Goal: Transaction & Acquisition: Book appointment/travel/reservation

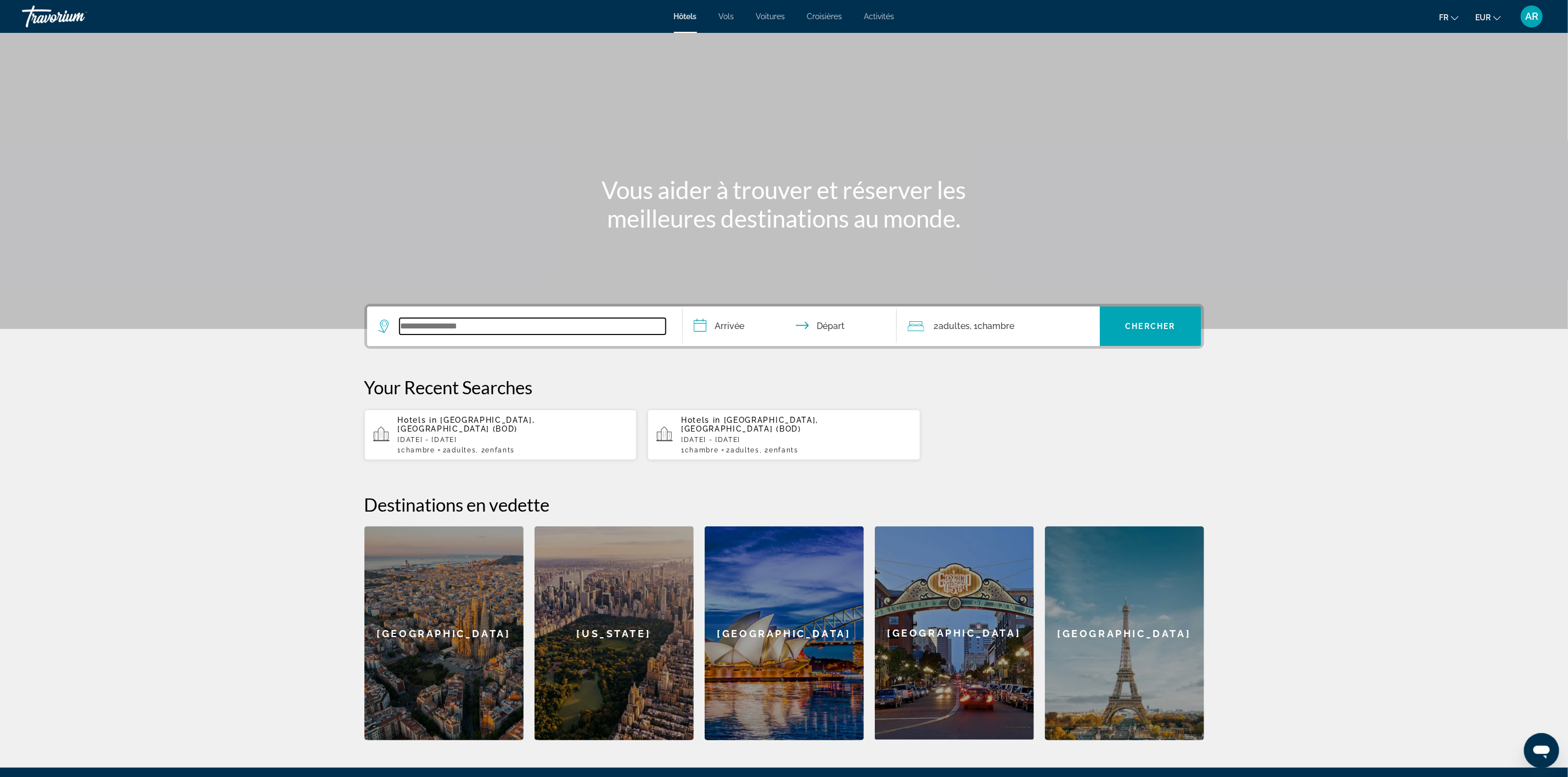
click at [444, 331] on input "Search widget" at bounding box center [533, 326] width 267 height 16
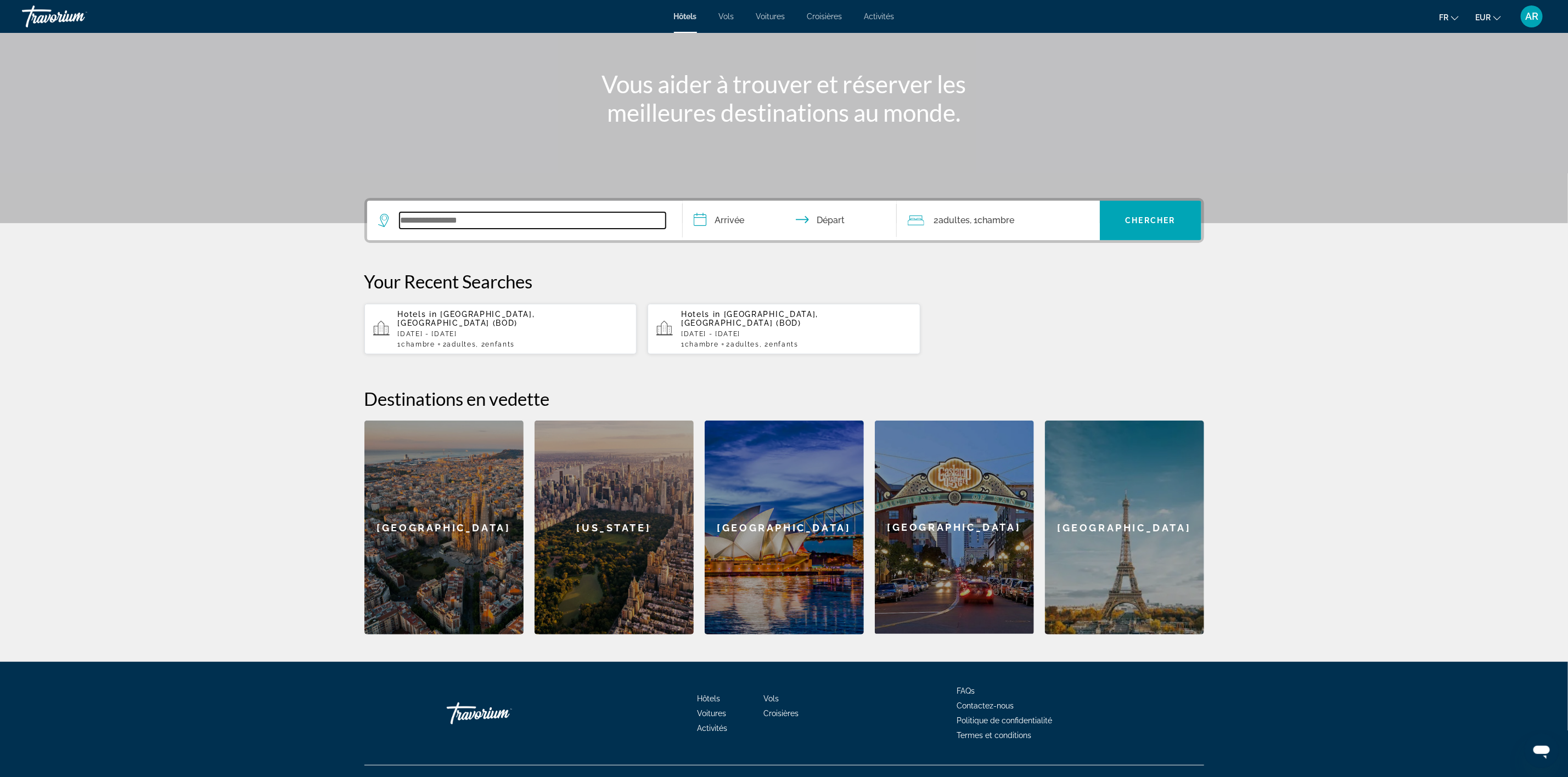
scroll to position [116, 0]
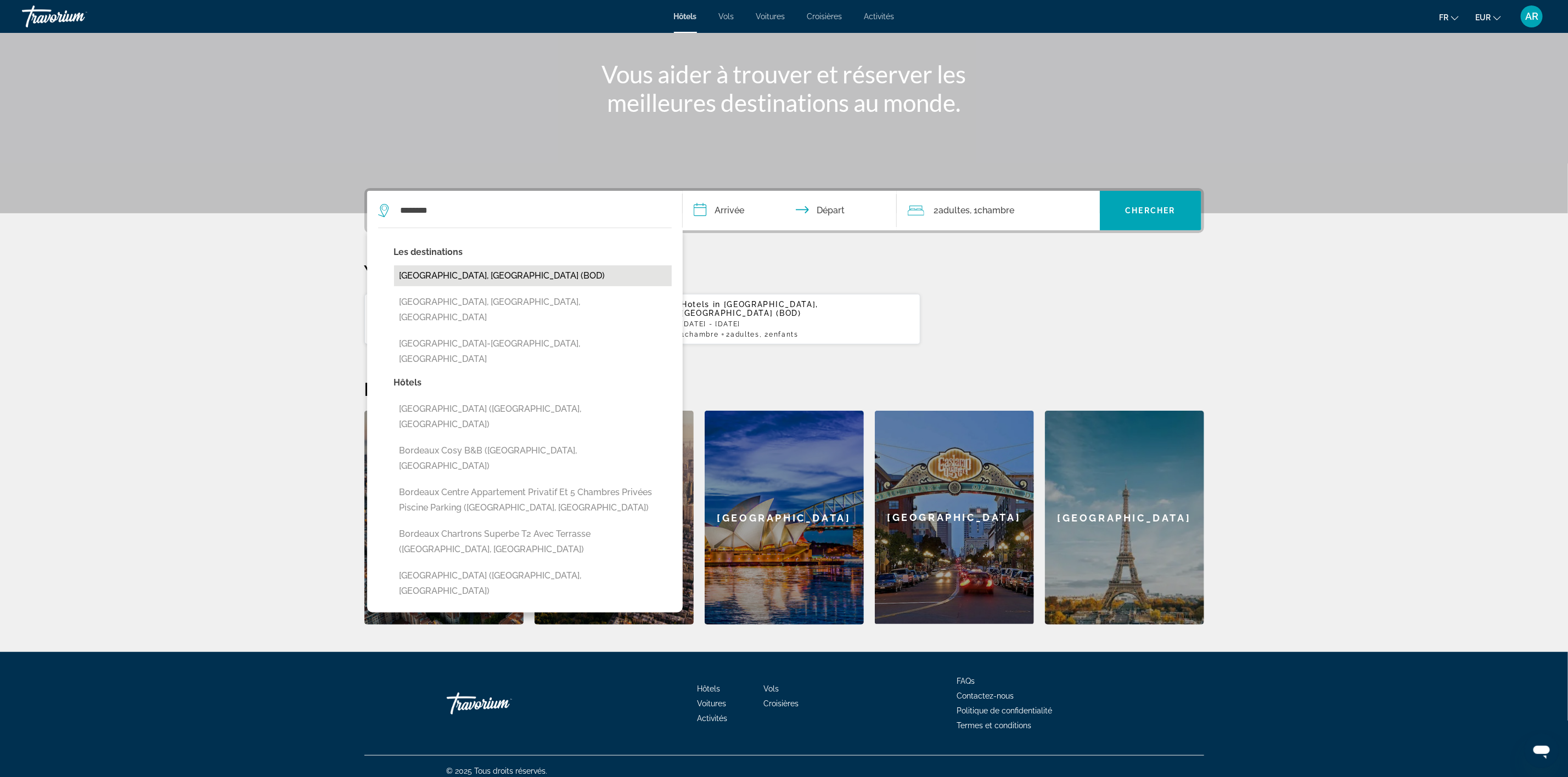
click at [463, 284] on button "[GEOGRAPHIC_DATA], [GEOGRAPHIC_DATA] (BOD)" at bounding box center [533, 275] width 278 height 21
type input "**********"
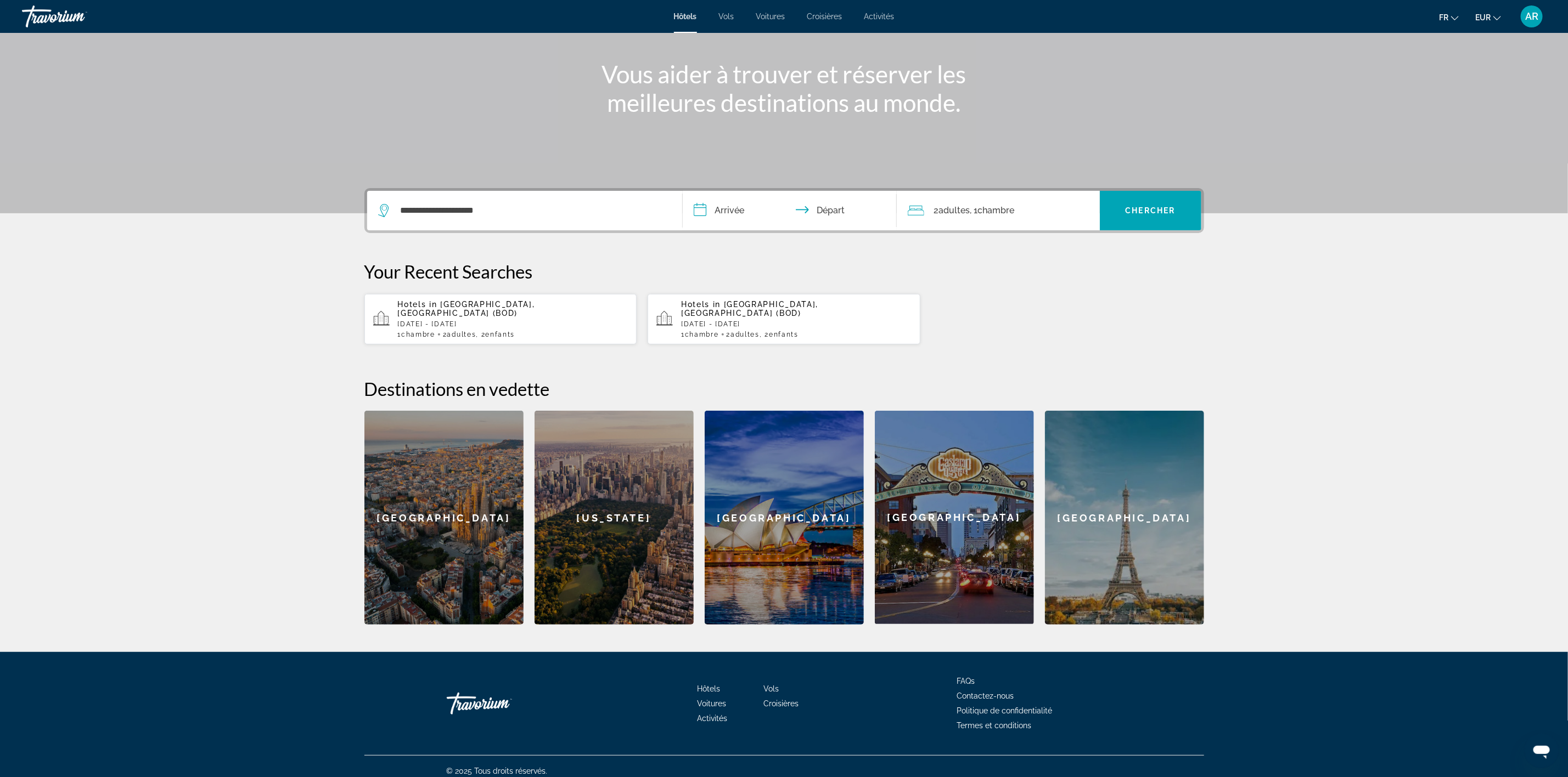
click at [736, 212] on input "**********" at bounding box center [792, 212] width 219 height 43
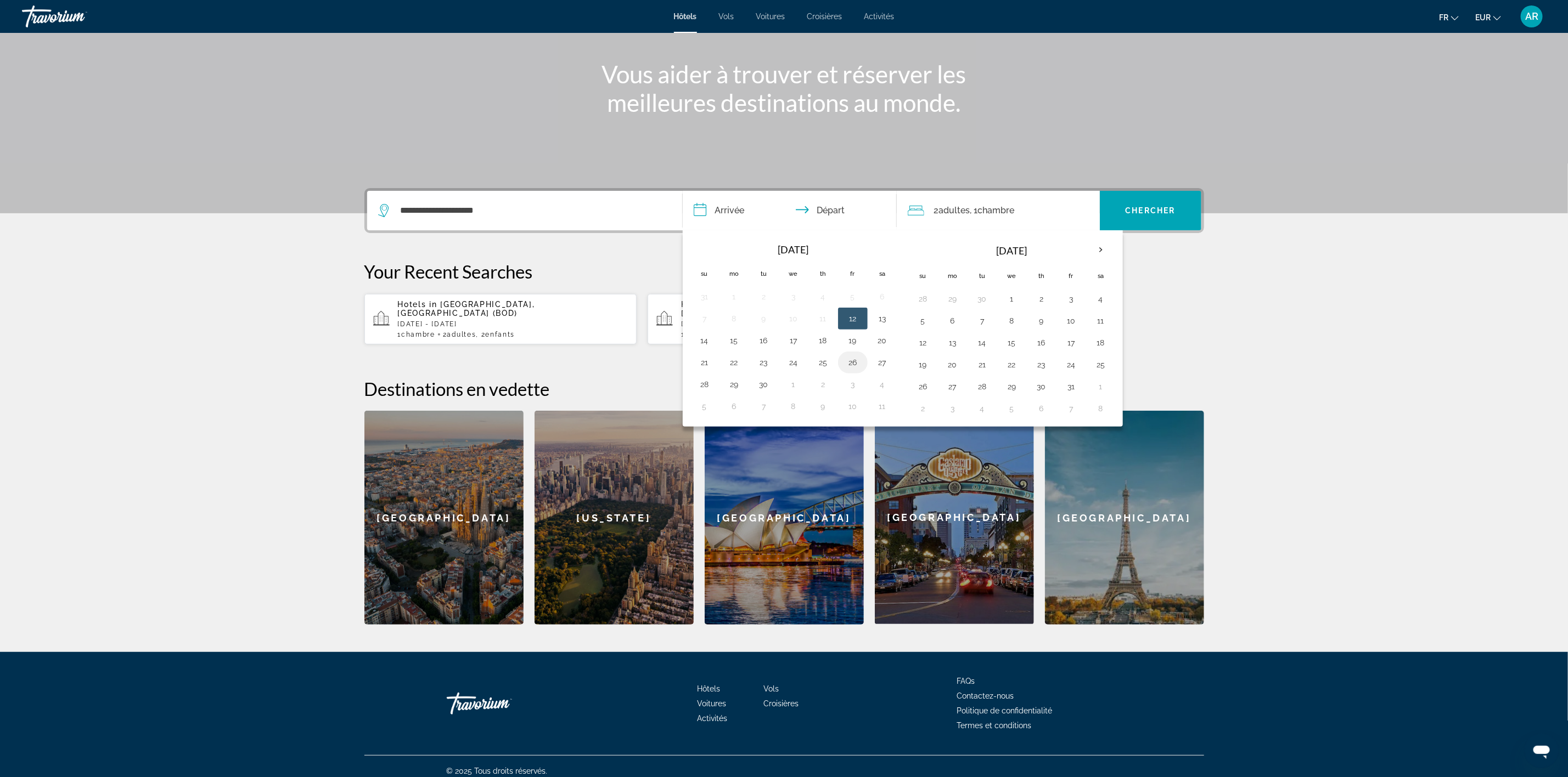
click at [854, 359] on button "26" at bounding box center [852, 363] width 17 height 16
click at [702, 388] on button "28" at bounding box center [704, 384] width 17 height 16
type input "**********"
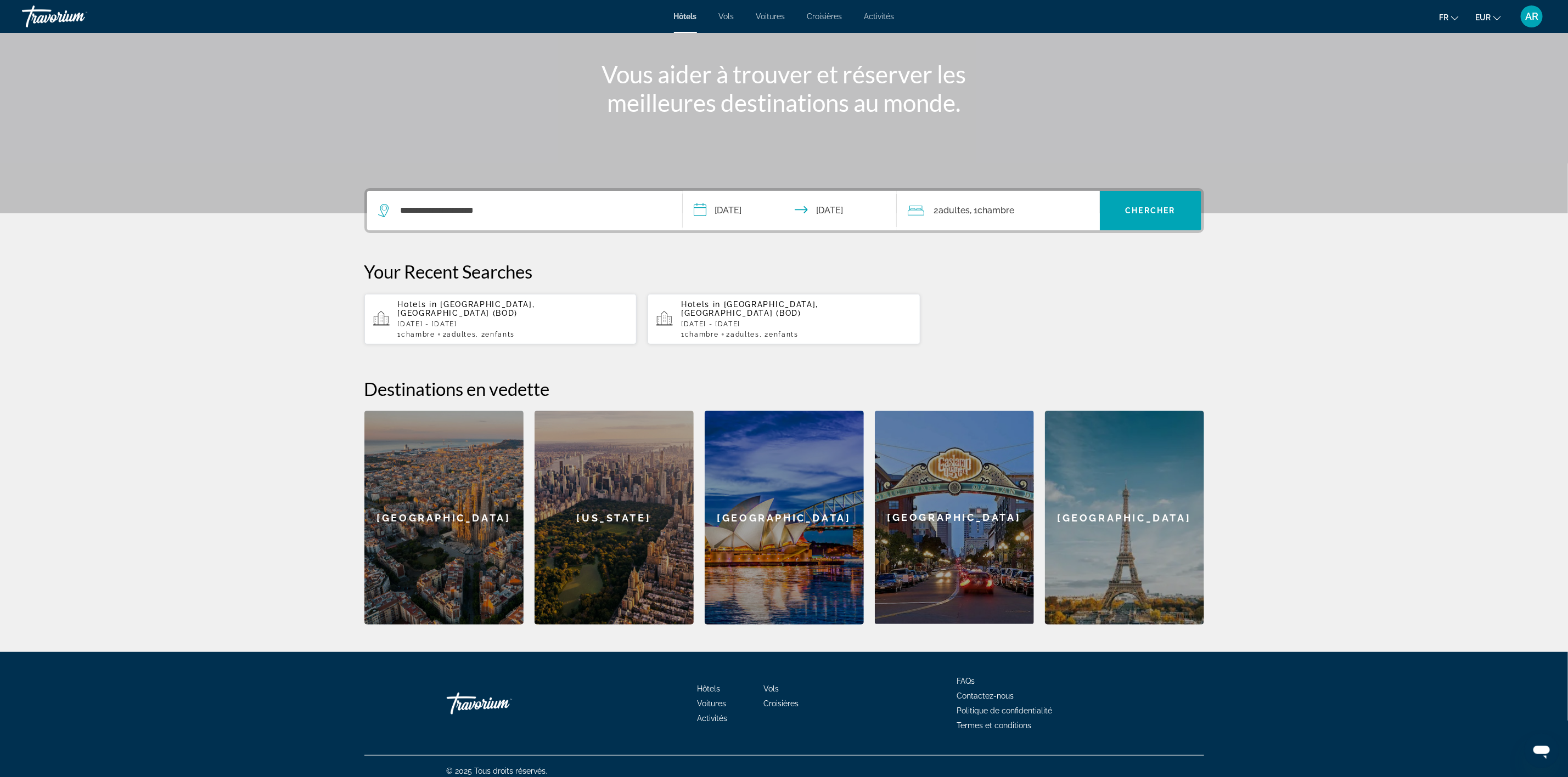
click at [1019, 215] on div "2 Adulte Adultes , 1 Chambre pièces" at bounding box center [1004, 210] width 193 height 16
click at [1088, 281] on icon "Increment children" at bounding box center [1084, 283] width 10 height 13
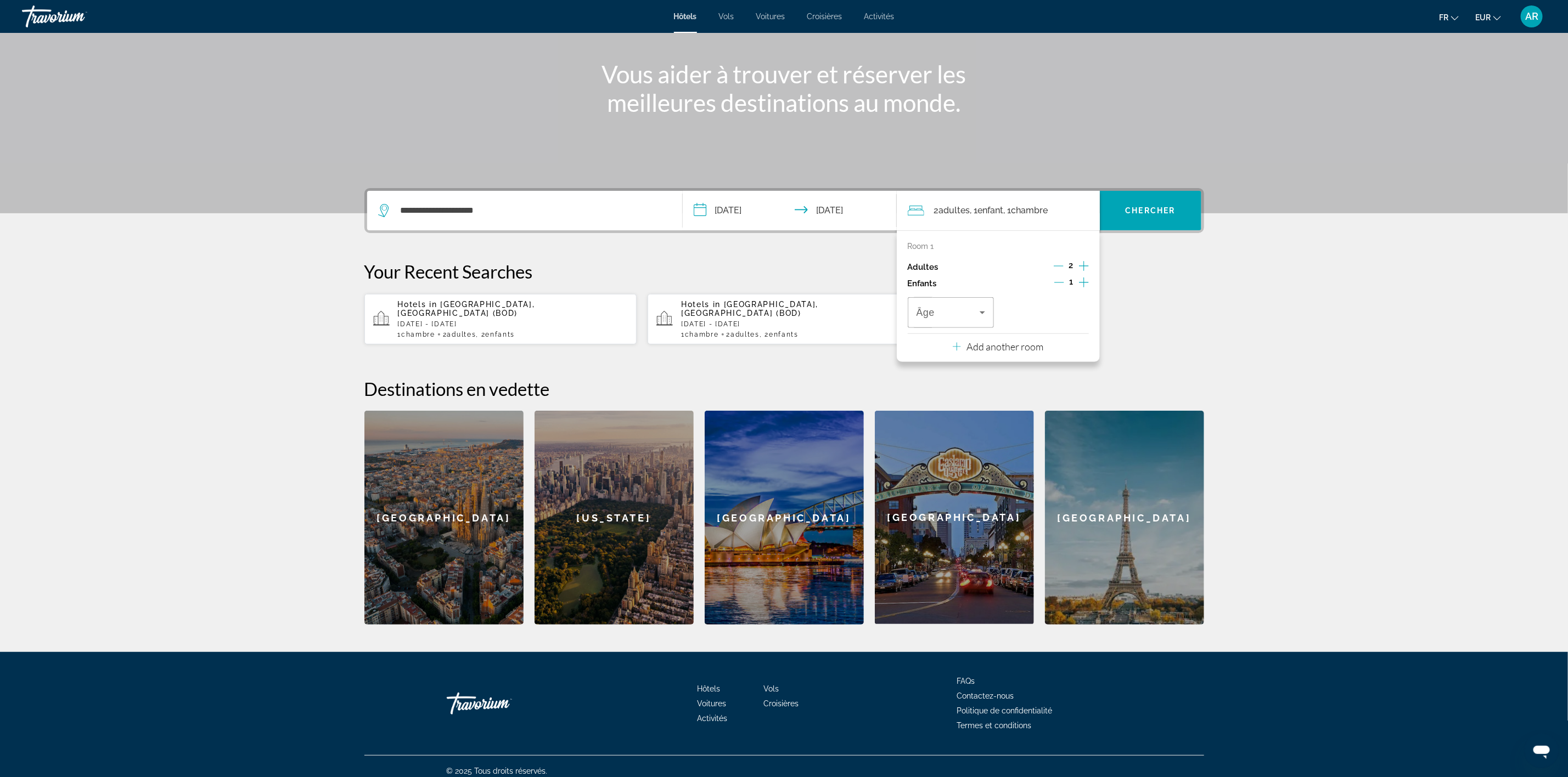
click at [1086, 281] on icon "Increment children" at bounding box center [1084, 283] width 10 height 13
click at [972, 312] on span "Travelers: 2 adults, 2 children" at bounding box center [948, 312] width 63 height 13
click at [930, 445] on mat-option "4" at bounding box center [951, 452] width 86 height 26
click at [1033, 321] on div "4" at bounding box center [1046, 312] width 69 height 30
click at [1021, 469] on mat-option "5" at bounding box center [1046, 479] width 86 height 26
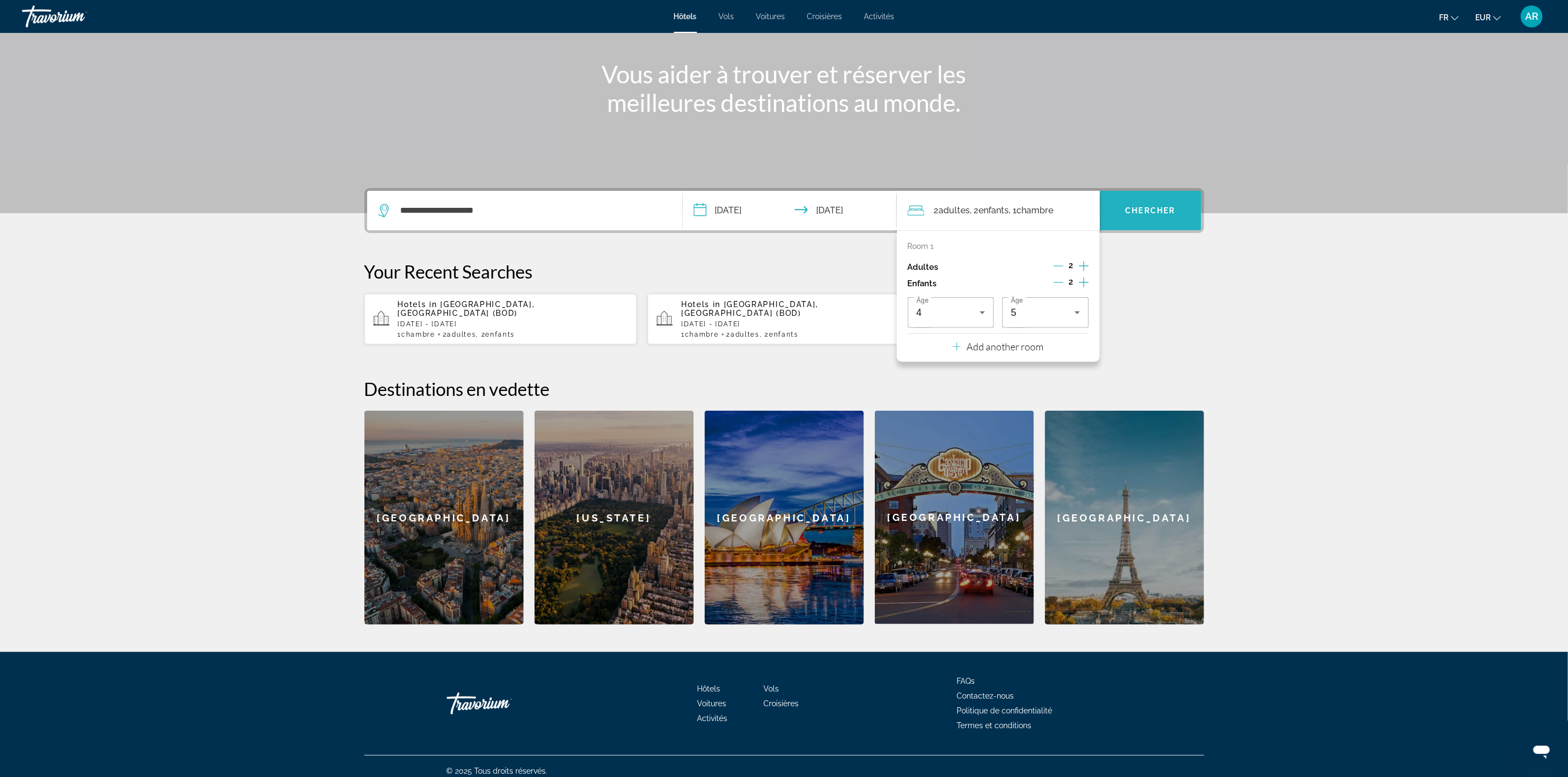
click at [1156, 209] on span "Chercher" at bounding box center [1151, 210] width 50 height 9
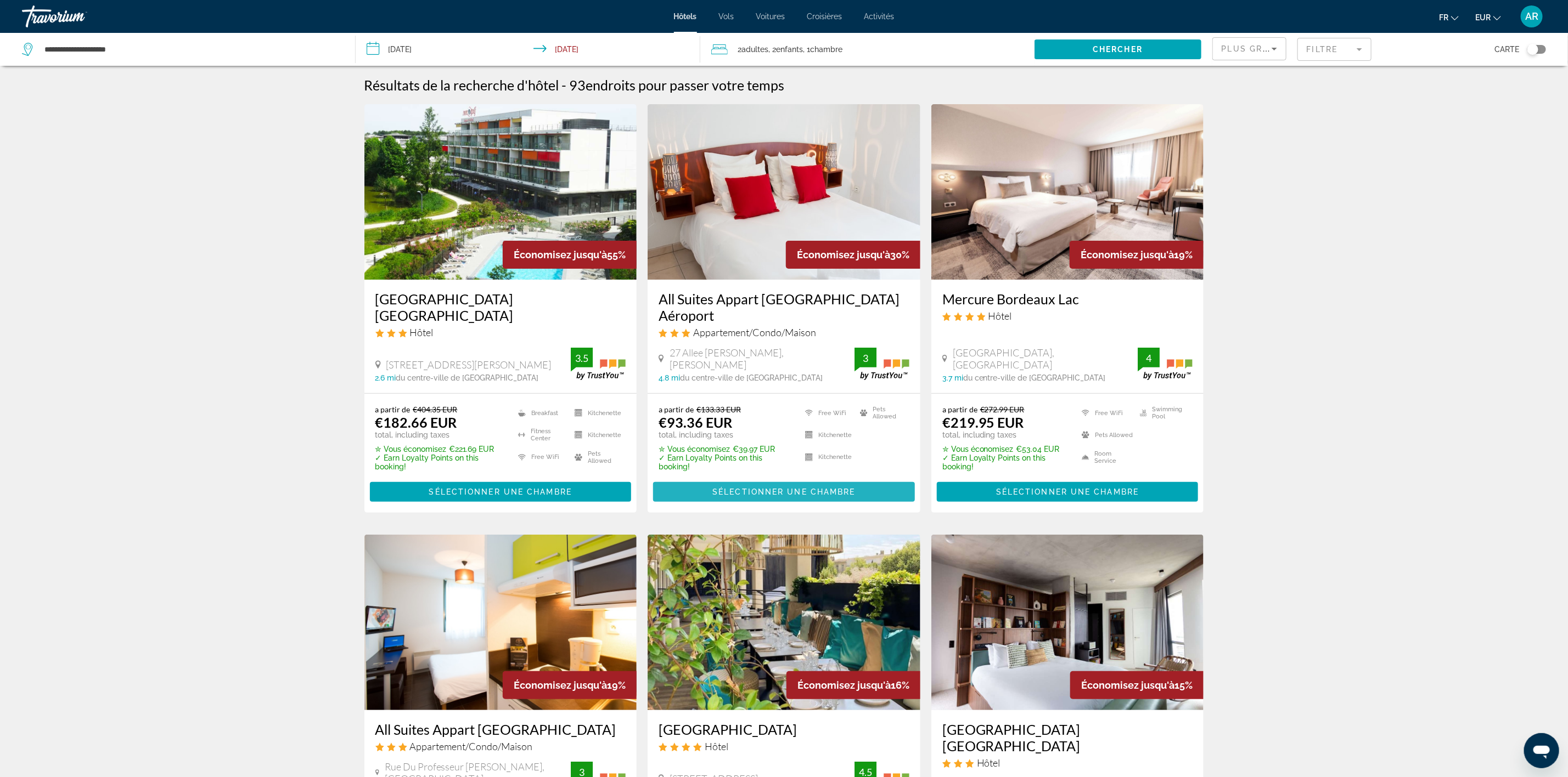
click at [809, 491] on span "Sélectionner une chambre" at bounding box center [783, 492] width 142 height 9
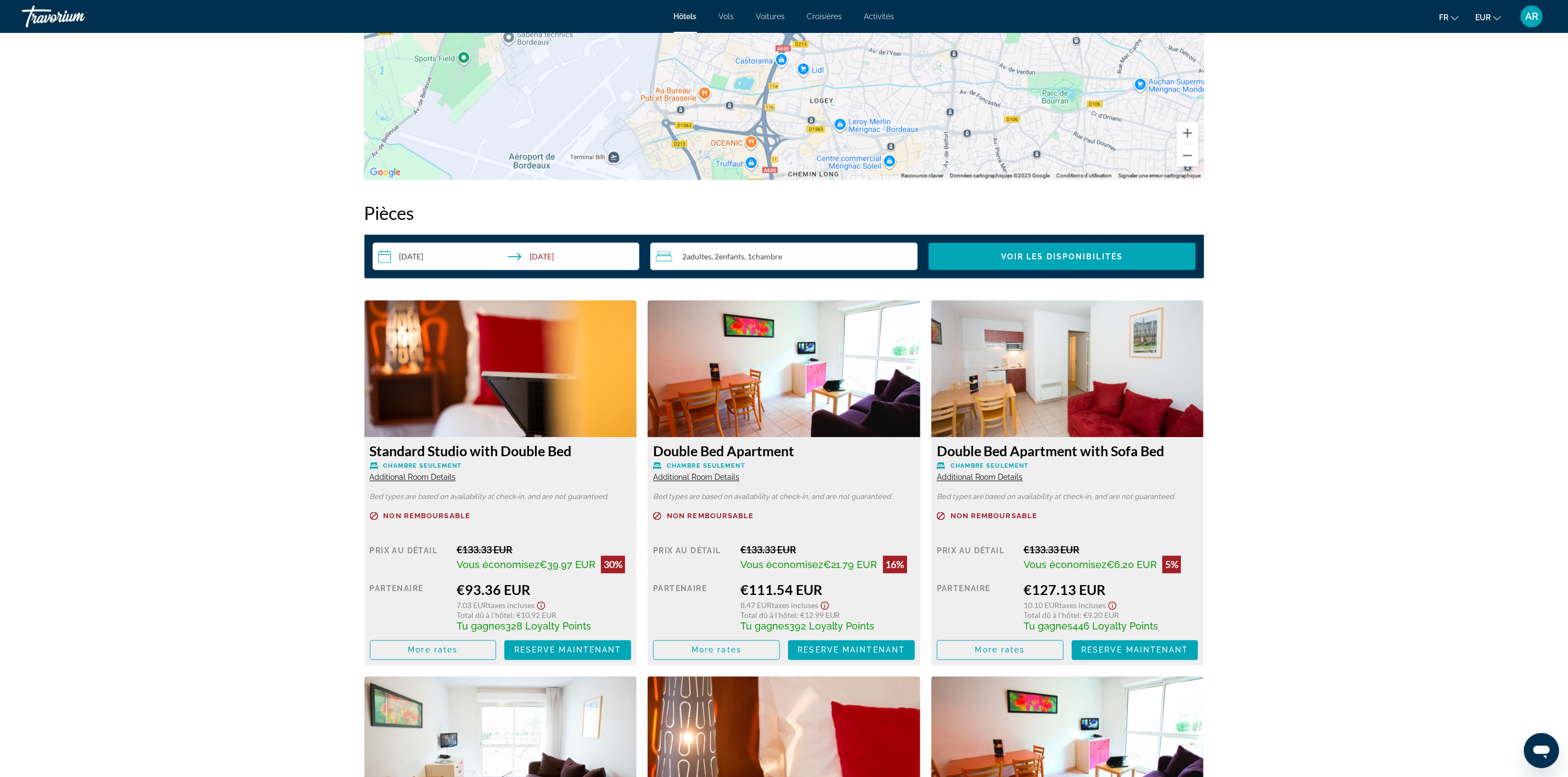
scroll to position [1281, 0]
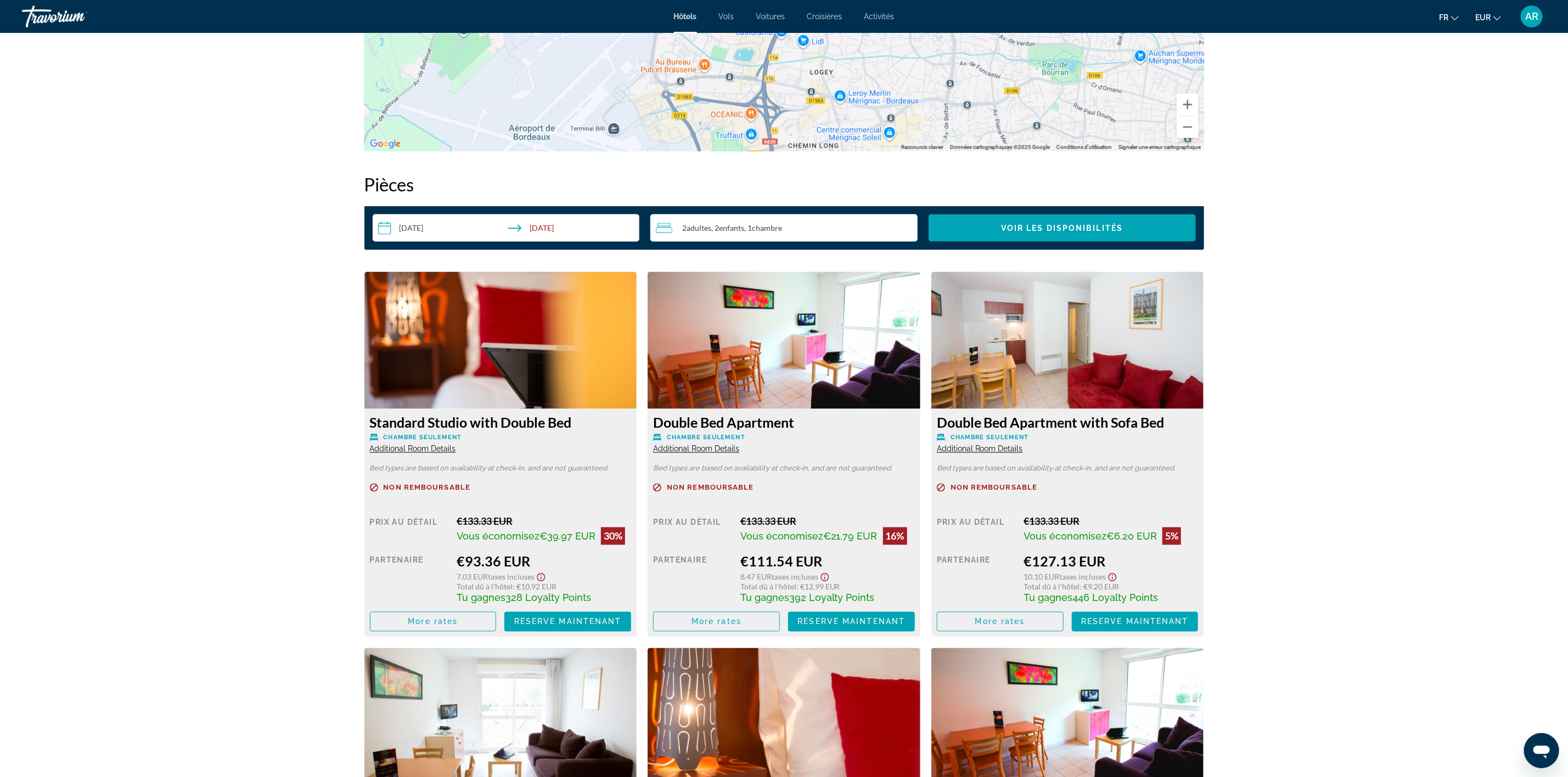
click at [717, 446] on span "Additional Room Details" at bounding box center [696, 449] width 86 height 9
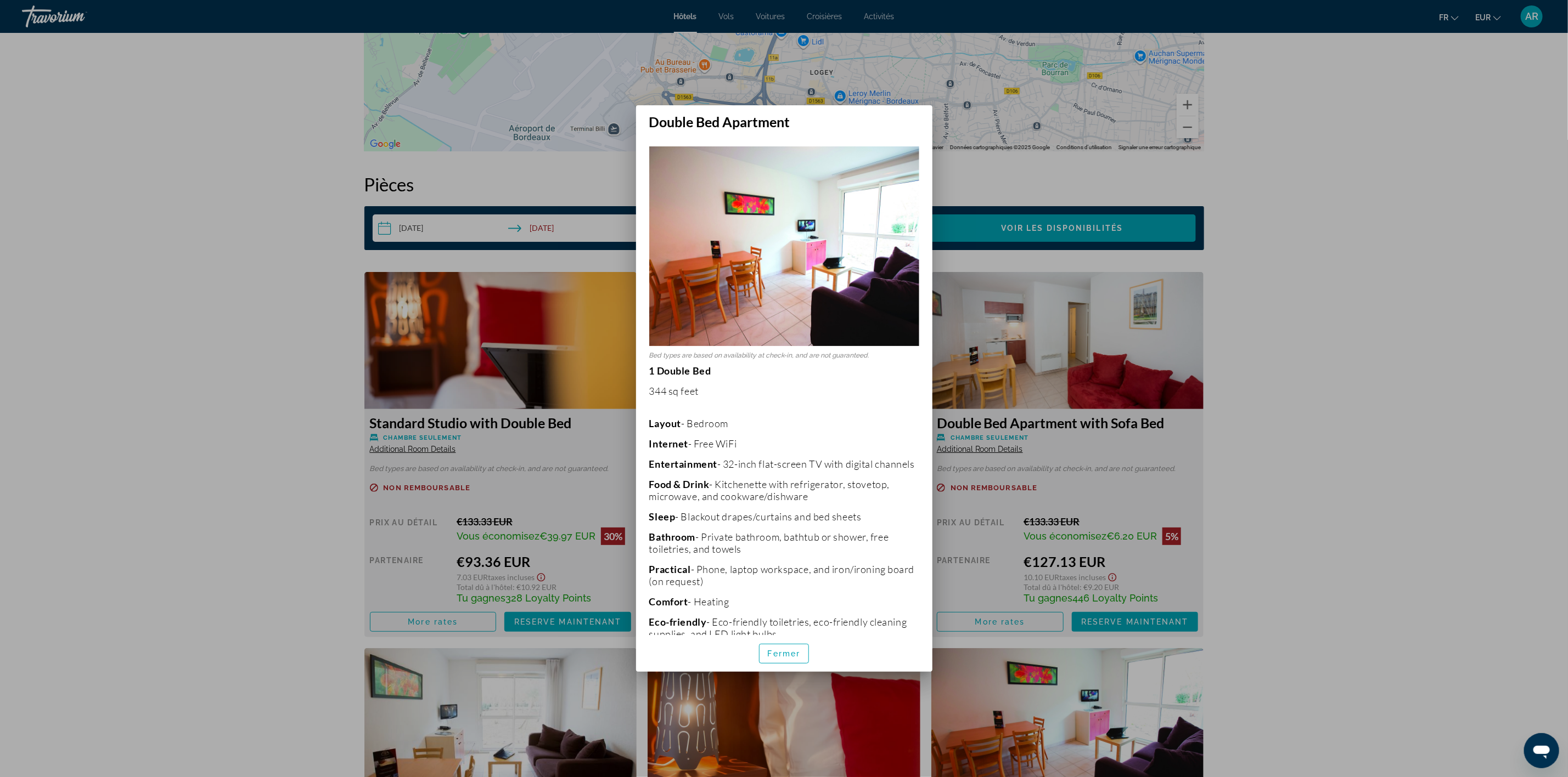
scroll to position [0, 0]
click at [790, 655] on span "Fermer" at bounding box center [784, 654] width 33 height 9
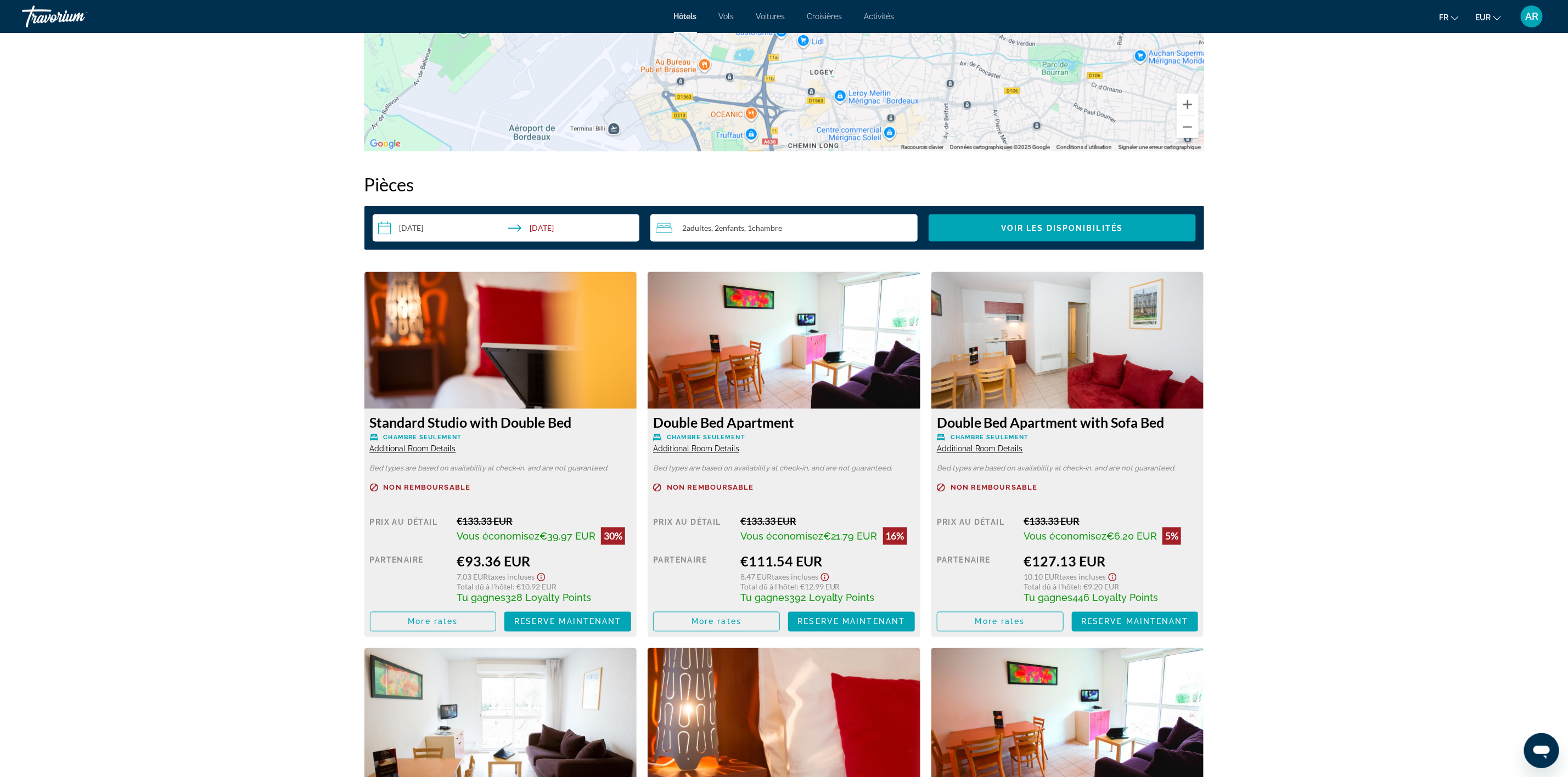
click at [974, 451] on span "Additional Room Details" at bounding box center [980, 449] width 86 height 9
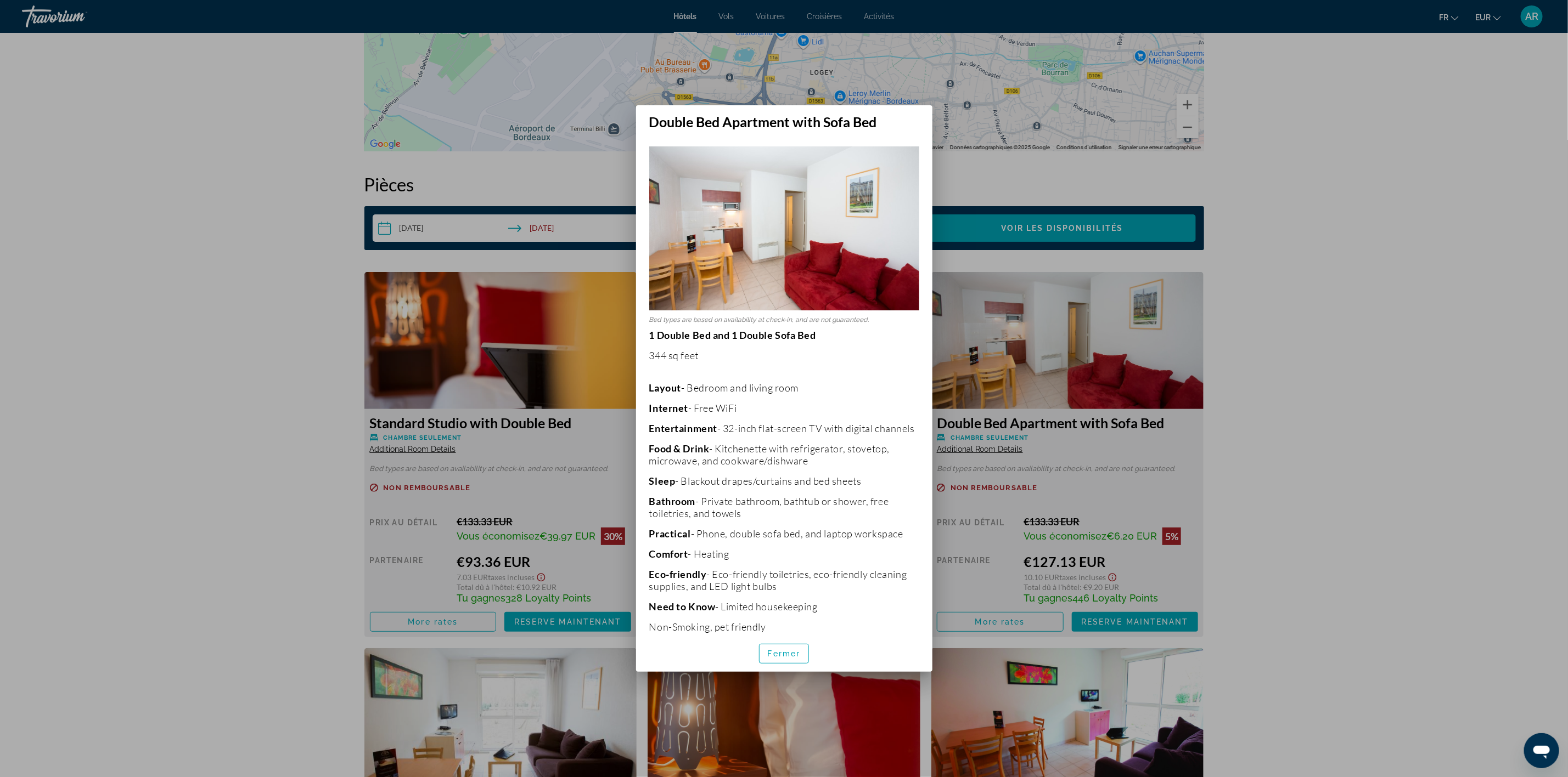
scroll to position [0, 0]
click at [796, 654] on span "Fermer" at bounding box center [784, 654] width 33 height 9
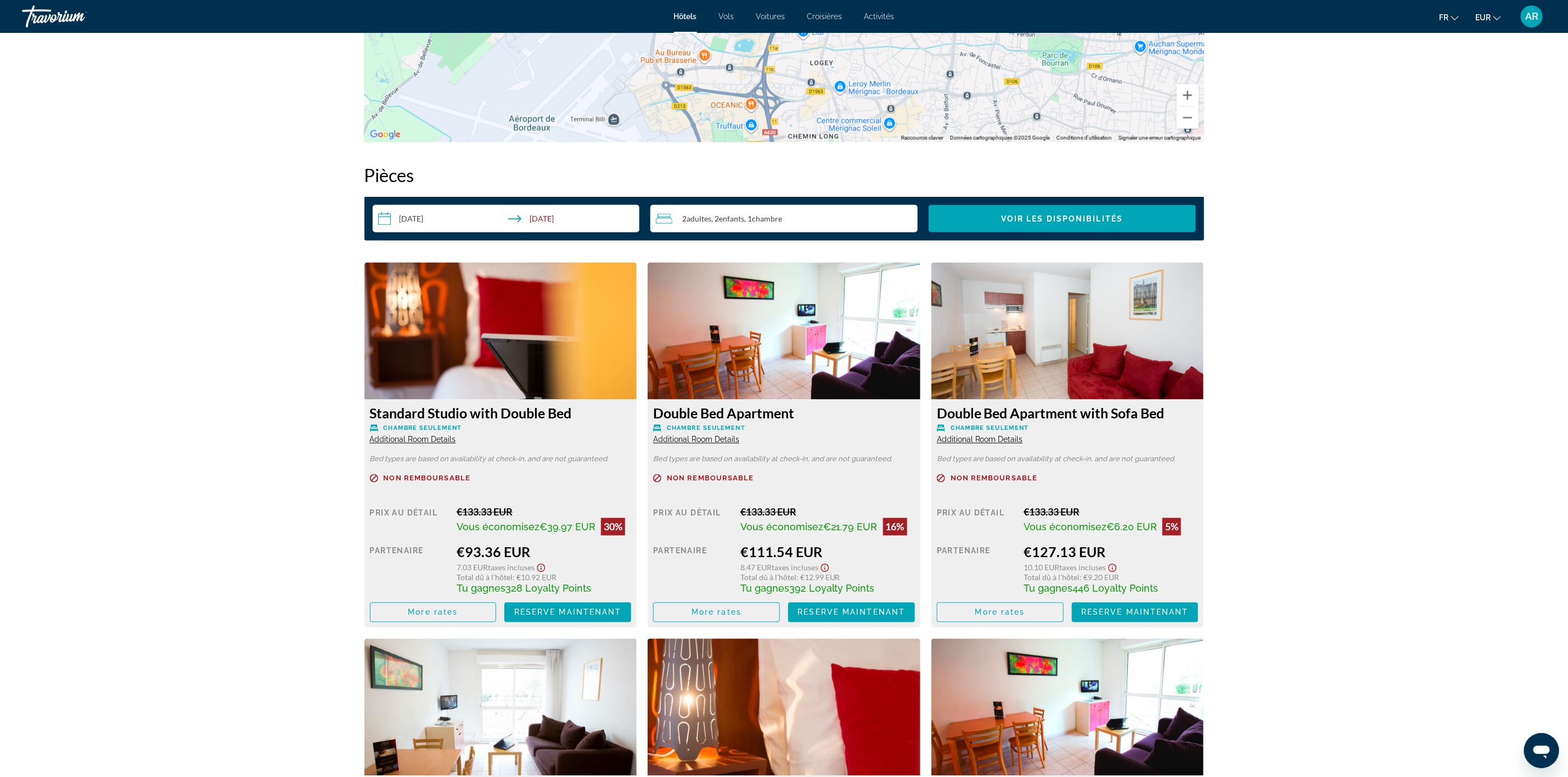
scroll to position [1281, 0]
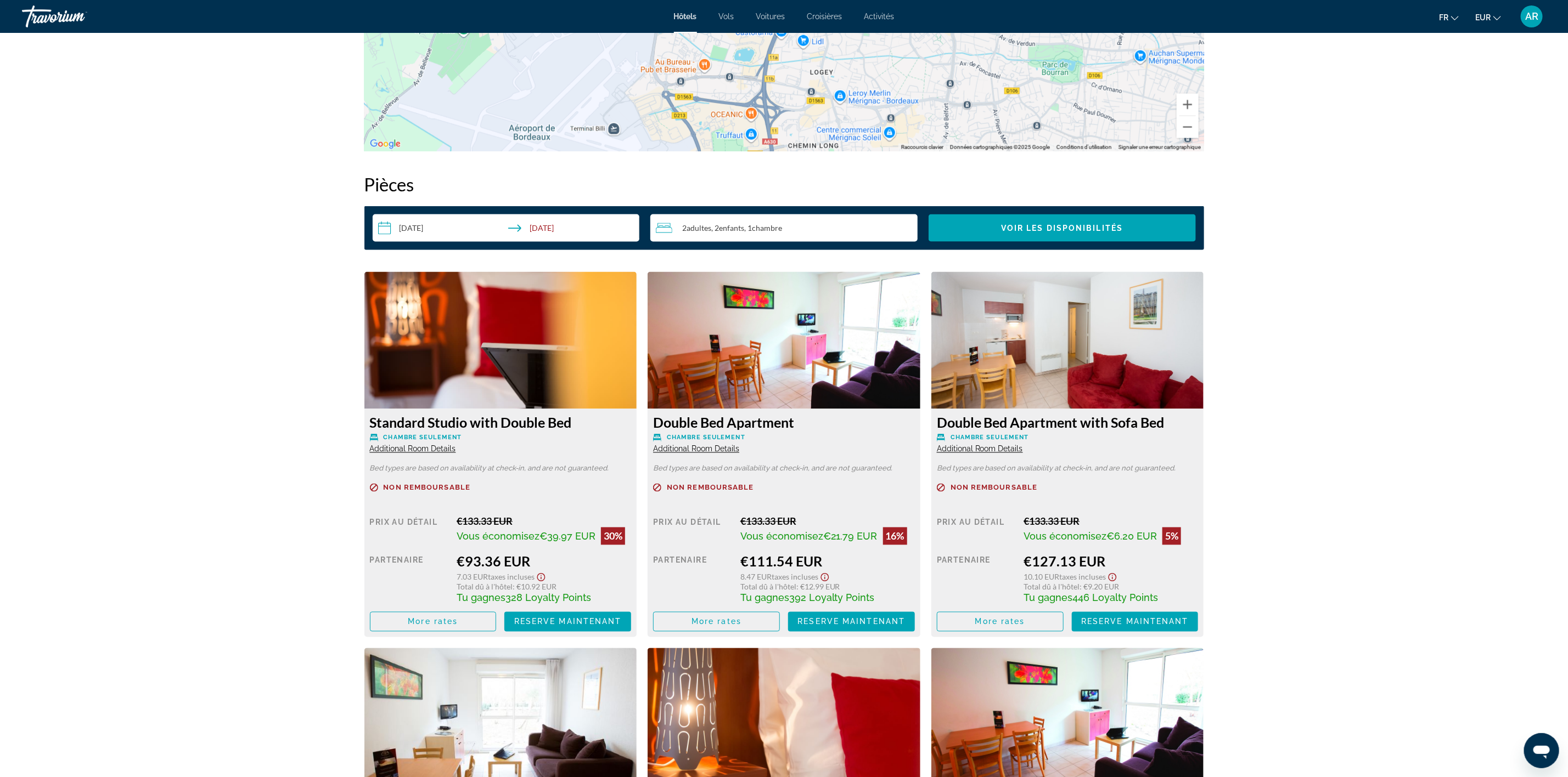
click at [432, 450] on span "Additional Room Details" at bounding box center [413, 449] width 86 height 9
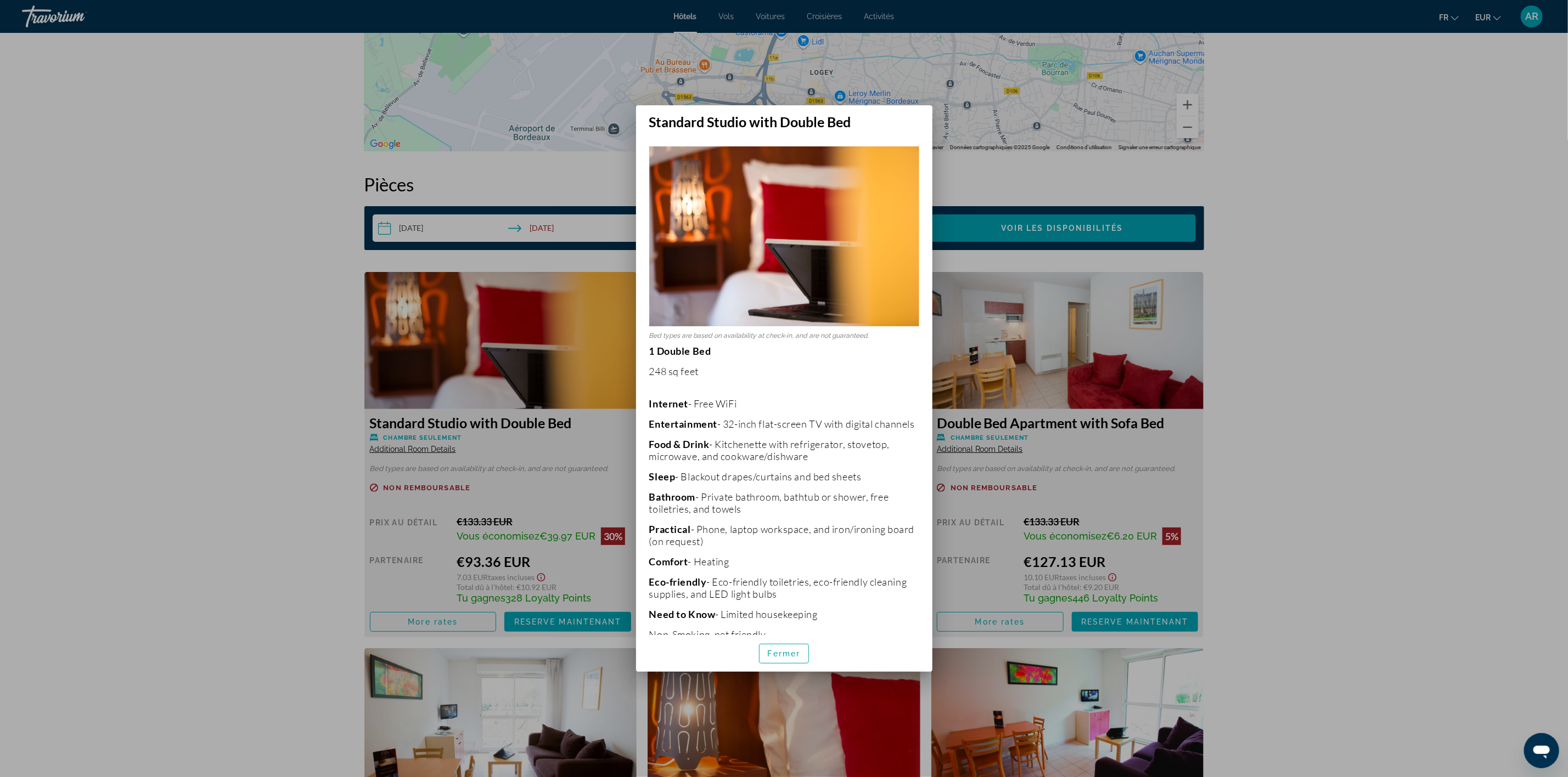
scroll to position [0, 0]
click at [783, 655] on span "Fermer" at bounding box center [784, 654] width 33 height 9
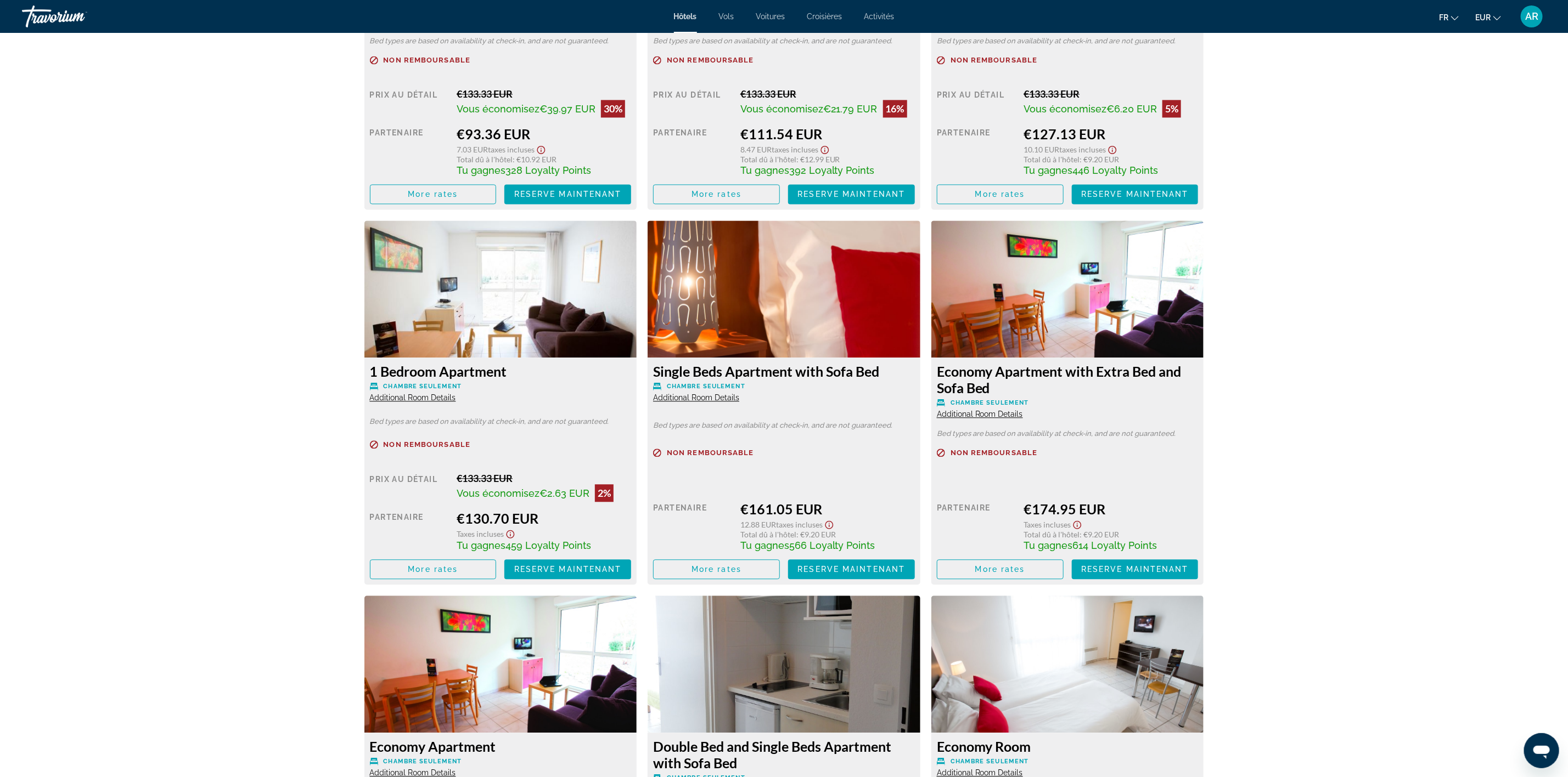
scroll to position [1692, 0]
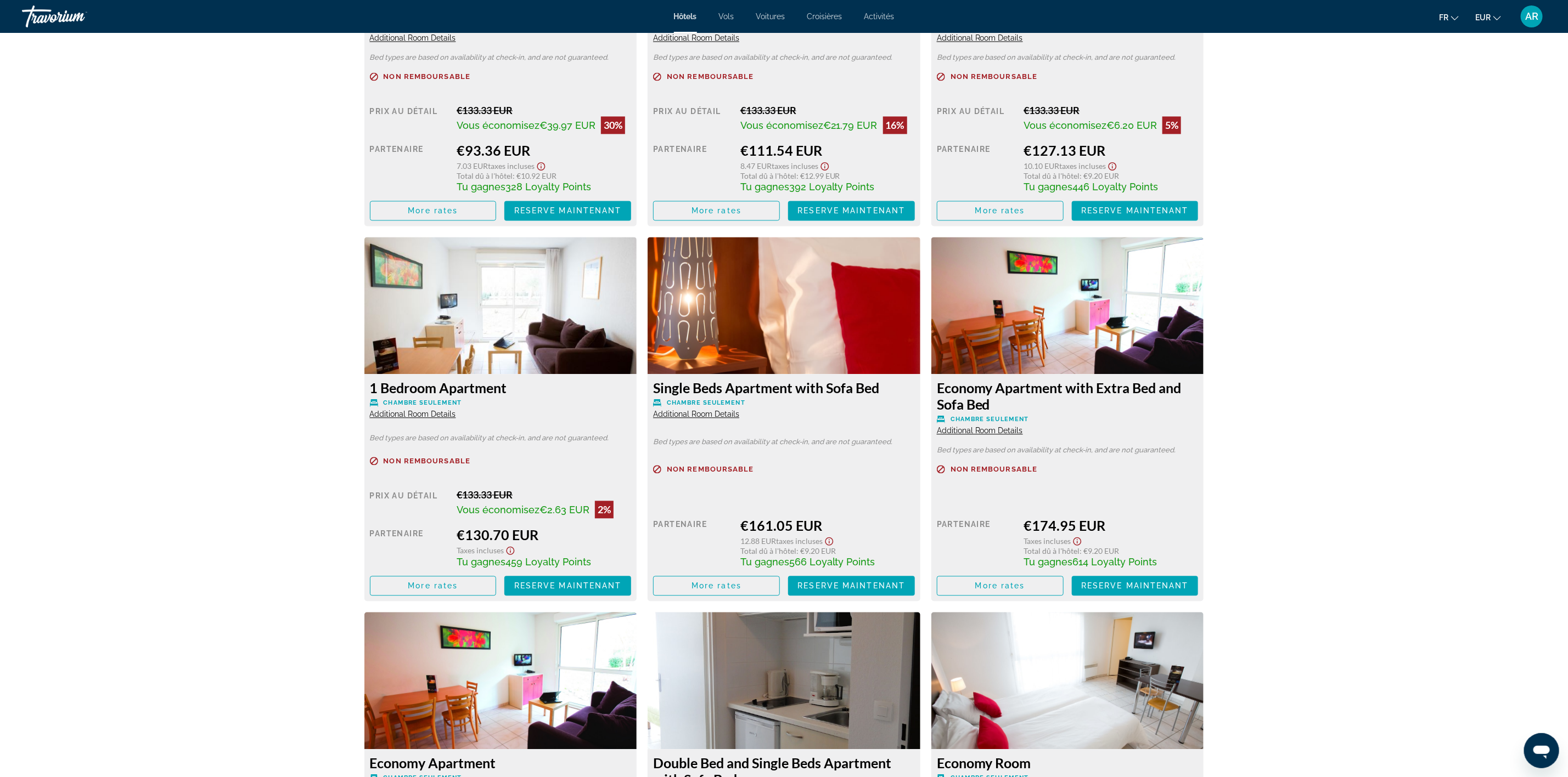
click at [415, 409] on span "Additional Room Details" at bounding box center [413, 414] width 86 height 9
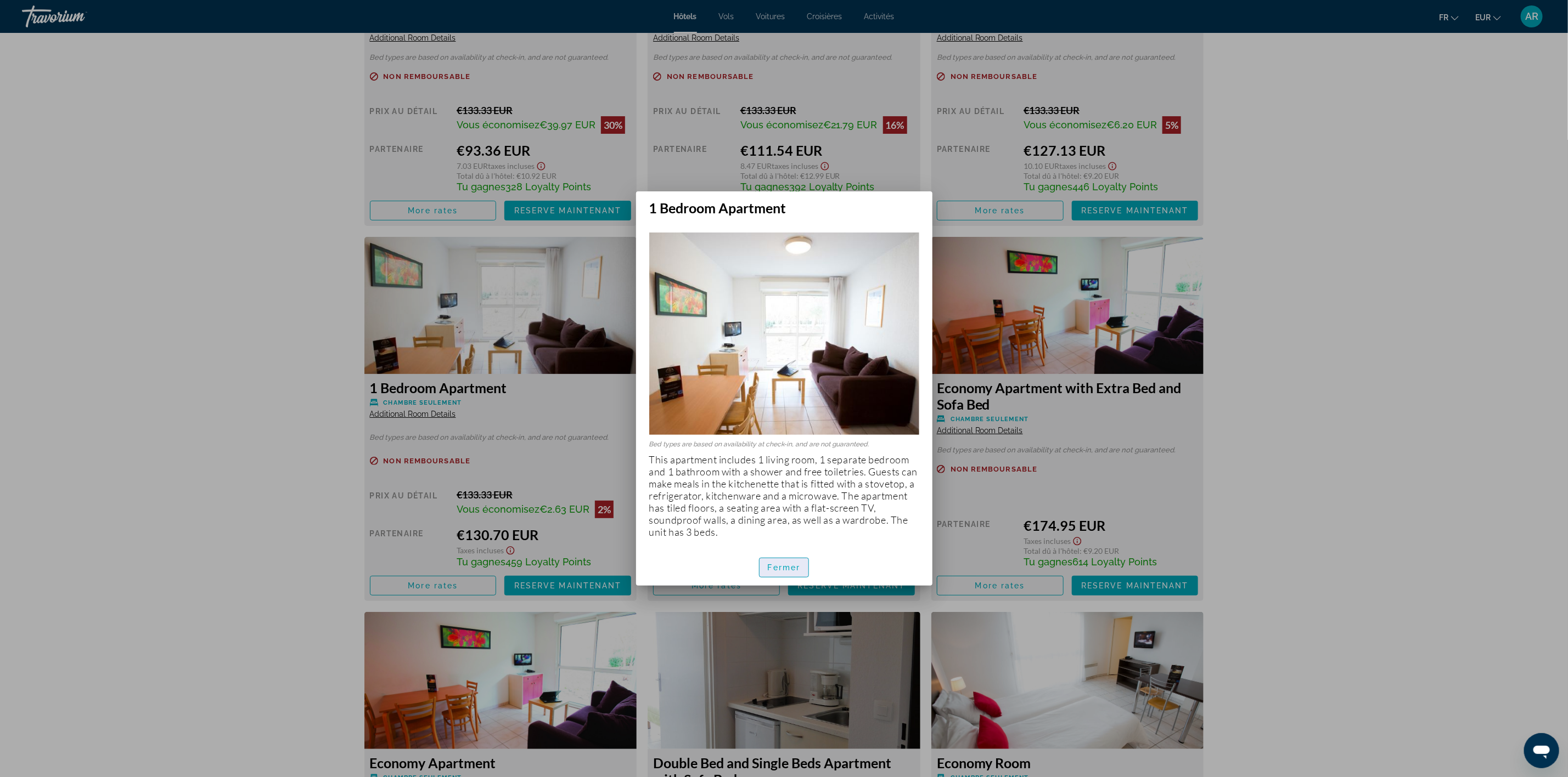
click at [782, 565] on span "Fermer" at bounding box center [784, 567] width 33 height 9
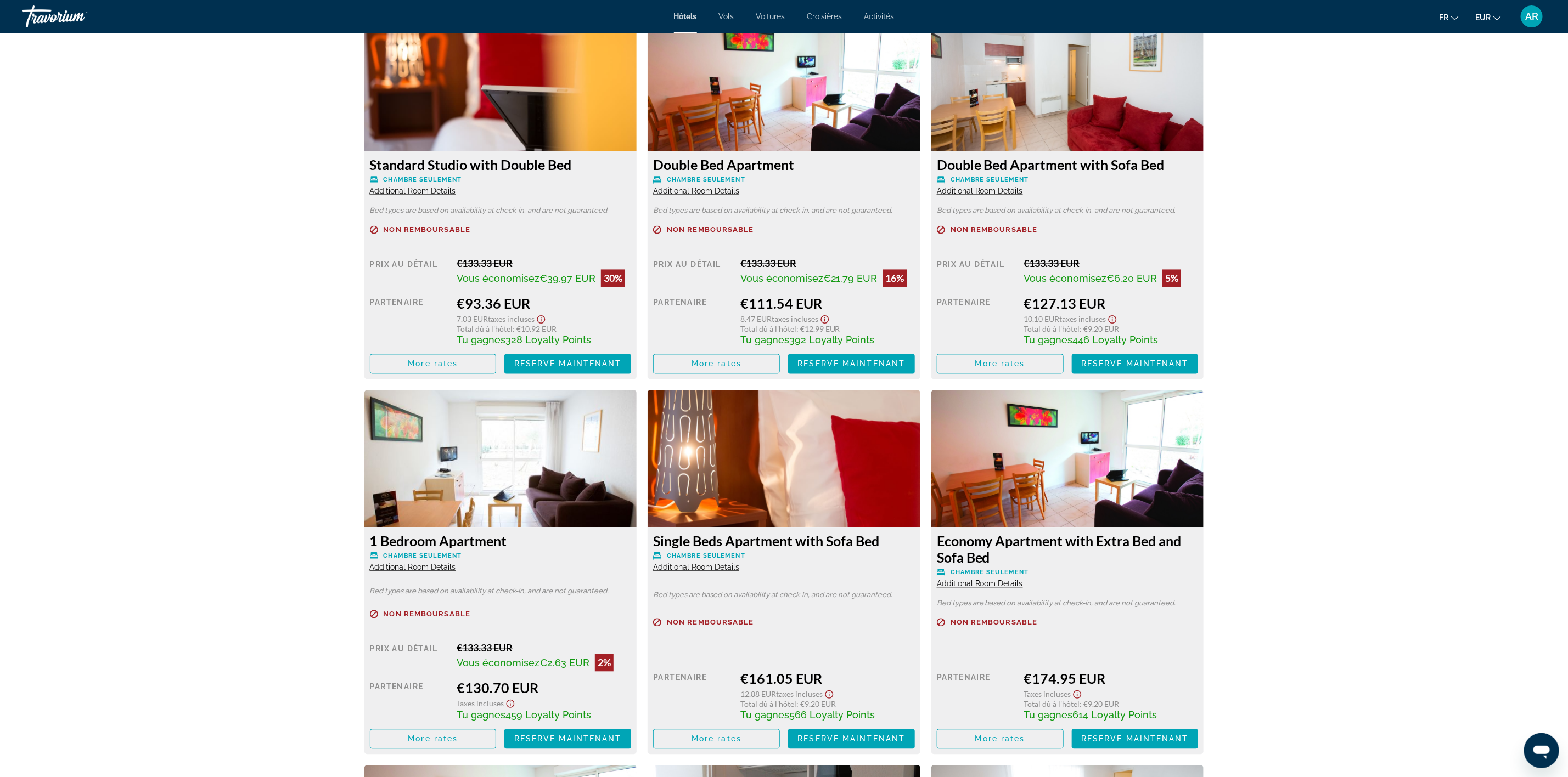
scroll to position [1528, 0]
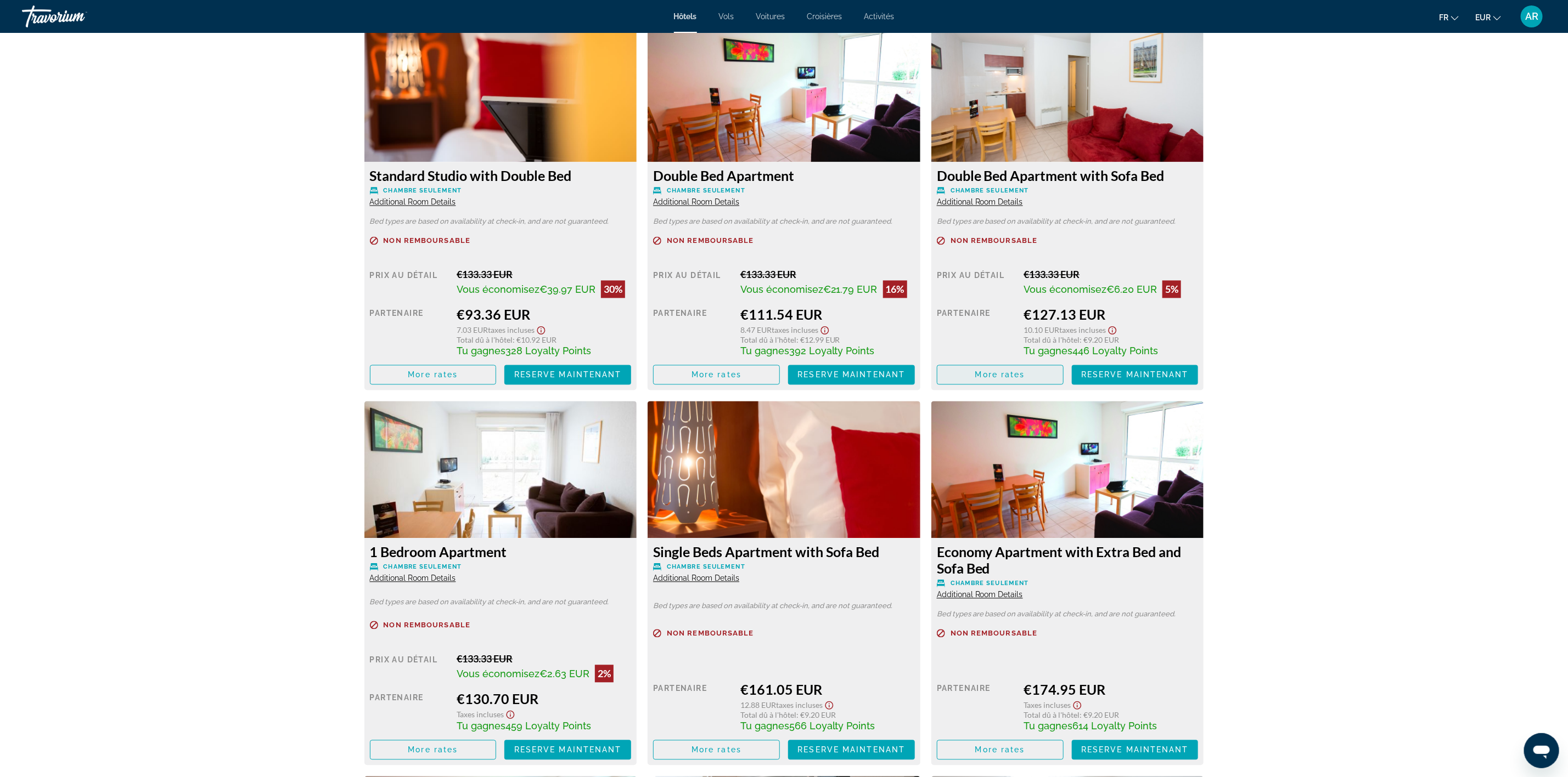
click at [1018, 371] on span "More rates" at bounding box center [1000, 375] width 50 height 9
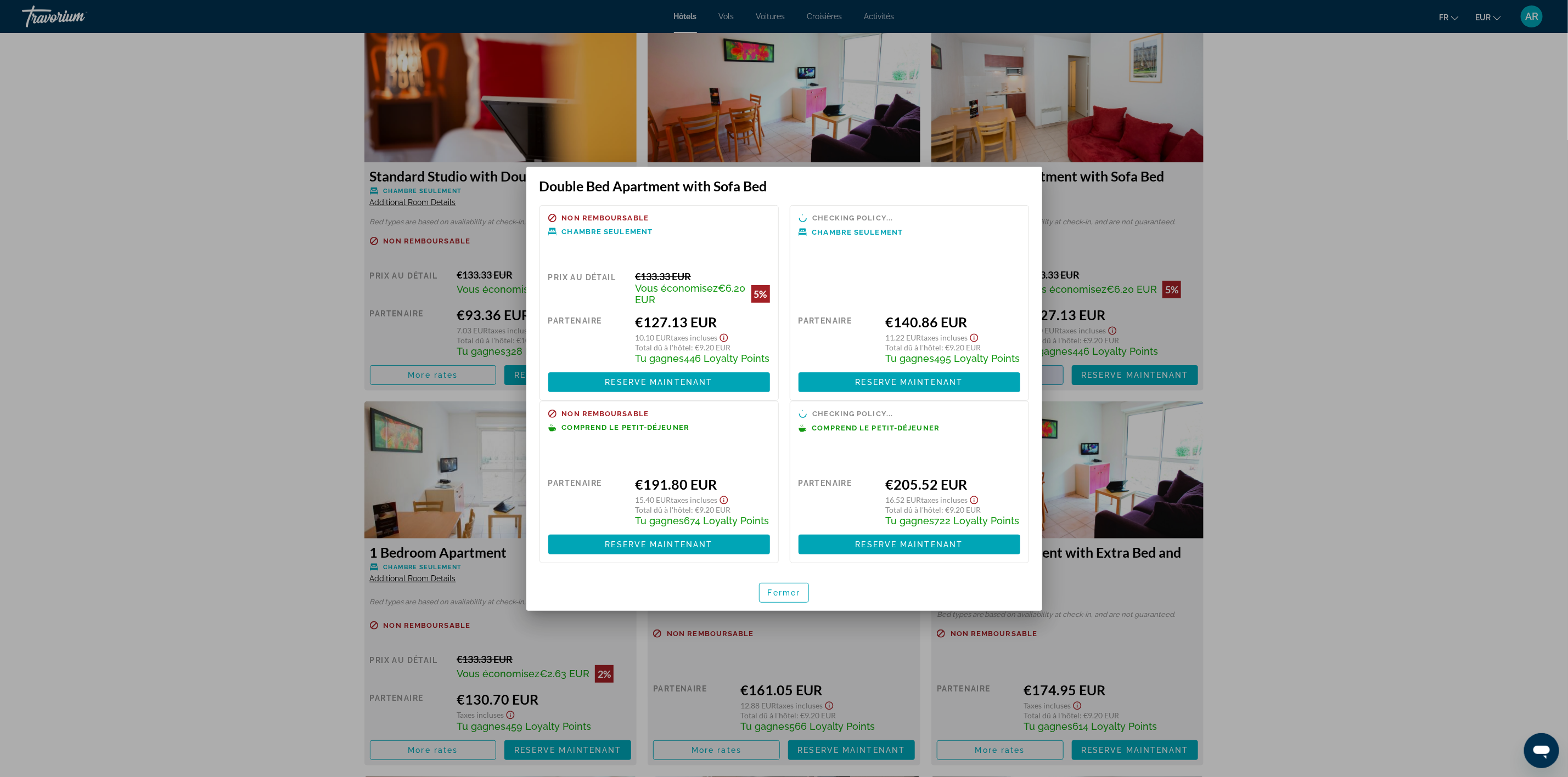
scroll to position [0, 0]
click at [792, 598] on span "Fermer" at bounding box center [784, 594] width 33 height 9
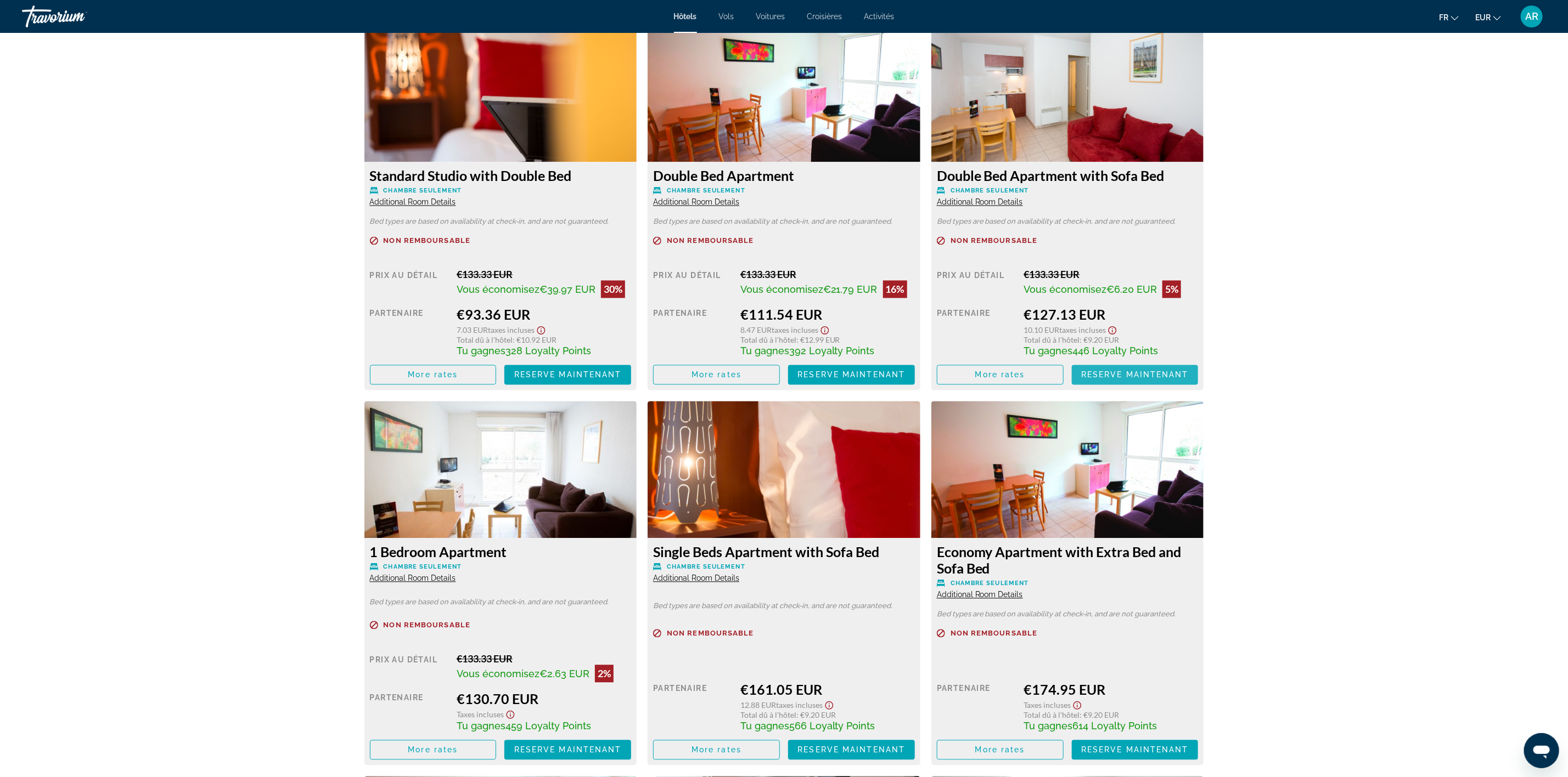
click at [1116, 372] on span "Reserve maintenant" at bounding box center [1134, 375] width 108 height 9
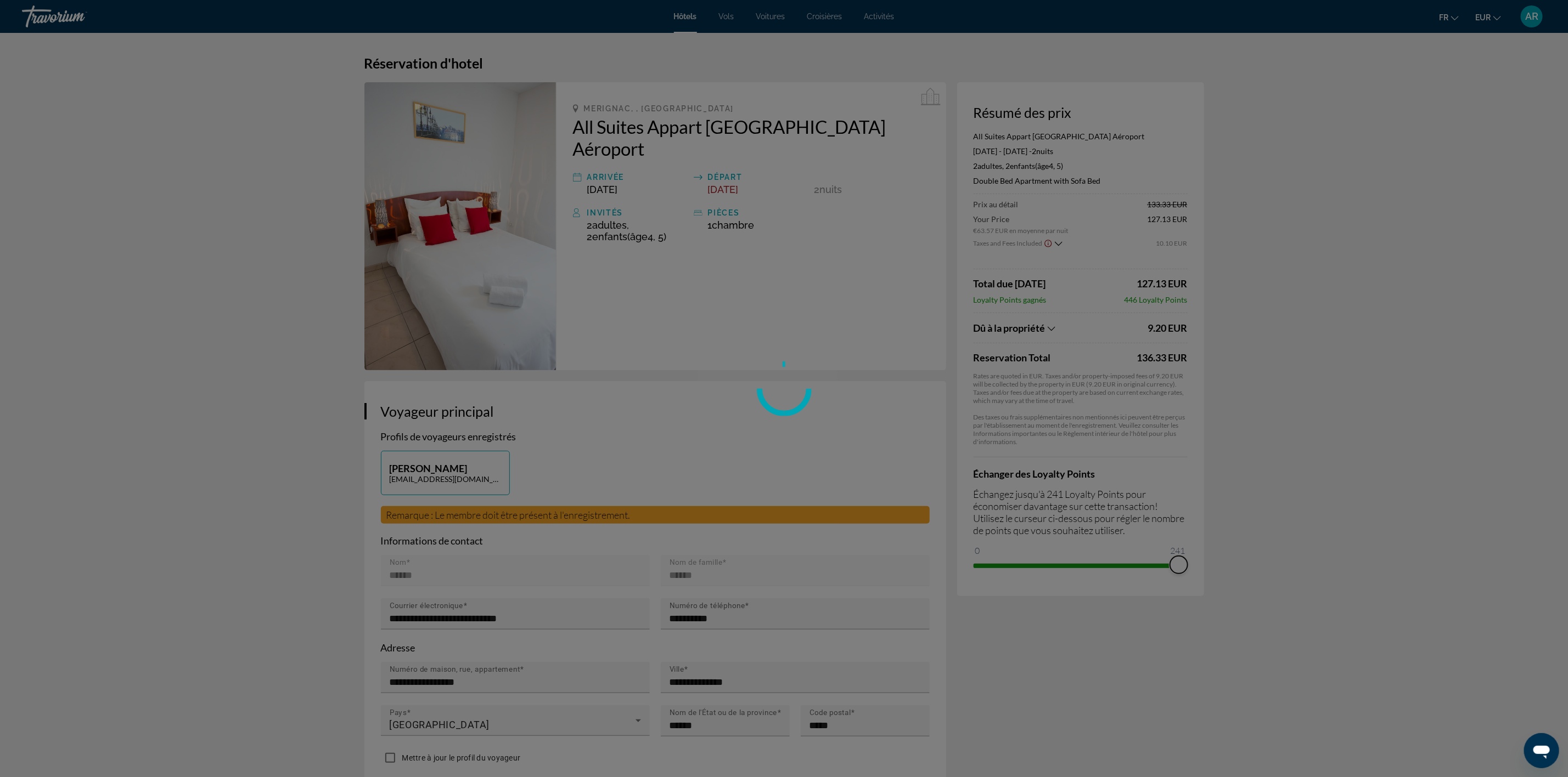
drag, startPoint x: 985, startPoint y: 553, endPoint x: 1216, endPoint y: 552, distance: 231.0
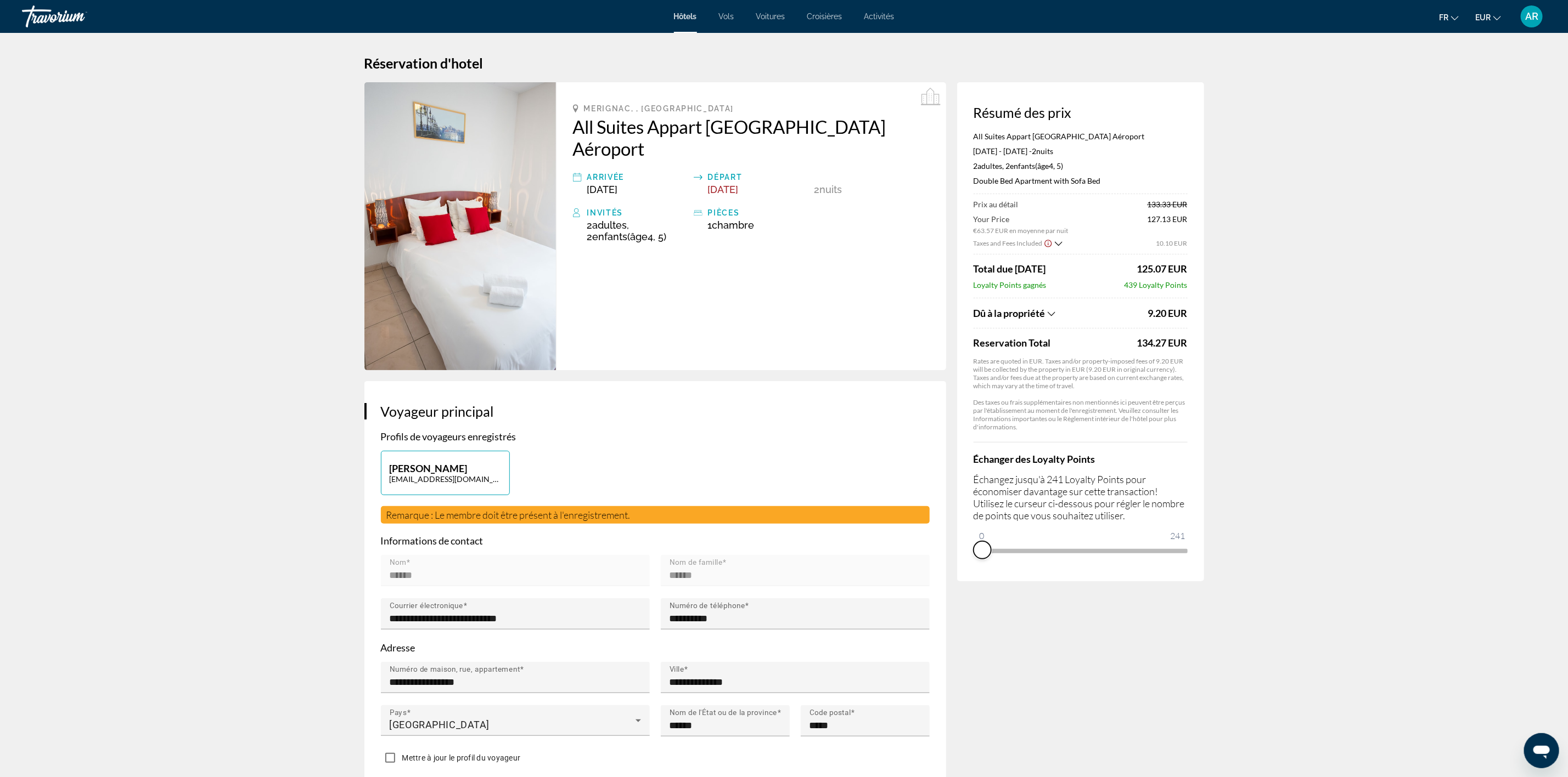
drag, startPoint x: 1181, startPoint y: 565, endPoint x: 865, endPoint y: 562, distance: 316.0
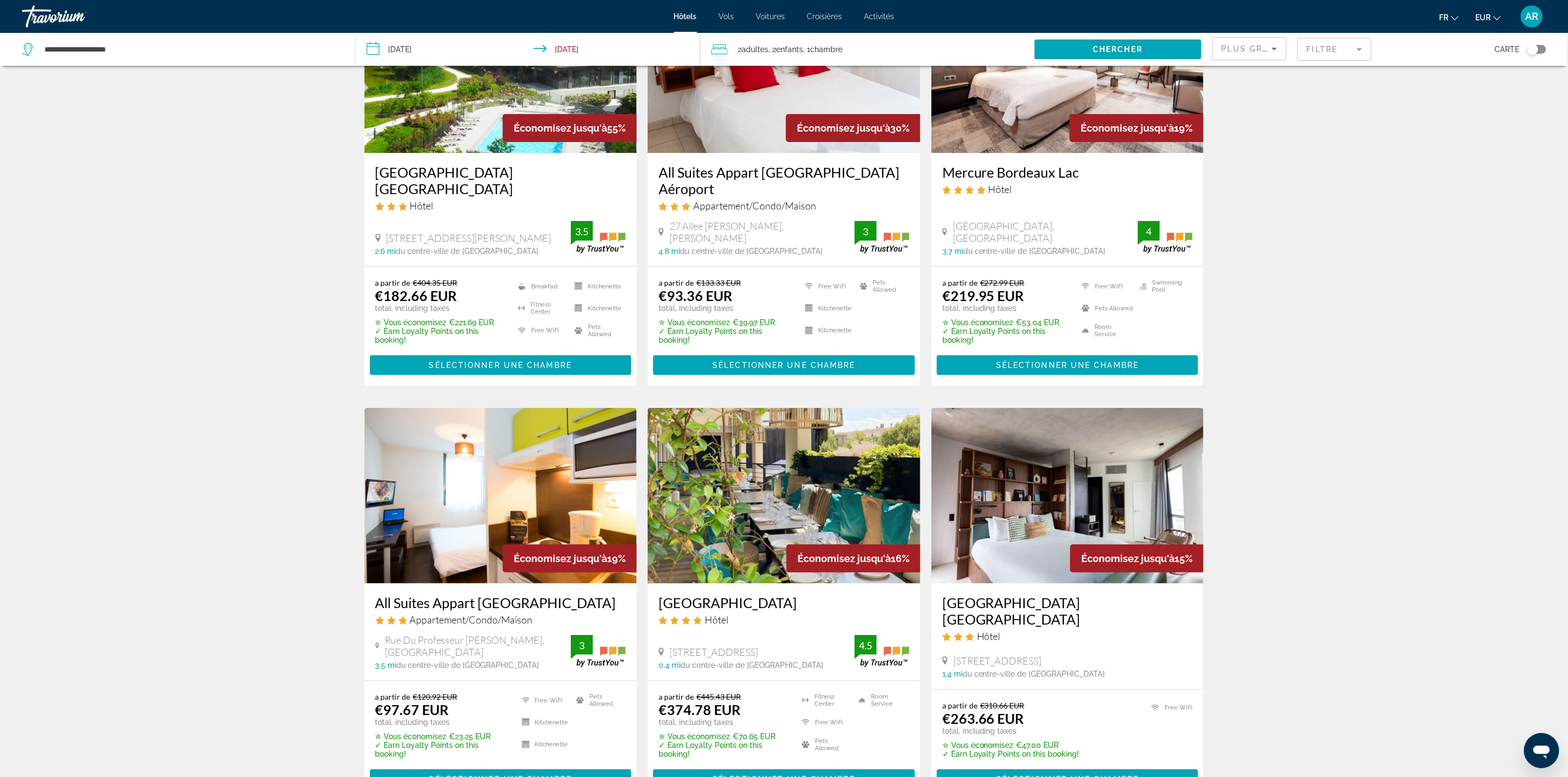
scroll to position [164, 0]
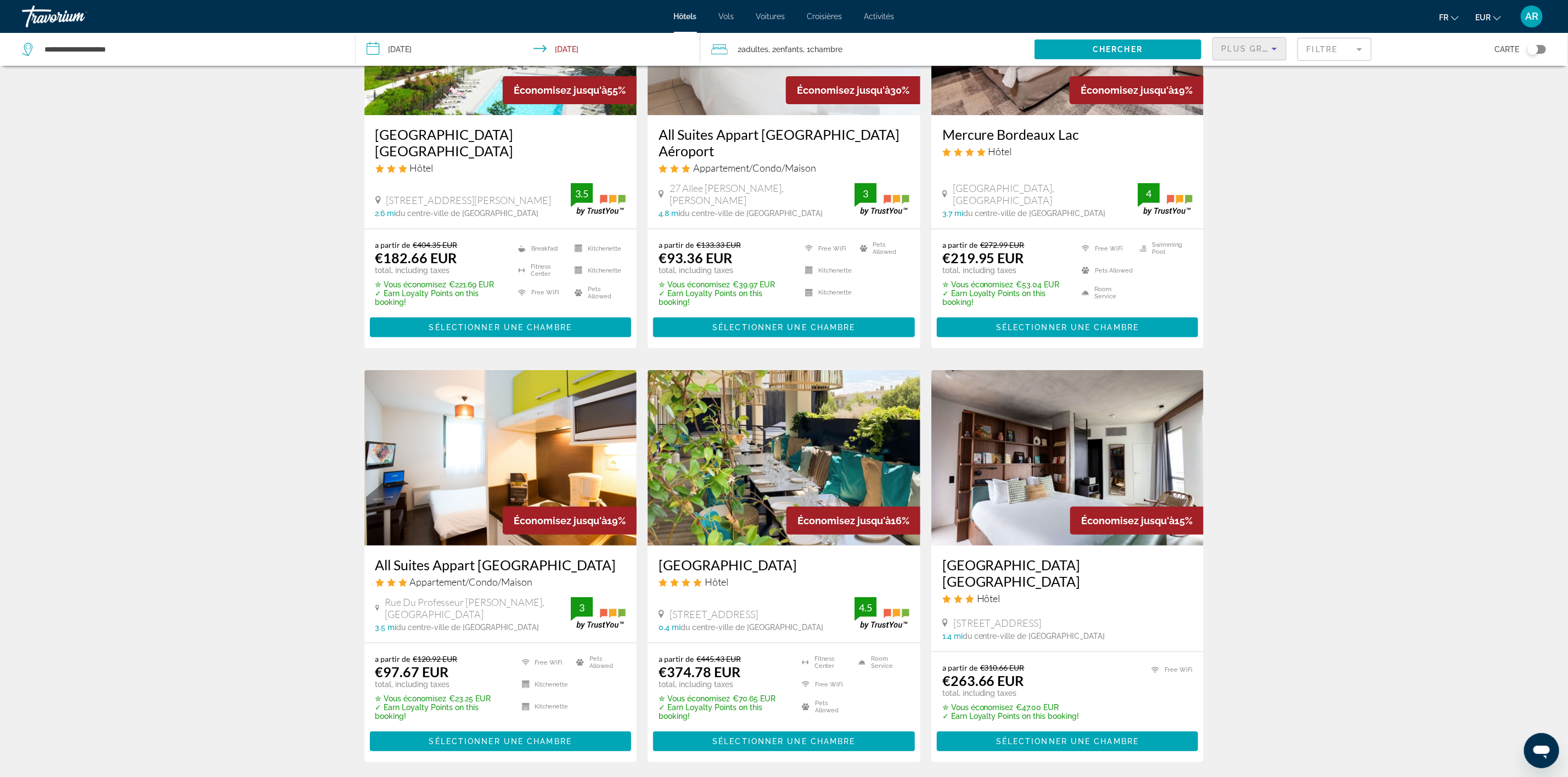
click at [1238, 49] on span "Plus grandes économies" at bounding box center [1287, 49] width 131 height 9
click at [1241, 121] on span "Distance" at bounding box center [1237, 117] width 30 height 13
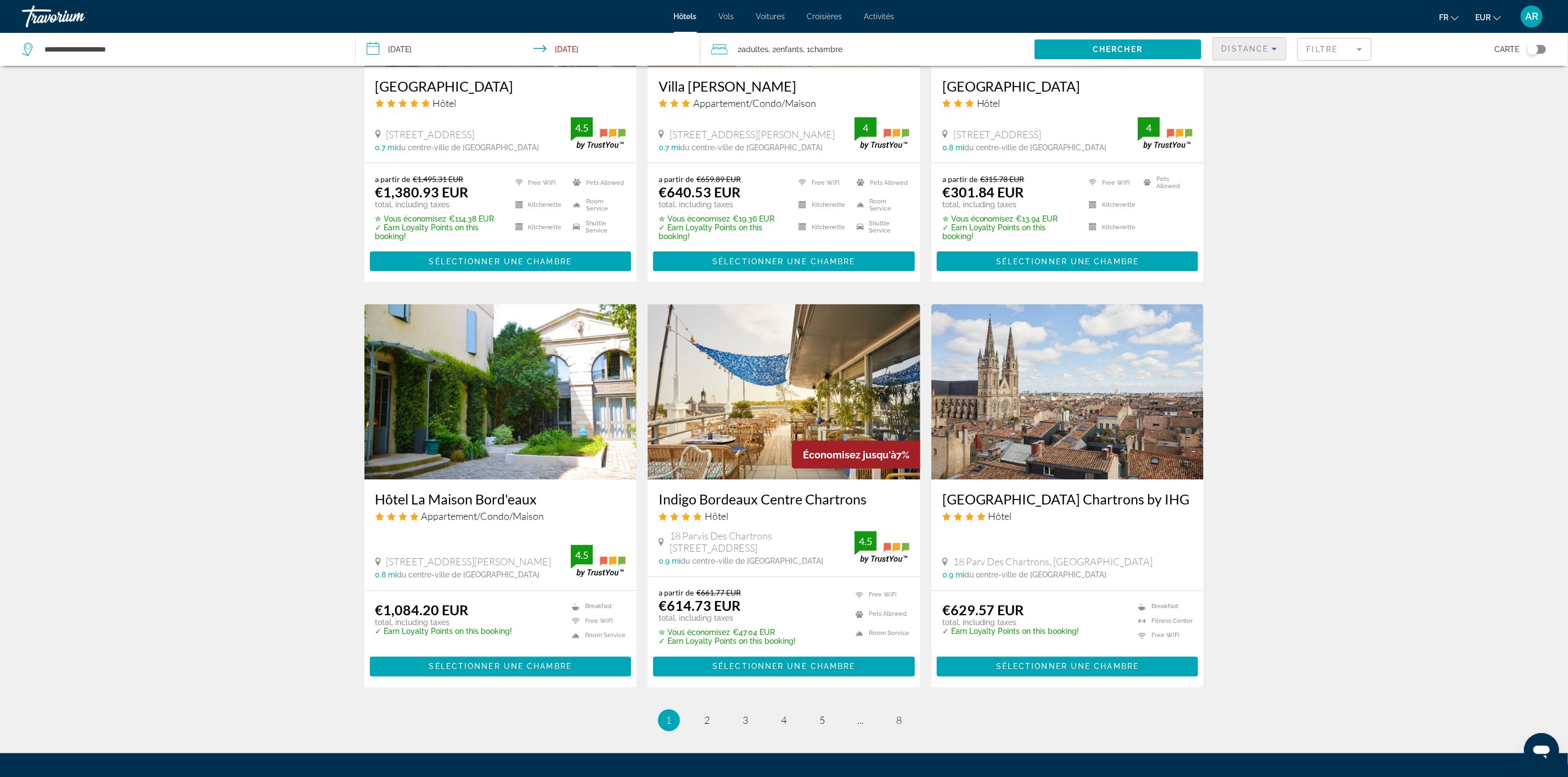
scroll to position [1147, 0]
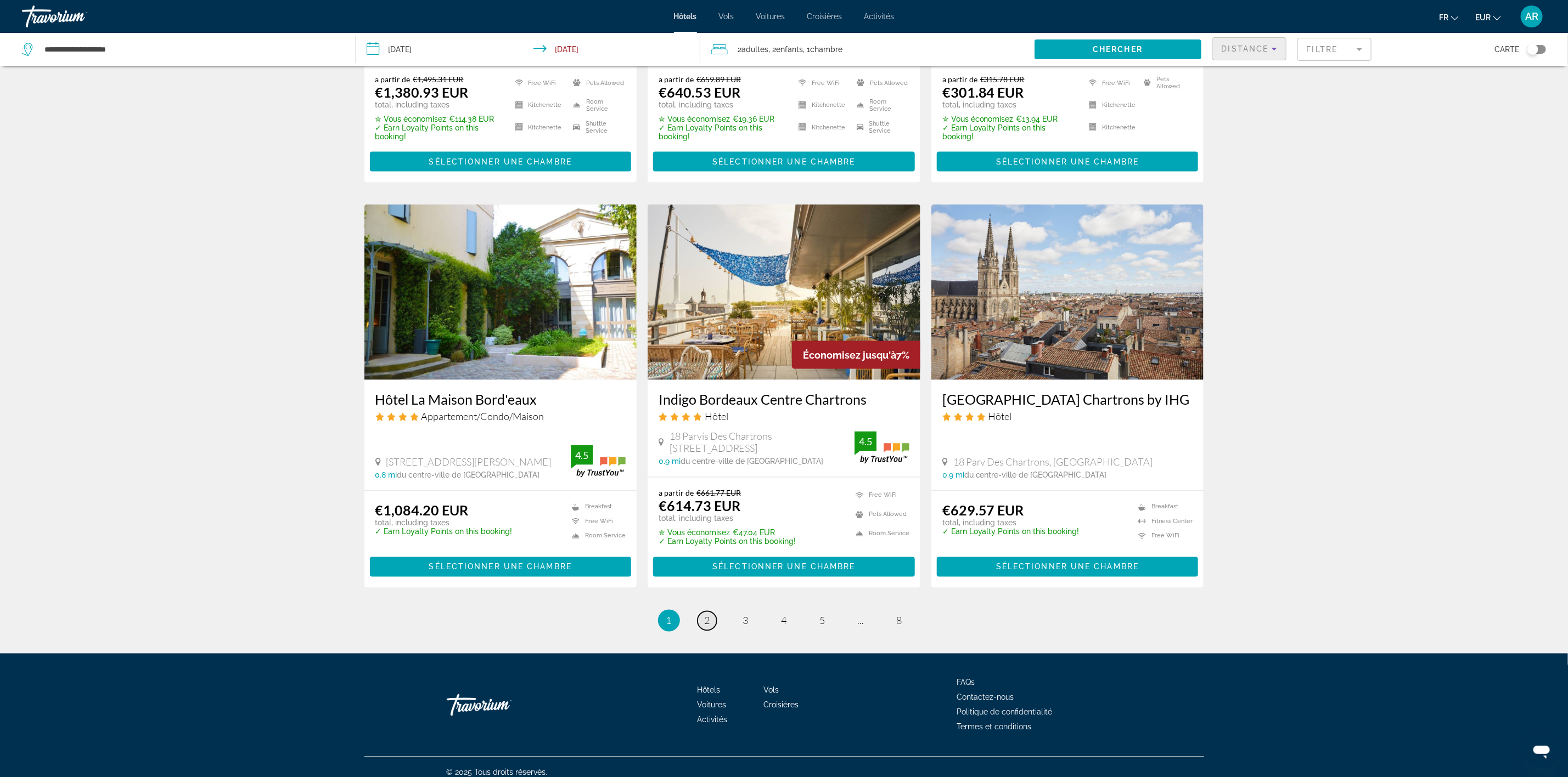
click at [705, 615] on span "2" at bounding box center [707, 621] width 6 height 12
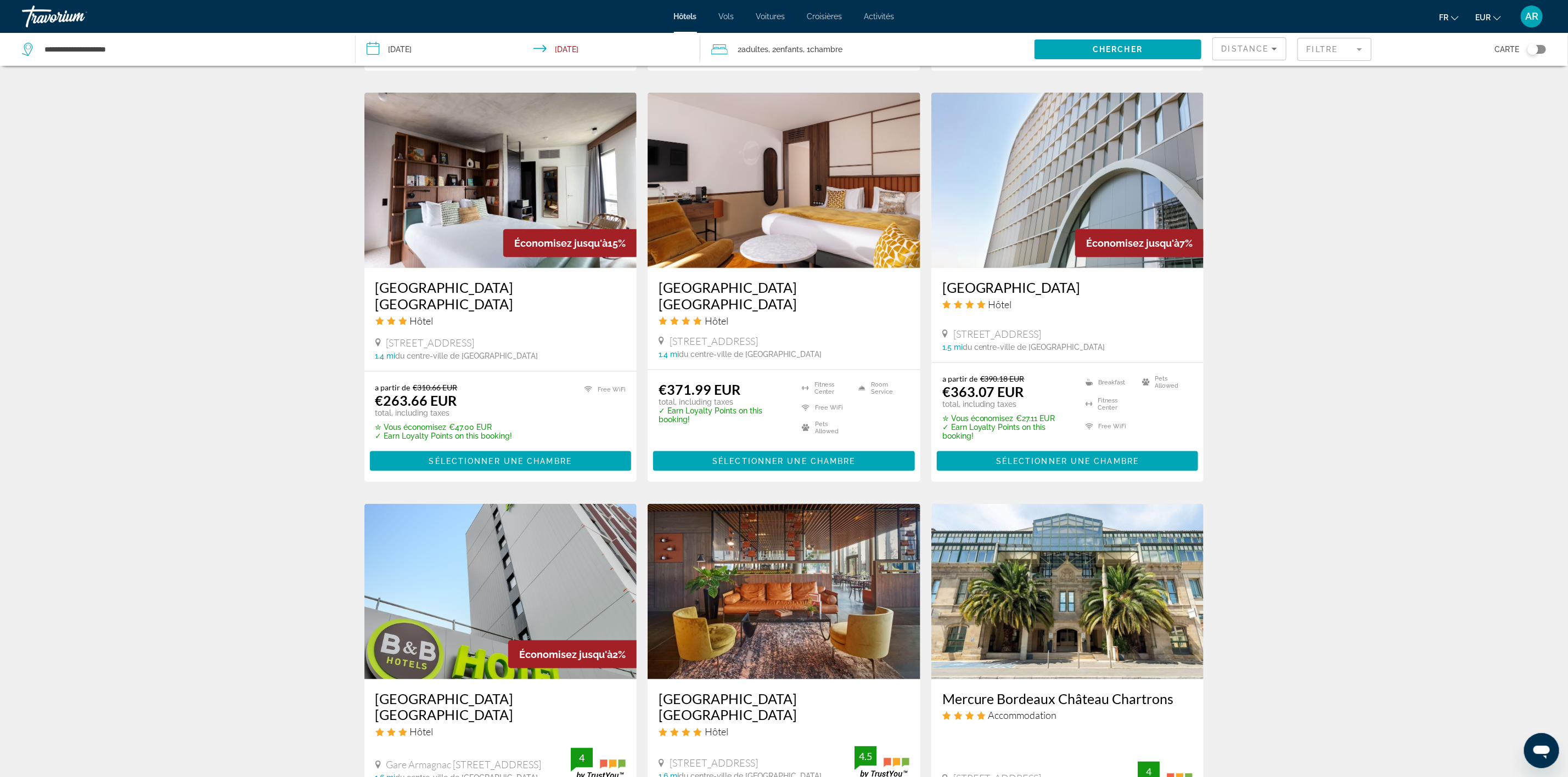
scroll to position [1070, 0]
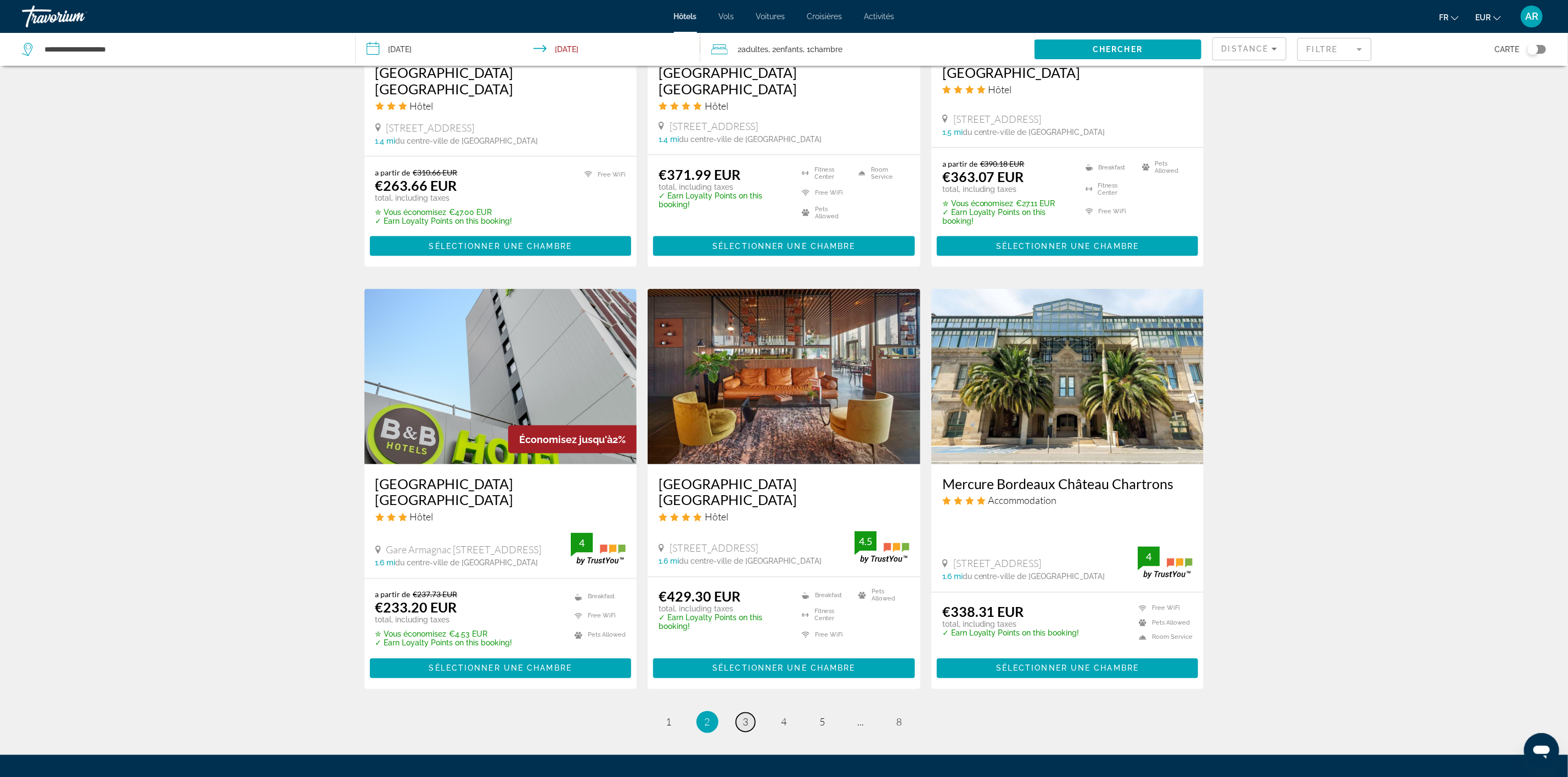
click at [741, 713] on link "page 3" at bounding box center [745, 722] width 19 height 19
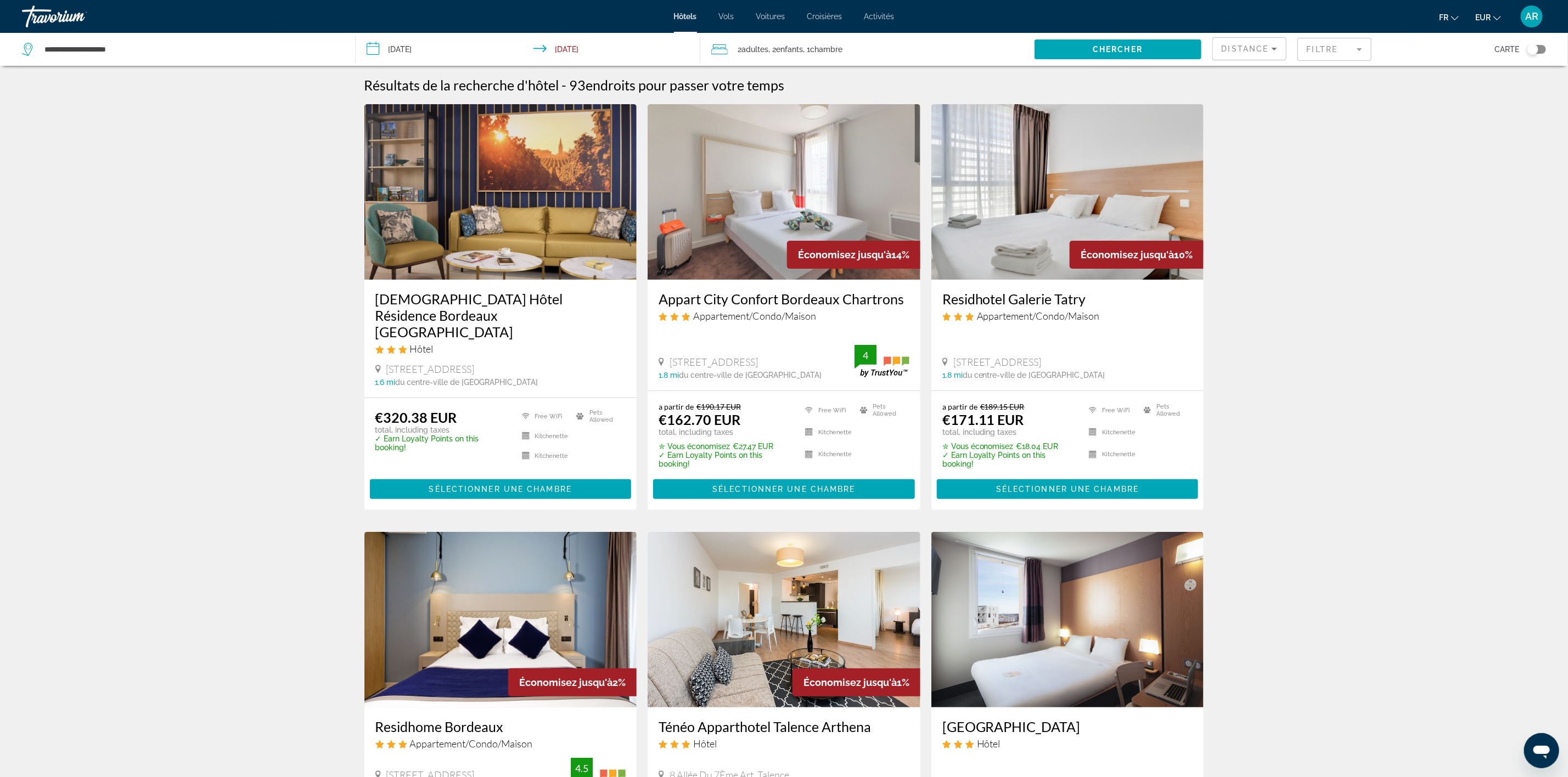
click at [786, 201] on img "Main content" at bounding box center [784, 192] width 273 height 176
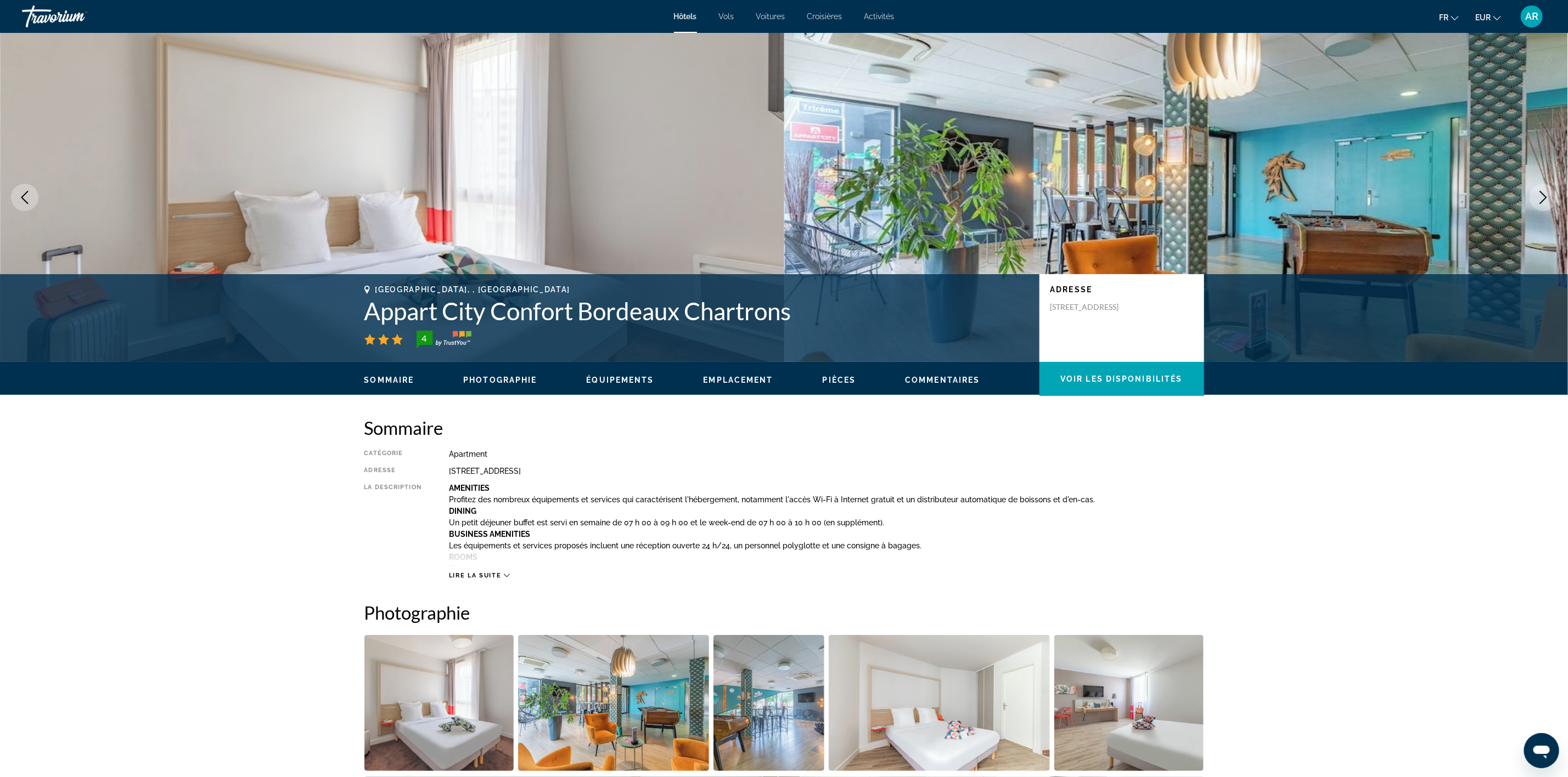
click at [1540, 201] on icon "Next image" at bounding box center [1543, 197] width 13 height 13
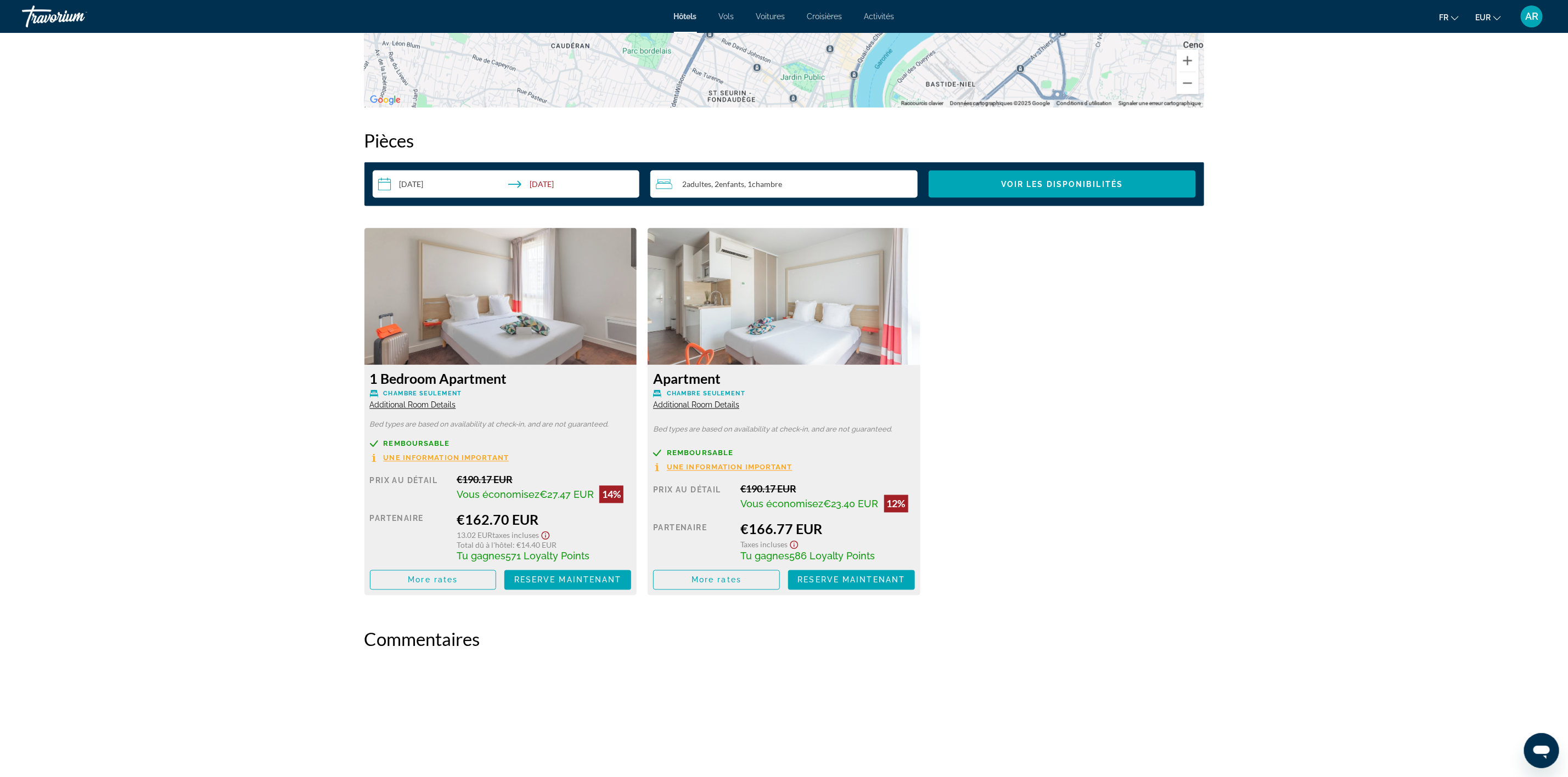
scroll to position [1295, 0]
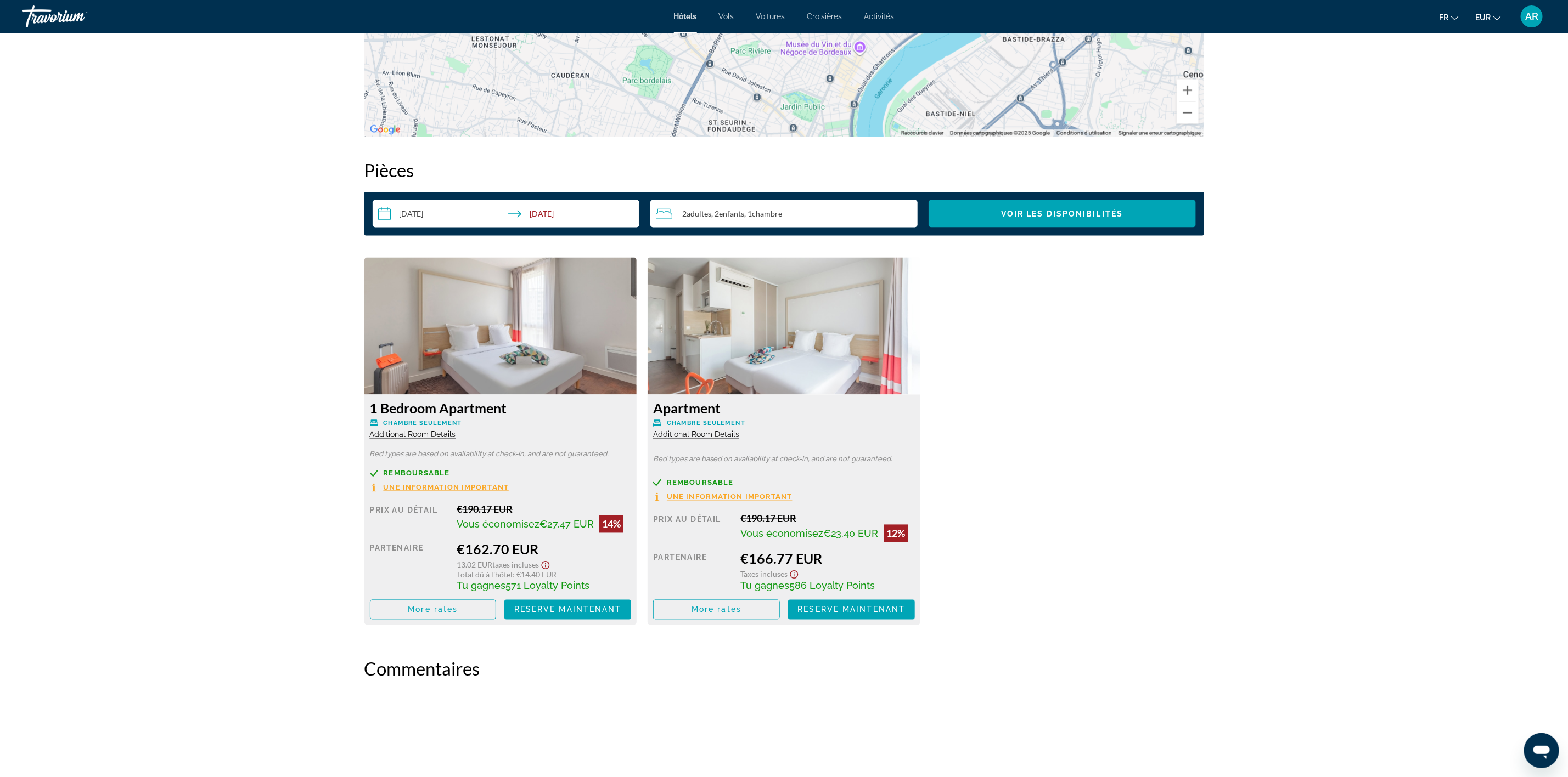
click at [434, 433] on span "Additional Room Details" at bounding box center [413, 435] width 86 height 9
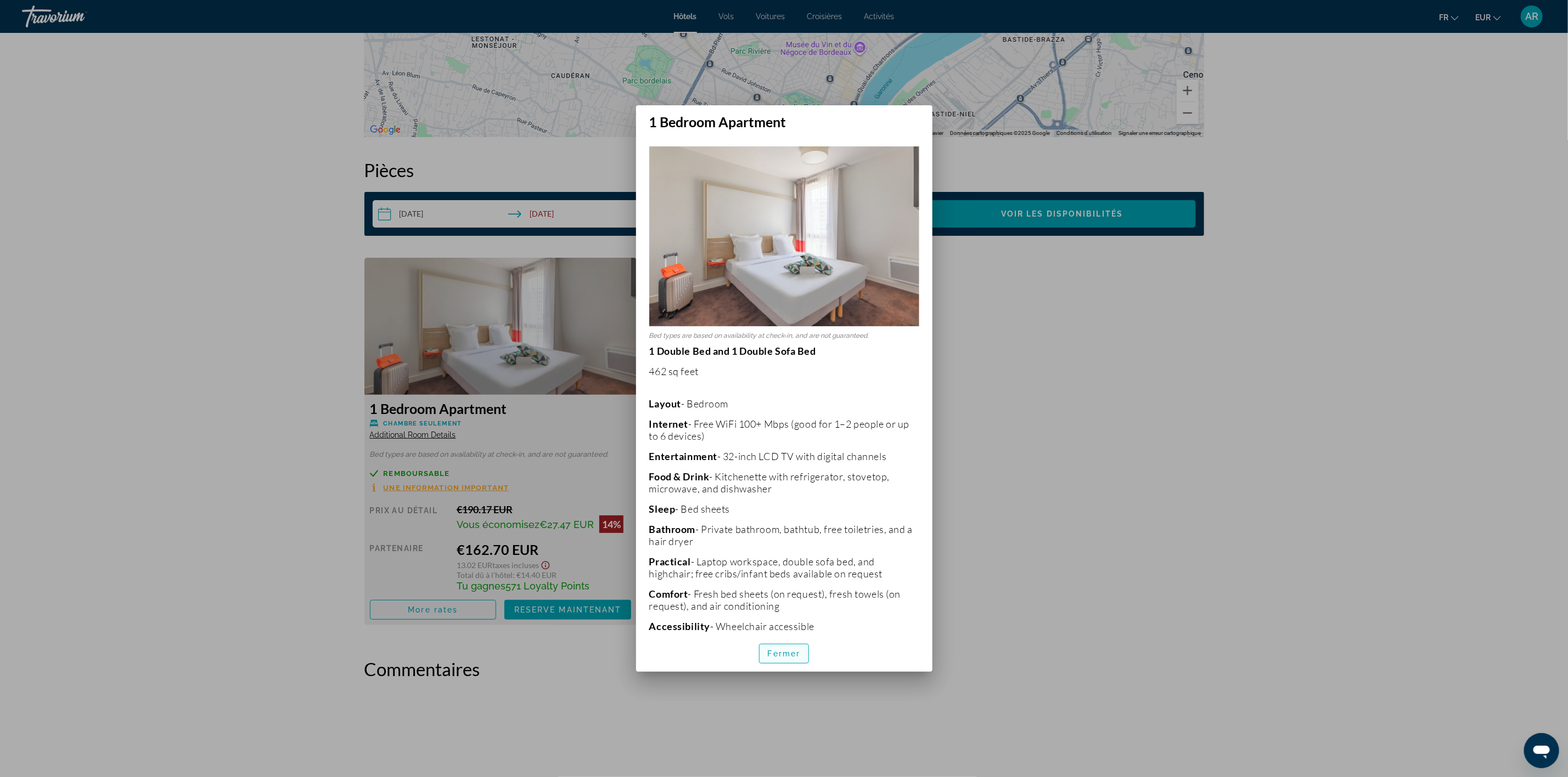
click at [774, 645] on span "button" at bounding box center [784, 654] width 49 height 26
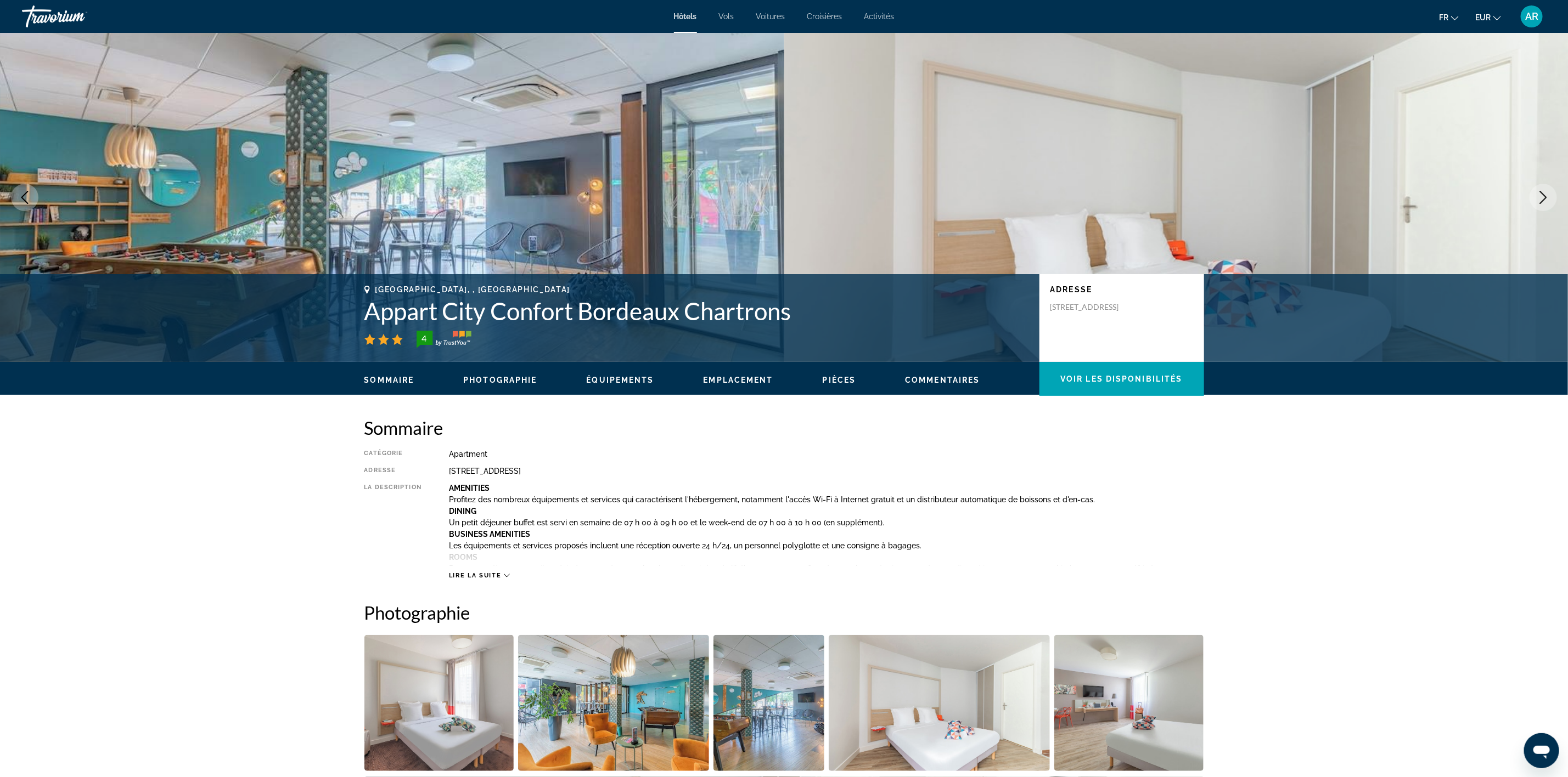
scroll to position [1295, 0]
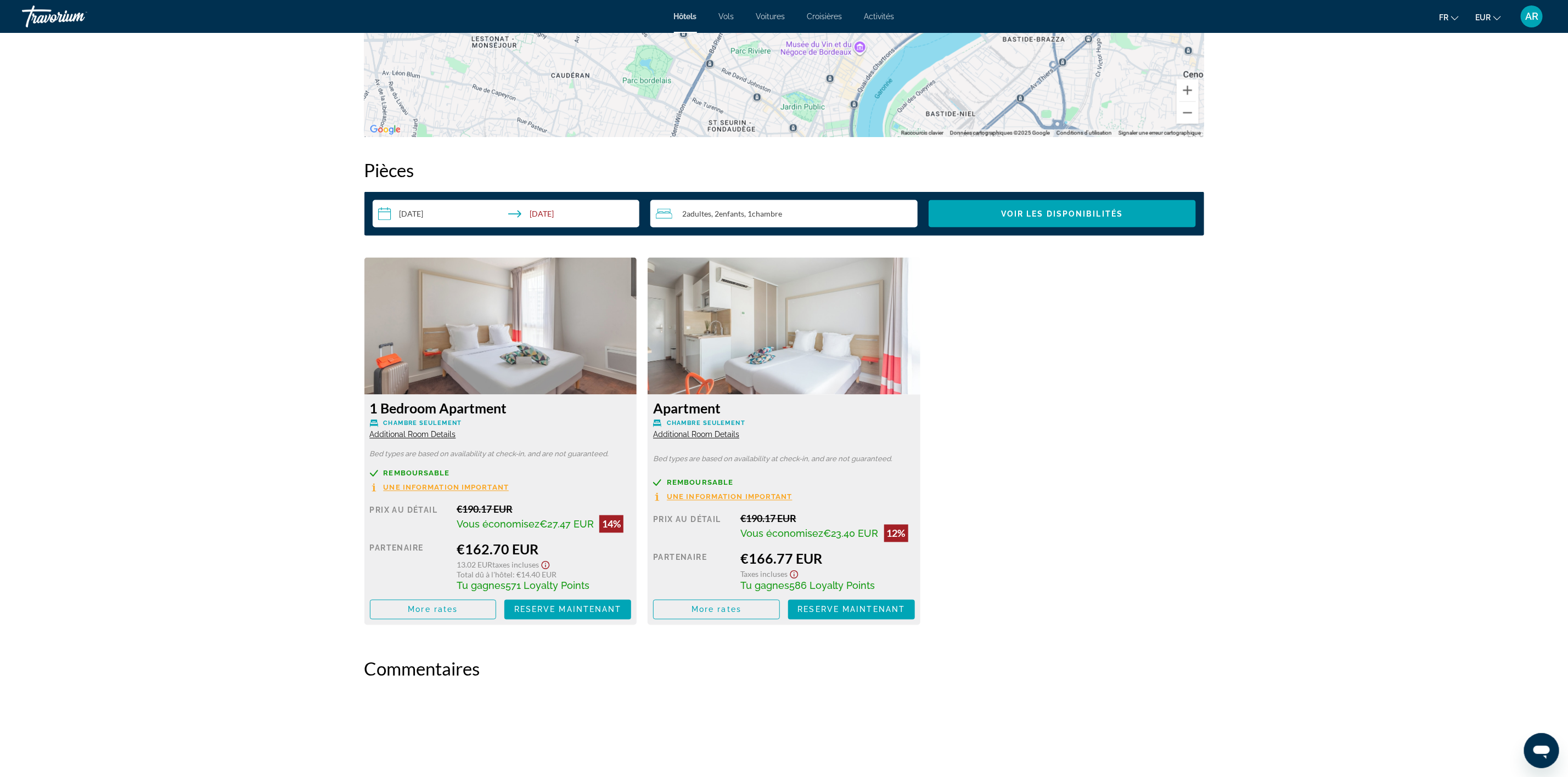
click at [708, 431] on span "Additional Room Details" at bounding box center [696, 435] width 86 height 9
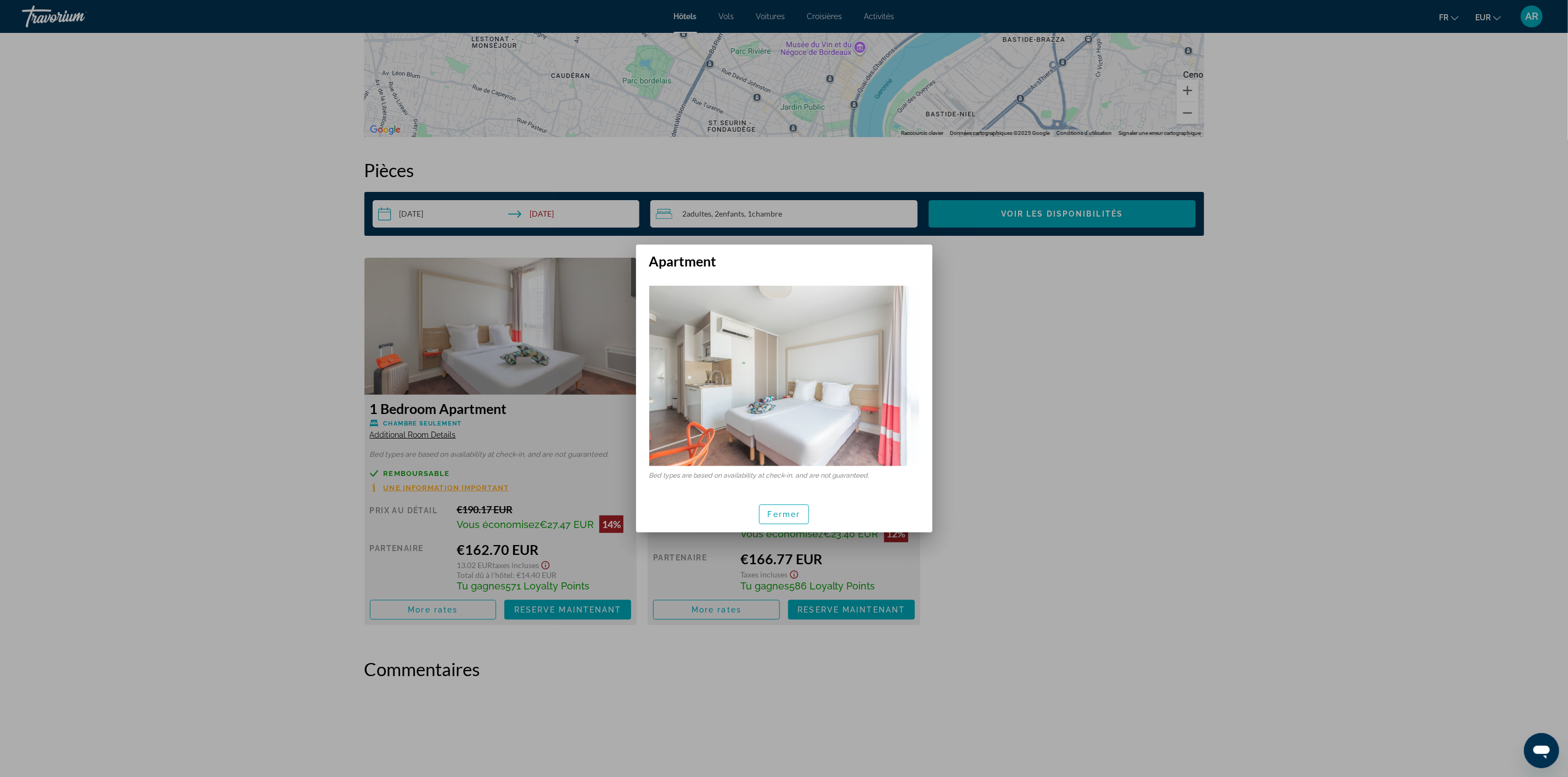
scroll to position [0, 0]
click at [776, 512] on span "Fermer" at bounding box center [784, 515] width 33 height 9
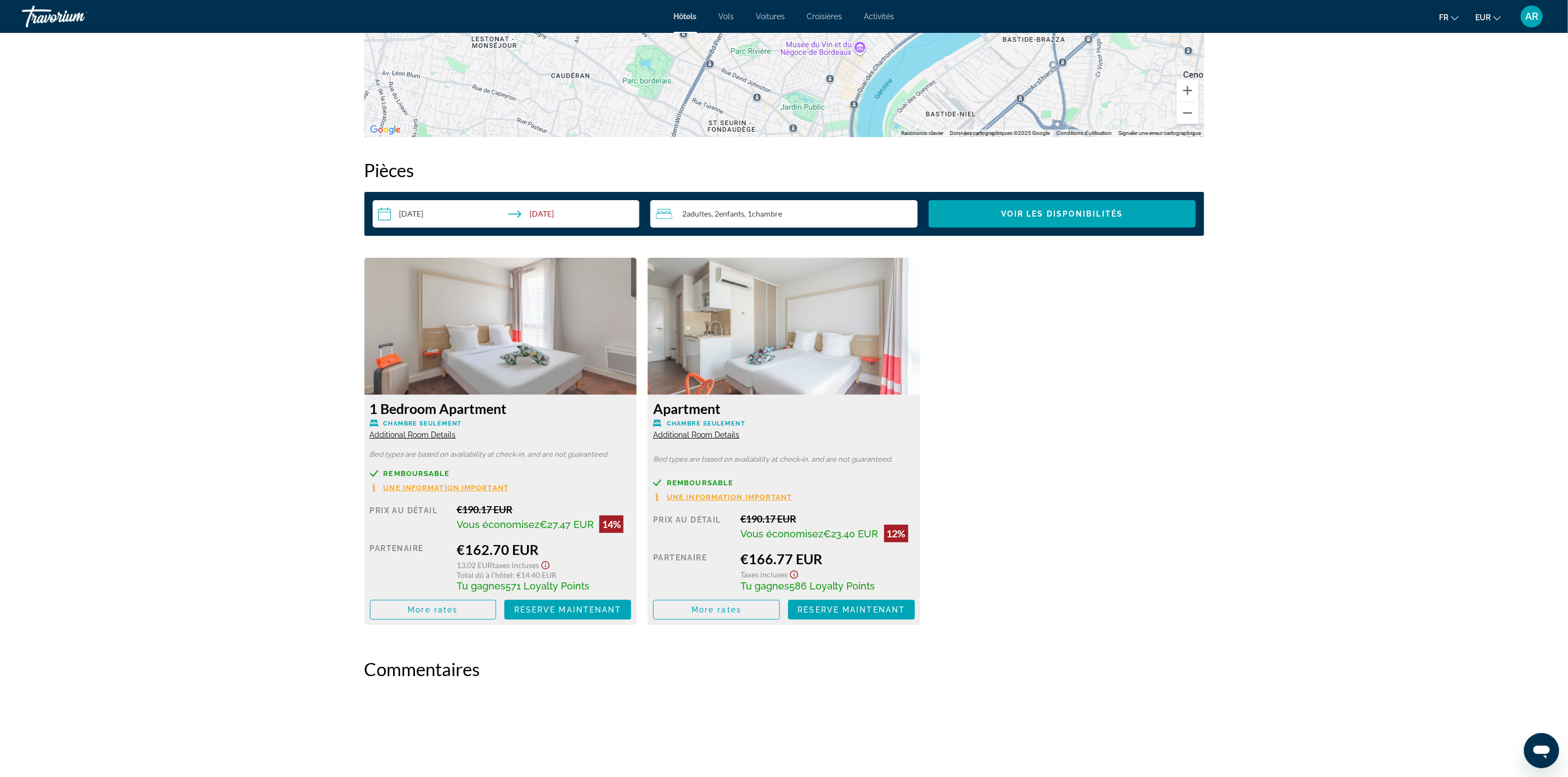
scroll to position [1295, 0]
click at [458, 611] on span "Main content" at bounding box center [433, 610] width 126 height 26
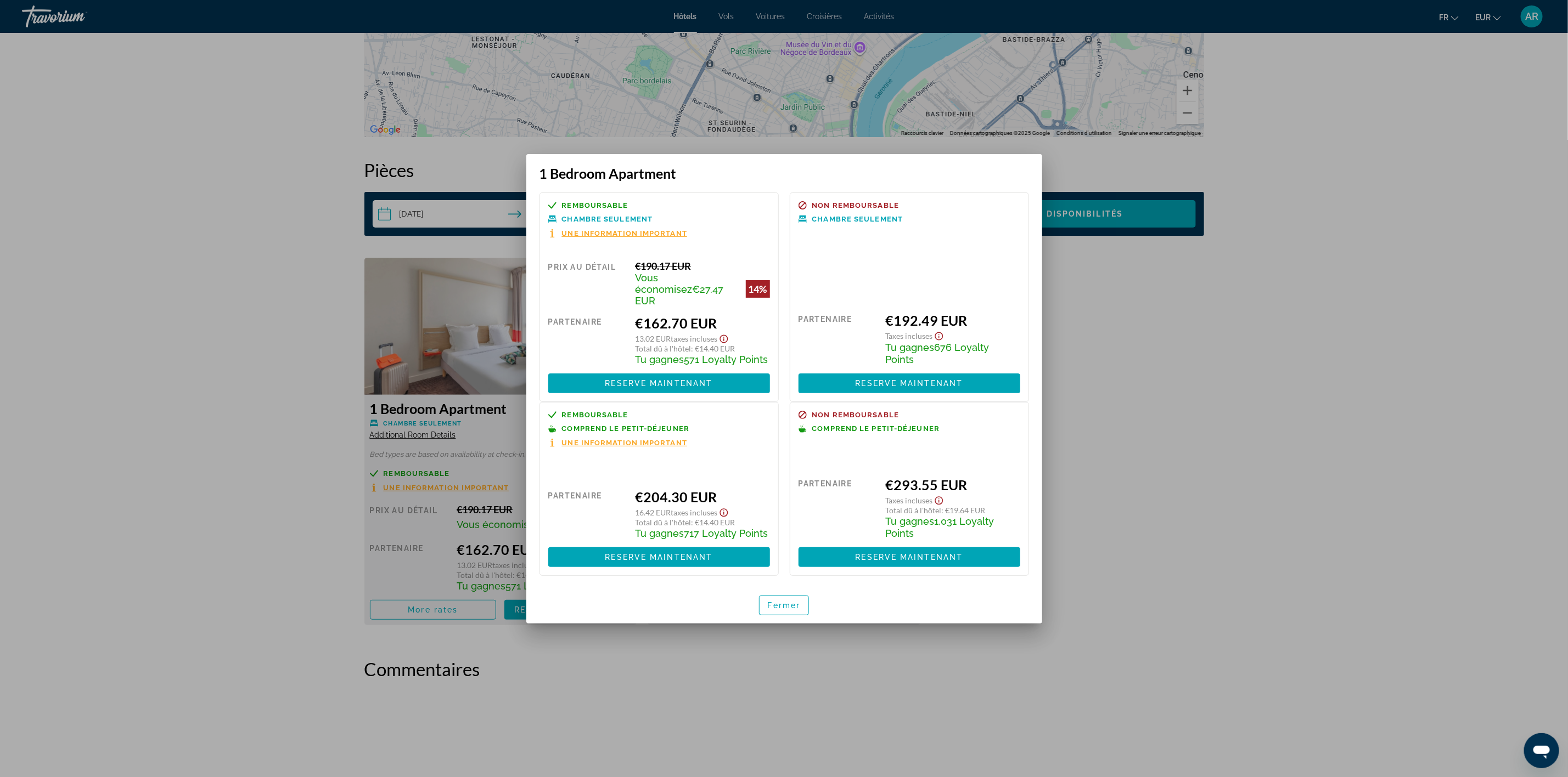
click at [963, 619] on div at bounding box center [784, 388] width 1568 height 777
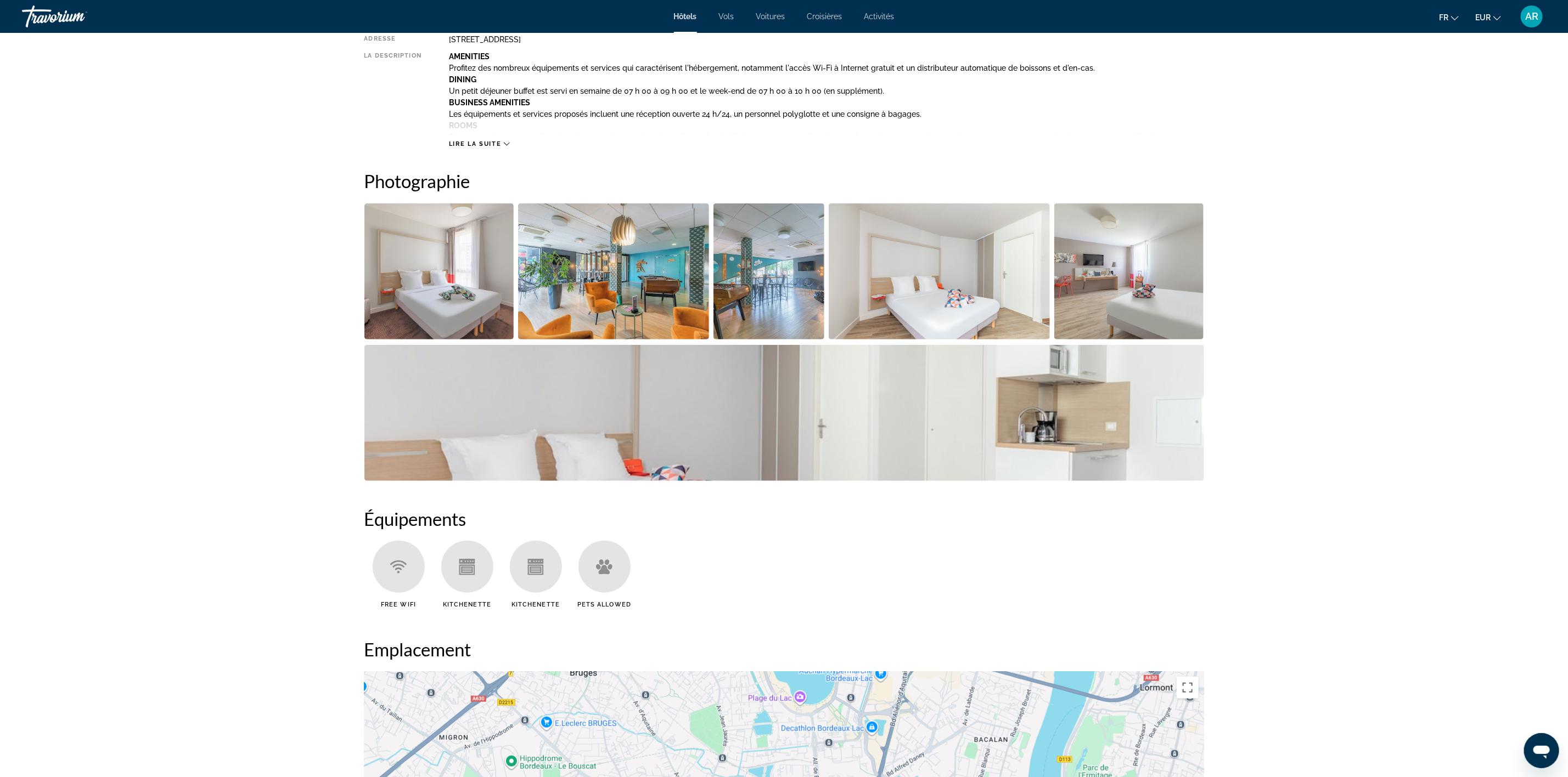
scroll to position [225, 0]
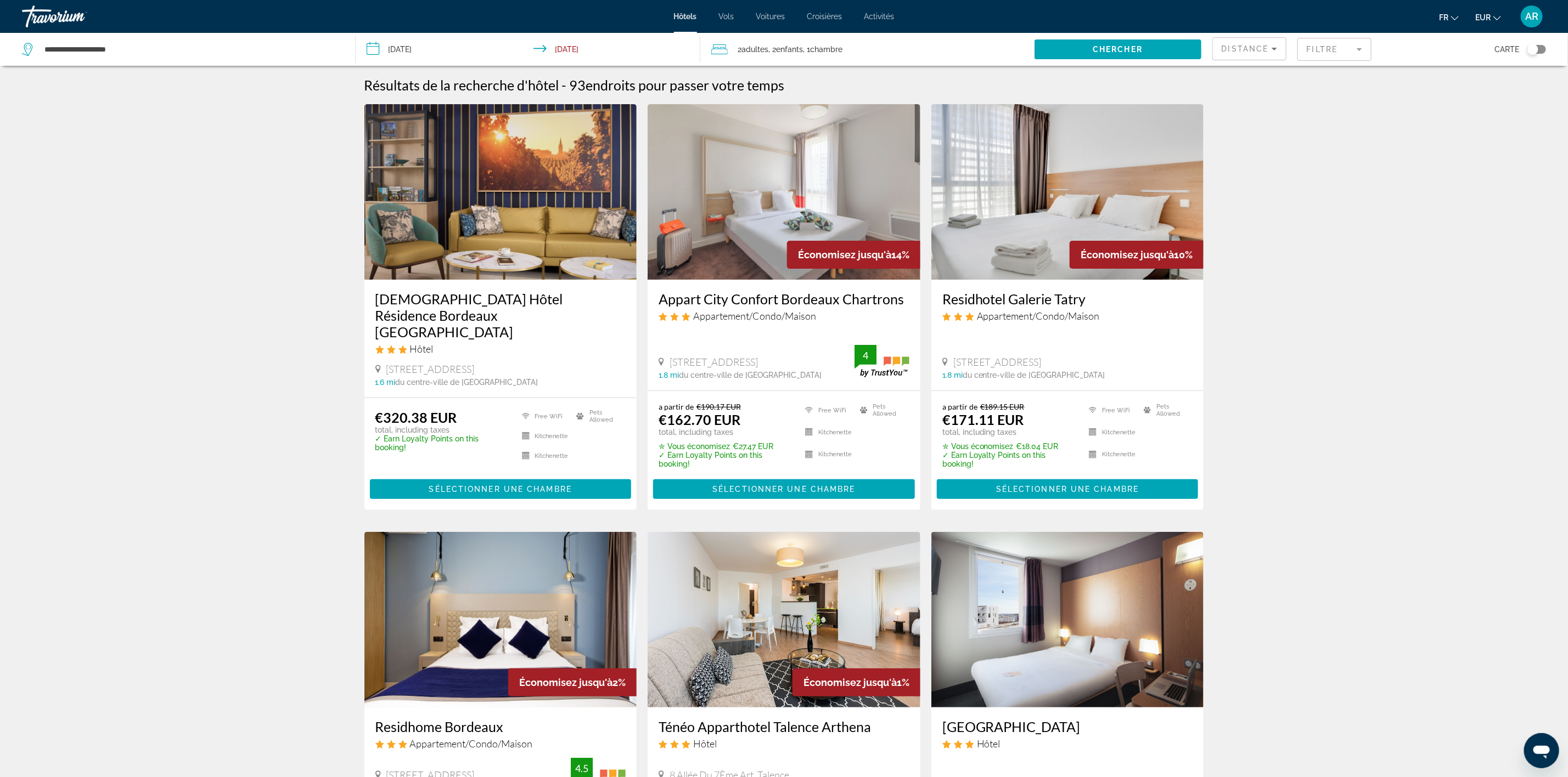
click at [1327, 46] on mat-form-field "Filtre" at bounding box center [1334, 49] width 74 height 23
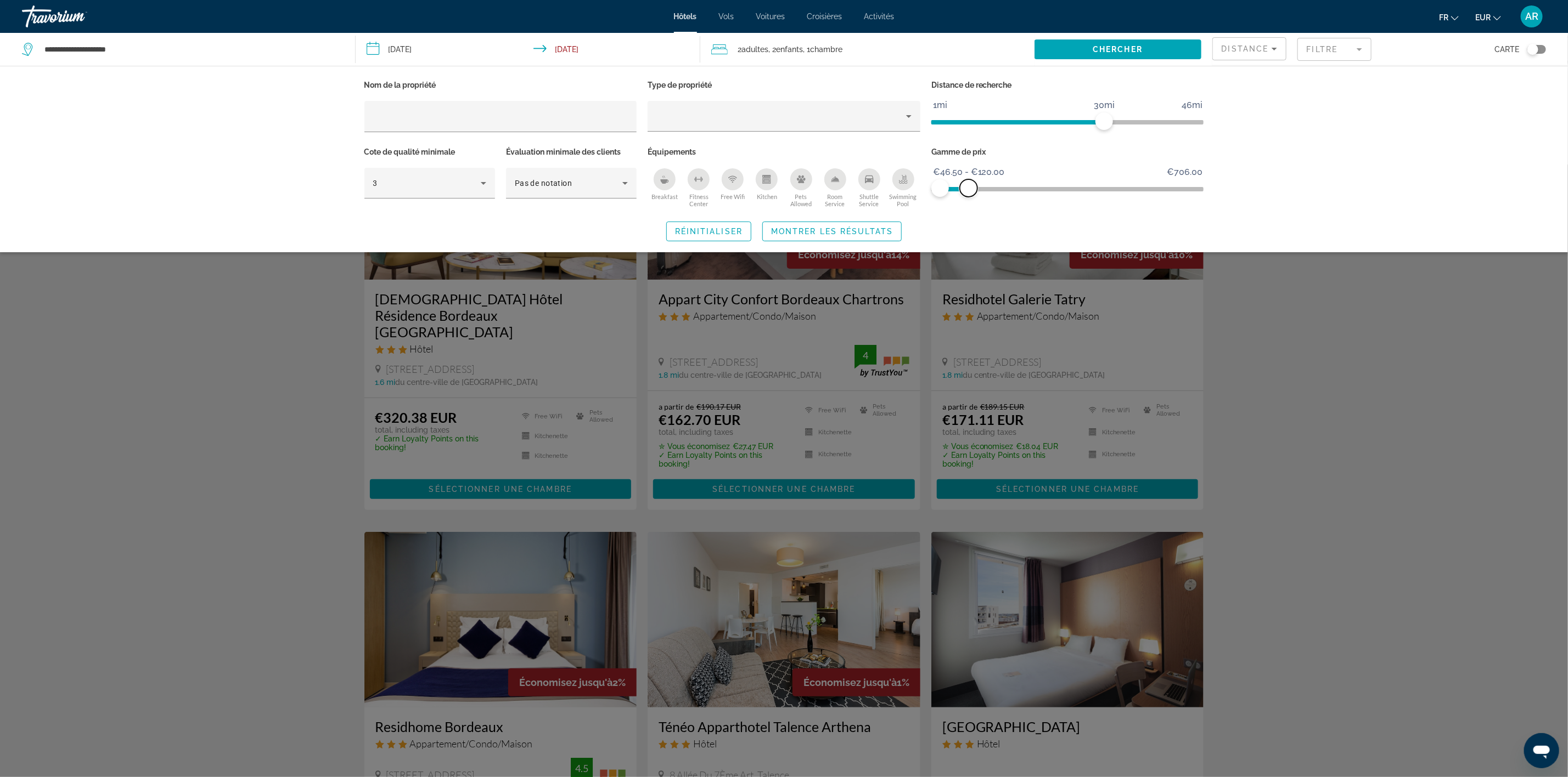
drag, startPoint x: 1195, startPoint y: 185, endPoint x: 969, endPoint y: 201, distance: 226.6
click at [969, 201] on div "Gamme de prix €46.50 €706.00 €46.50 €120.00 €46.50 - €120.00" at bounding box center [1068, 177] width 284 height 67
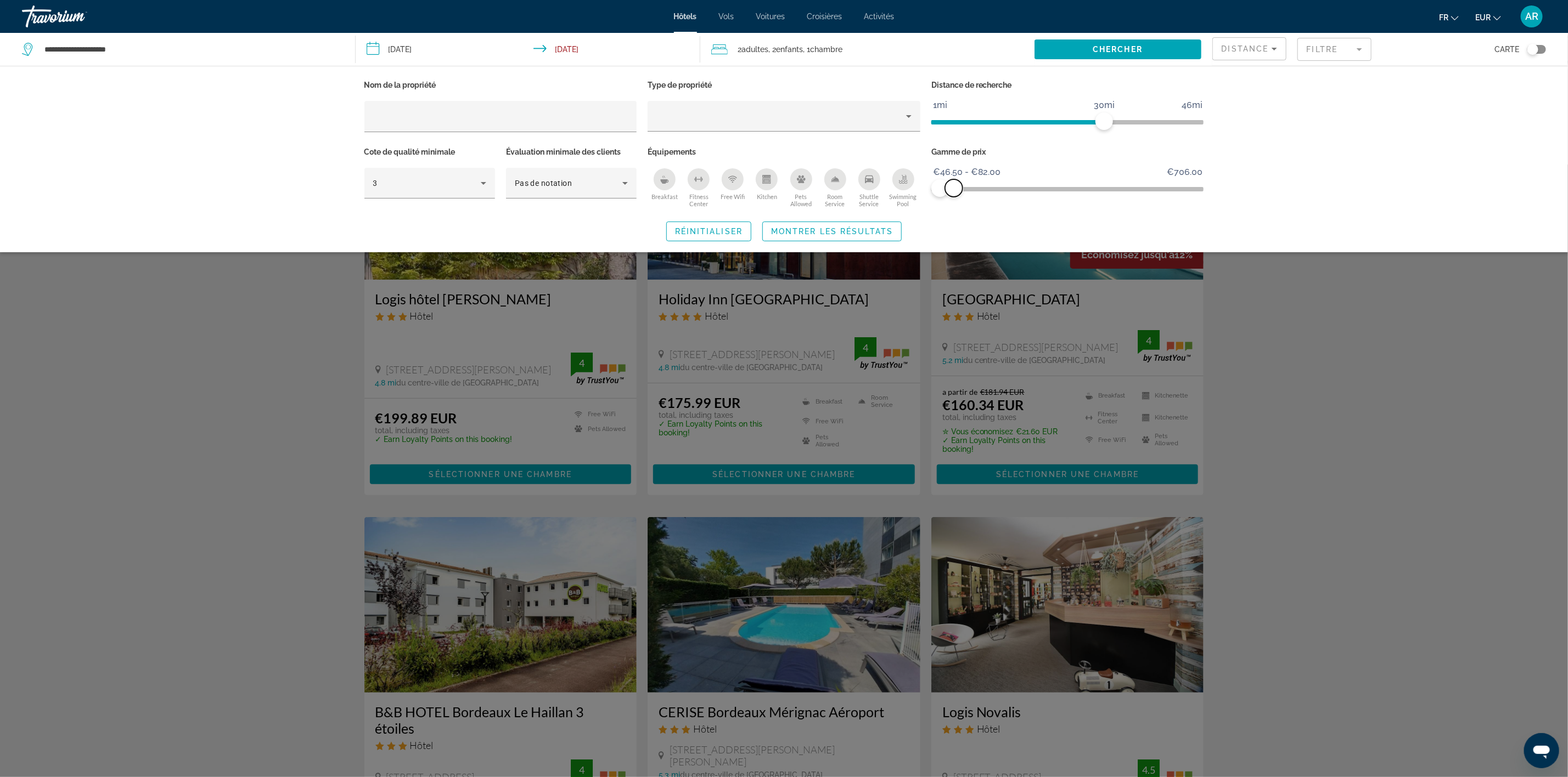
drag, startPoint x: 970, startPoint y: 189, endPoint x: 954, endPoint y: 190, distance: 16.0
click at [954, 190] on span "ngx-slider-max" at bounding box center [953, 187] width 17 height 17
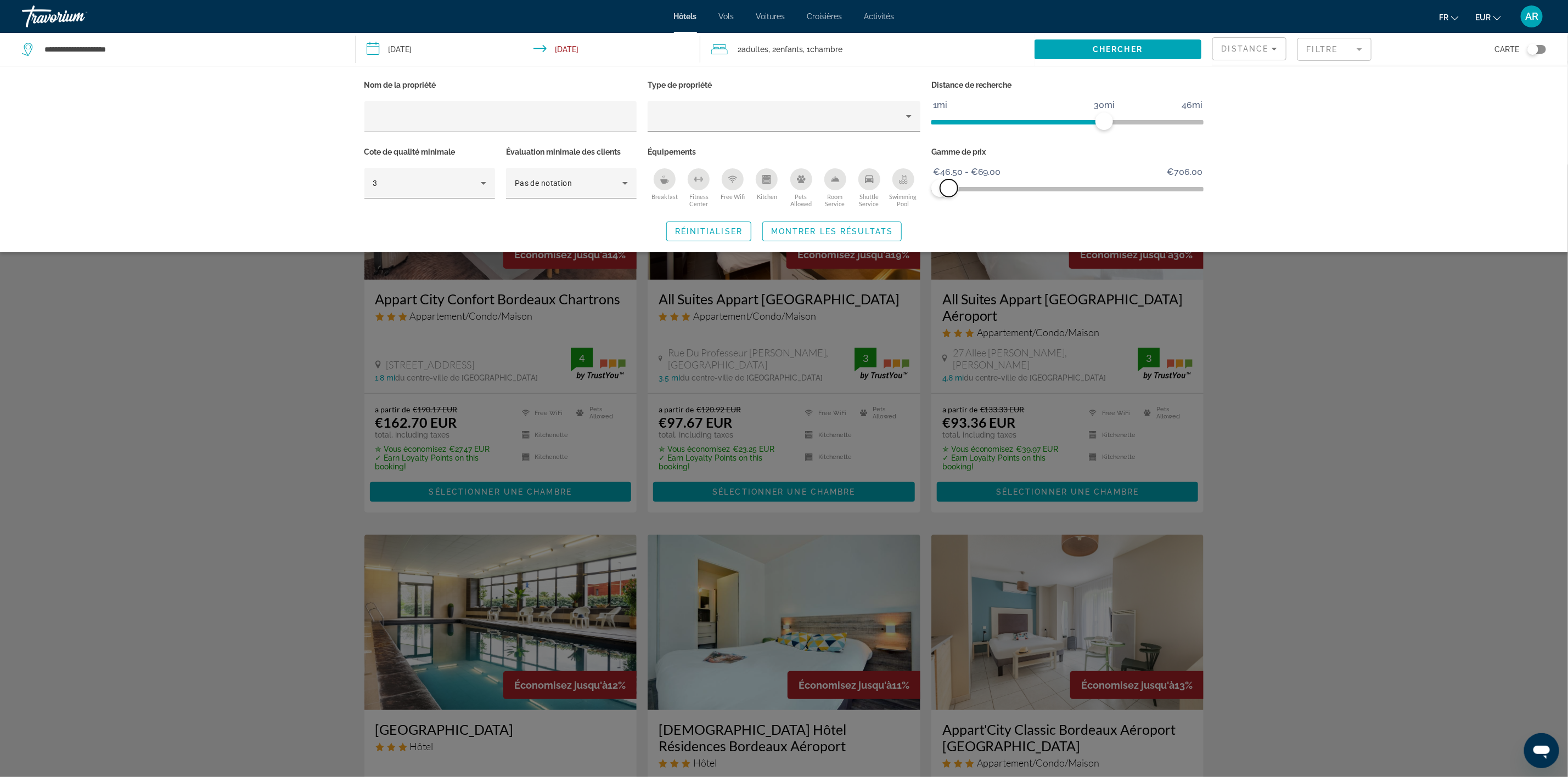
click at [949, 192] on span "ngx-slider-max" at bounding box center [949, 187] width 17 height 17
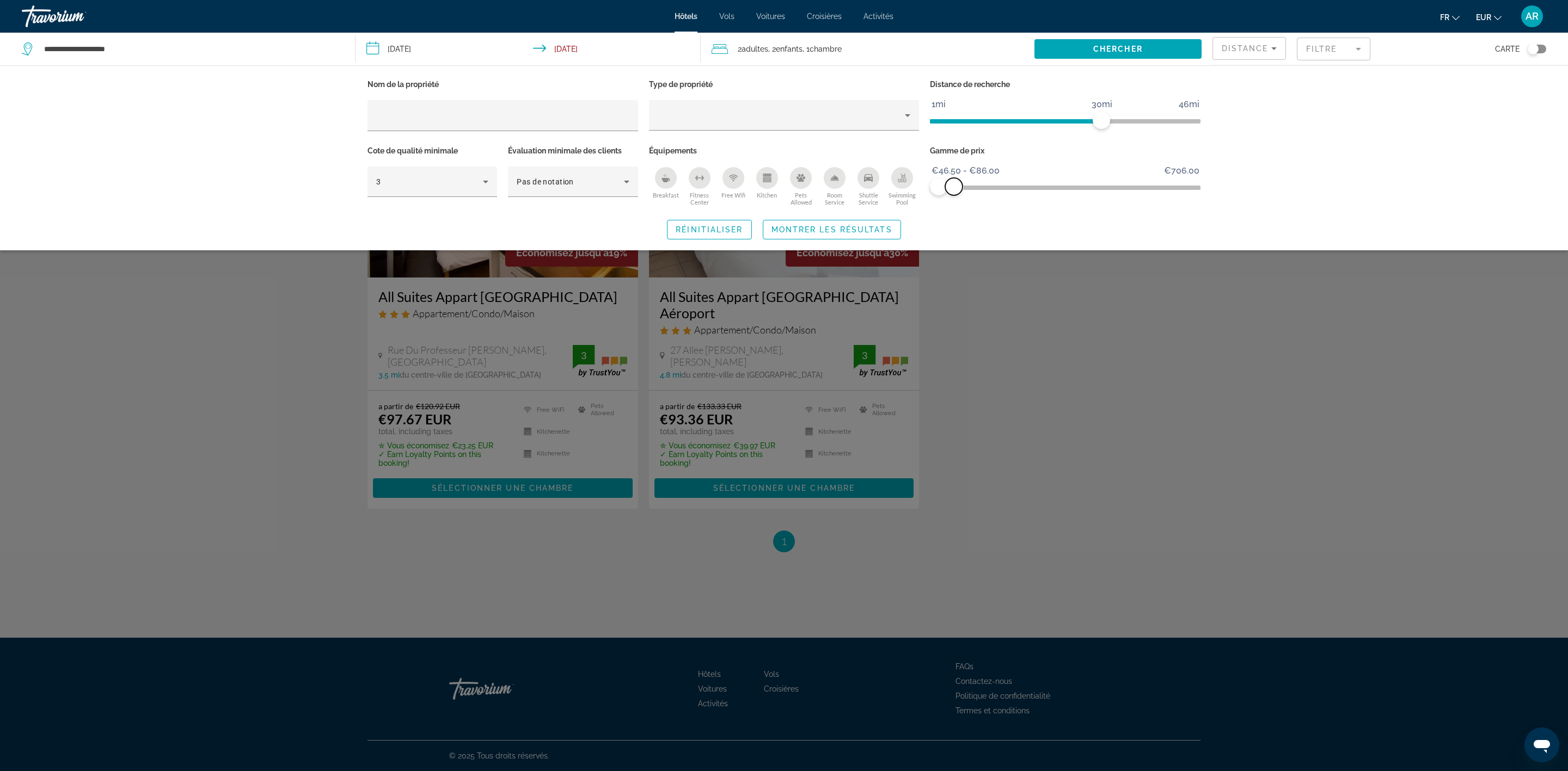
drag, startPoint x: 946, startPoint y: 188, endPoint x: 954, endPoint y: 186, distance: 8.2
click at [954, 186] on span "ngx-slider-max" at bounding box center [953, 186] width 17 height 17
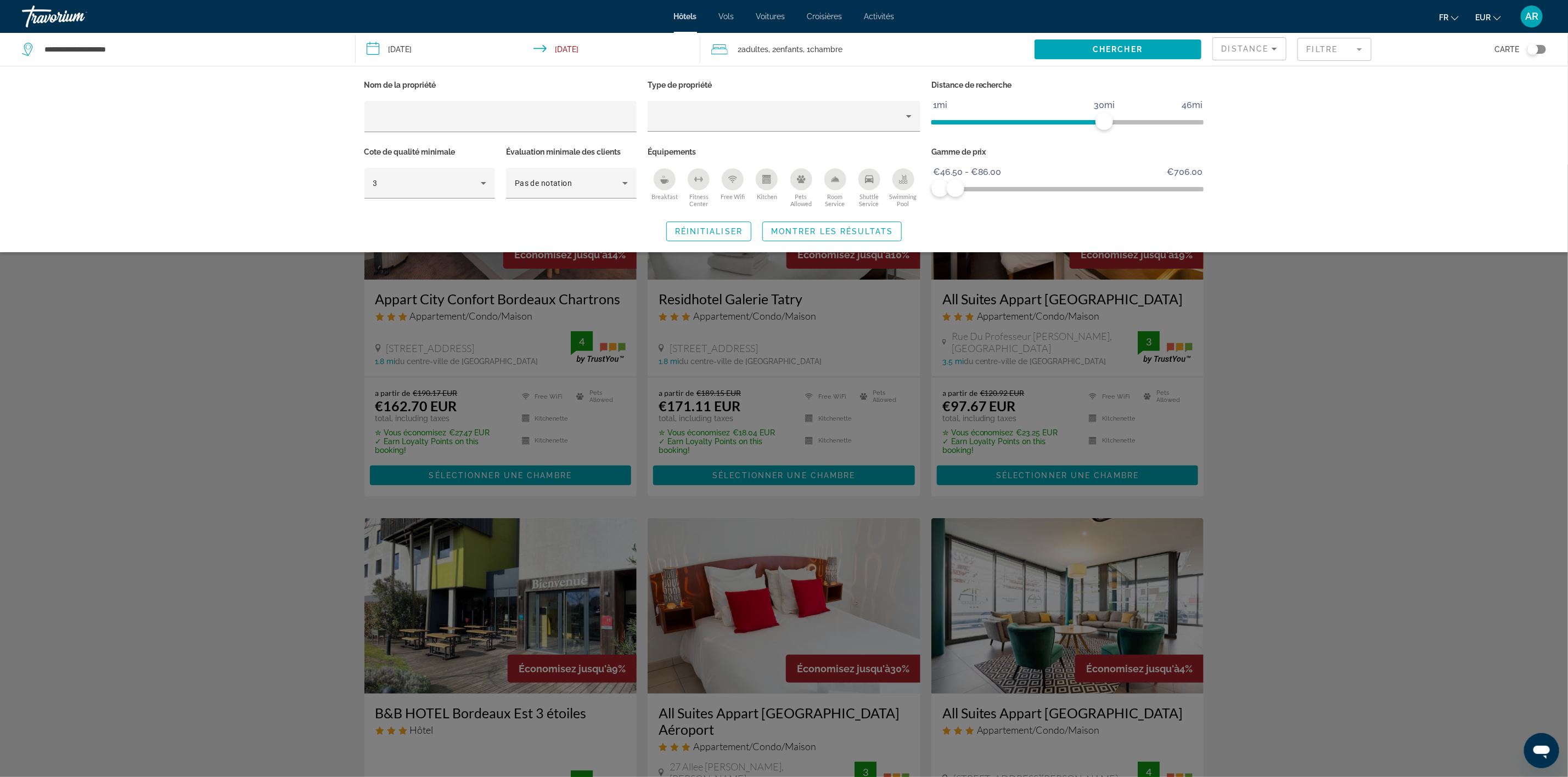
click at [1317, 423] on div "Search widget" at bounding box center [784, 470] width 1568 height 613
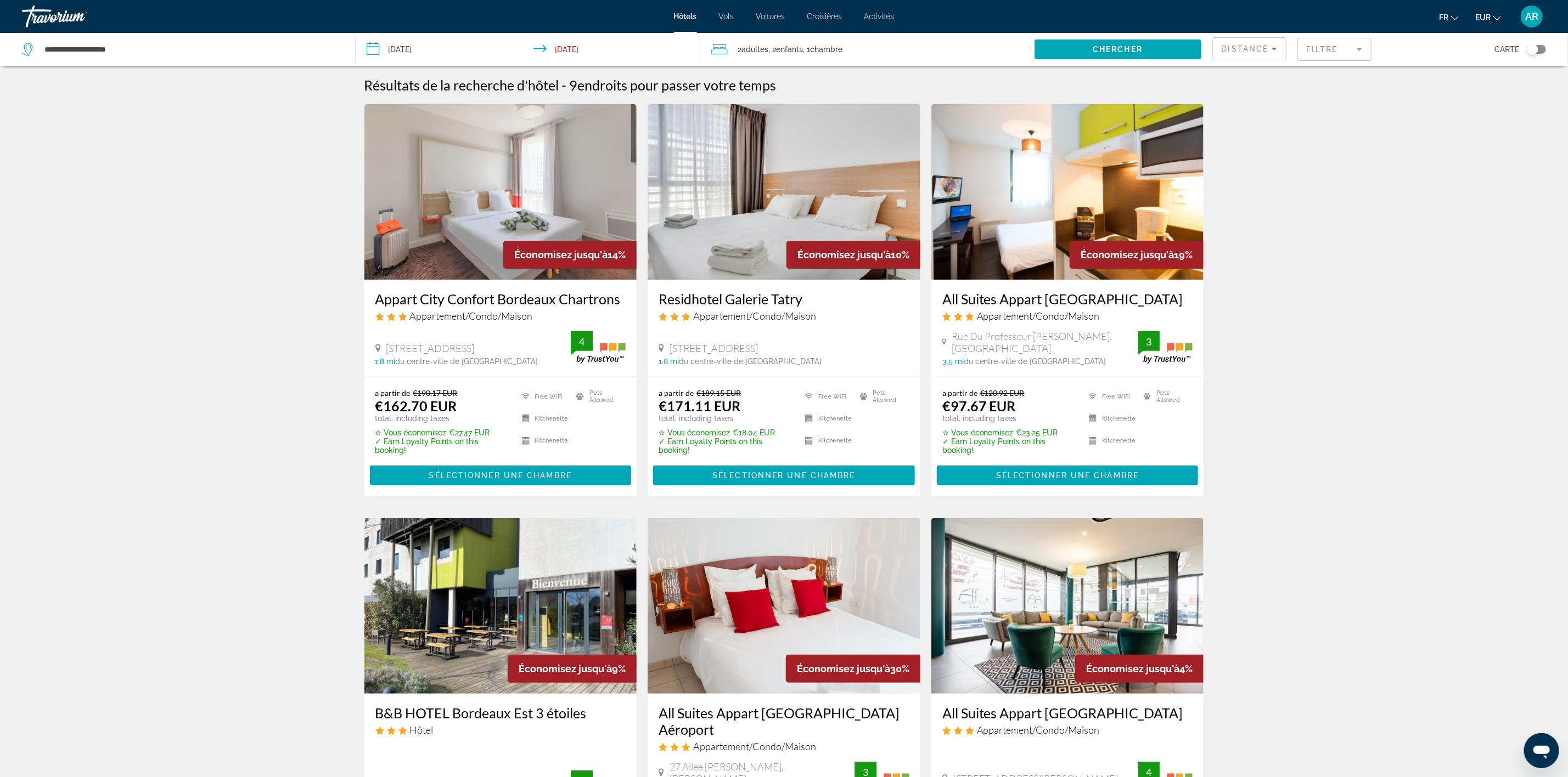
drag, startPoint x: 1338, startPoint y: 43, endPoint x: 1334, endPoint y: 64, distance: 21.4
click at [1338, 43] on mat-form-field "Filtre" at bounding box center [1334, 49] width 74 height 23
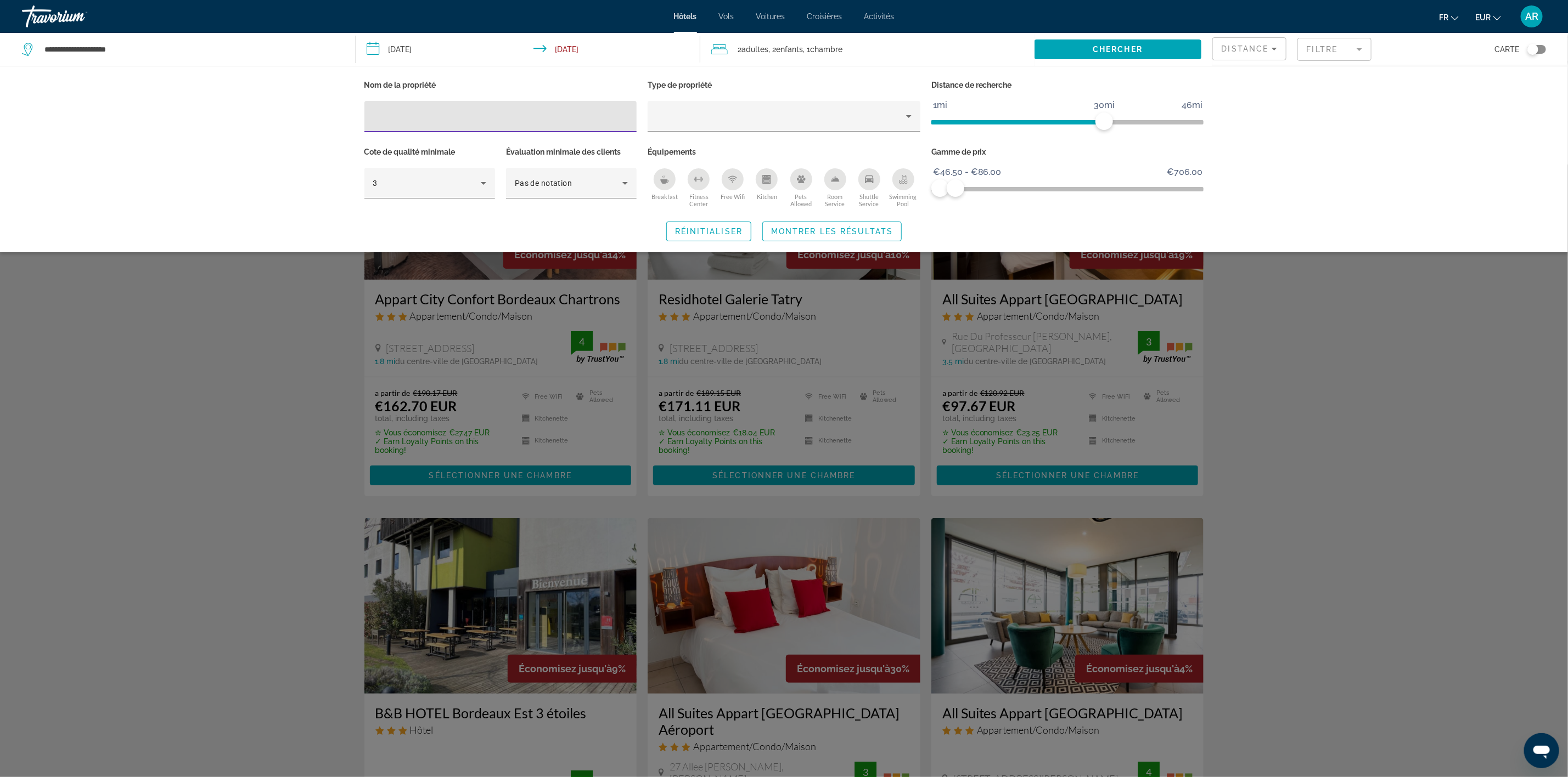
click at [901, 187] on div "Swimming Pool" at bounding box center [903, 179] width 22 height 22
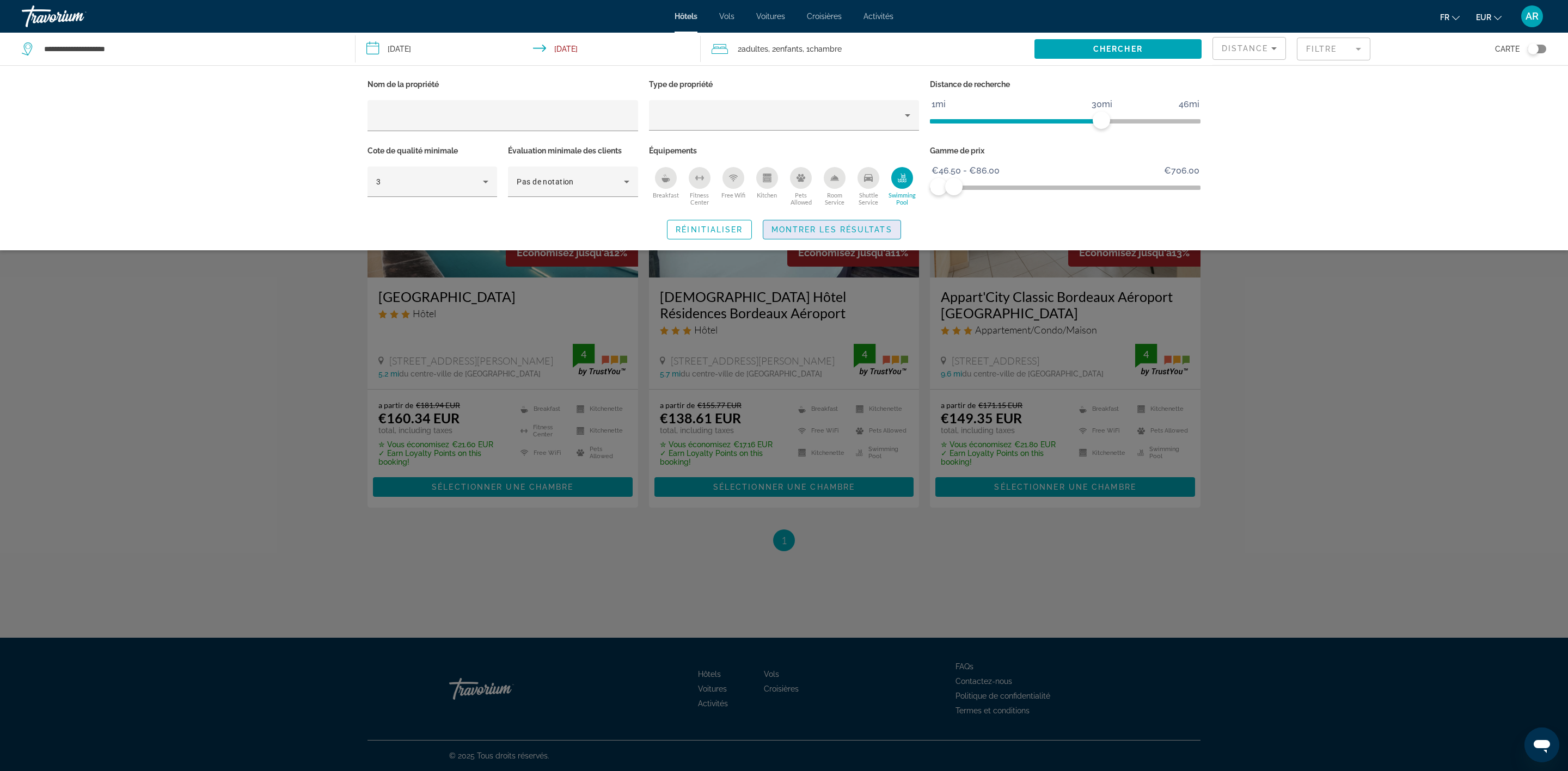
click at [858, 226] on span "Montrer les résultats" at bounding box center [831, 229] width 121 height 9
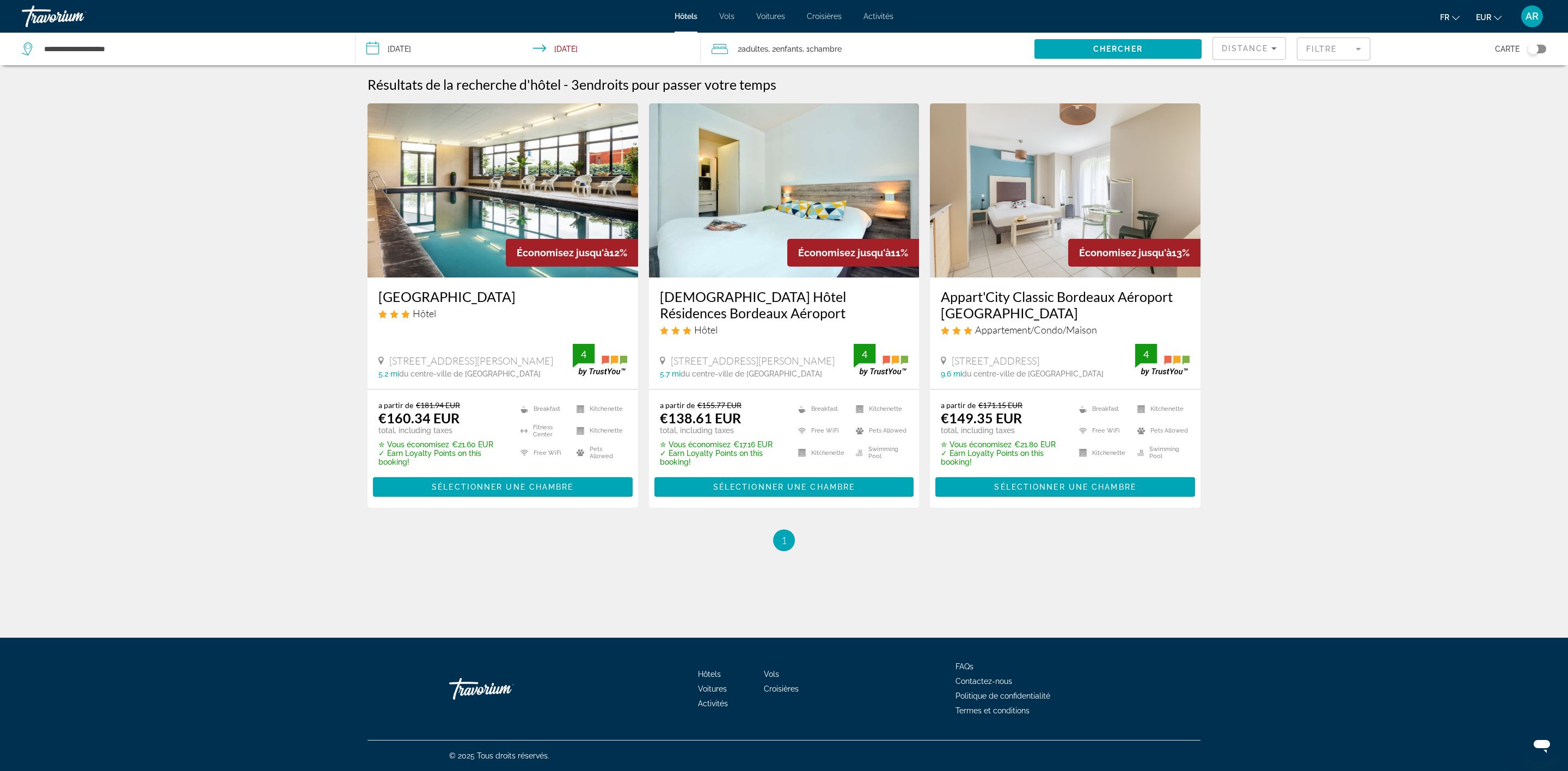
click at [862, 216] on img "Main content" at bounding box center [784, 191] width 271 height 175
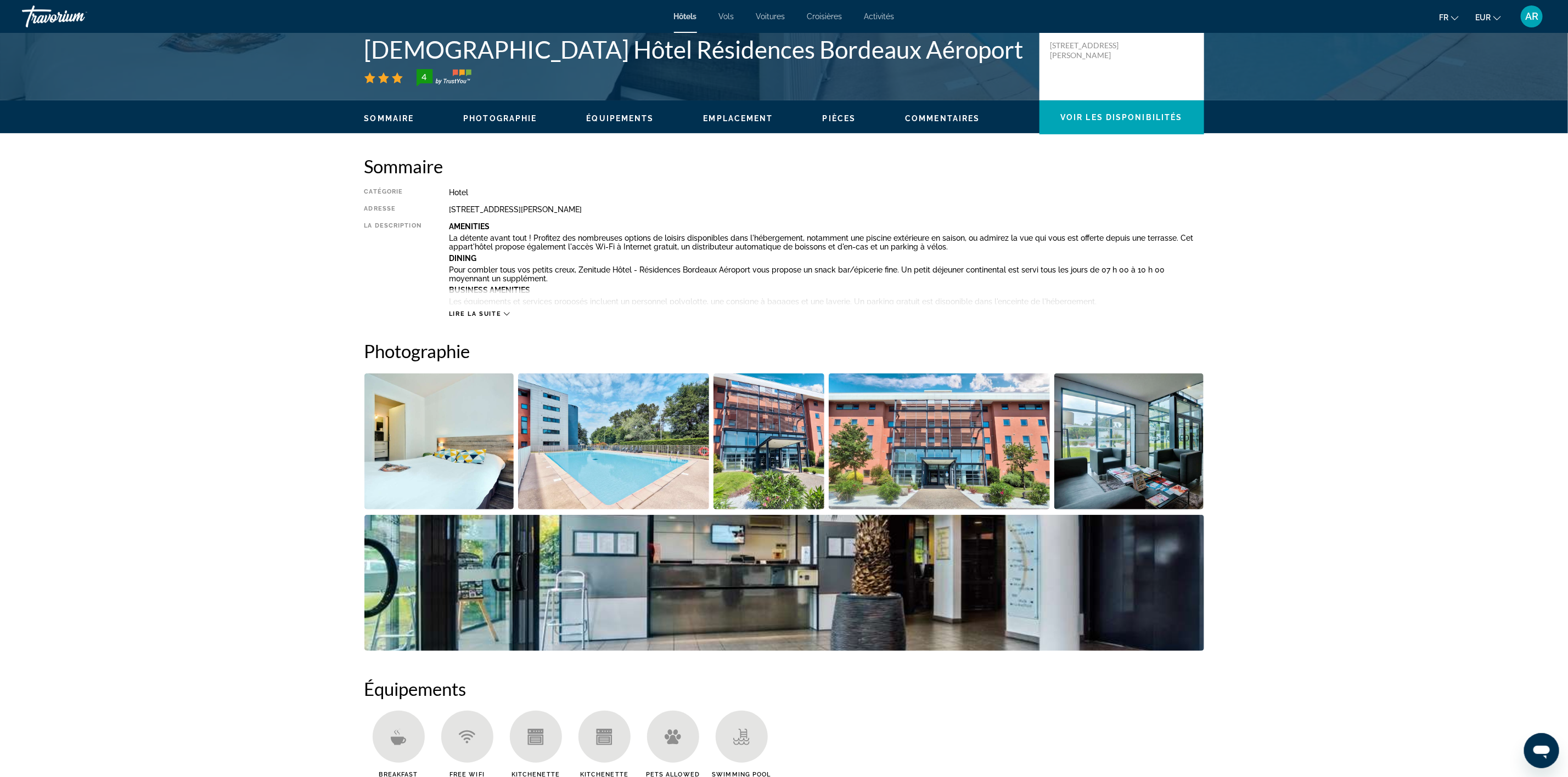
scroll to position [329, 0]
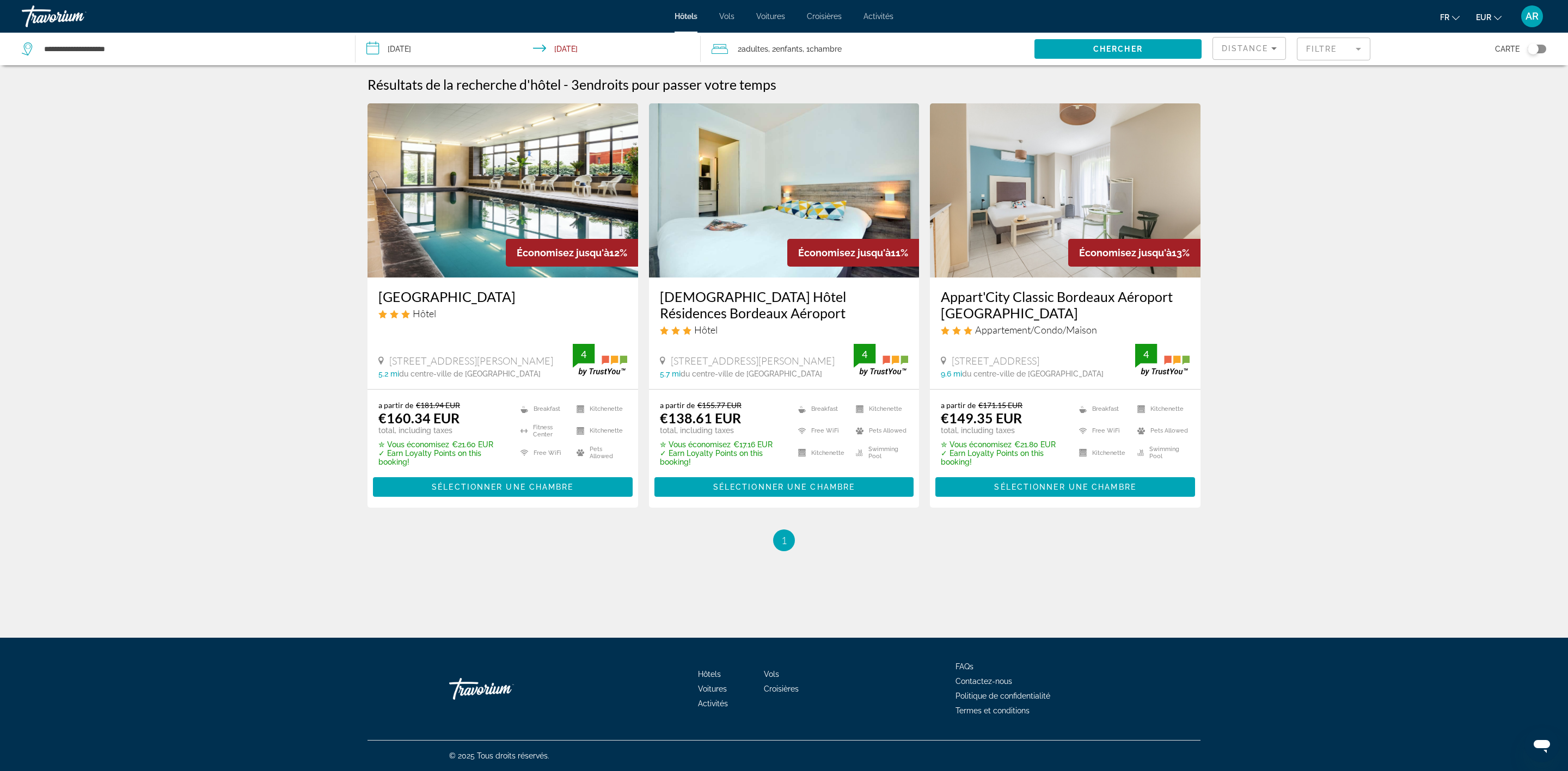
click at [1065, 190] on img "Main content" at bounding box center [1065, 191] width 271 height 175
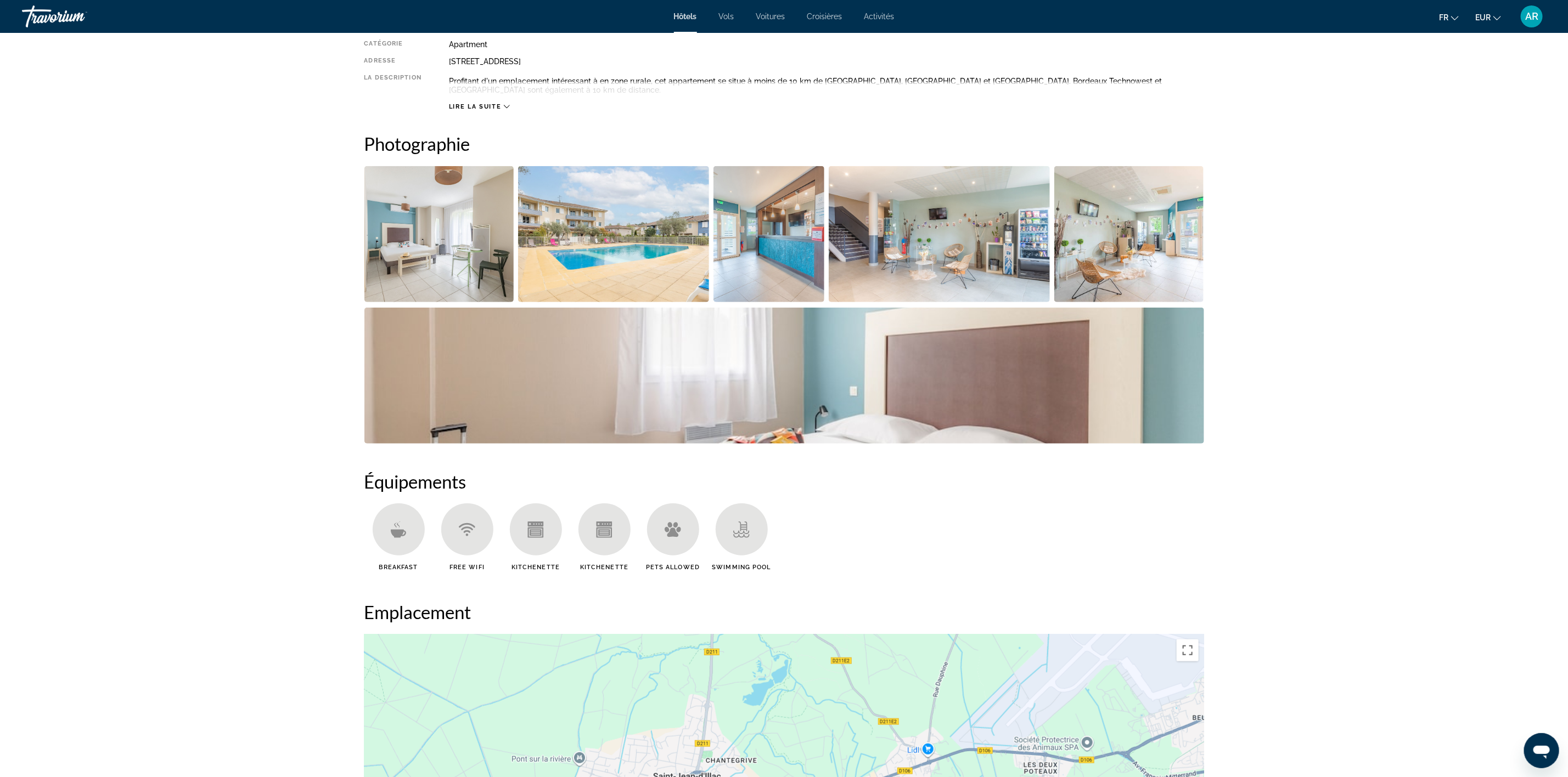
scroll to position [411, 0]
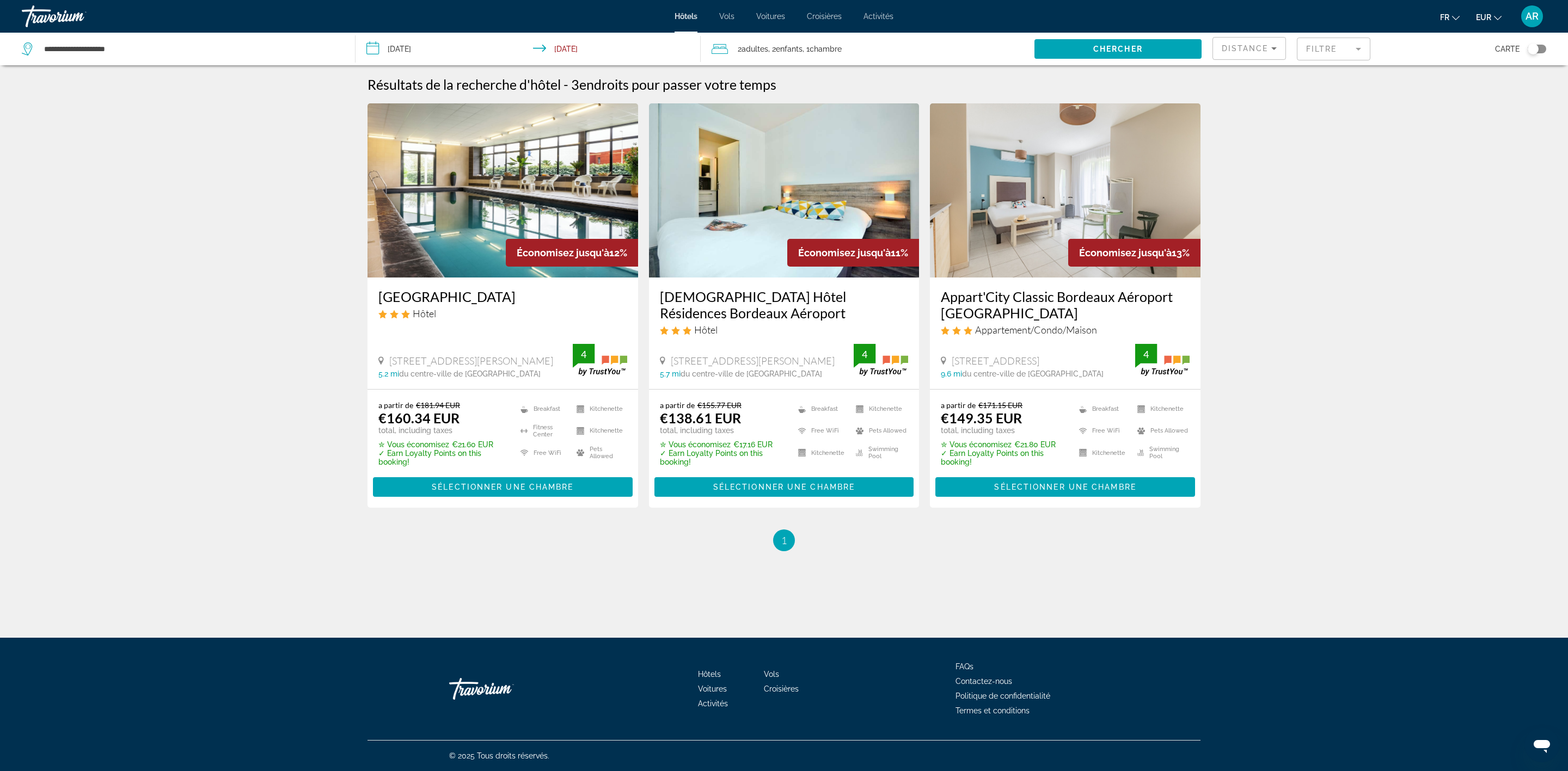
click at [467, 233] on img "Main content" at bounding box center [503, 191] width 271 height 175
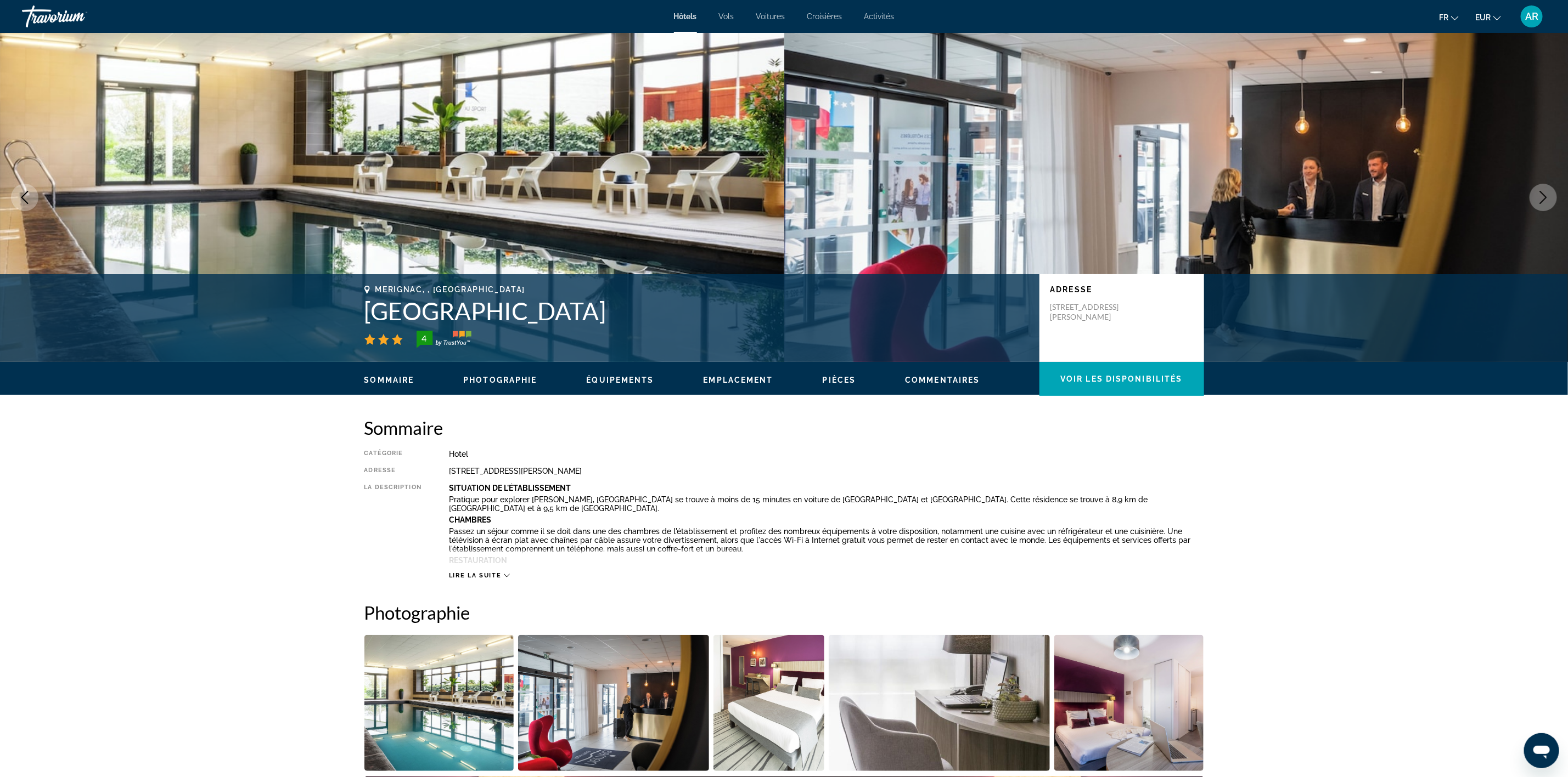
click at [1538, 197] on icon "Next image" at bounding box center [1543, 197] width 13 height 13
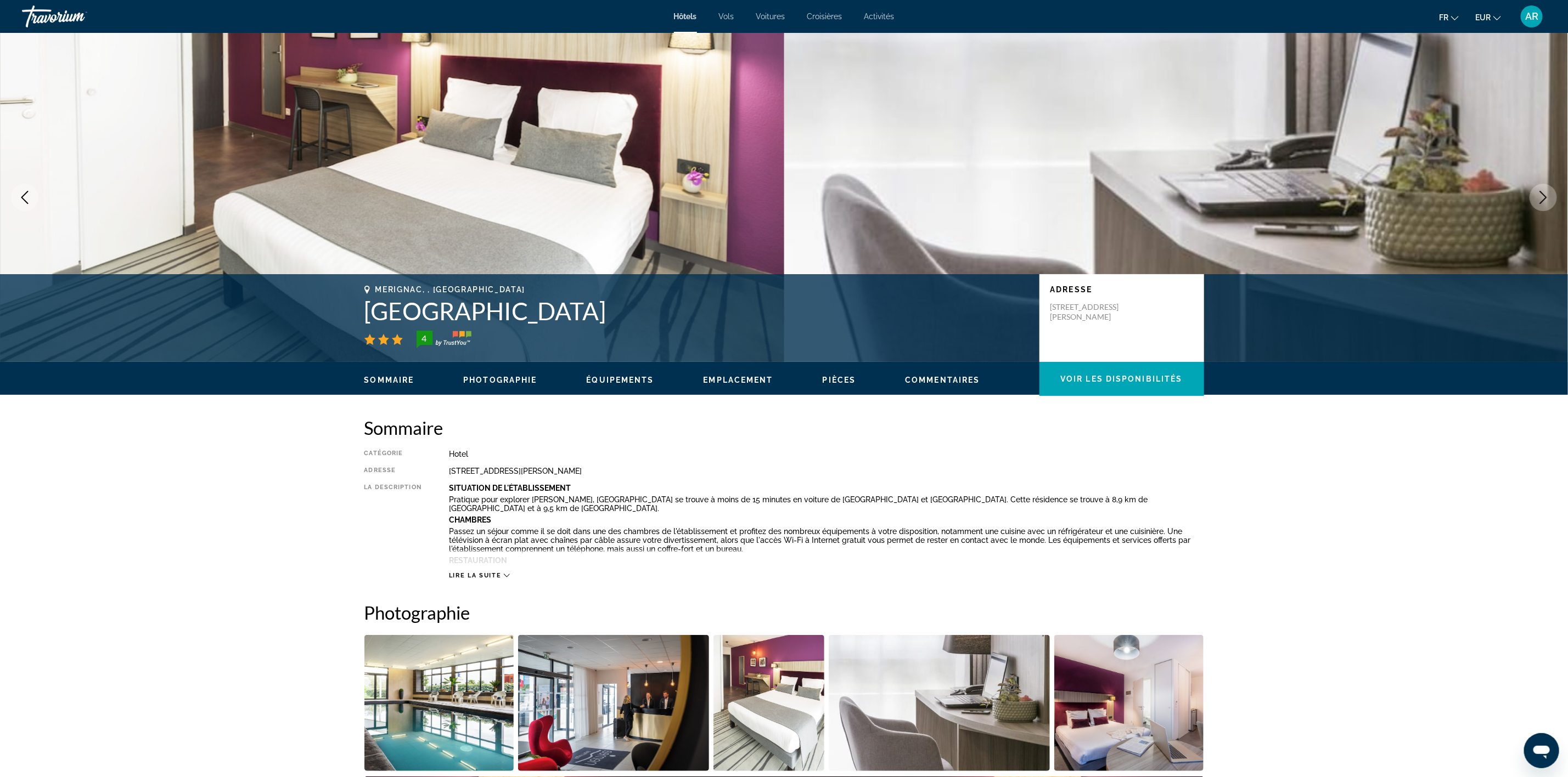
click at [1538, 197] on icon "Next image" at bounding box center [1543, 197] width 13 height 13
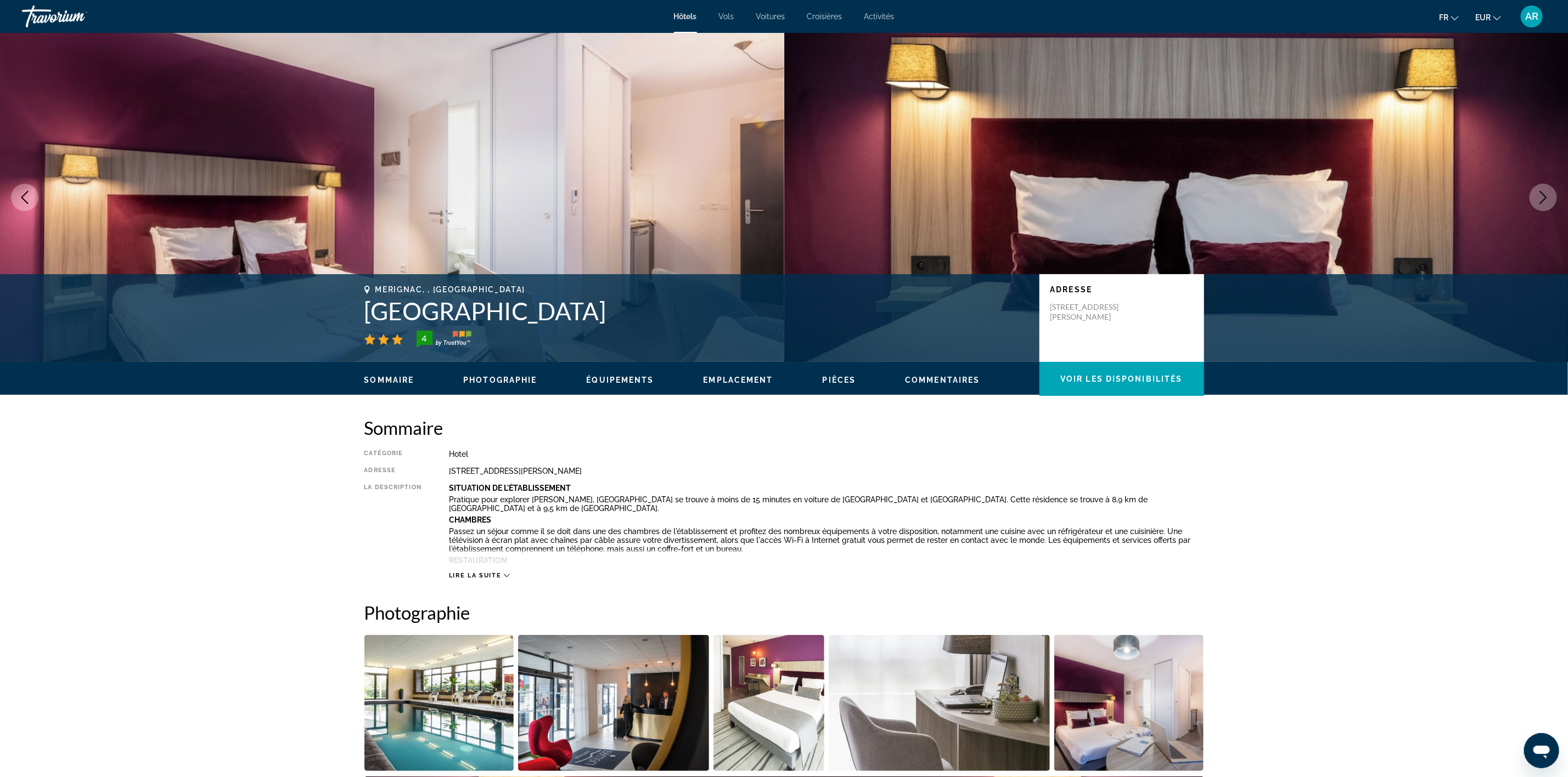
click at [1538, 197] on icon "Next image" at bounding box center [1543, 197] width 13 height 13
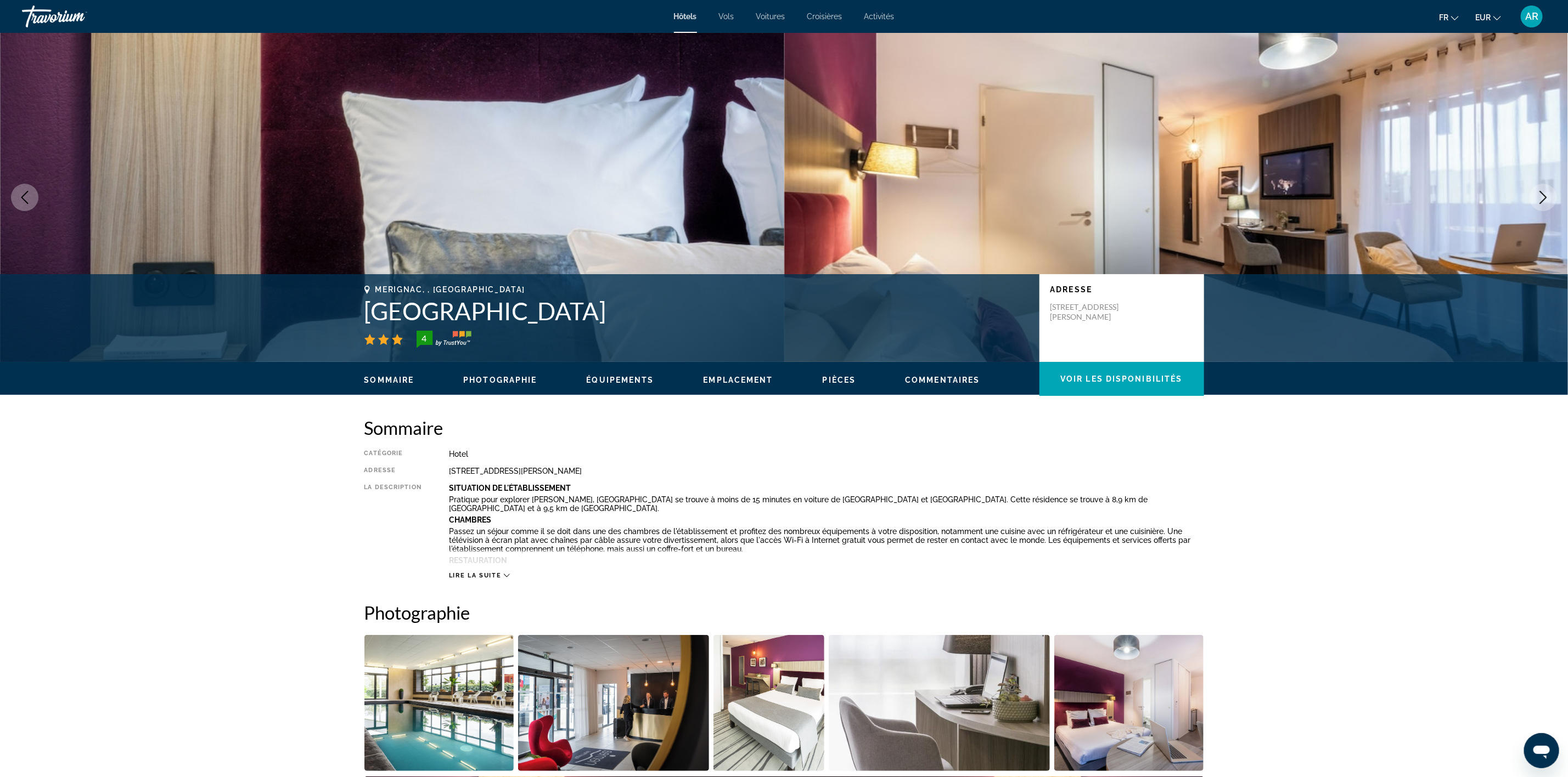
click at [1538, 197] on icon "Next image" at bounding box center [1543, 197] width 13 height 13
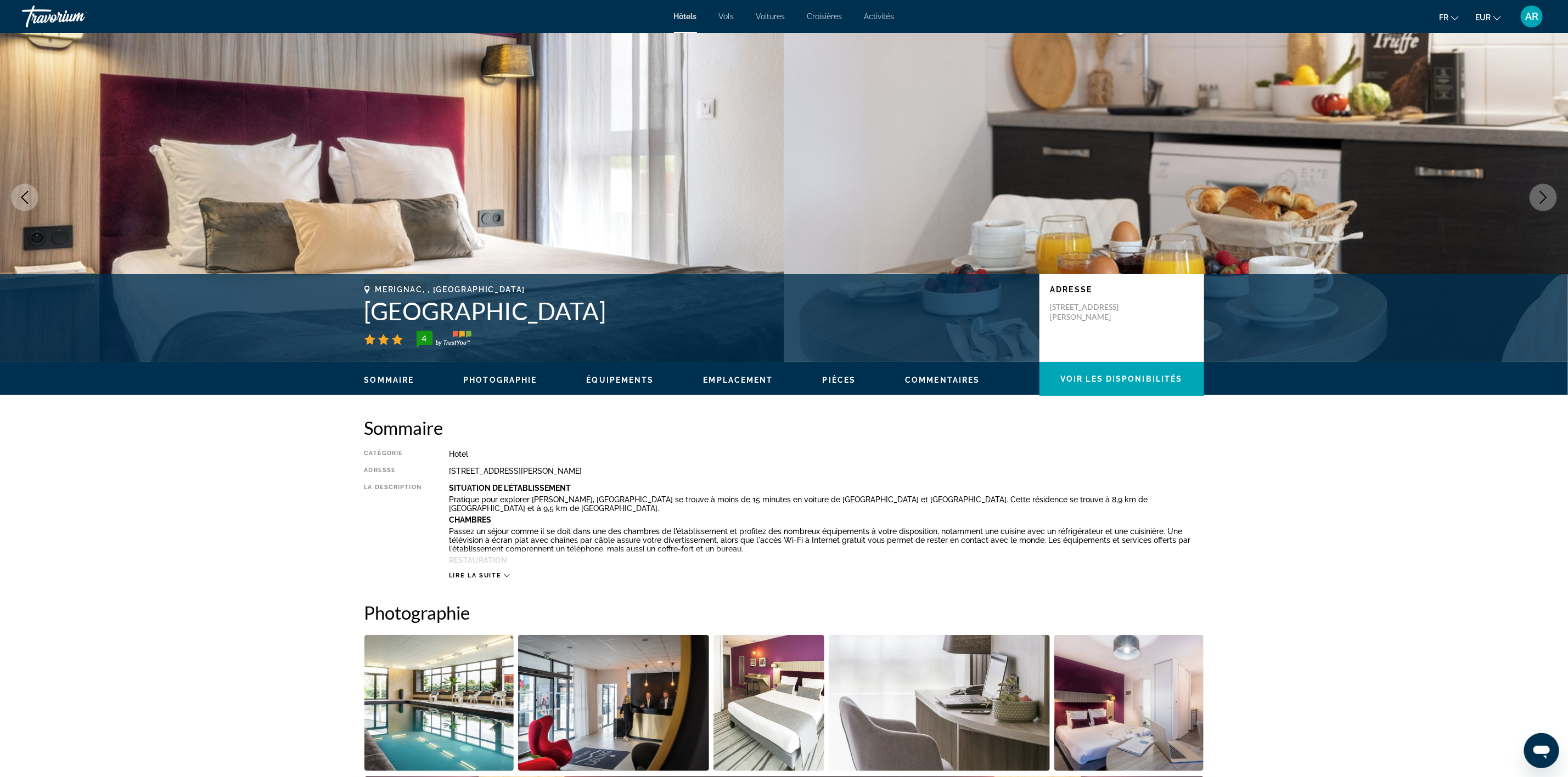
click at [1538, 197] on icon "Next image" at bounding box center [1543, 197] width 13 height 13
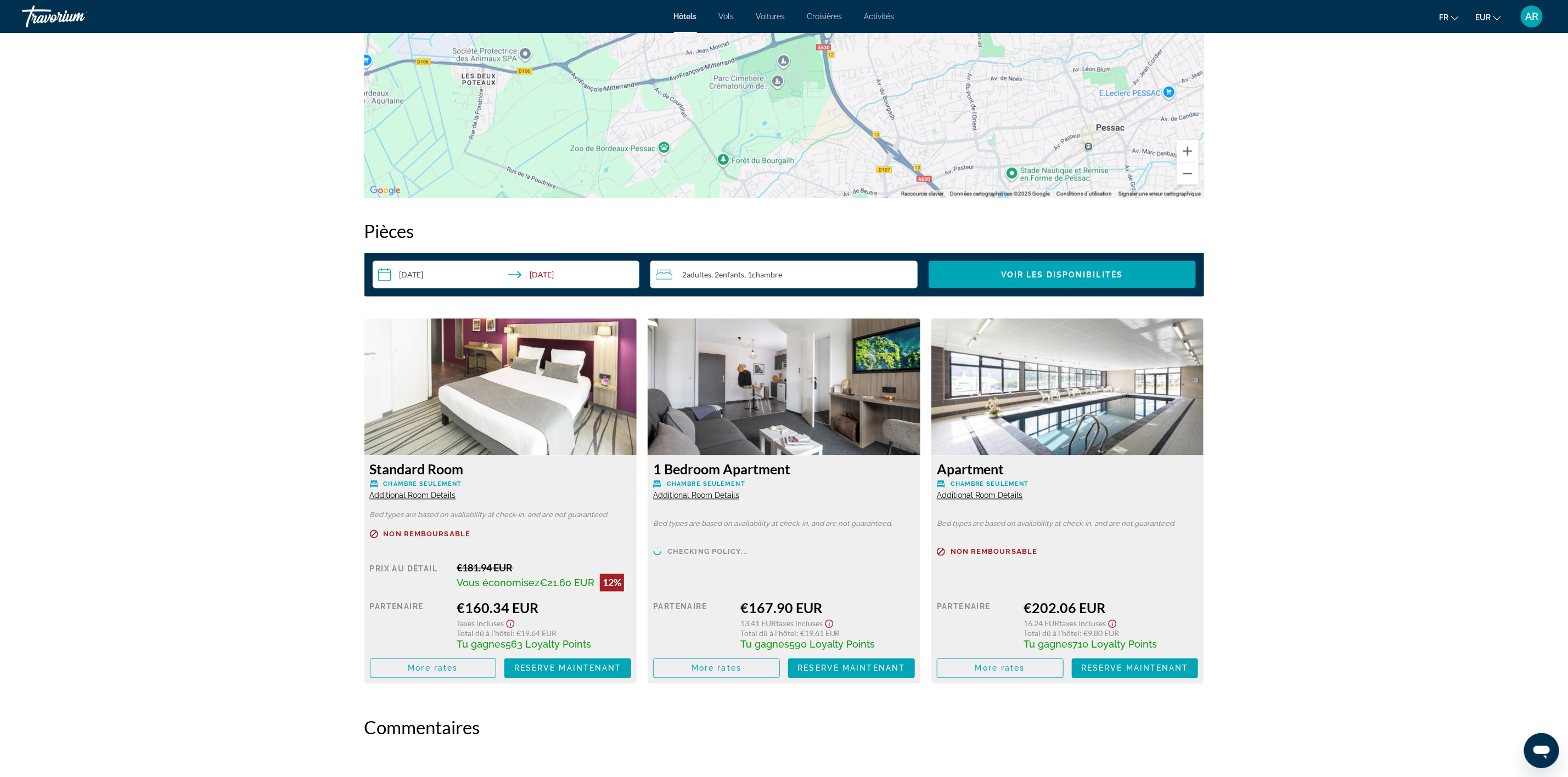
scroll to position [1316, 0]
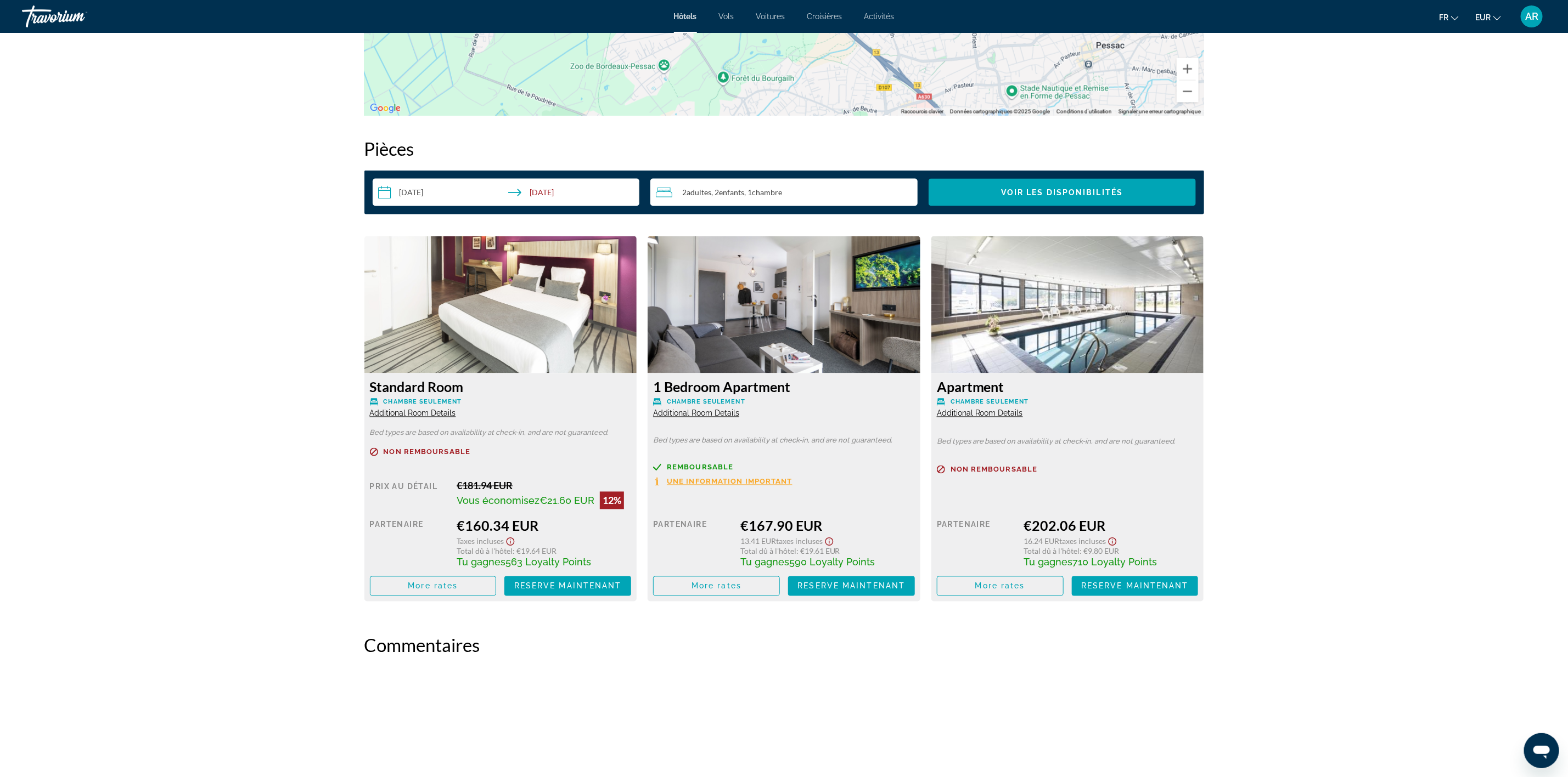
click at [692, 412] on span "Additional Room Details" at bounding box center [696, 414] width 86 height 9
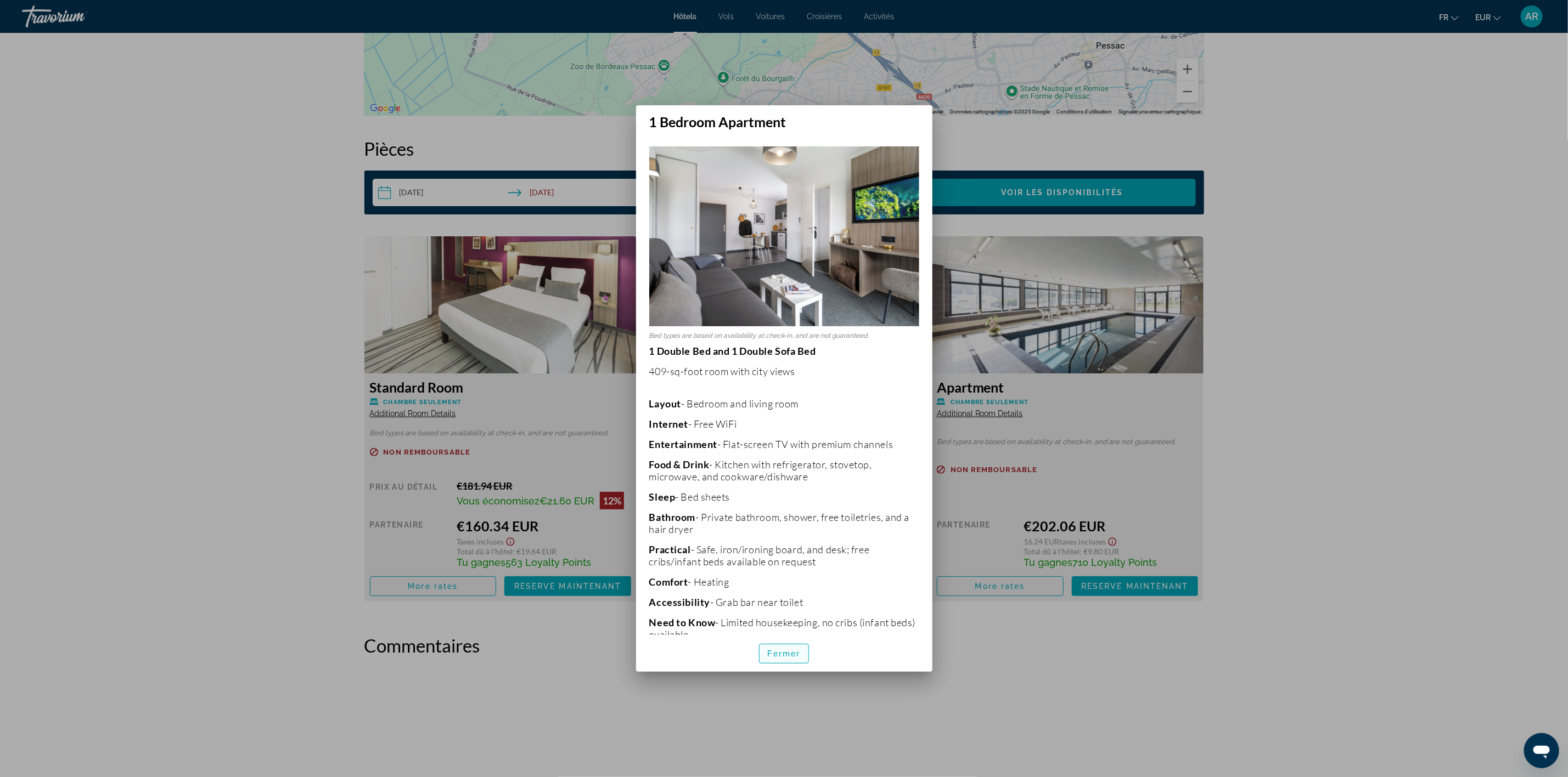
click at [786, 655] on span "Fermer" at bounding box center [784, 654] width 33 height 9
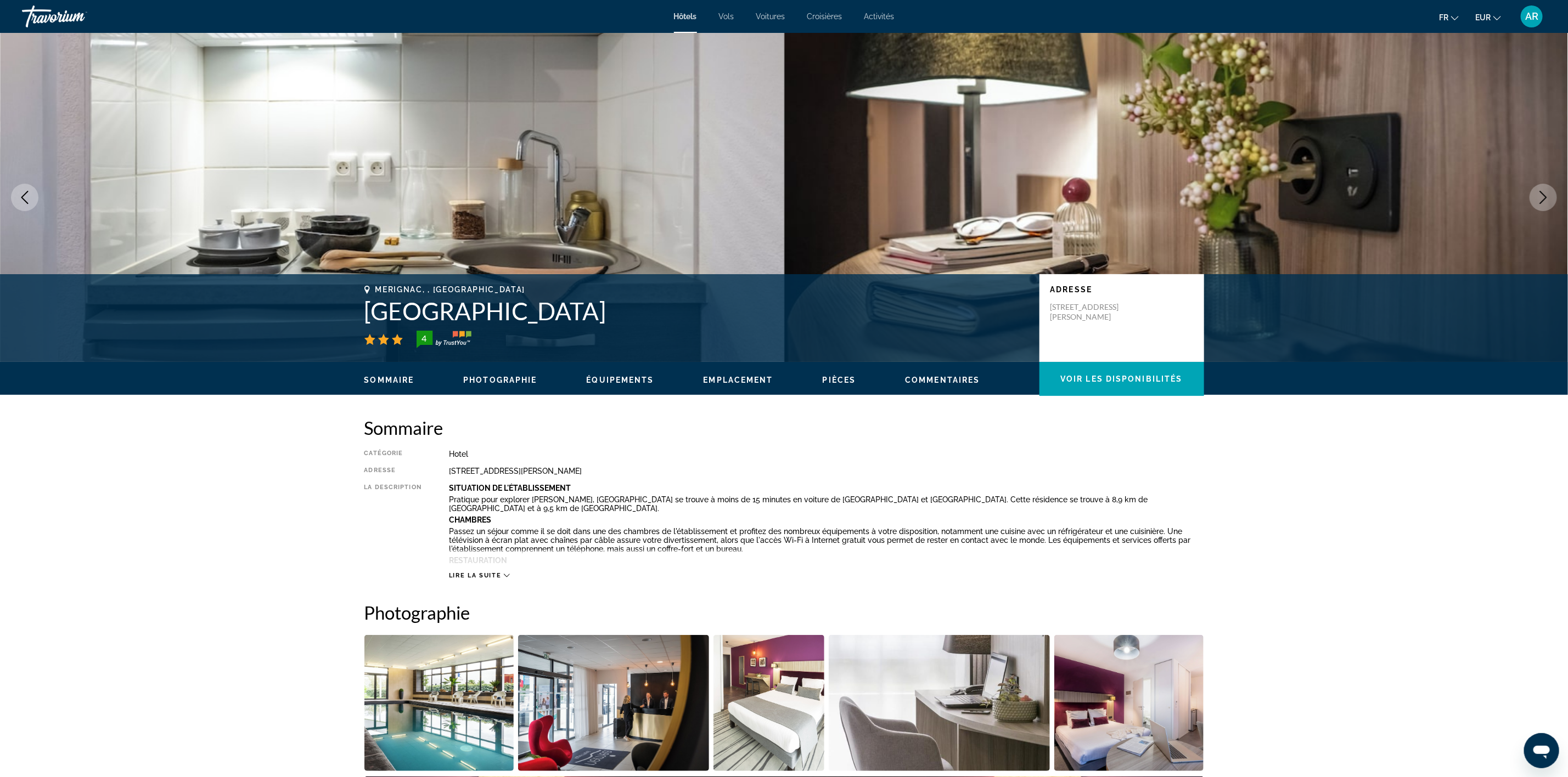
scroll to position [1316, 0]
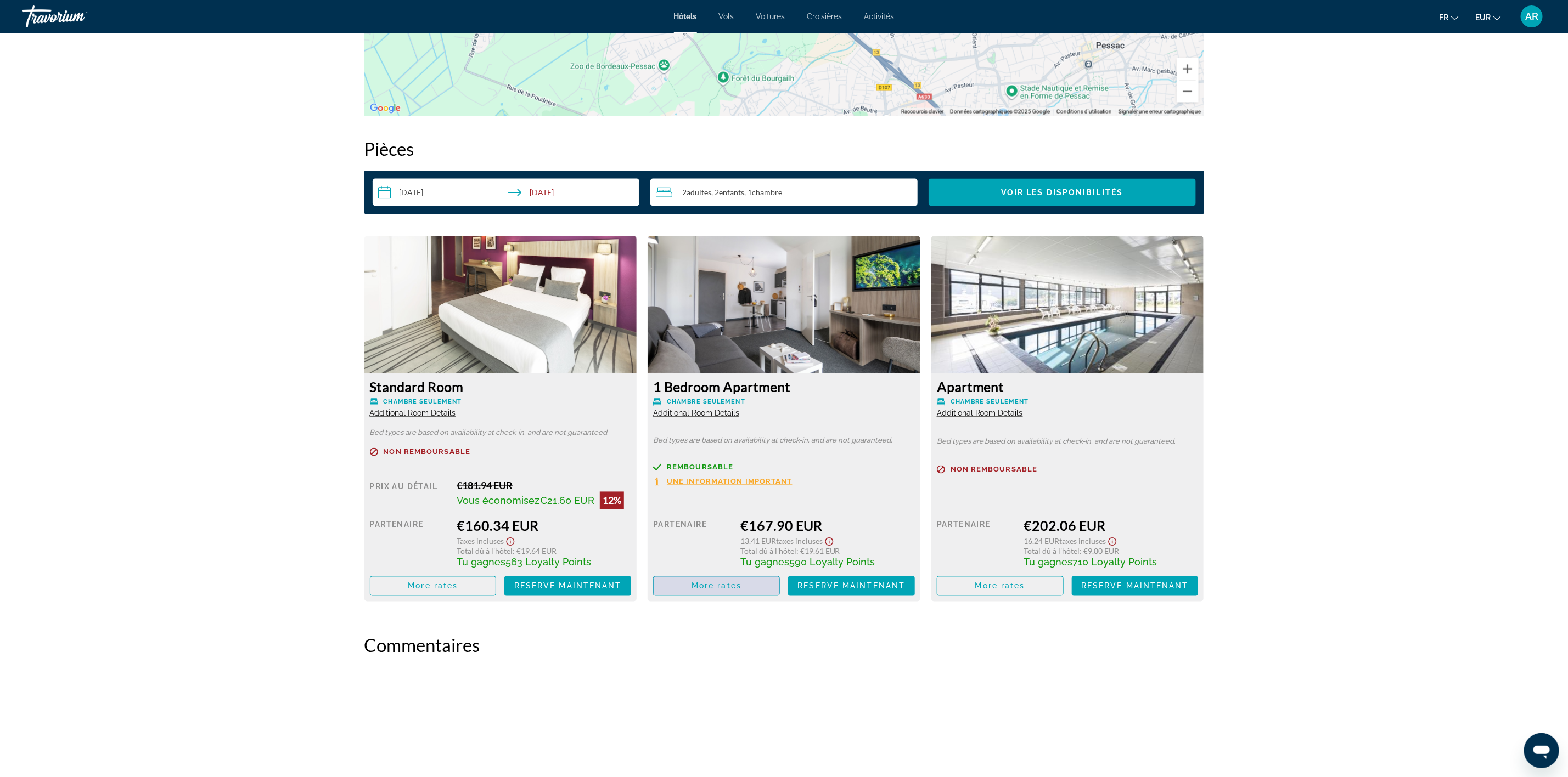
click at [728, 583] on span "More rates" at bounding box center [717, 586] width 50 height 9
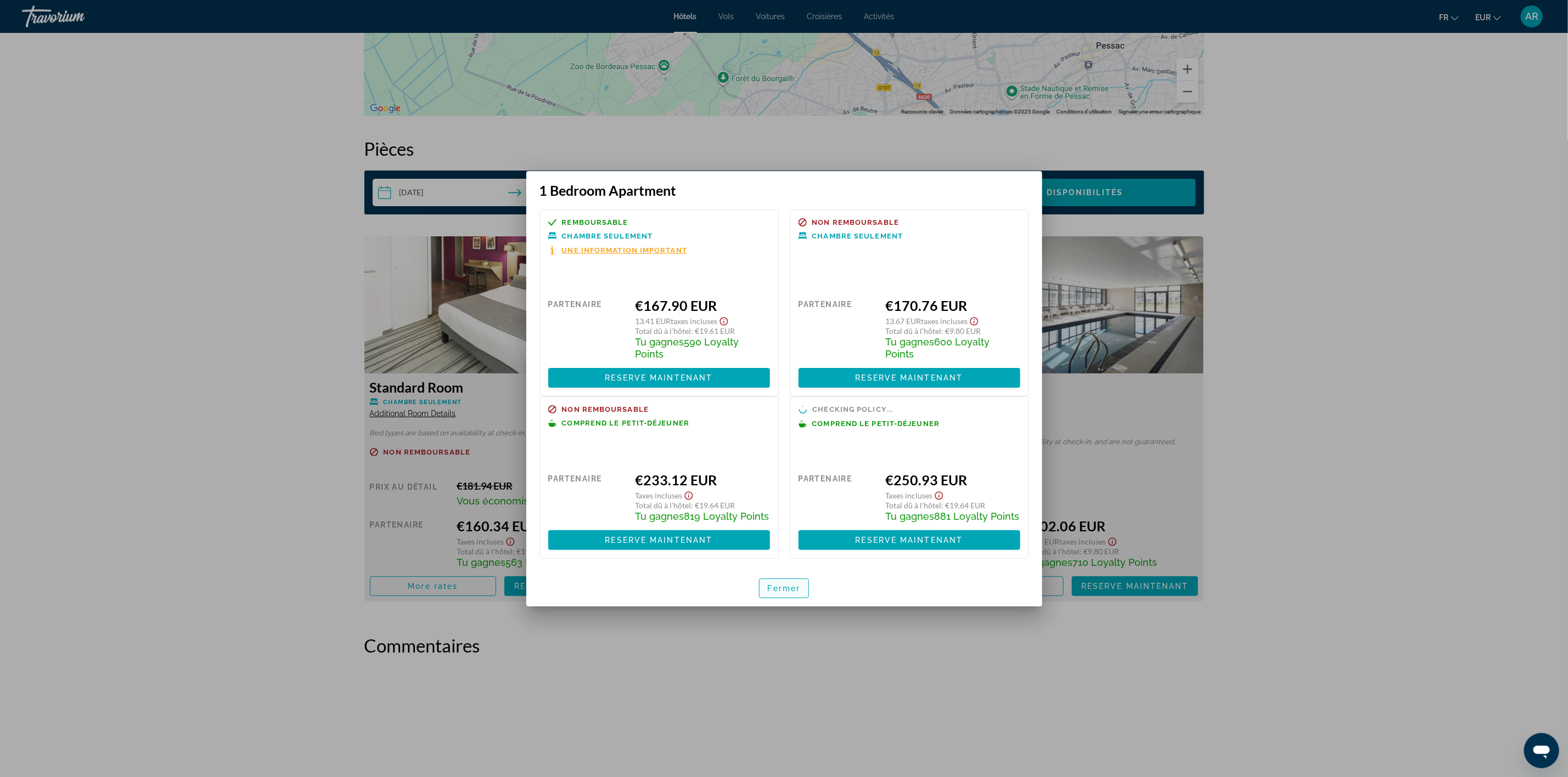
click at [776, 588] on span "Fermer" at bounding box center [784, 589] width 33 height 9
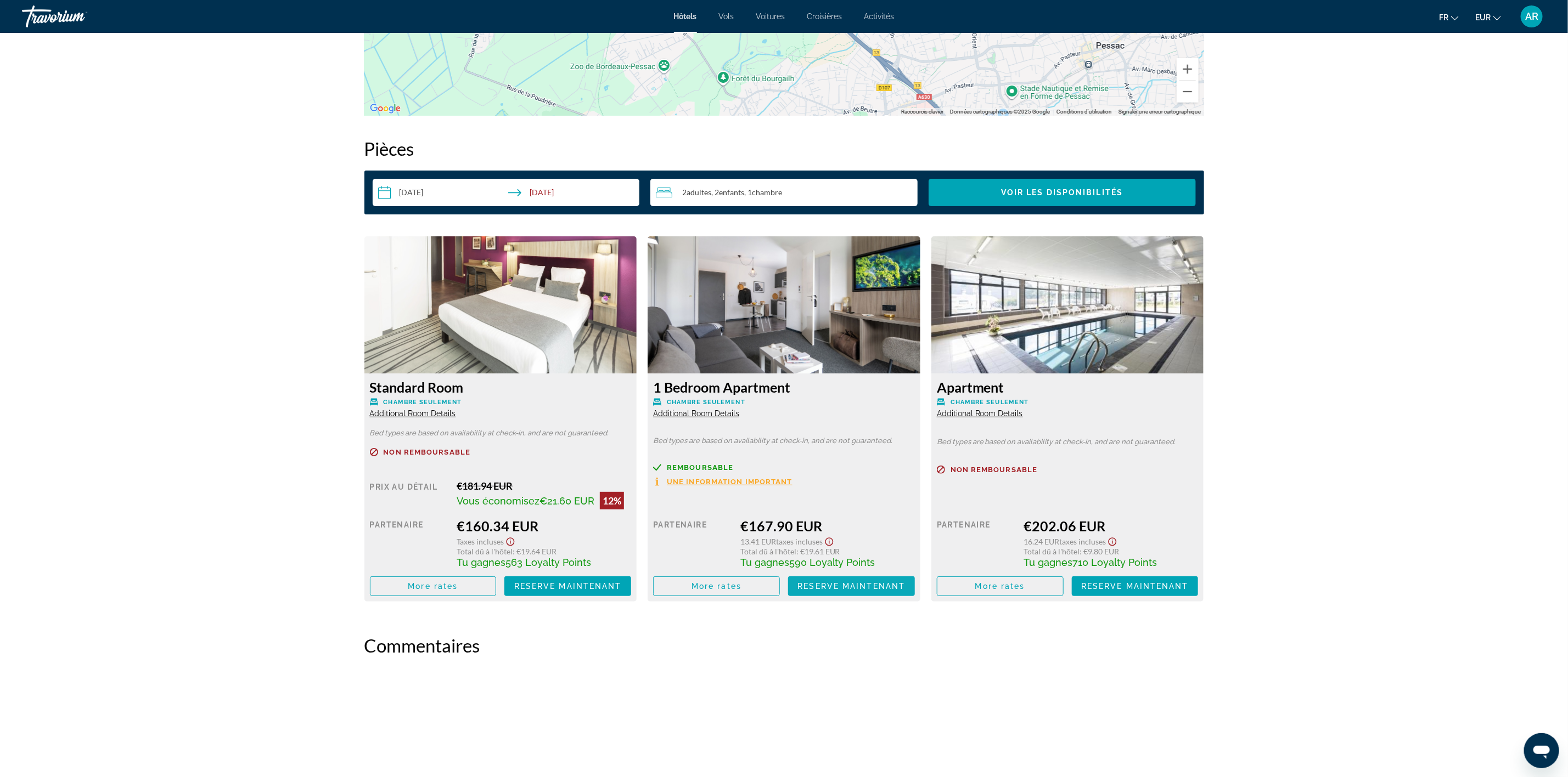
scroll to position [1316, 0]
click at [972, 414] on span "Additional Room Details" at bounding box center [980, 414] width 86 height 9
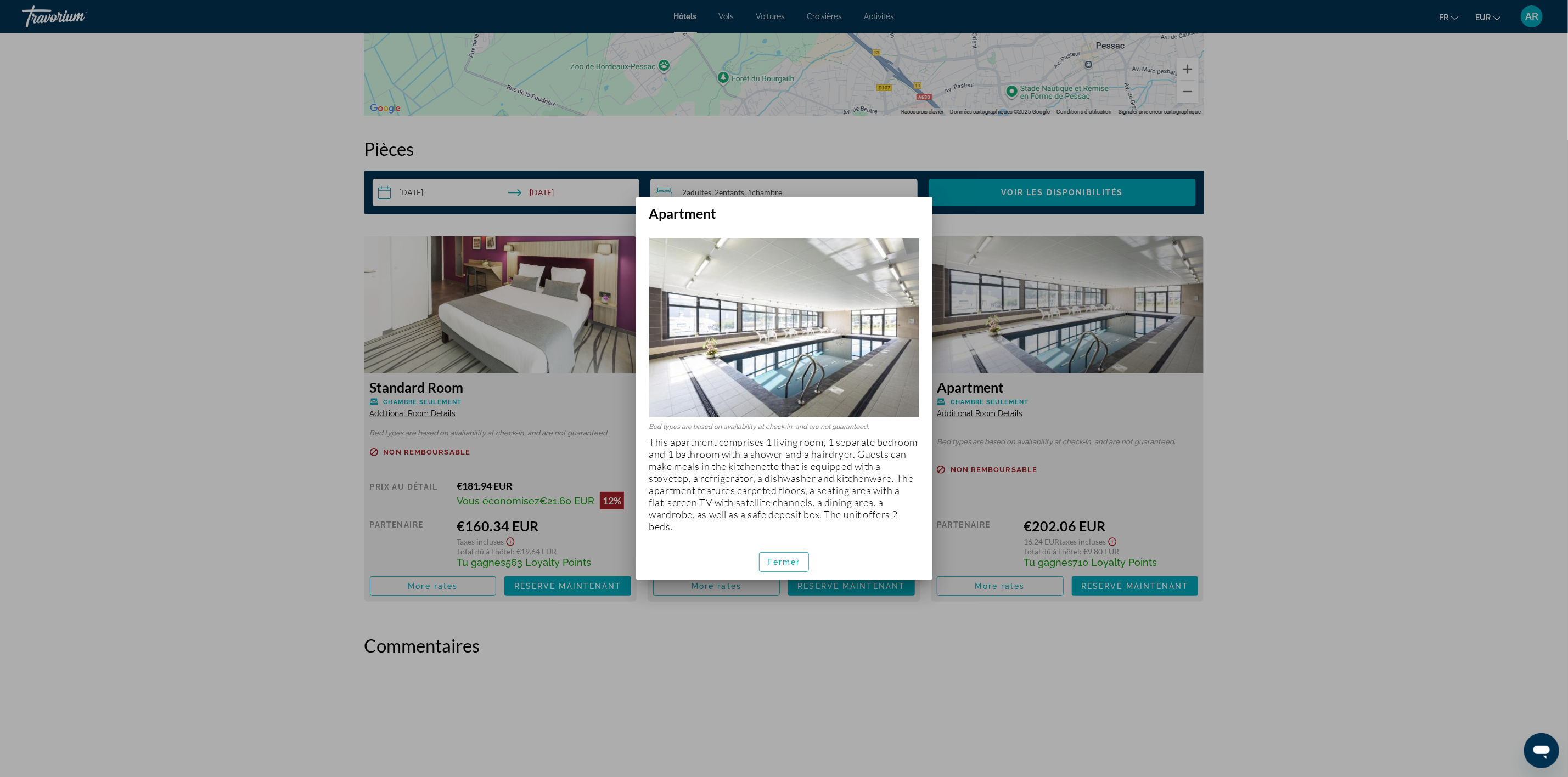
scroll to position [0, 0]
click at [800, 565] on span "Fermer" at bounding box center [784, 562] width 33 height 9
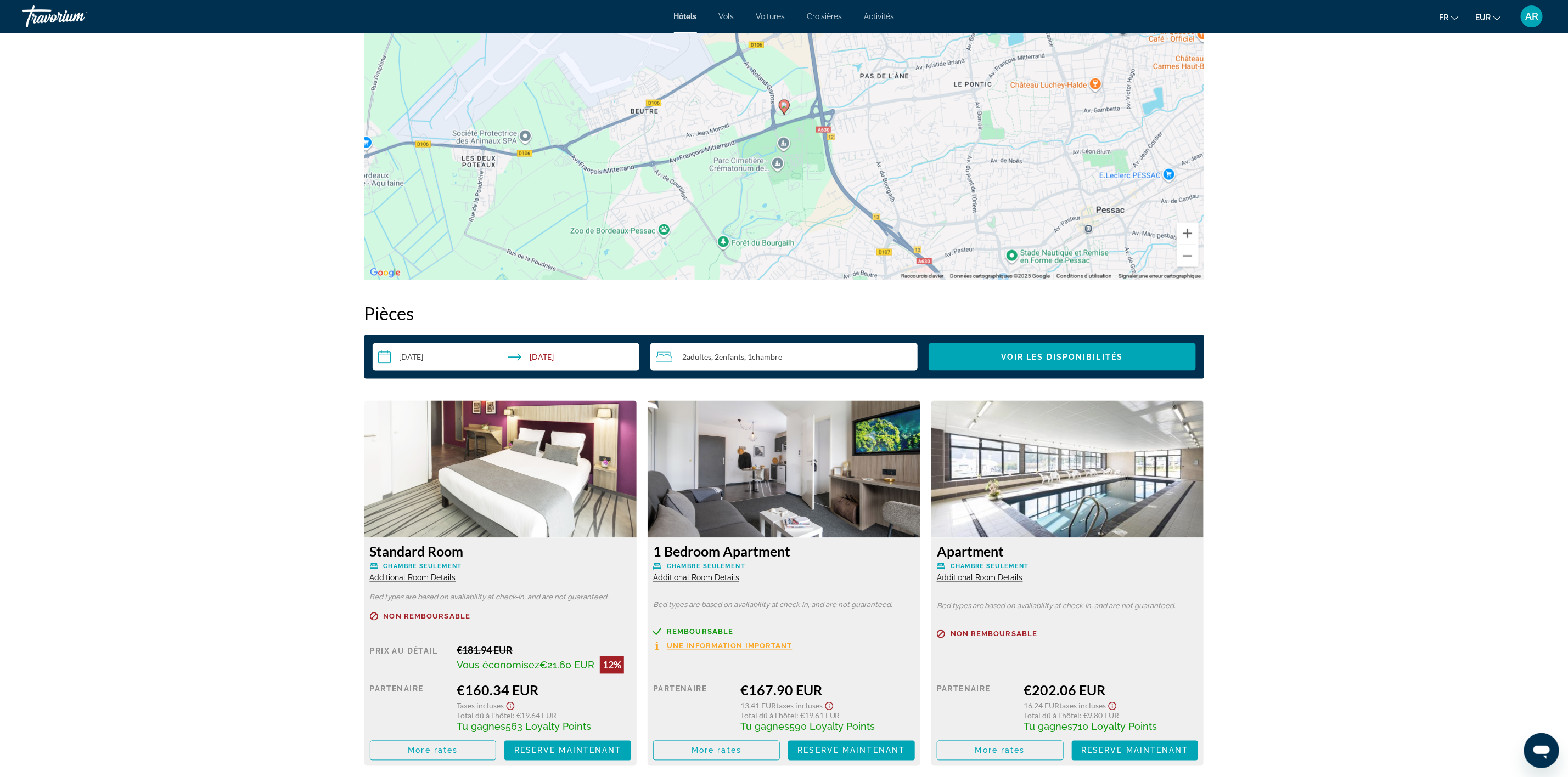
scroll to position [905, 0]
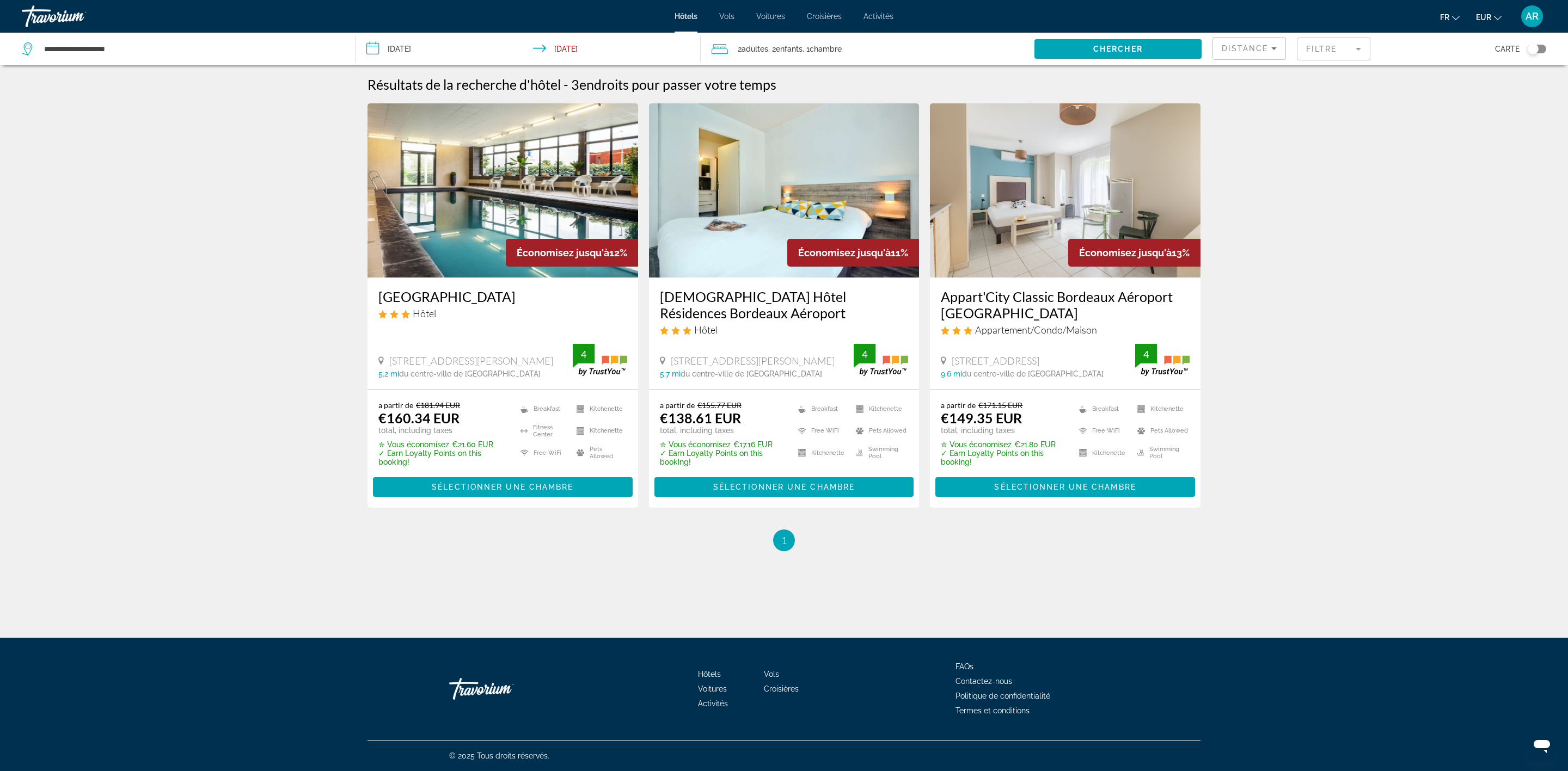
click at [1231, 48] on span "Distance" at bounding box center [1244, 48] width 47 height 9
click at [1233, 133] on span "Prix le plus bas" at bounding box center [1246, 129] width 50 height 9
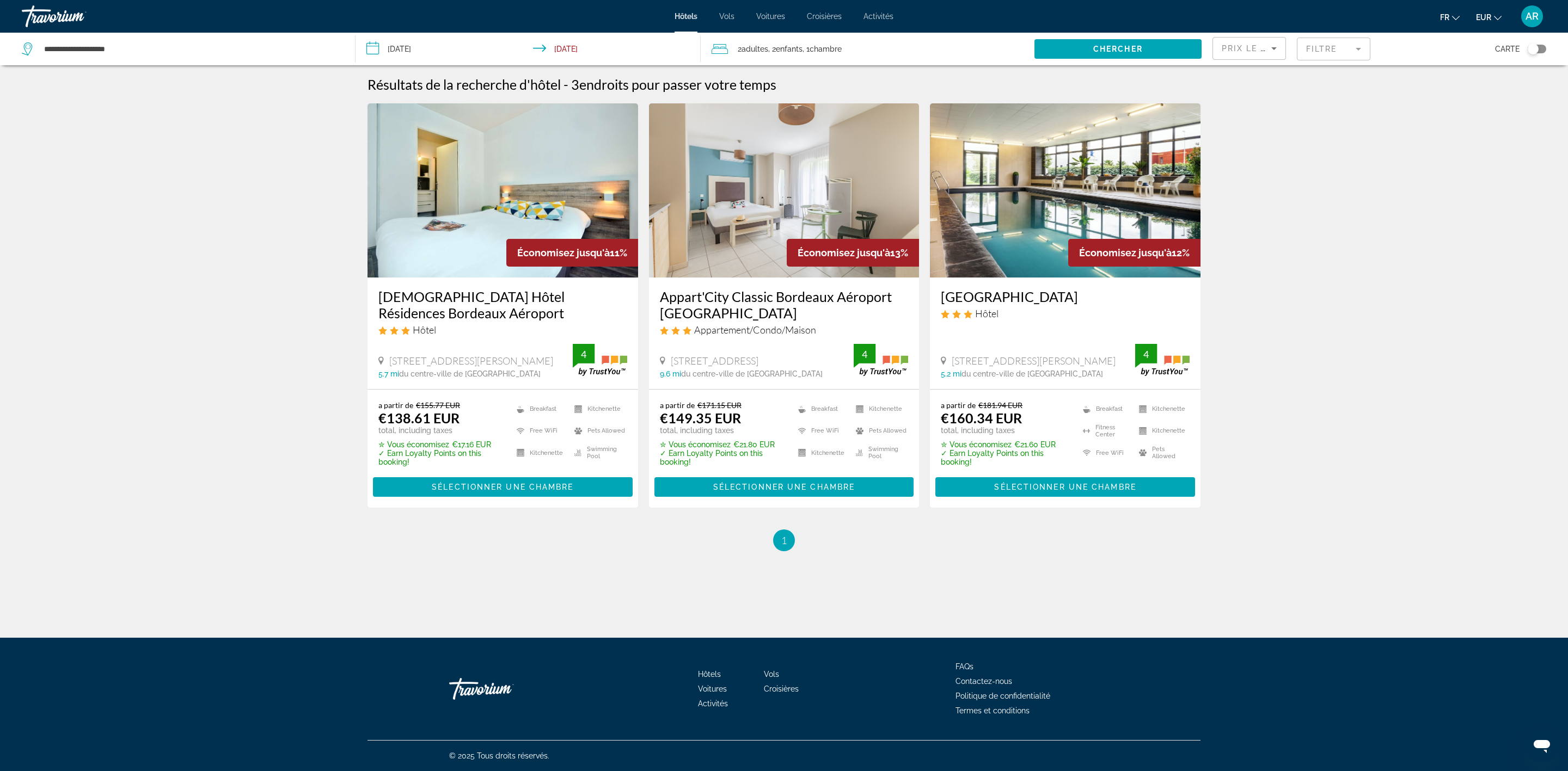
click at [1318, 51] on mat-form-field "Filtre" at bounding box center [1333, 49] width 73 height 23
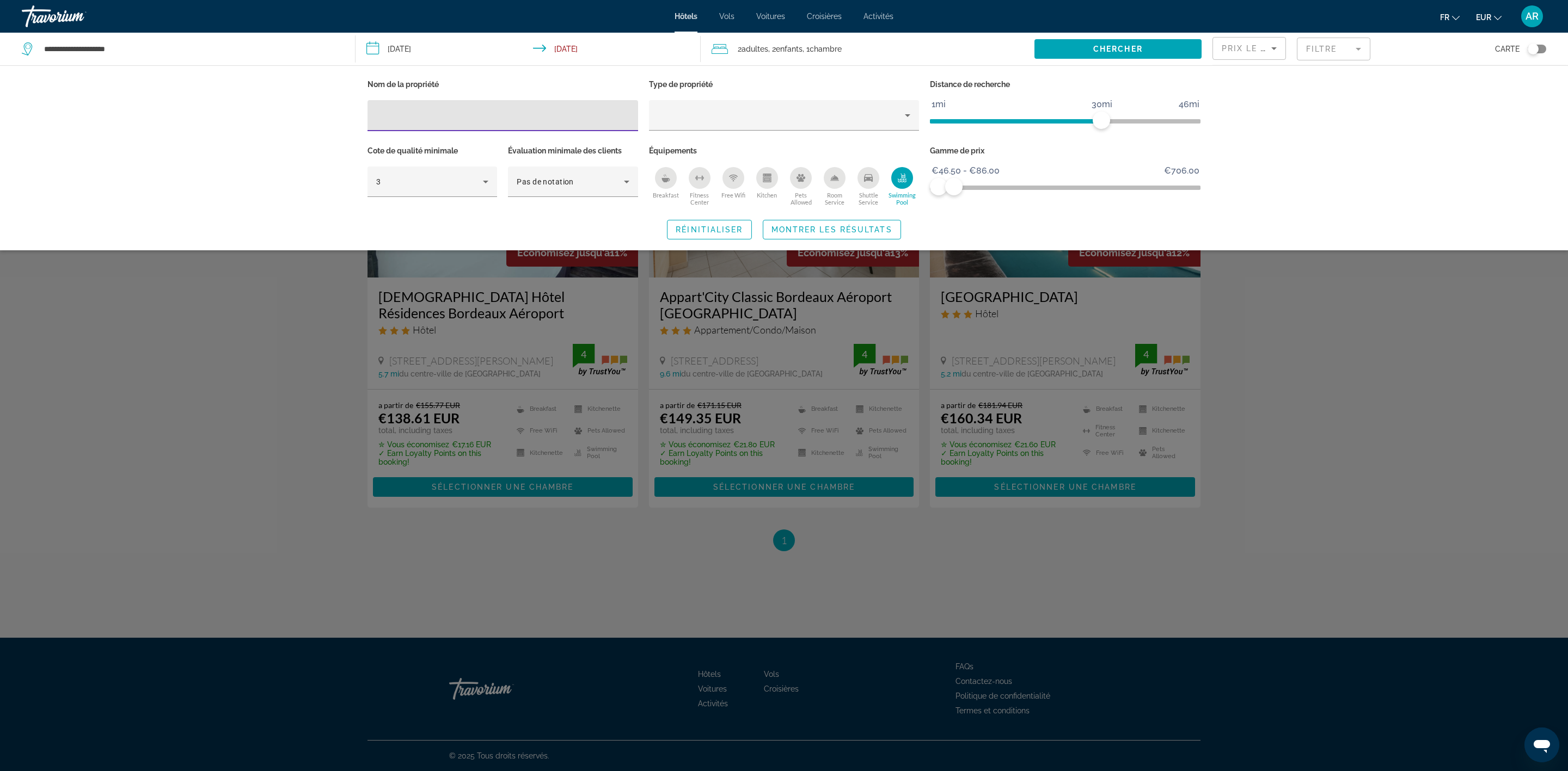
click at [904, 178] on icon "Swimming Pool" at bounding box center [902, 176] width 4 height 6
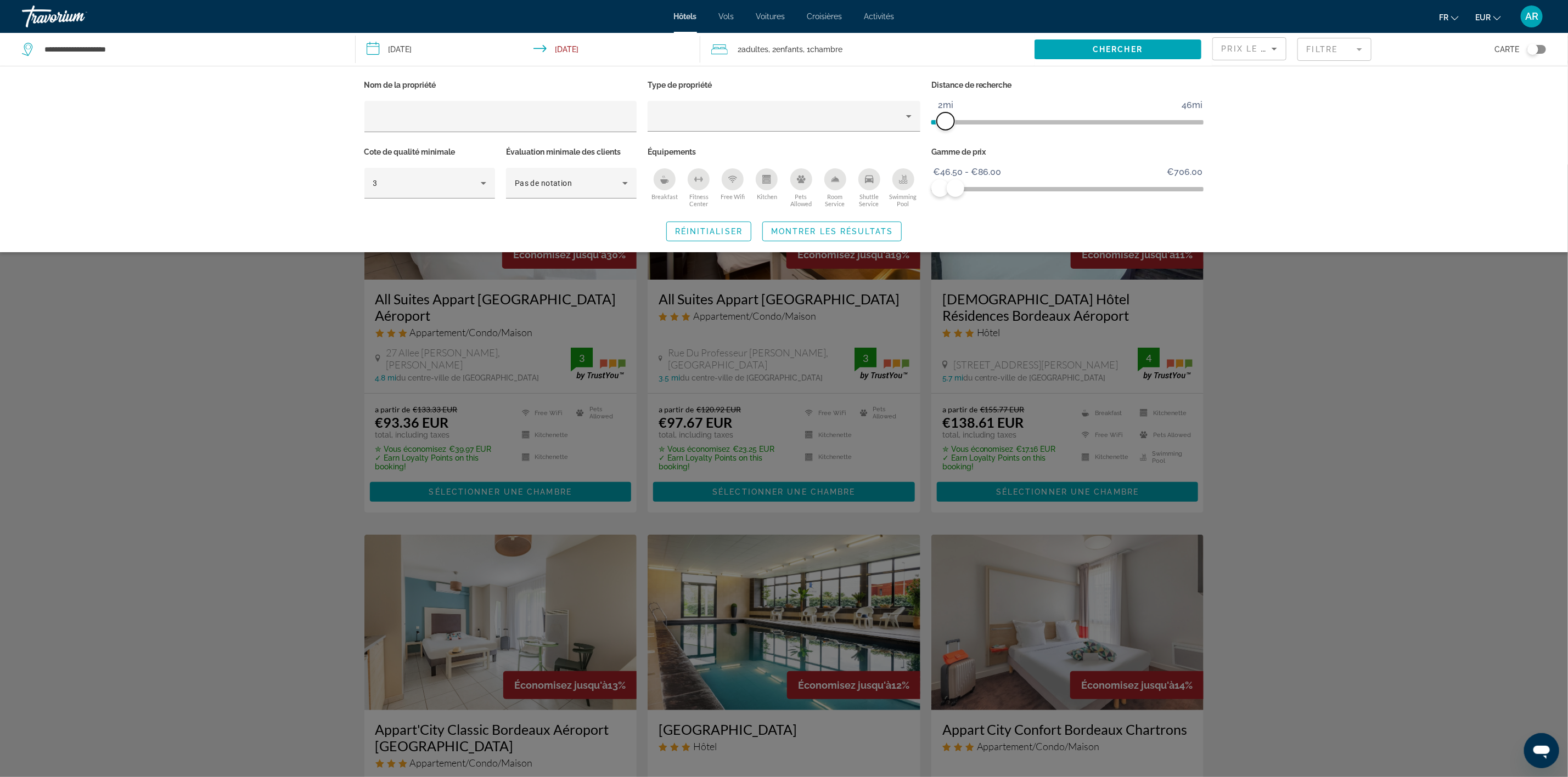
drag, startPoint x: 1099, startPoint y: 120, endPoint x: 948, endPoint y: 130, distance: 151.3
click at [948, 130] on div "Distance de recherche 1mi 46mi 2mi" at bounding box center [1068, 110] width 284 height 67
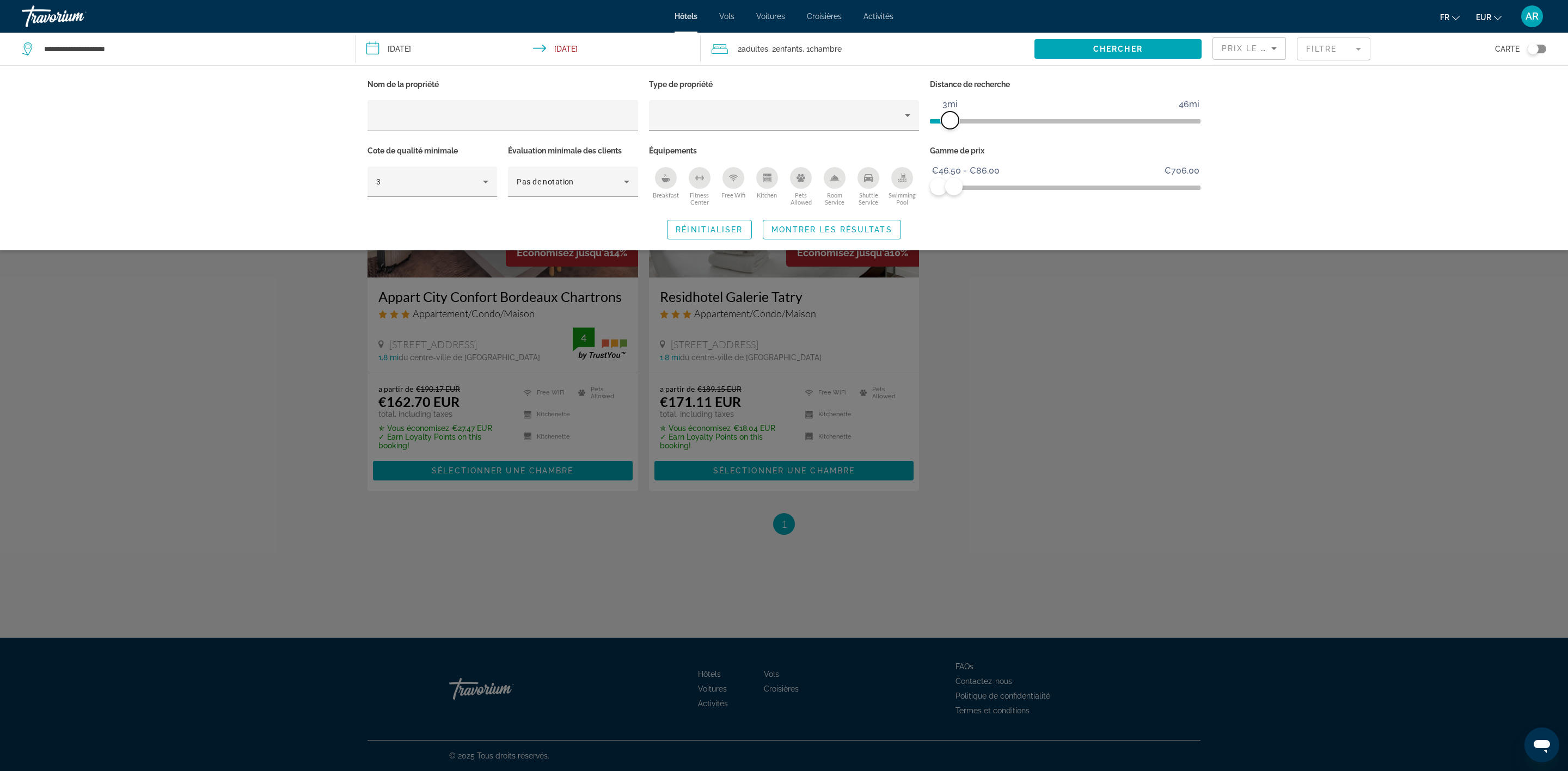
click at [949, 122] on span "ngx-slider" at bounding box center [950, 120] width 17 height 17
drag, startPoint x: 949, startPoint y: 121, endPoint x: 961, endPoint y: 119, distance: 12.2
click at [961, 119] on span "ngx-slider" at bounding box center [960, 120] width 17 height 17
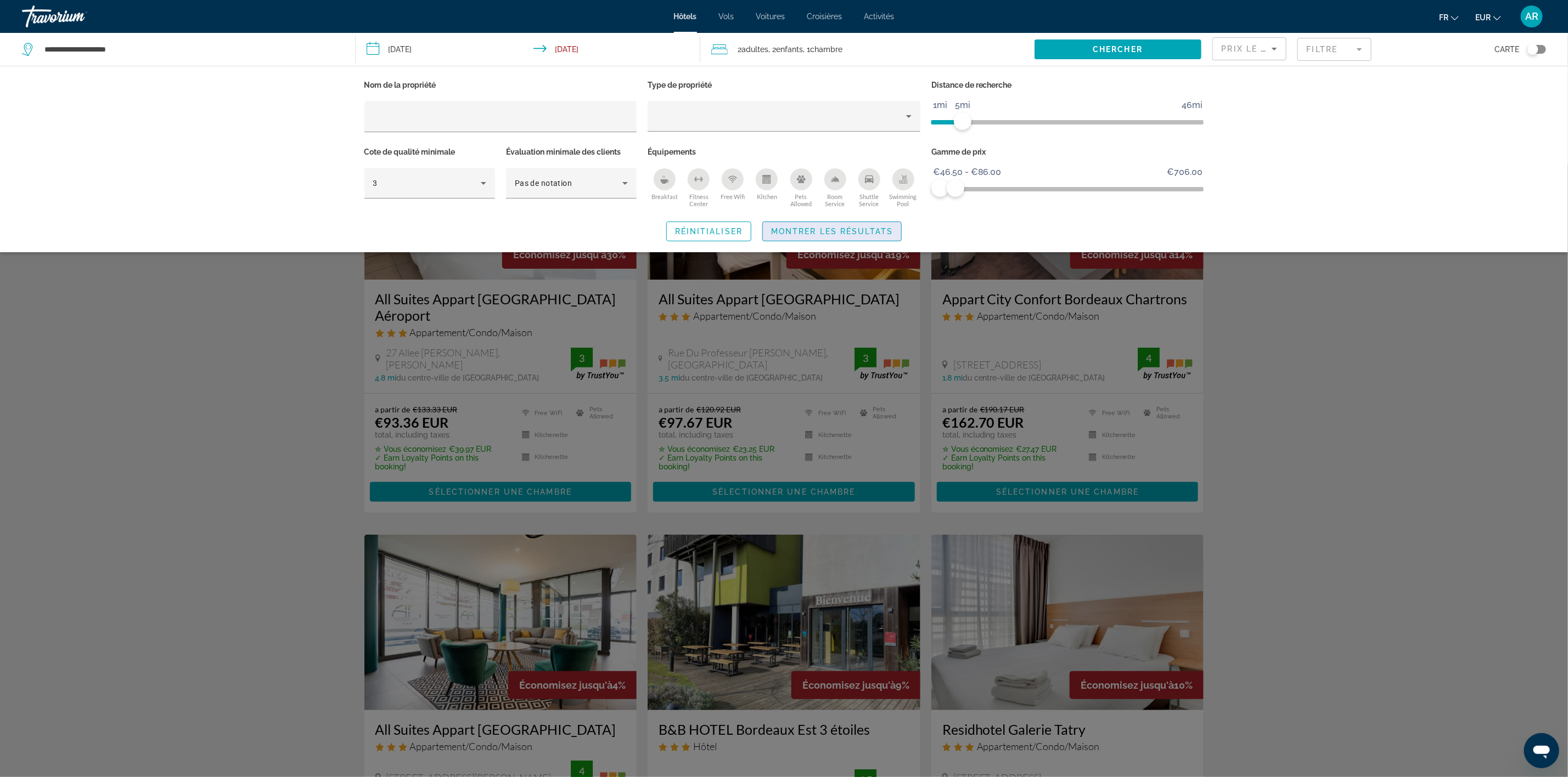
click at [867, 236] on span "Search widget" at bounding box center [832, 232] width 138 height 26
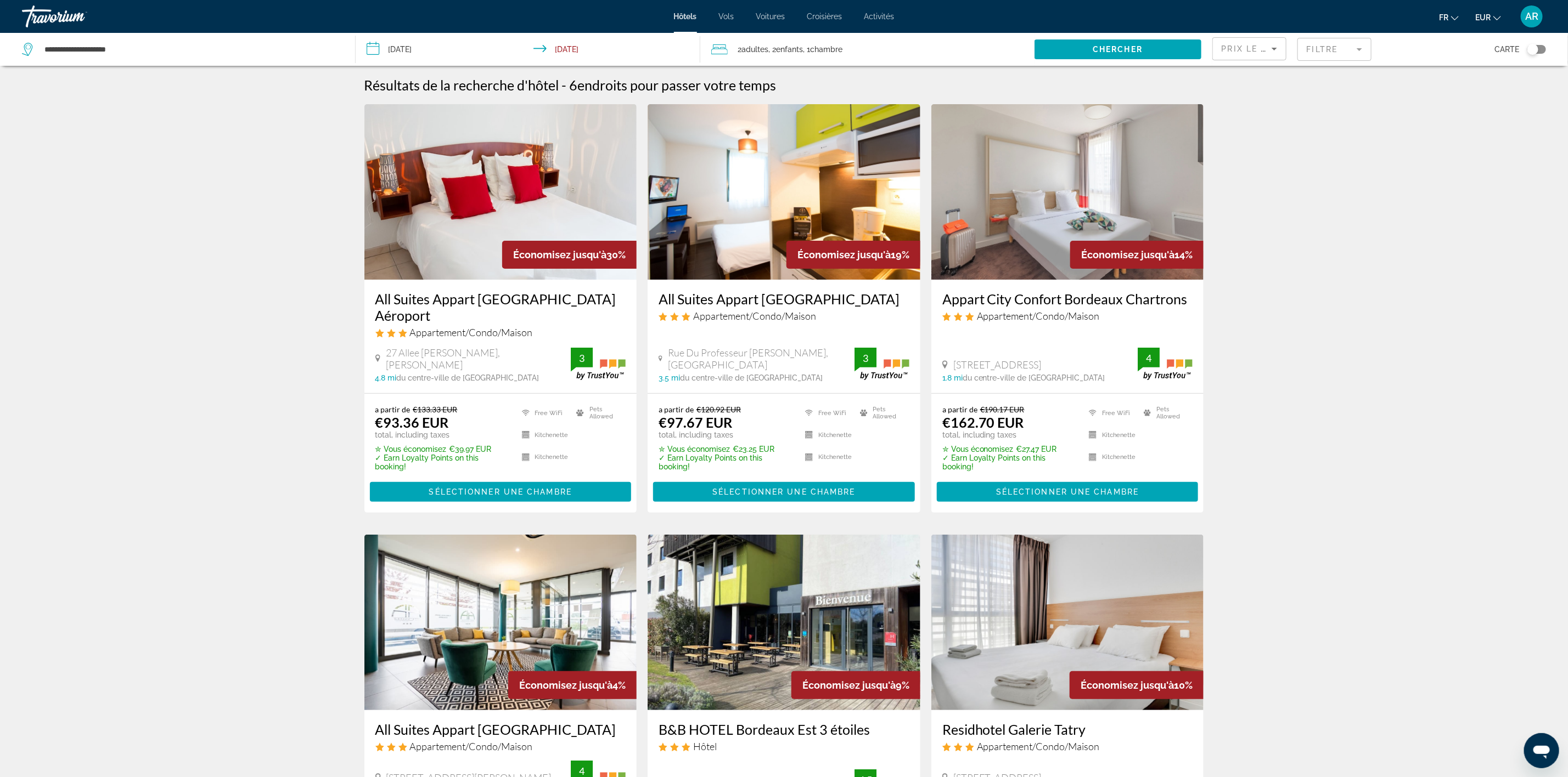
click at [540, 201] on img "Main content" at bounding box center [501, 192] width 273 height 176
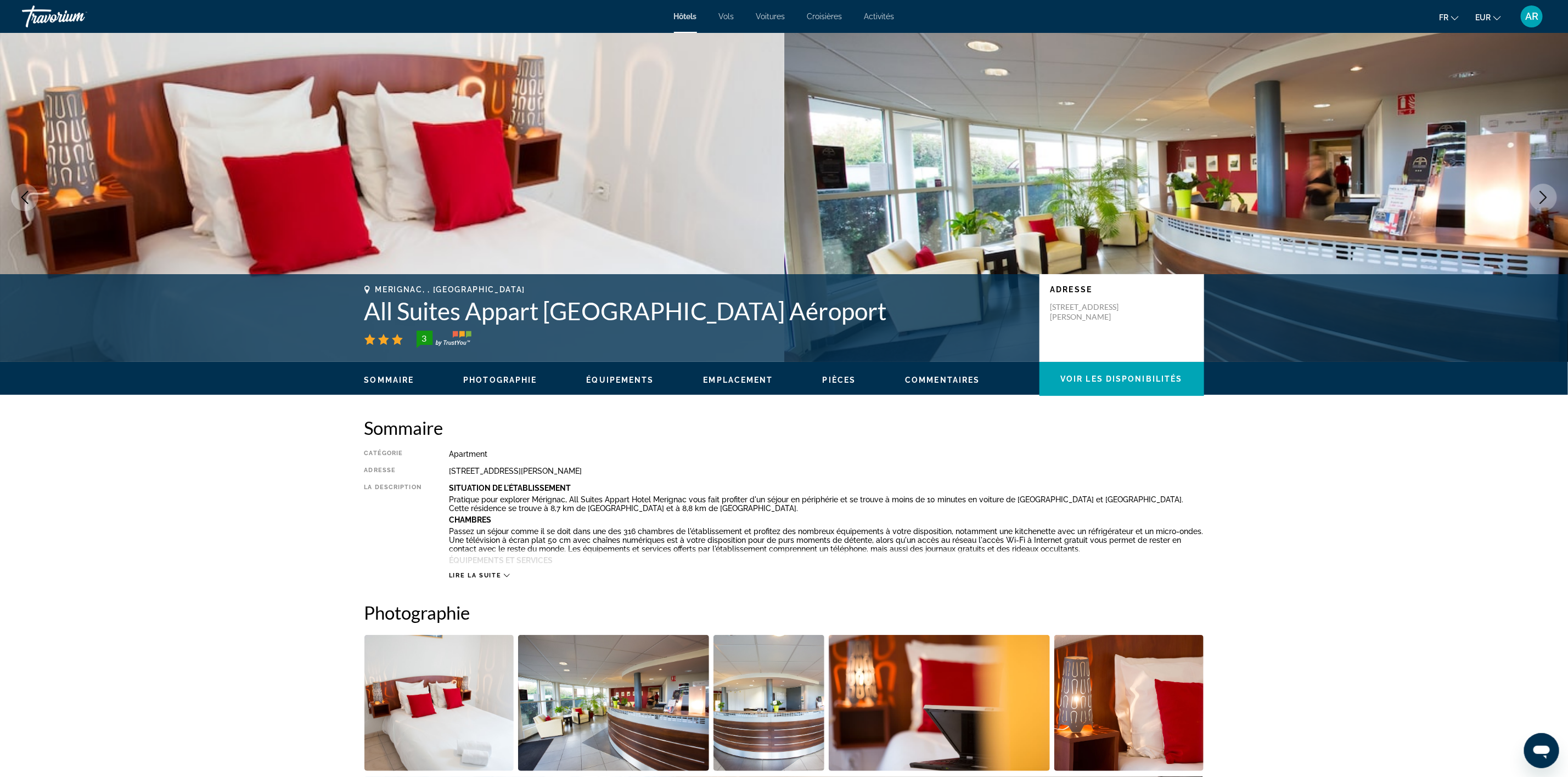
click at [1537, 200] on button "Next image" at bounding box center [1543, 197] width 27 height 27
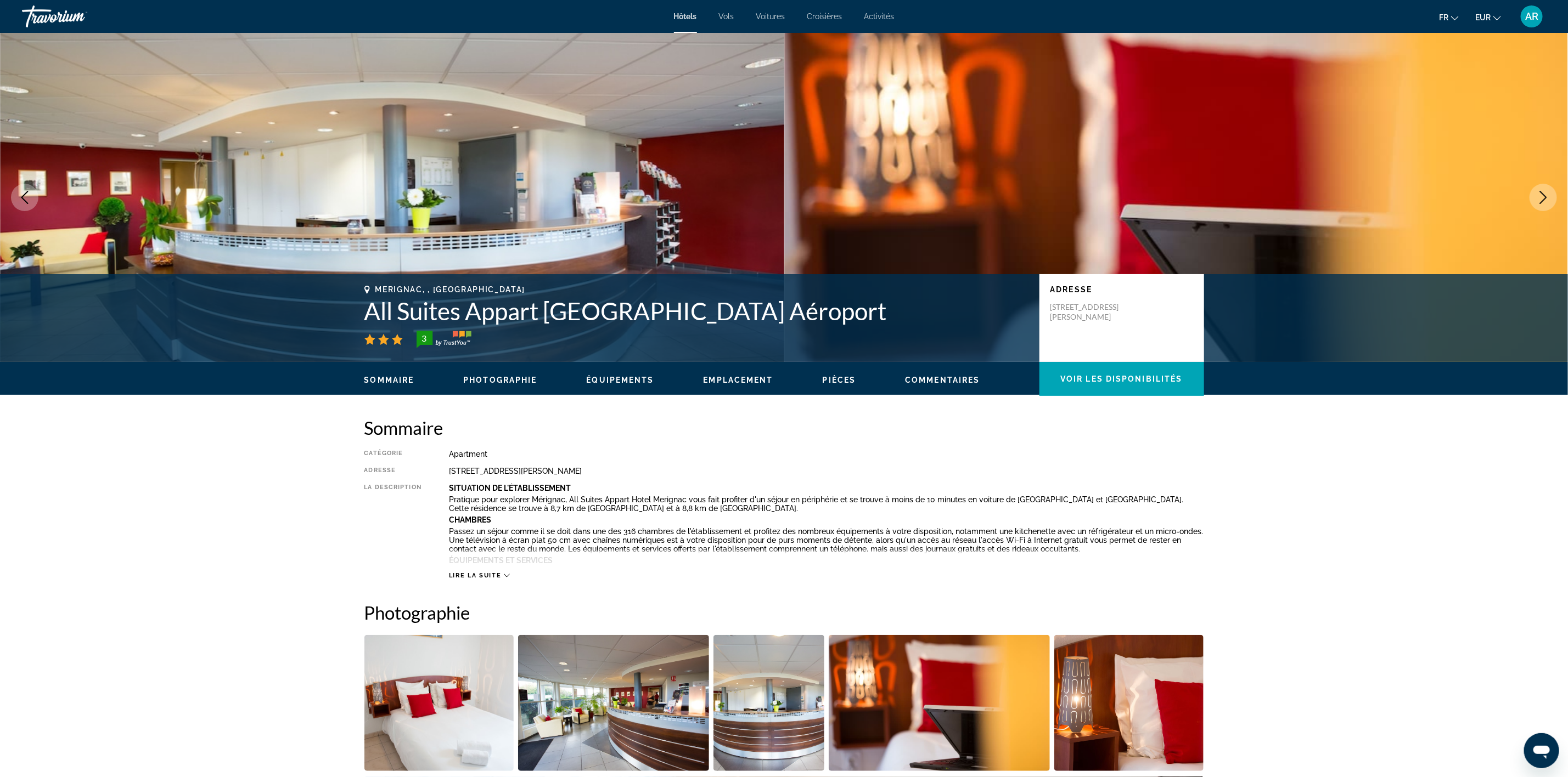
click at [1537, 200] on button "Next image" at bounding box center [1543, 197] width 27 height 27
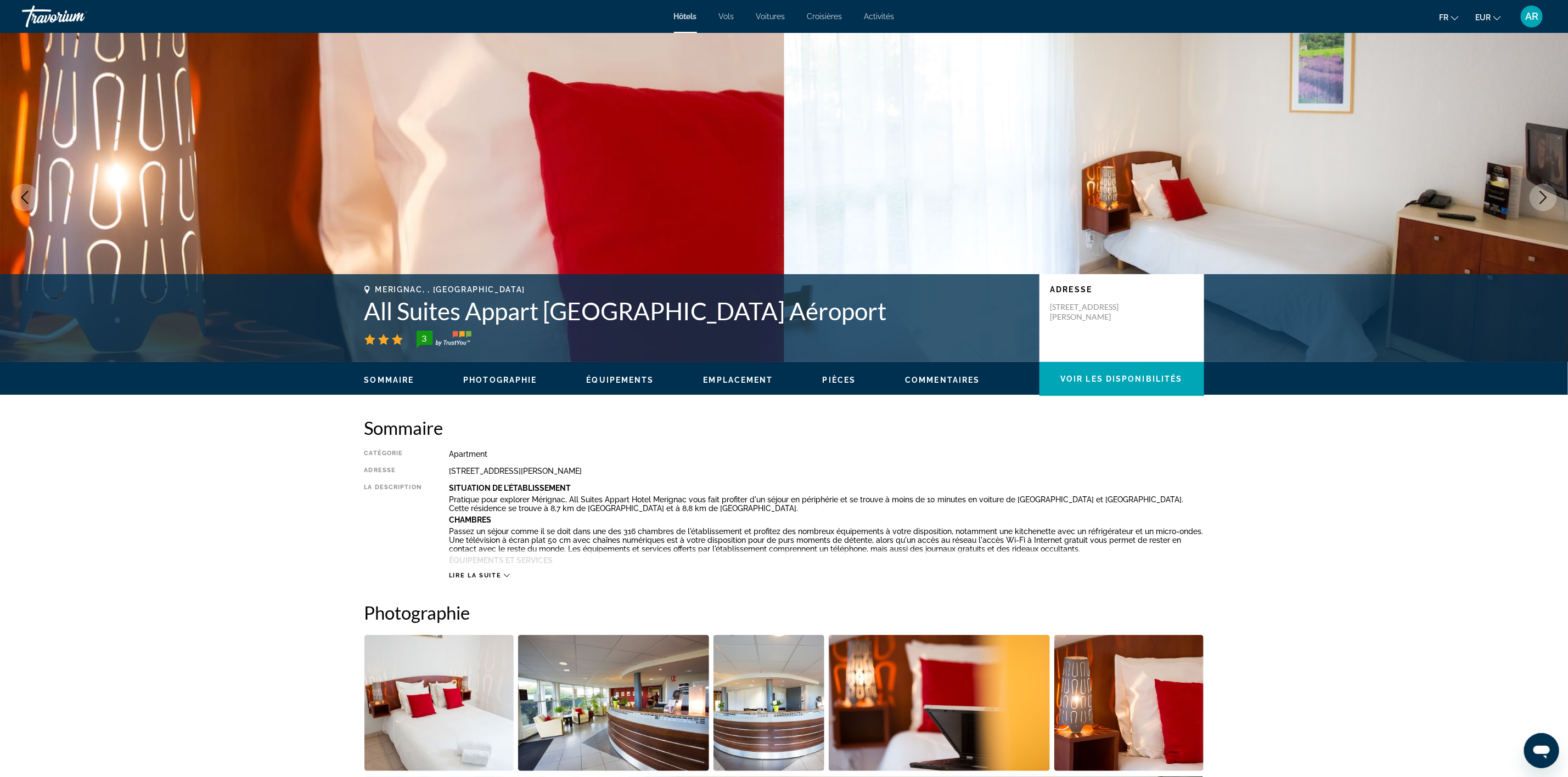
click at [1537, 200] on button "Next image" at bounding box center [1543, 197] width 27 height 27
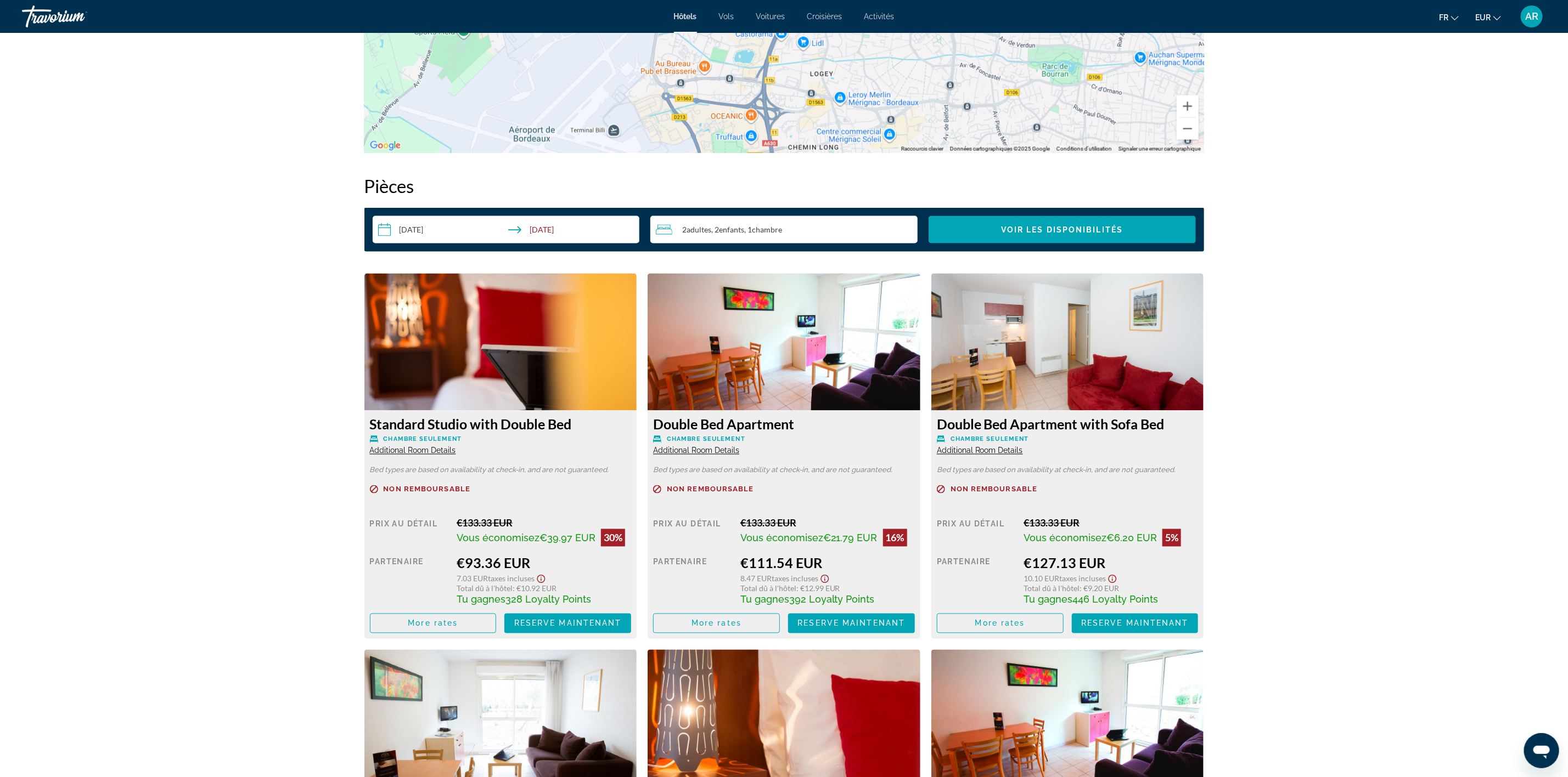
scroll to position [1316, 0]
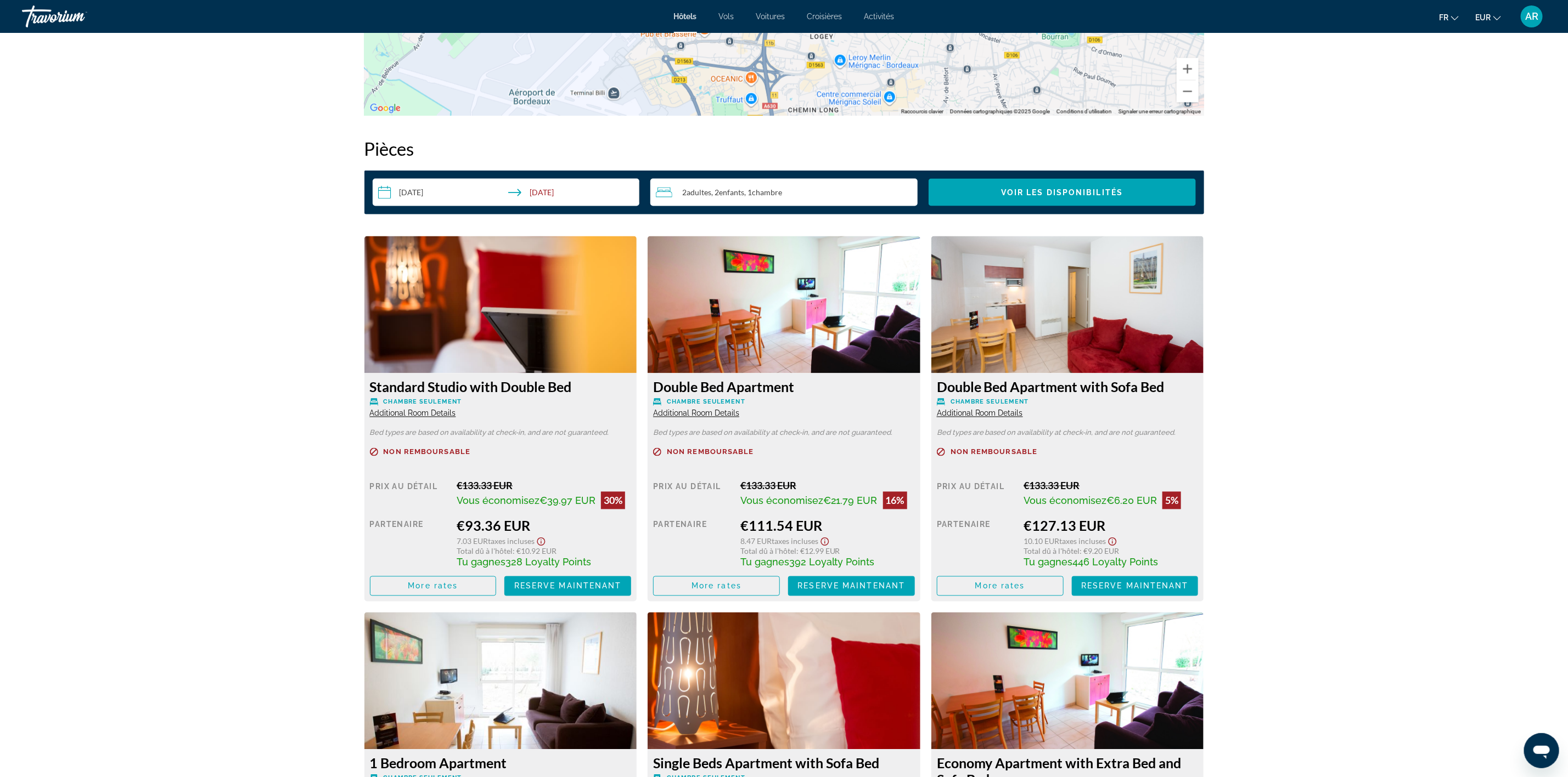
click at [697, 413] on span "Additional Room Details" at bounding box center [696, 414] width 86 height 9
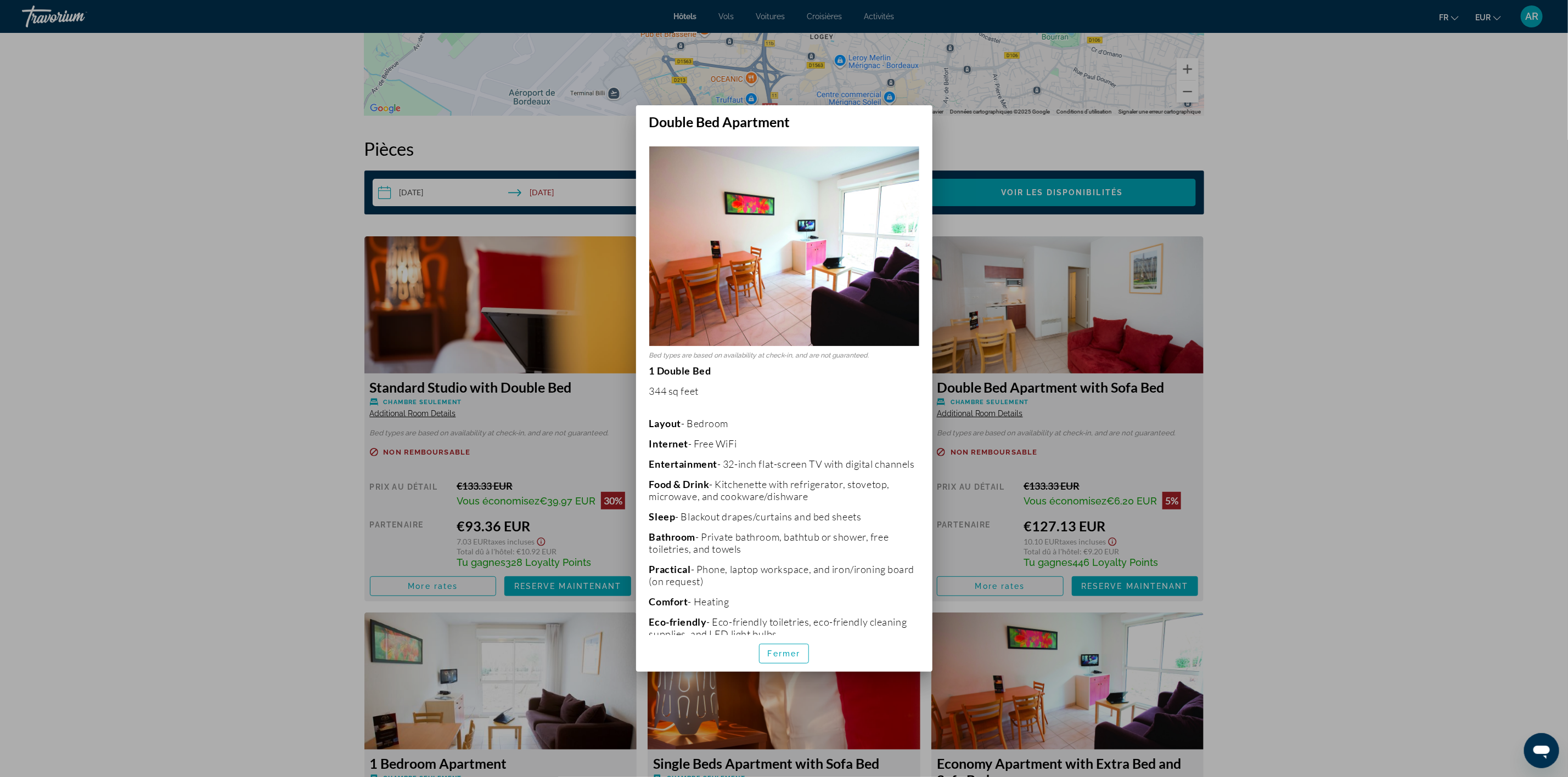
scroll to position [0, 0]
click at [777, 655] on span "Fermer" at bounding box center [784, 654] width 33 height 9
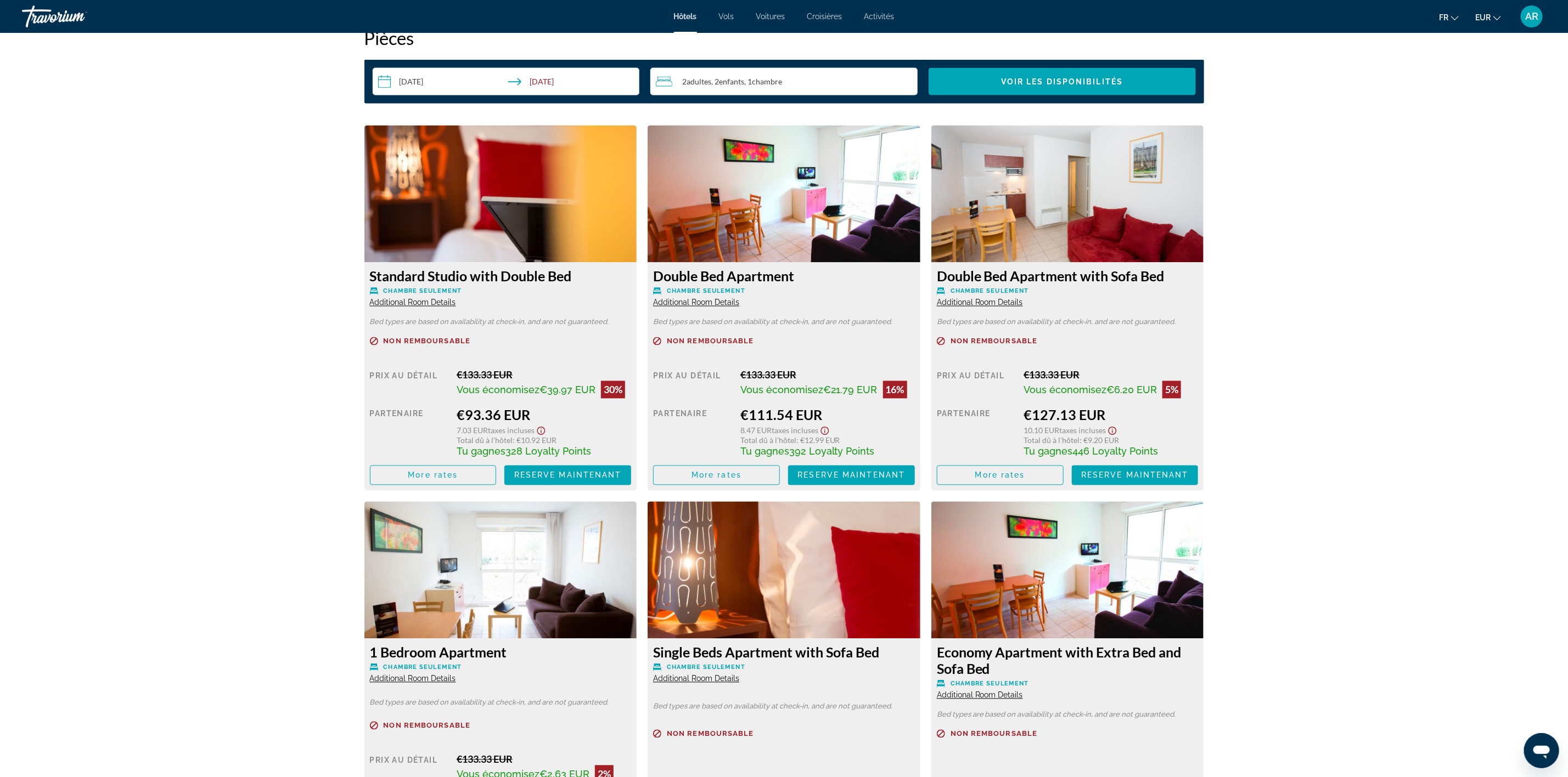
scroll to position [1399, 0]
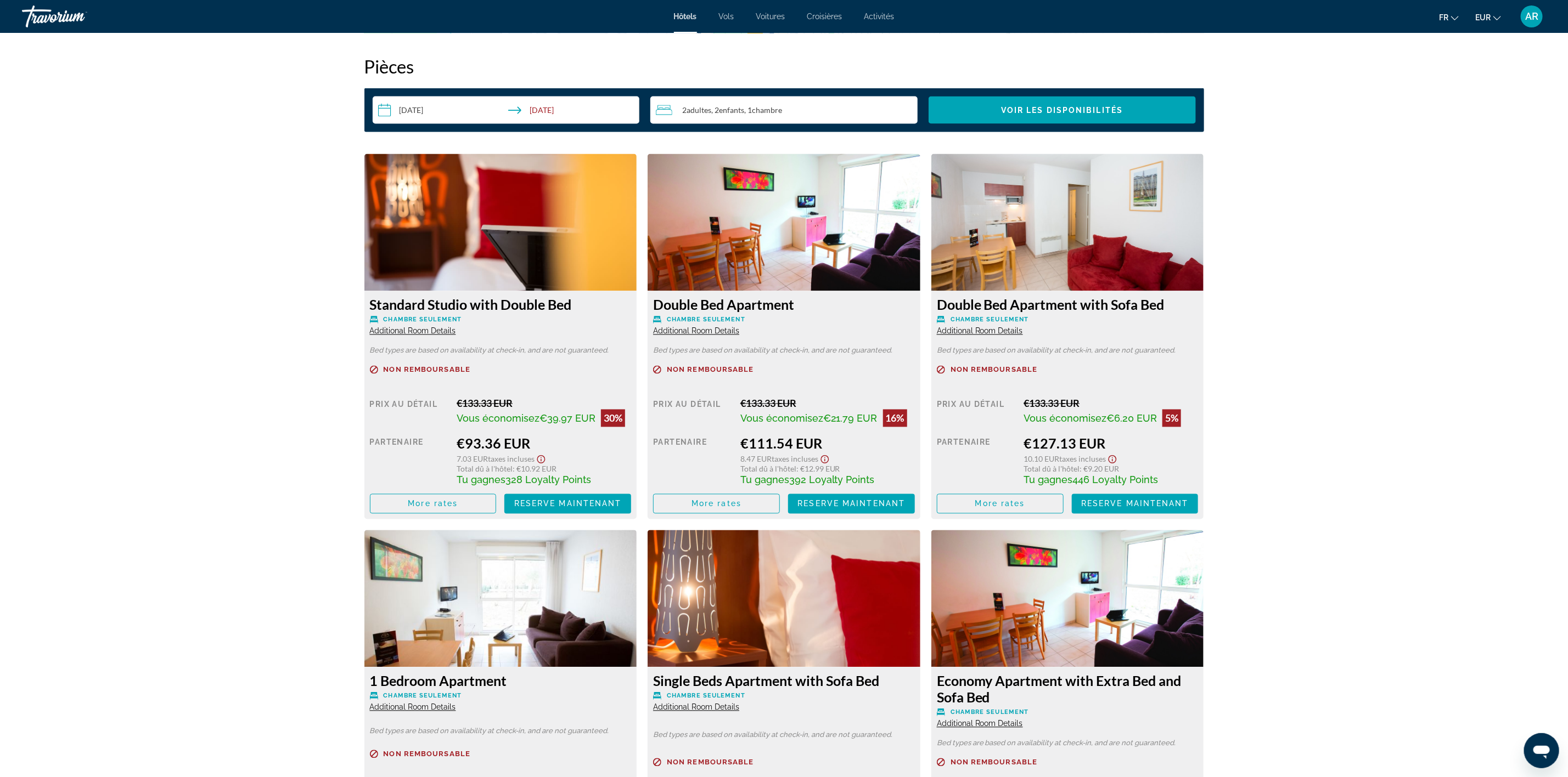
click at [1009, 329] on span "Additional Room Details" at bounding box center [980, 331] width 86 height 9
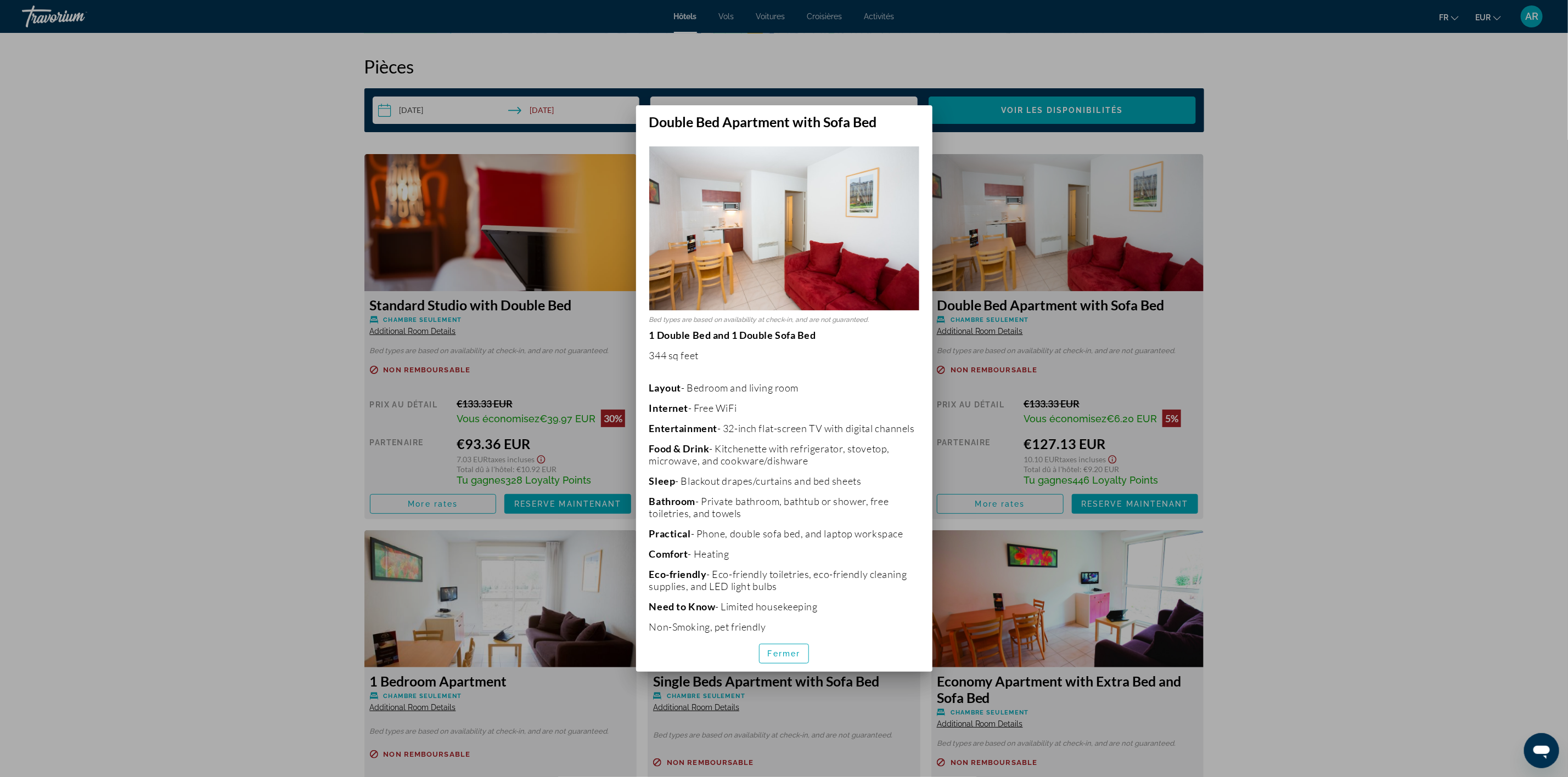
scroll to position [0, 0]
click at [796, 657] on span "Fermer" at bounding box center [784, 654] width 33 height 9
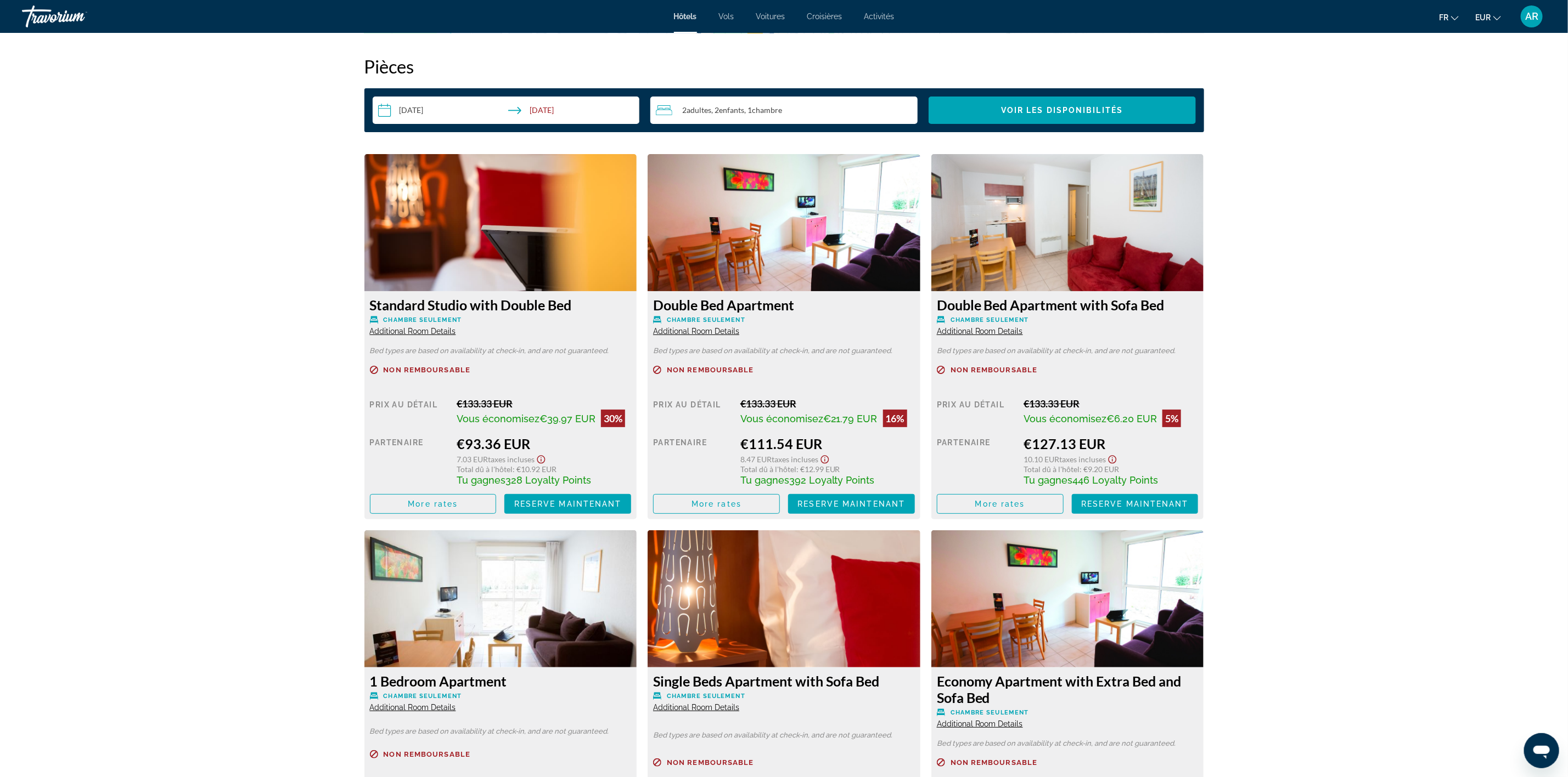
scroll to position [1399, 0]
click at [1029, 504] on span "Main content" at bounding box center [1000, 504] width 126 height 26
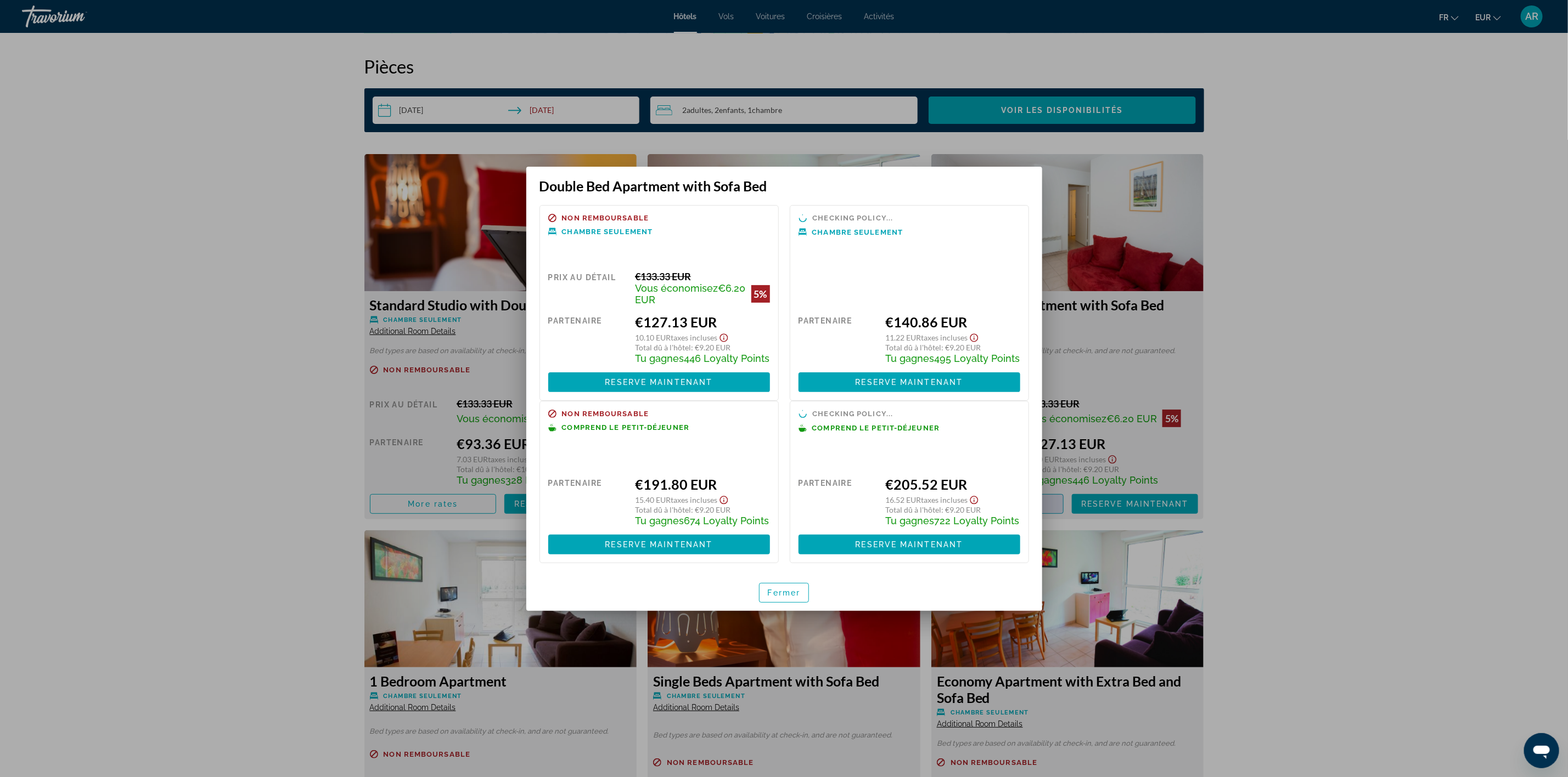
scroll to position [0, 0]
click at [791, 598] on span "Fermer" at bounding box center [784, 594] width 33 height 9
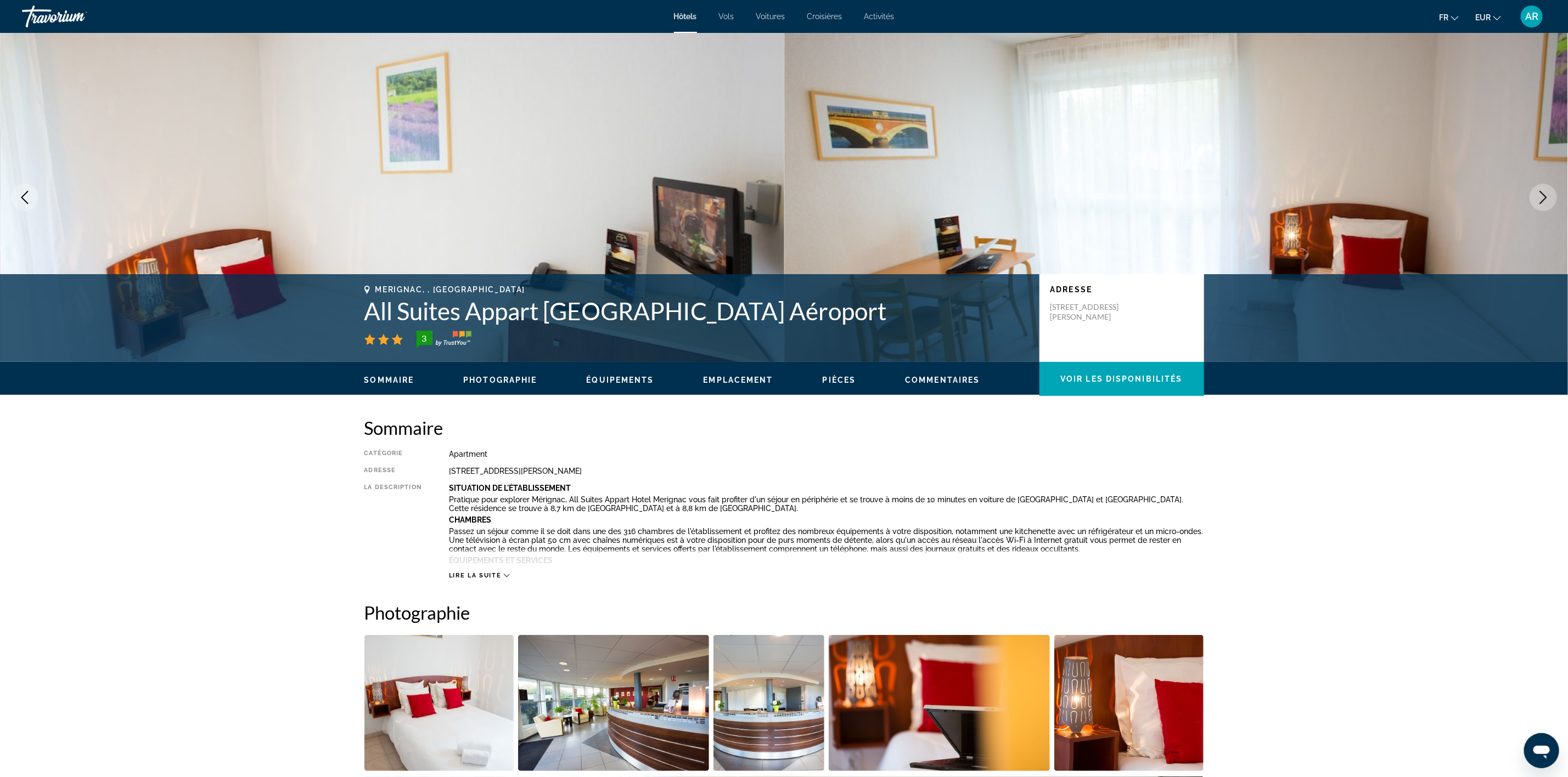
scroll to position [1399, 0]
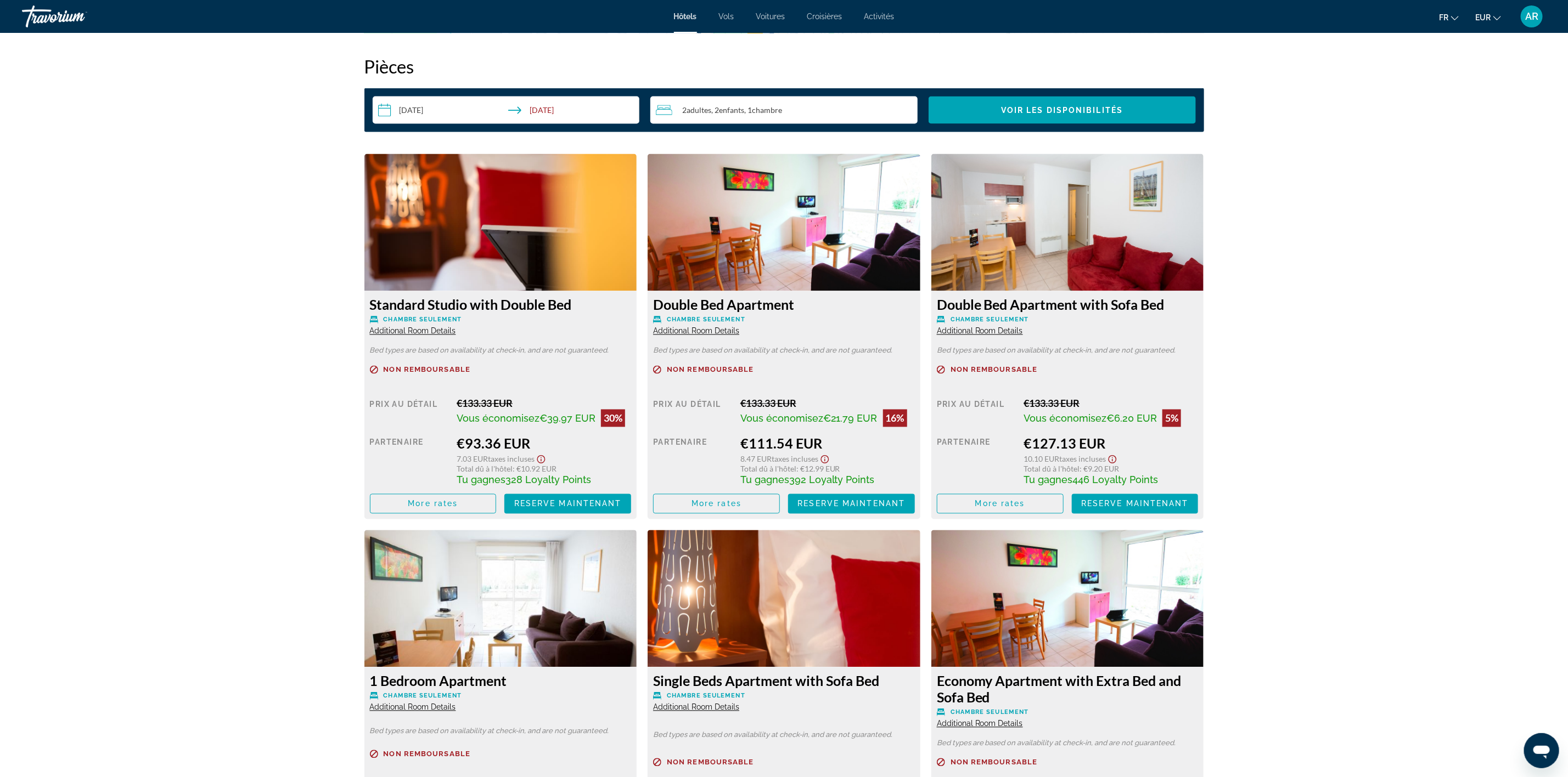
click at [1322, 484] on div "prev next [GEOGRAPHIC_DATA], , [GEOGRAPHIC_DATA] All Suites Appart [GEOGRAPHIC_…" at bounding box center [784, 261] width 1568 height 3253
click at [420, 331] on span "Additional Room Details" at bounding box center [413, 331] width 86 height 9
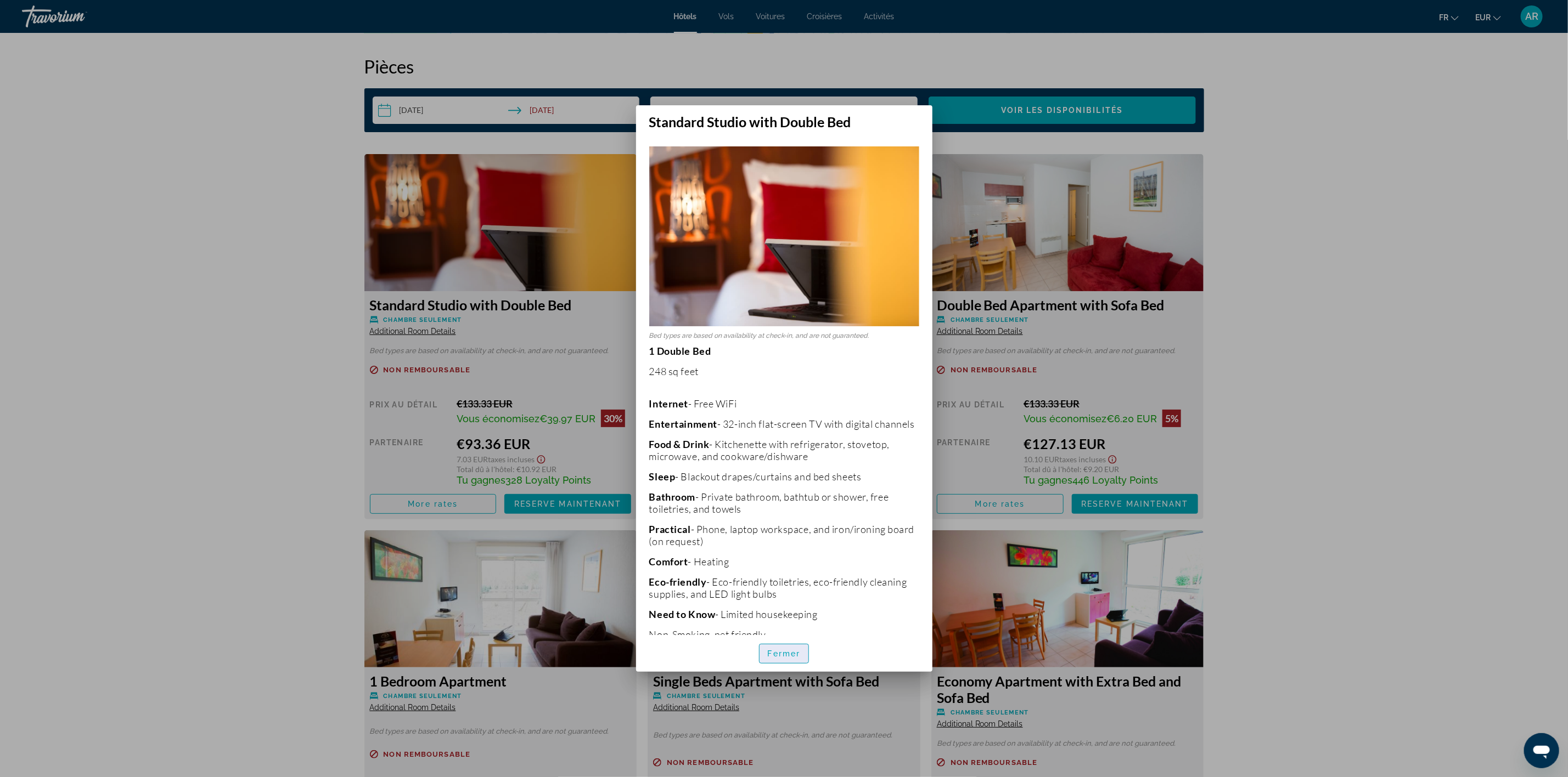
click at [774, 657] on span "Fermer" at bounding box center [784, 654] width 33 height 9
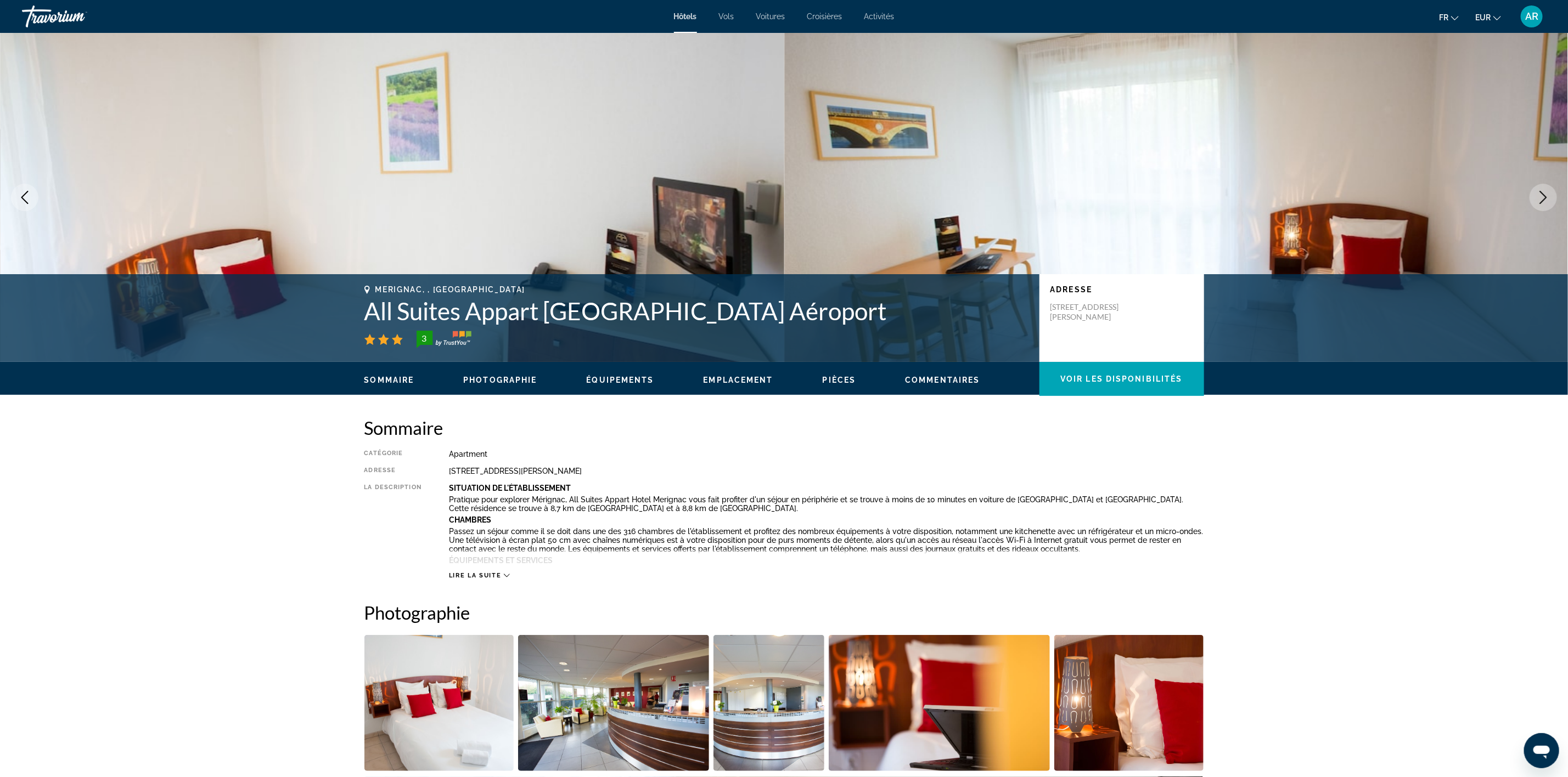
scroll to position [1399, 0]
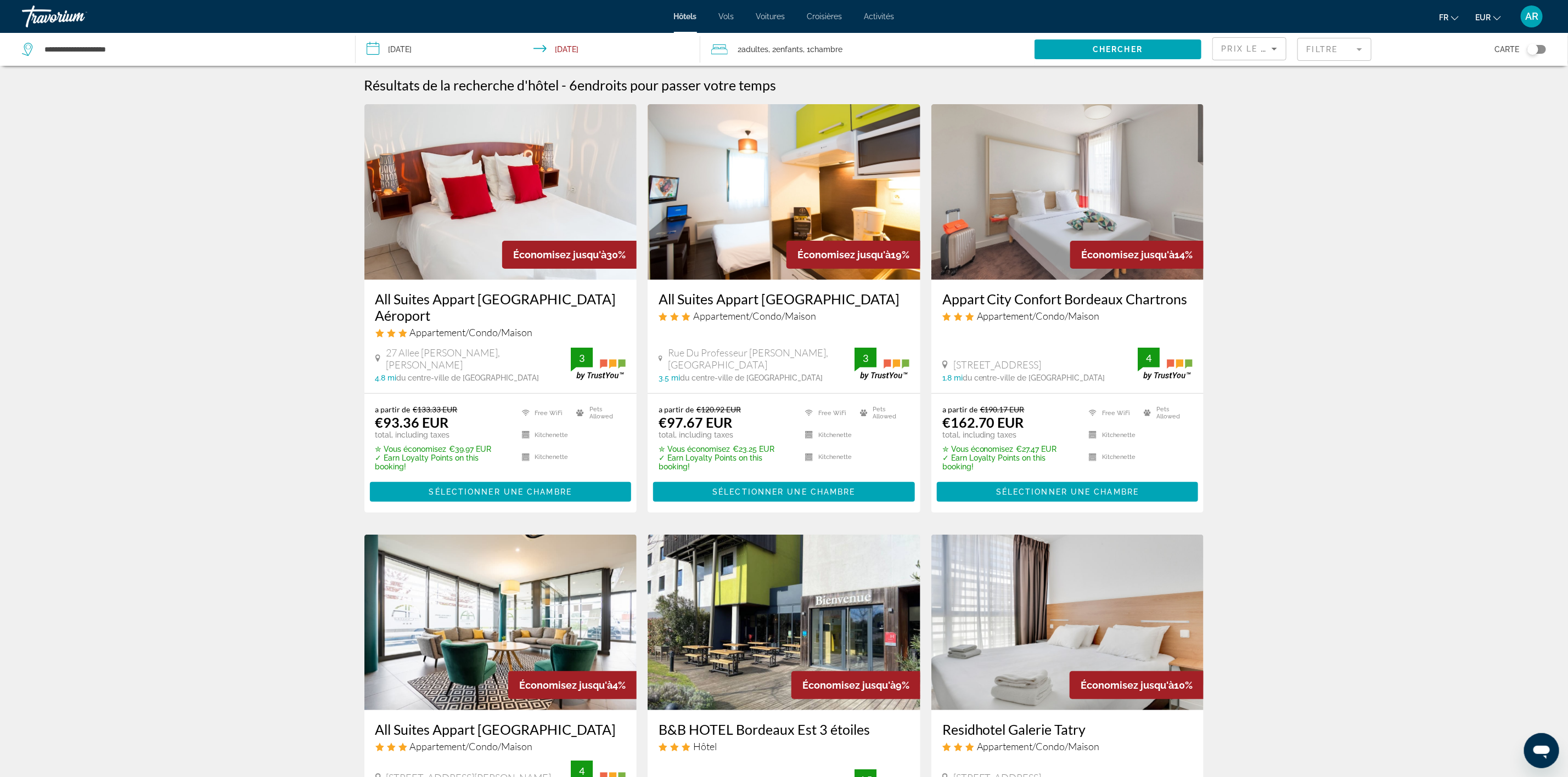
click at [708, 218] on img "Main content" at bounding box center [784, 192] width 273 height 176
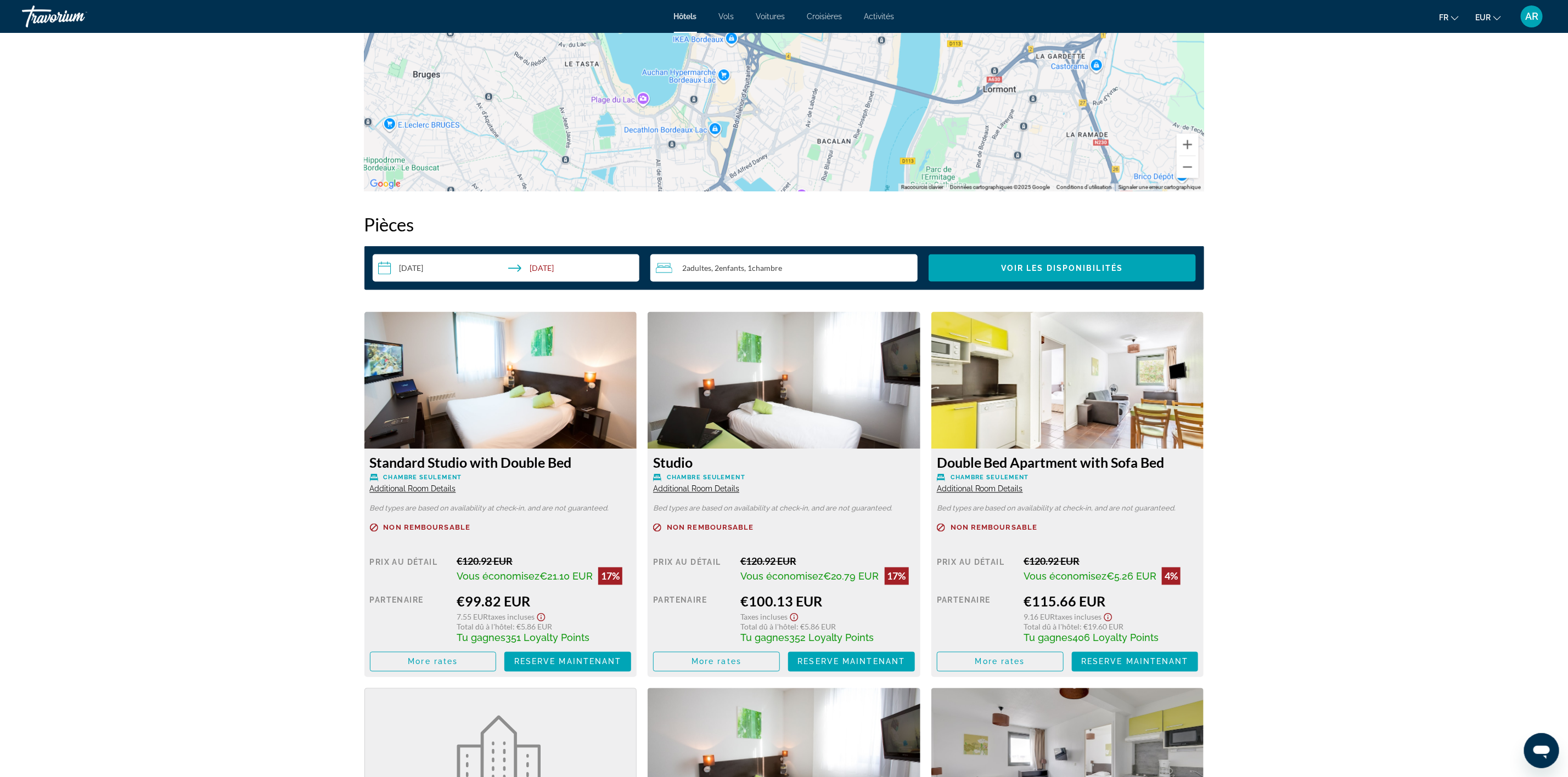
scroll to position [1281, 0]
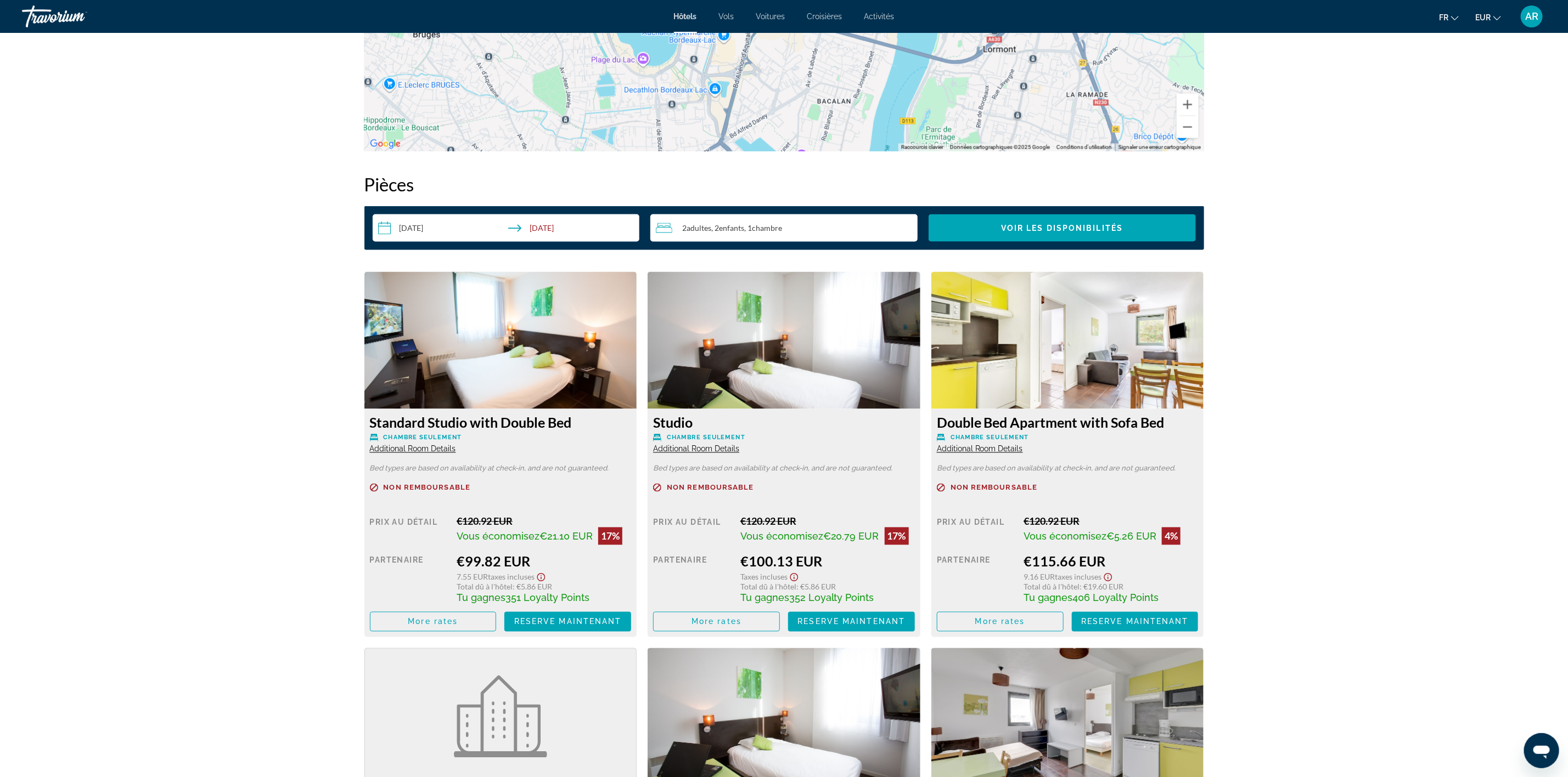
click at [1008, 451] on span "Additional Room Details" at bounding box center [980, 449] width 86 height 9
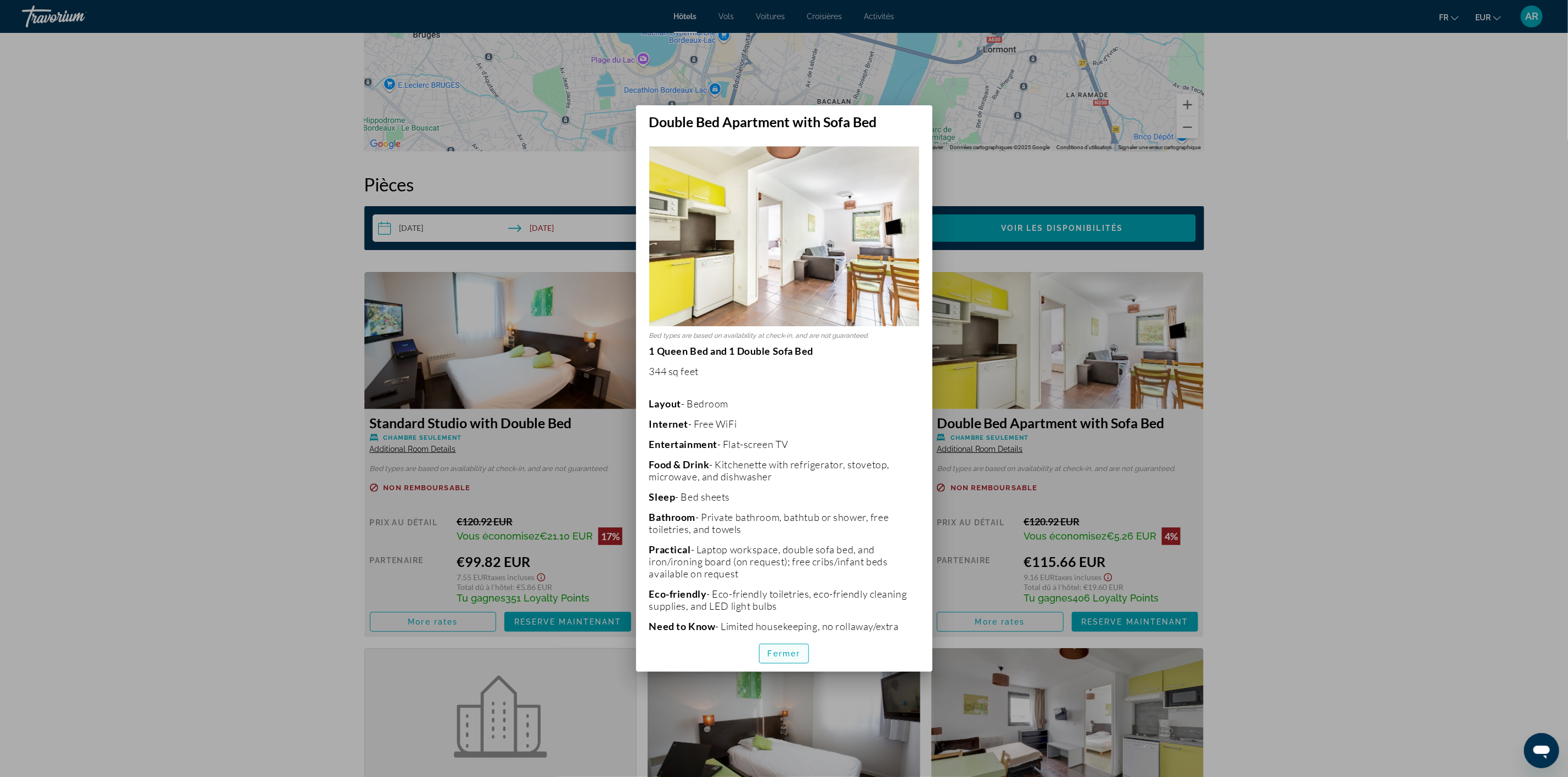
click at [782, 650] on span "Fermer" at bounding box center [784, 654] width 33 height 9
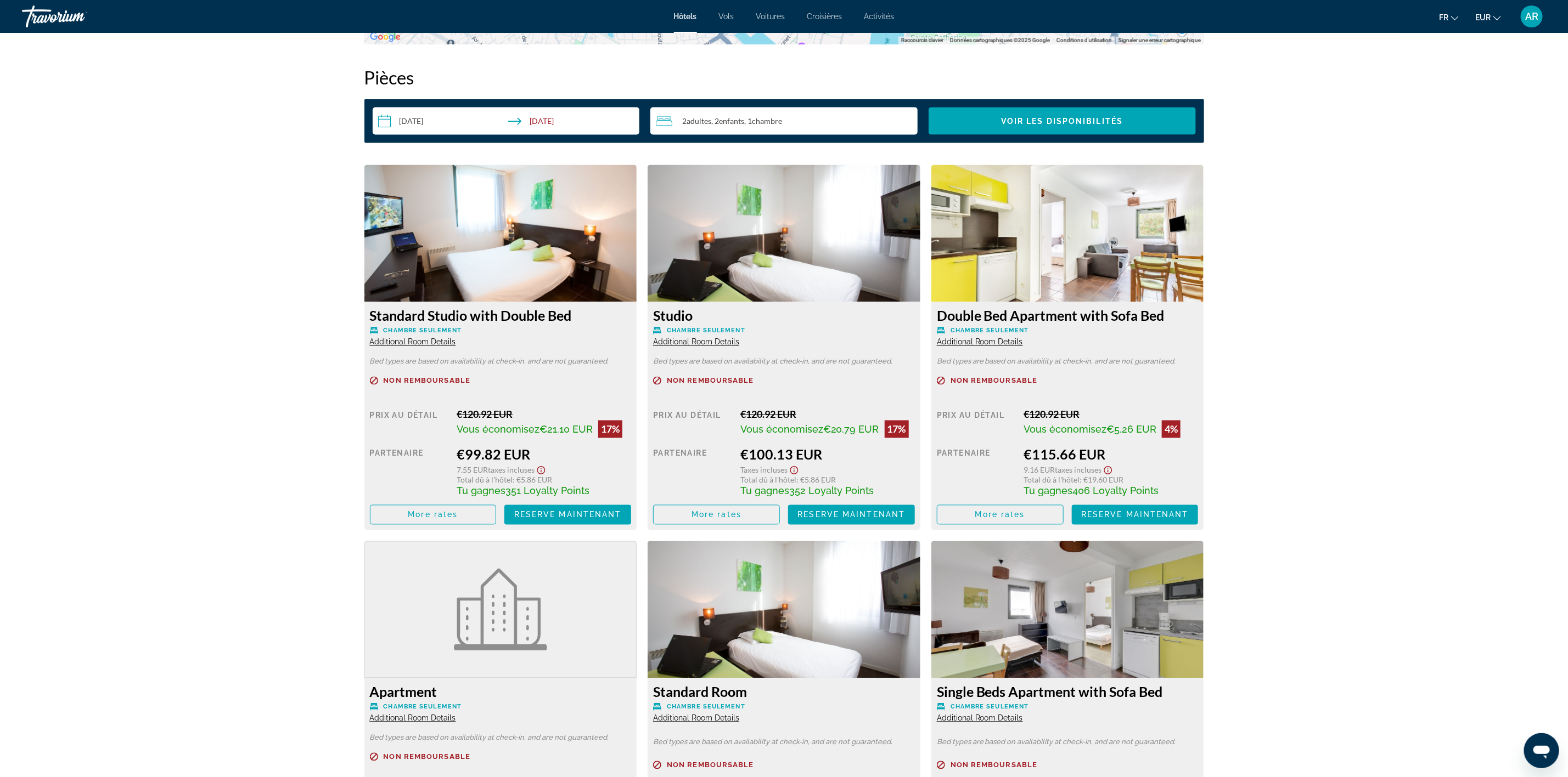
scroll to position [1199, 0]
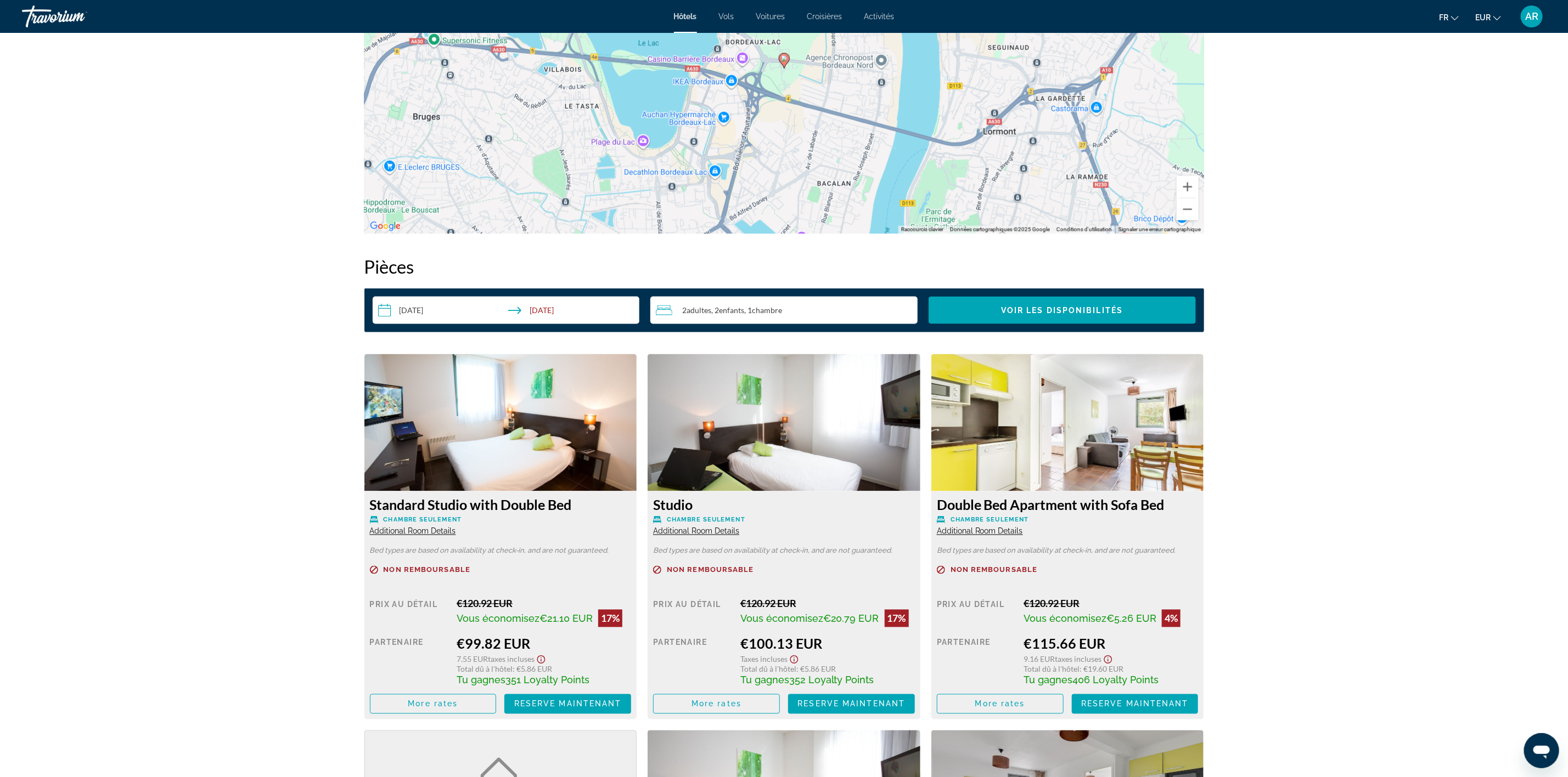
click at [1083, 414] on img "Main content" at bounding box center [1068, 423] width 273 height 137
click at [1147, 473] on img "Main content" at bounding box center [1068, 423] width 273 height 137
click at [1004, 700] on span "More rates" at bounding box center [1000, 704] width 50 height 9
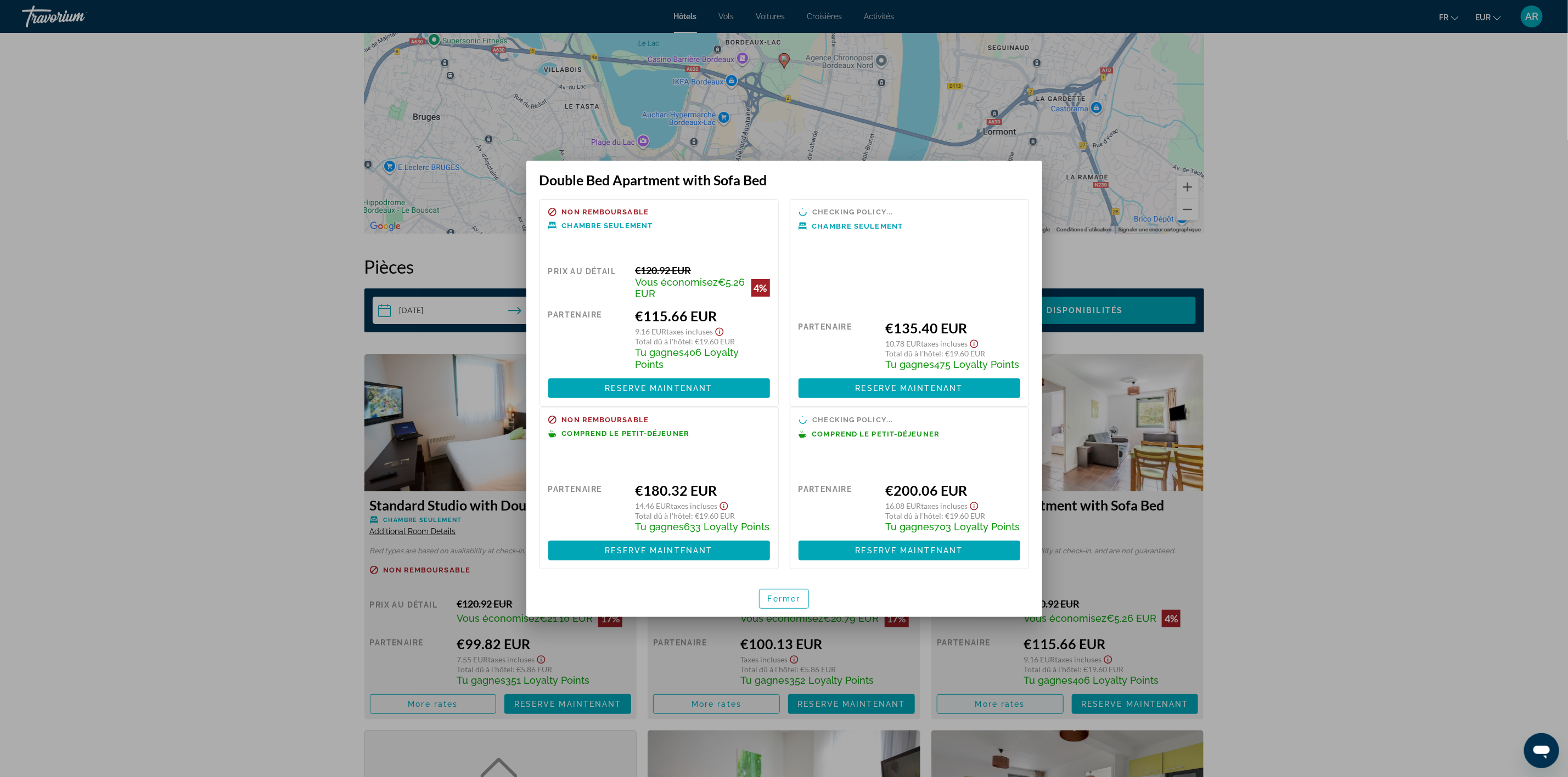
scroll to position [0, 0]
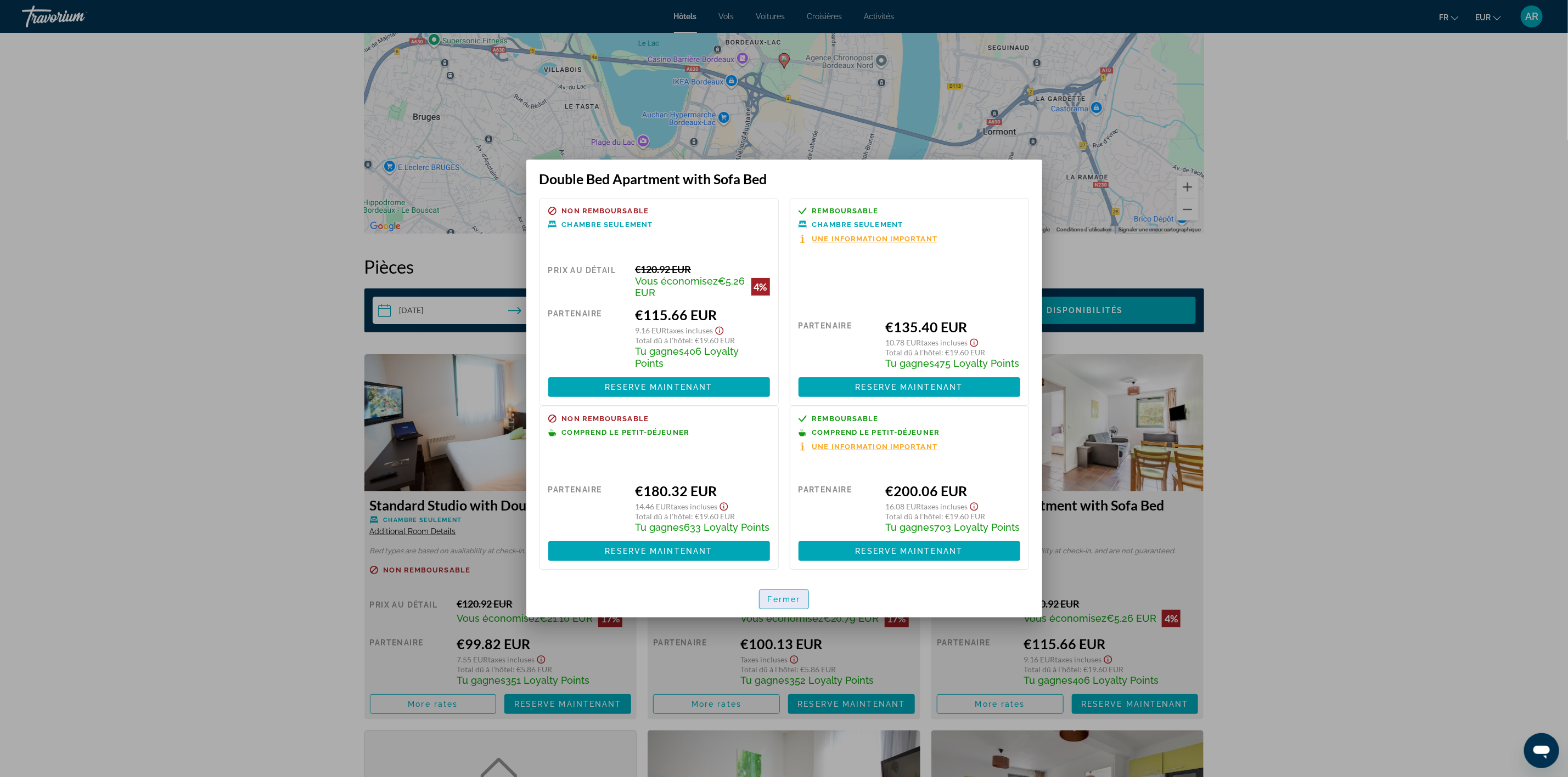
click at [780, 604] on span "Fermer" at bounding box center [784, 599] width 33 height 9
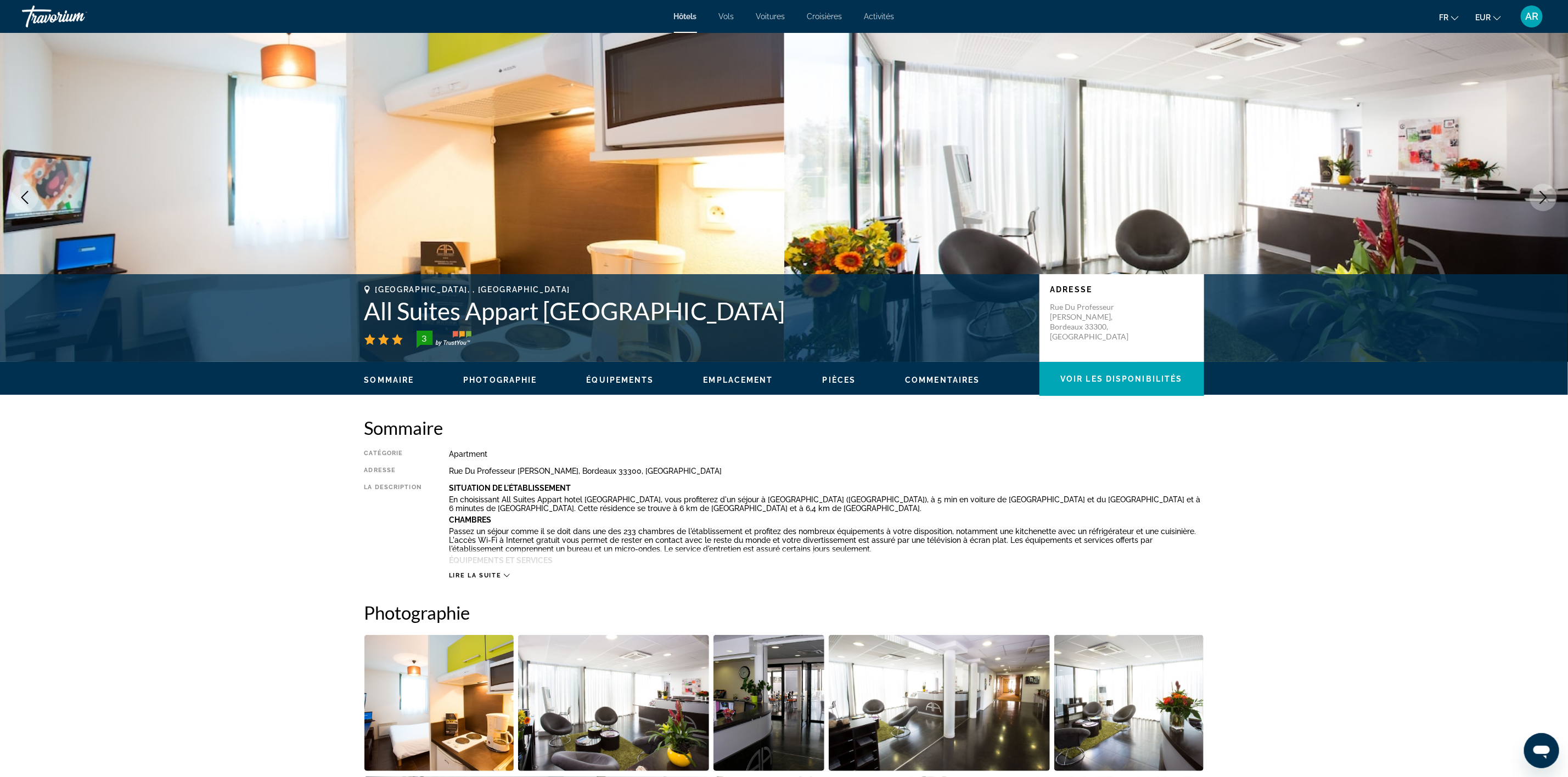
scroll to position [1199, 0]
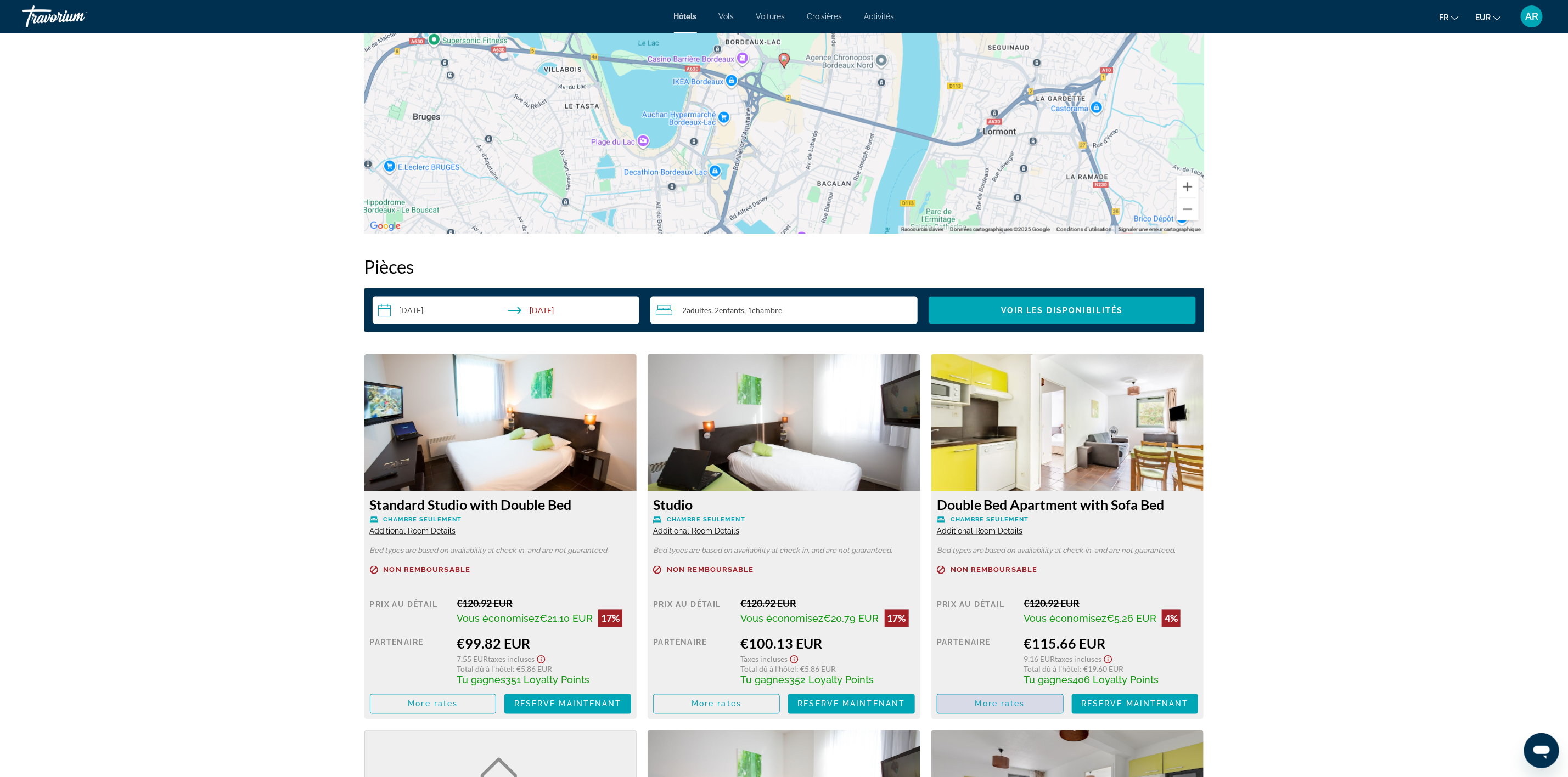
click at [1007, 696] on span "Main content" at bounding box center [1000, 705] width 126 height 26
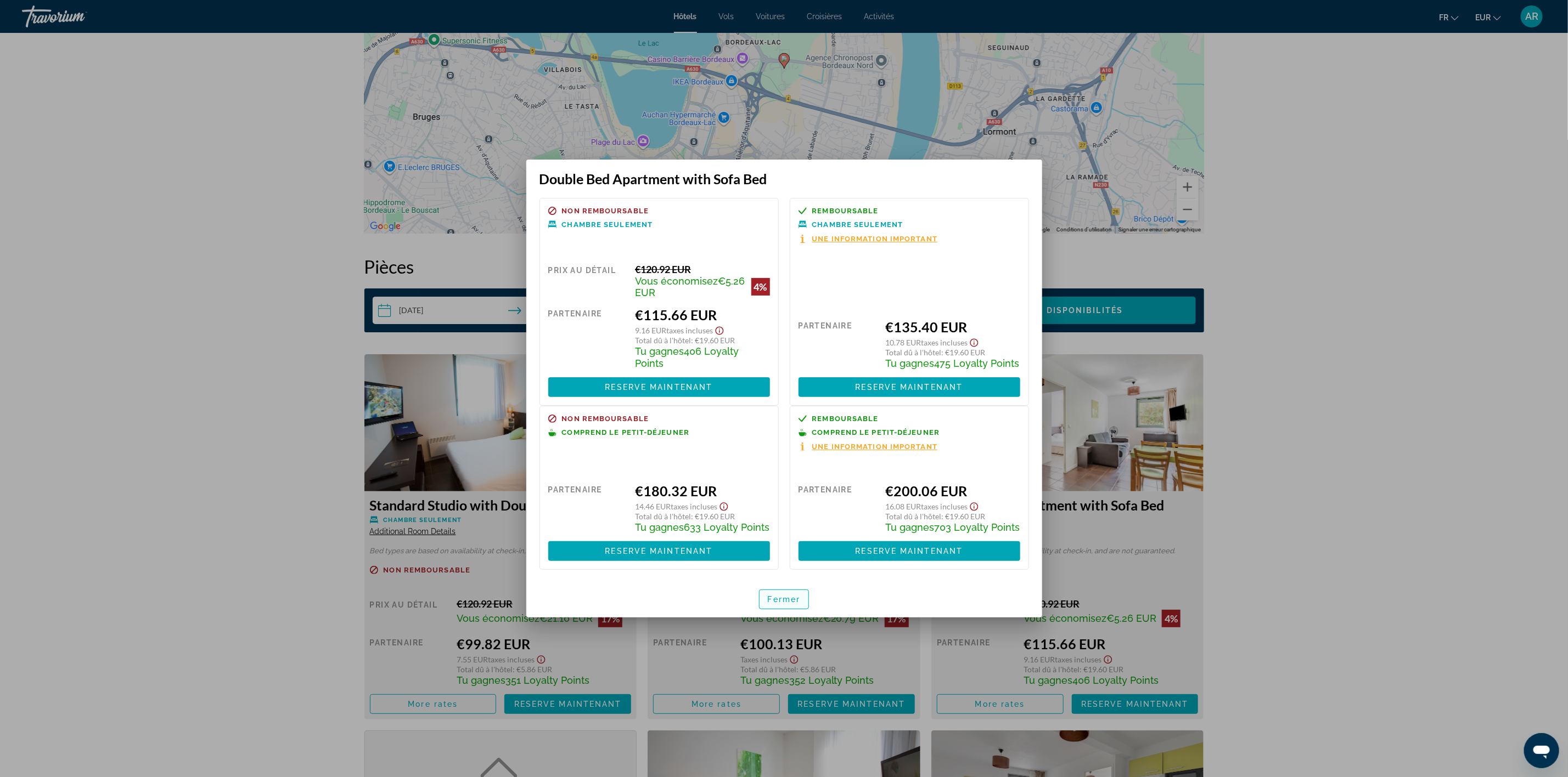
click at [776, 604] on span "Fermer" at bounding box center [784, 599] width 33 height 9
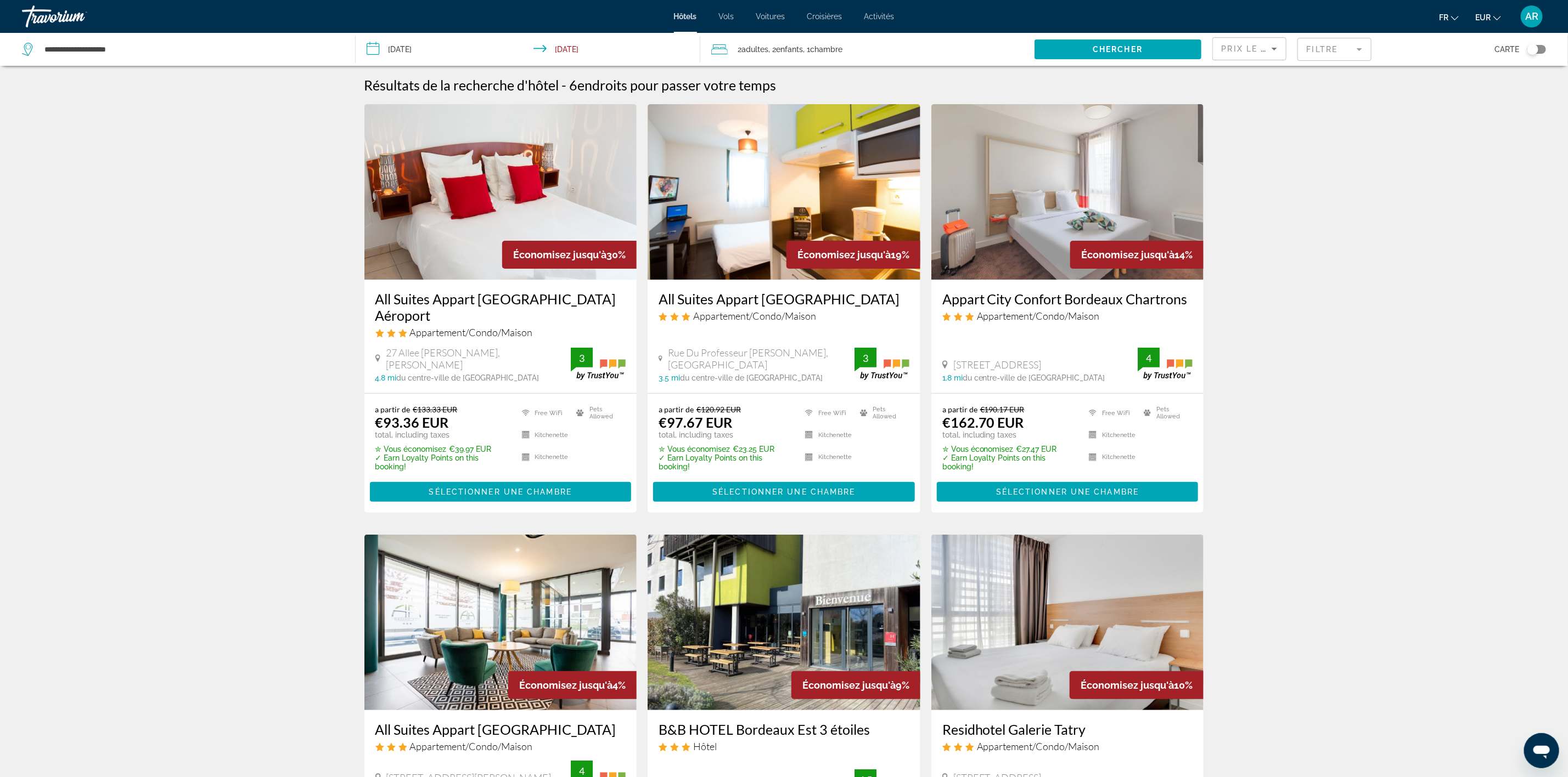
click at [861, 53] on div "2 Adulte Adultes , 2 Enfant Enfants , 1 Chambre pièces" at bounding box center [873, 49] width 322 height 16
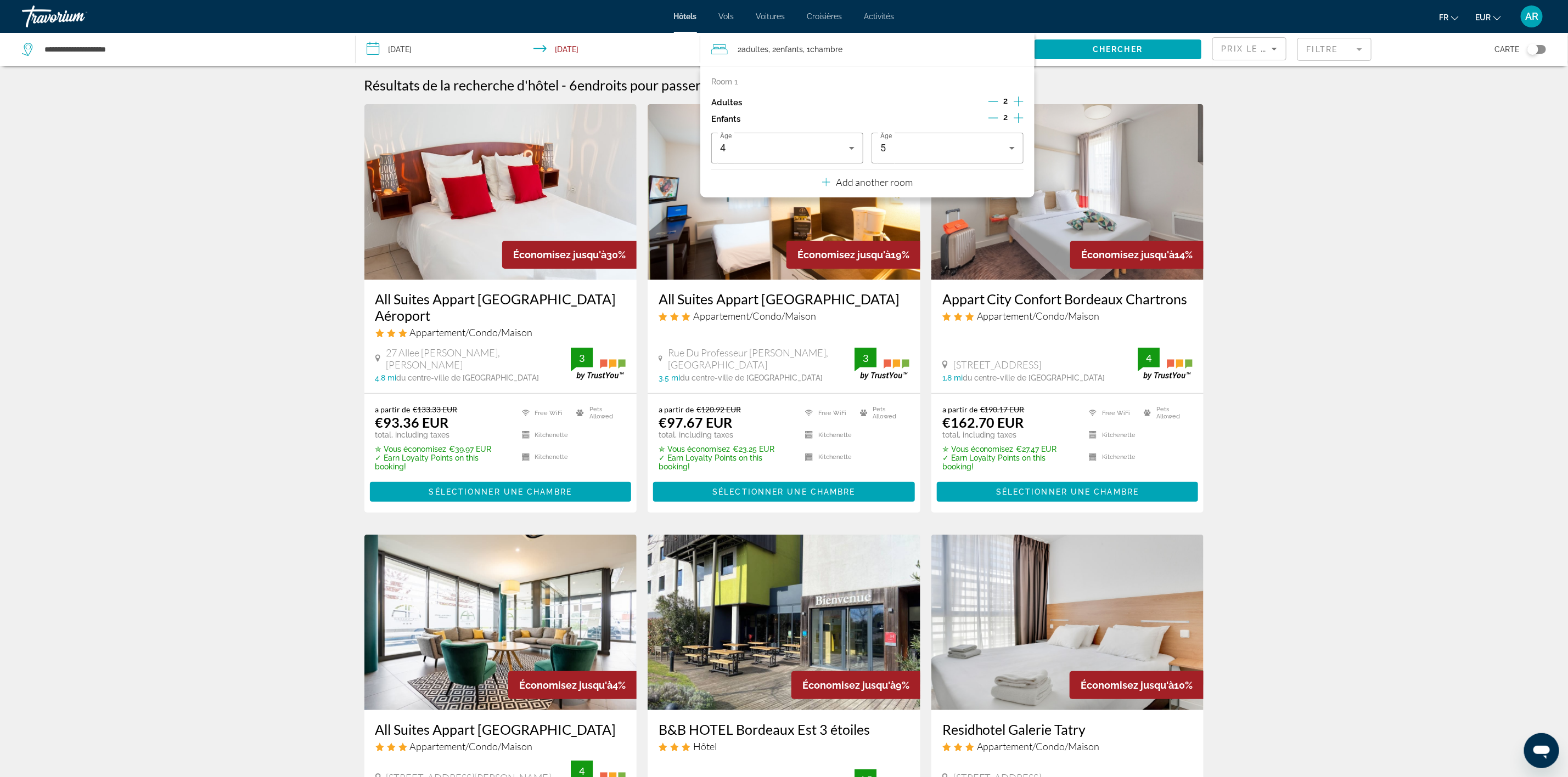
click at [1008, 187] on div "Room 1 Adultes 2 Enfants 2 Âge 4 Âge 5 Add another room" at bounding box center [867, 132] width 334 height 132
click at [874, 183] on p "Add another room" at bounding box center [874, 182] width 77 height 12
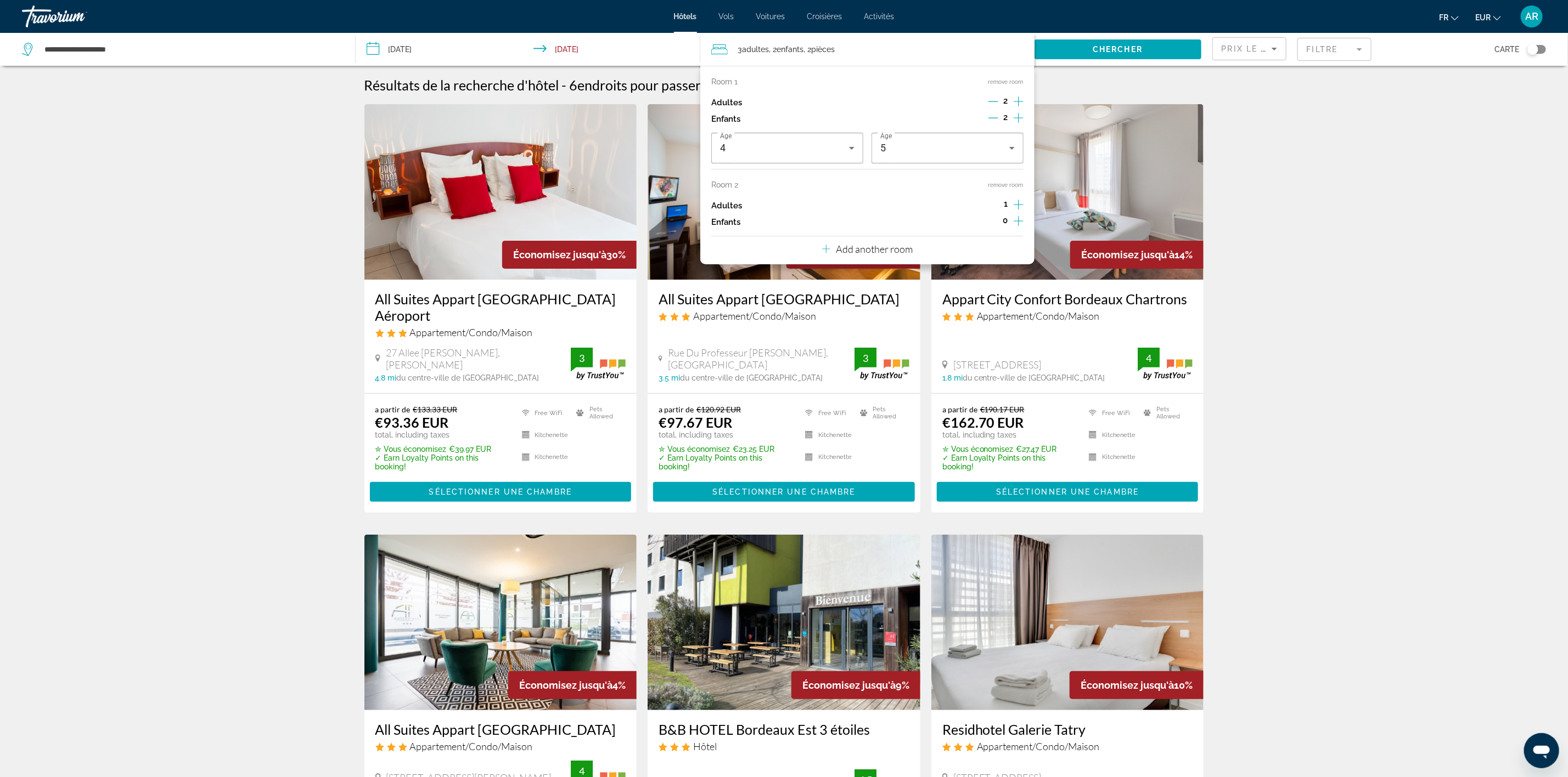
click at [994, 118] on icon "Decrement children" at bounding box center [994, 118] width 10 height 10
click at [994, 104] on icon "Decrement adults" at bounding box center [994, 101] width 10 height 10
click at [1018, 224] on icon "Increment children" at bounding box center [1018, 221] width 10 height 10
click at [821, 255] on span "Travelers: 2 adults, 2 children" at bounding box center [784, 252] width 129 height 13
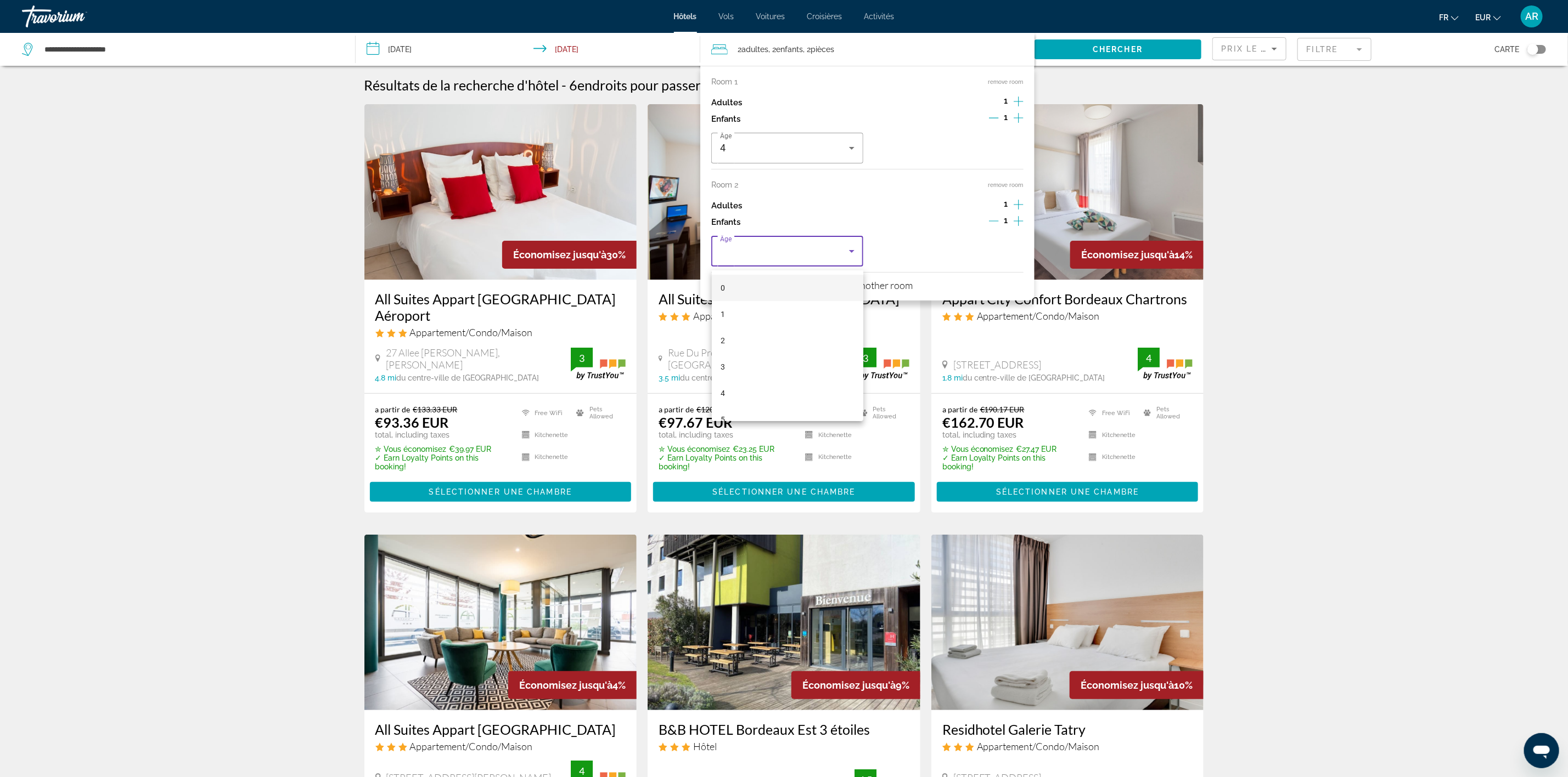
drag, startPoint x: 743, startPoint y: 405, endPoint x: 731, endPoint y: 411, distance: 13.4
click at [731, 411] on mat-option "5" at bounding box center [787, 419] width 152 height 26
click at [1132, 47] on span "Chercher" at bounding box center [1118, 49] width 50 height 9
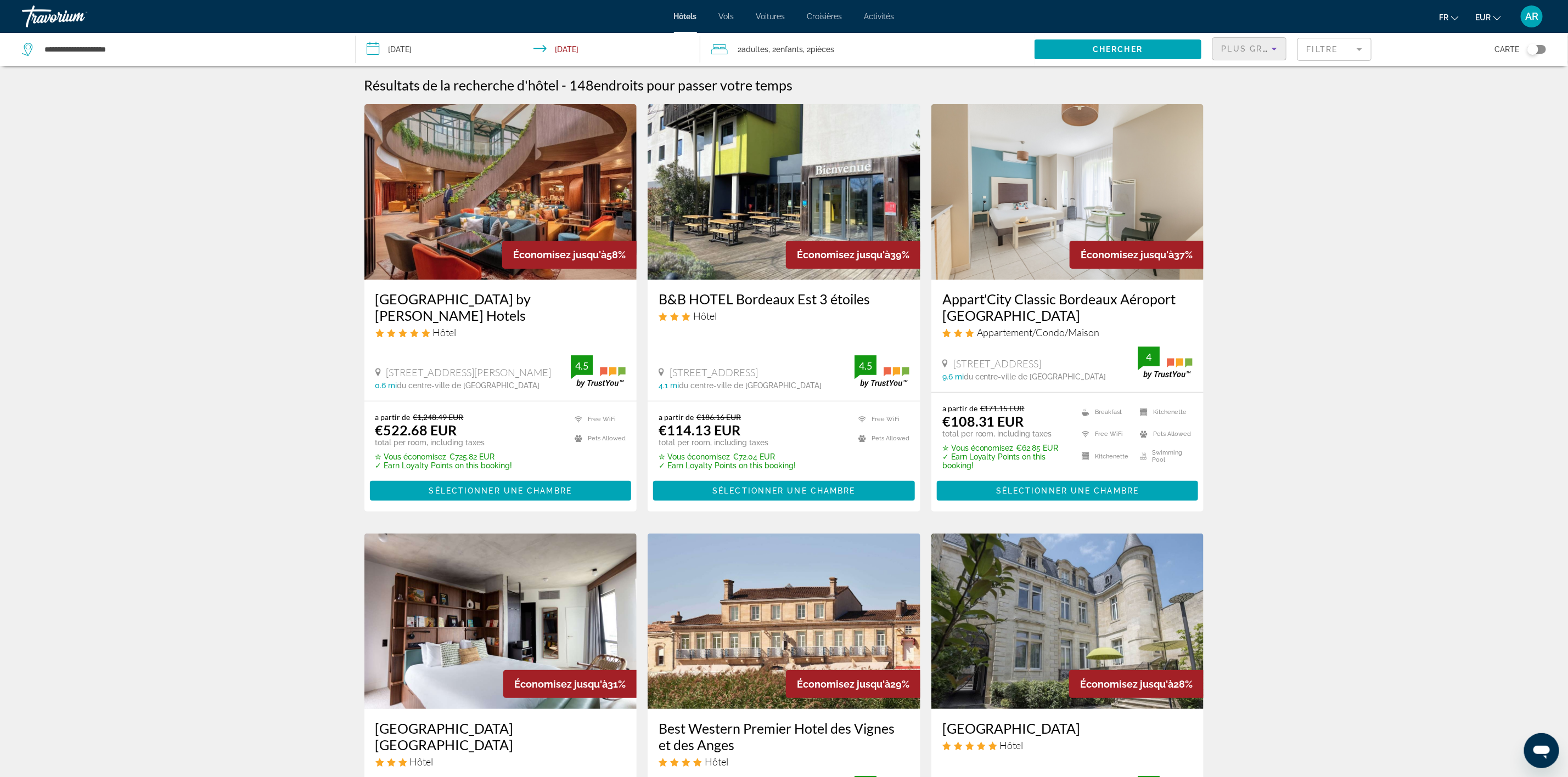
click at [1258, 47] on span "Plus grandes économies" at bounding box center [1287, 49] width 131 height 9
click at [1241, 113] on span "Distance" at bounding box center [1237, 117] width 30 height 9
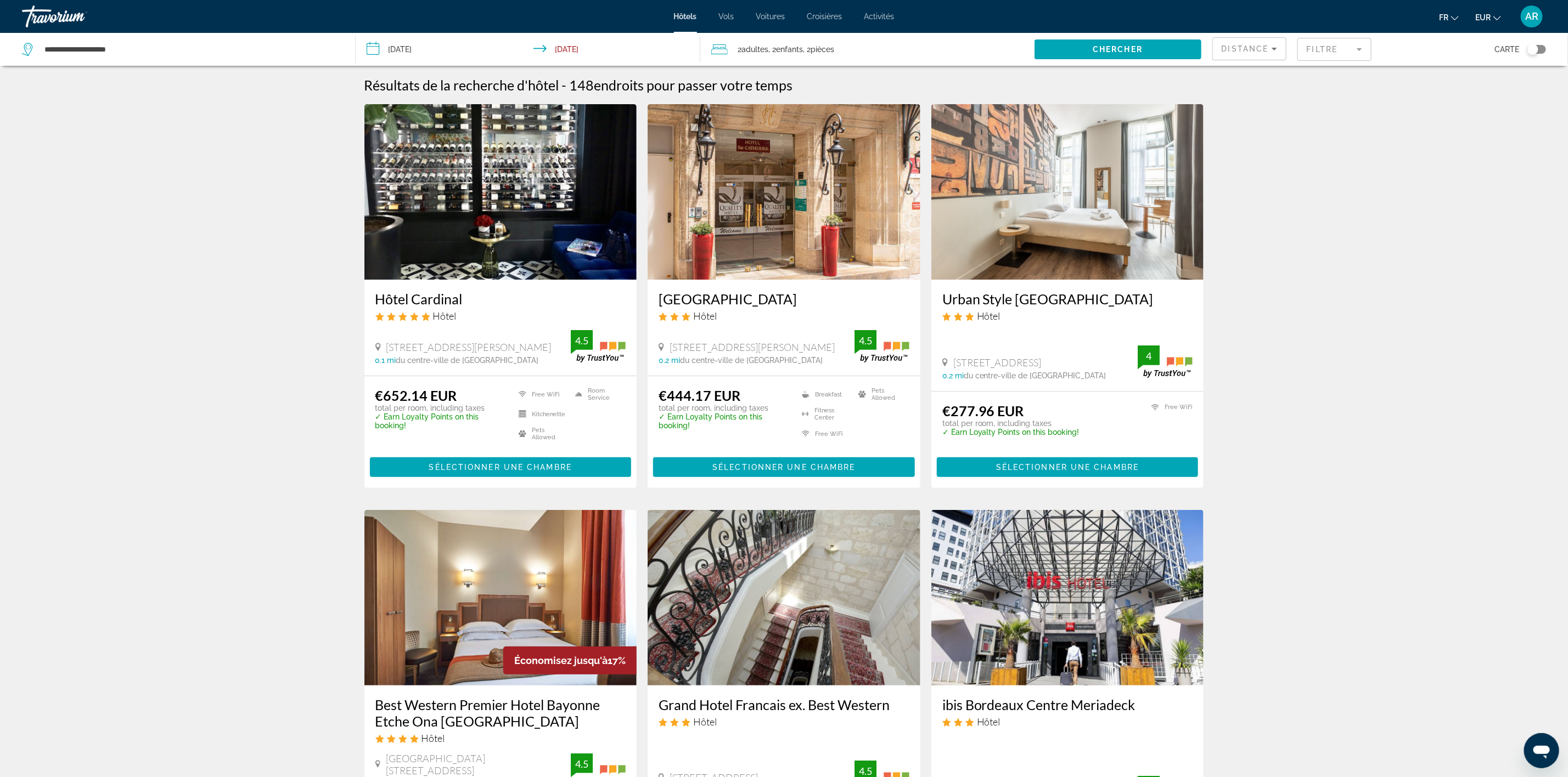
click at [1254, 61] on div "Distance" at bounding box center [1250, 49] width 74 height 33
click at [1255, 46] on span "Distance" at bounding box center [1245, 49] width 47 height 9
click at [1239, 136] on span "Prix le plus bas" at bounding box center [1247, 130] width 50 height 13
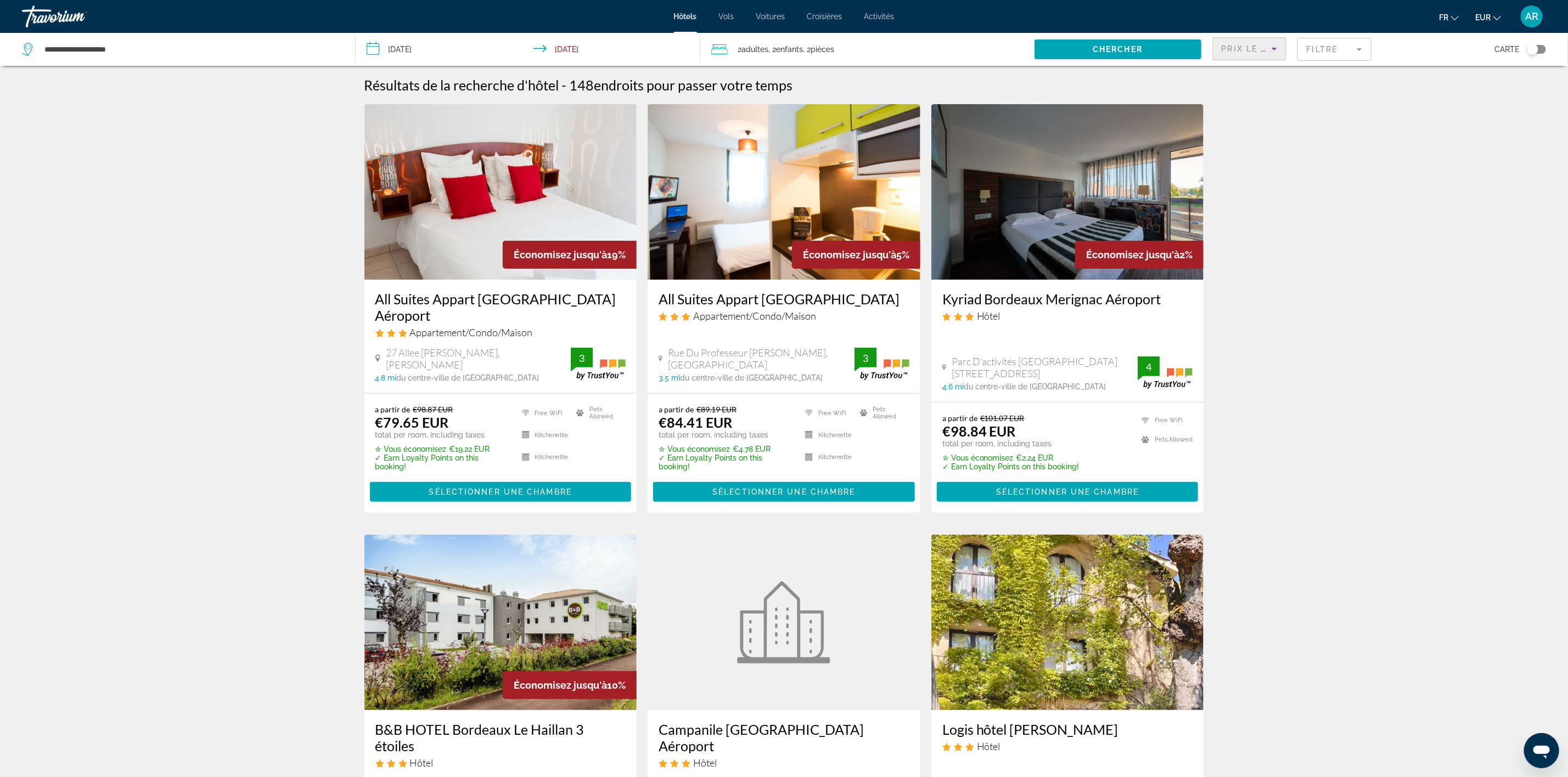
click at [506, 201] on img "Main content" at bounding box center [501, 192] width 273 height 176
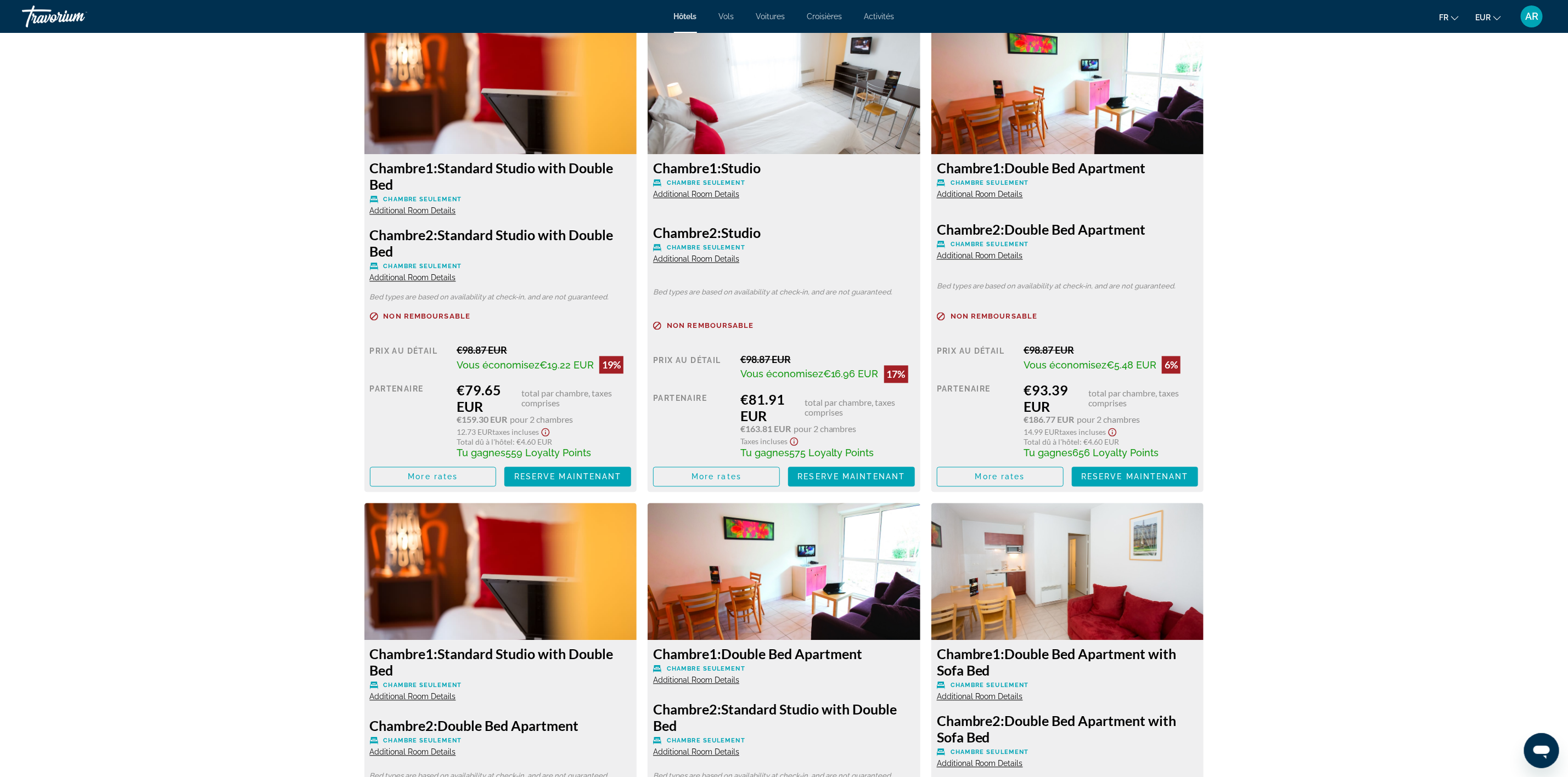
scroll to position [1445, 0]
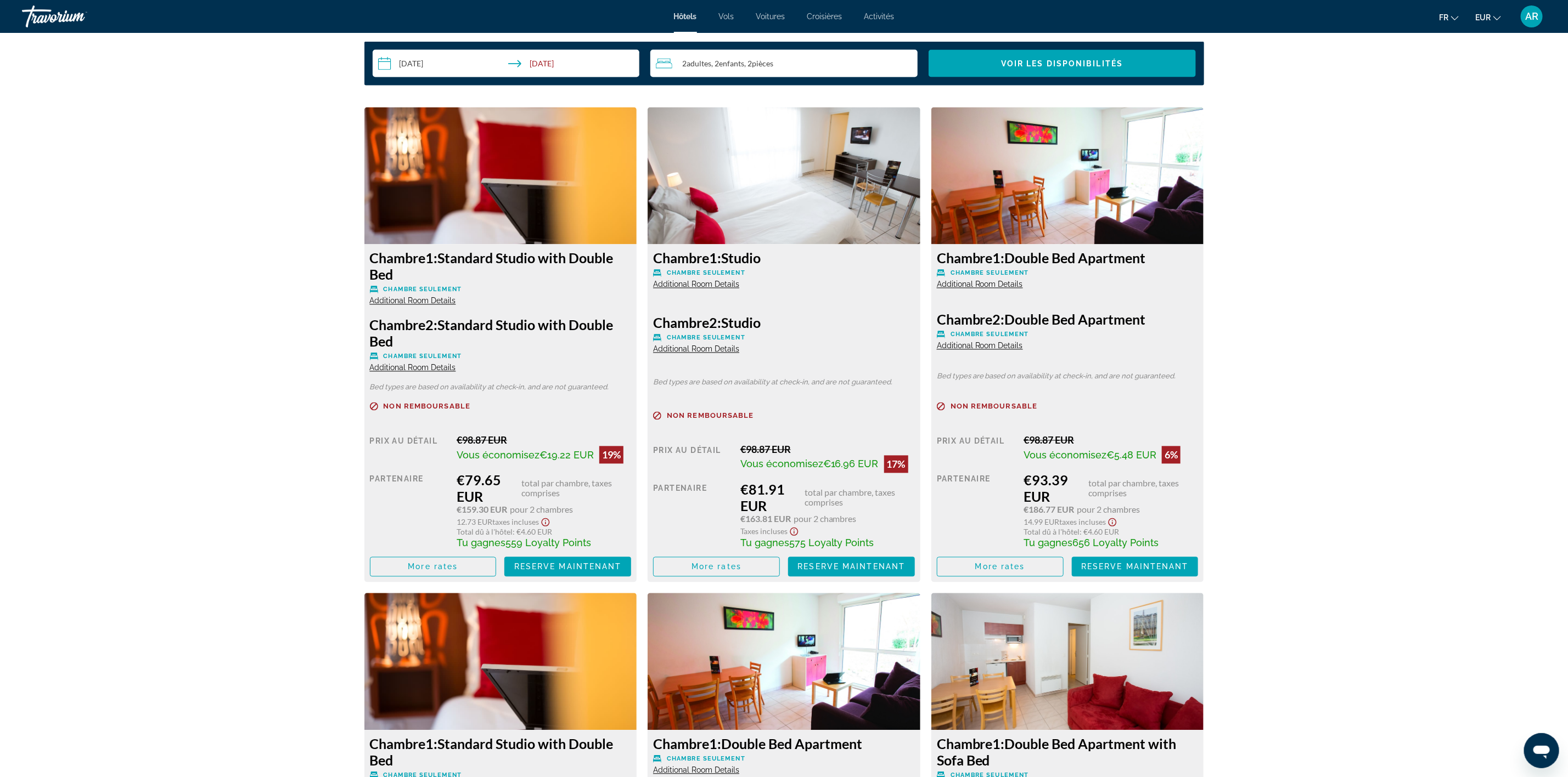
click at [508, 199] on img "Main content" at bounding box center [501, 176] width 273 height 137
click at [438, 570] on span "More rates" at bounding box center [433, 567] width 50 height 9
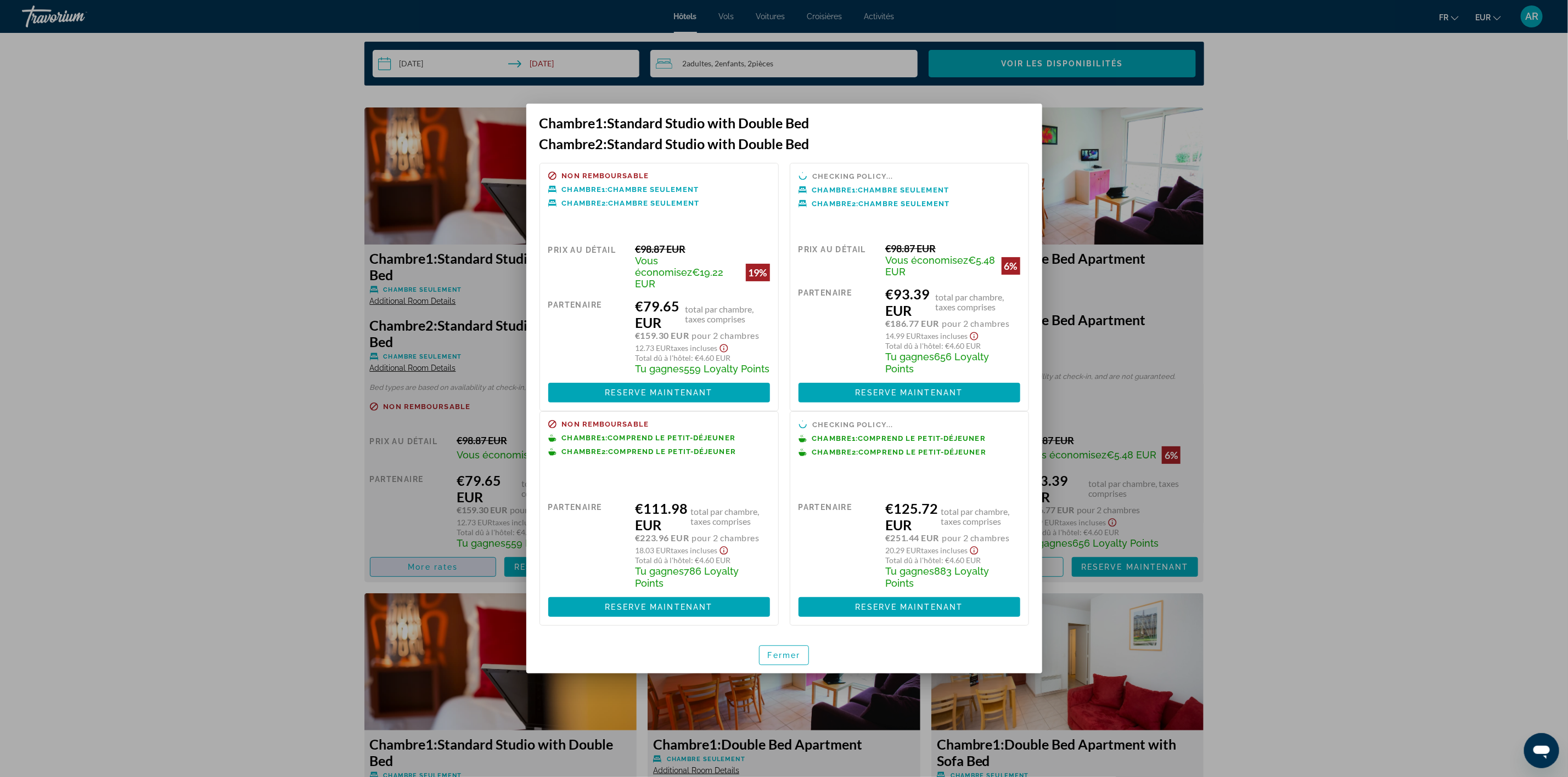
scroll to position [0, 0]
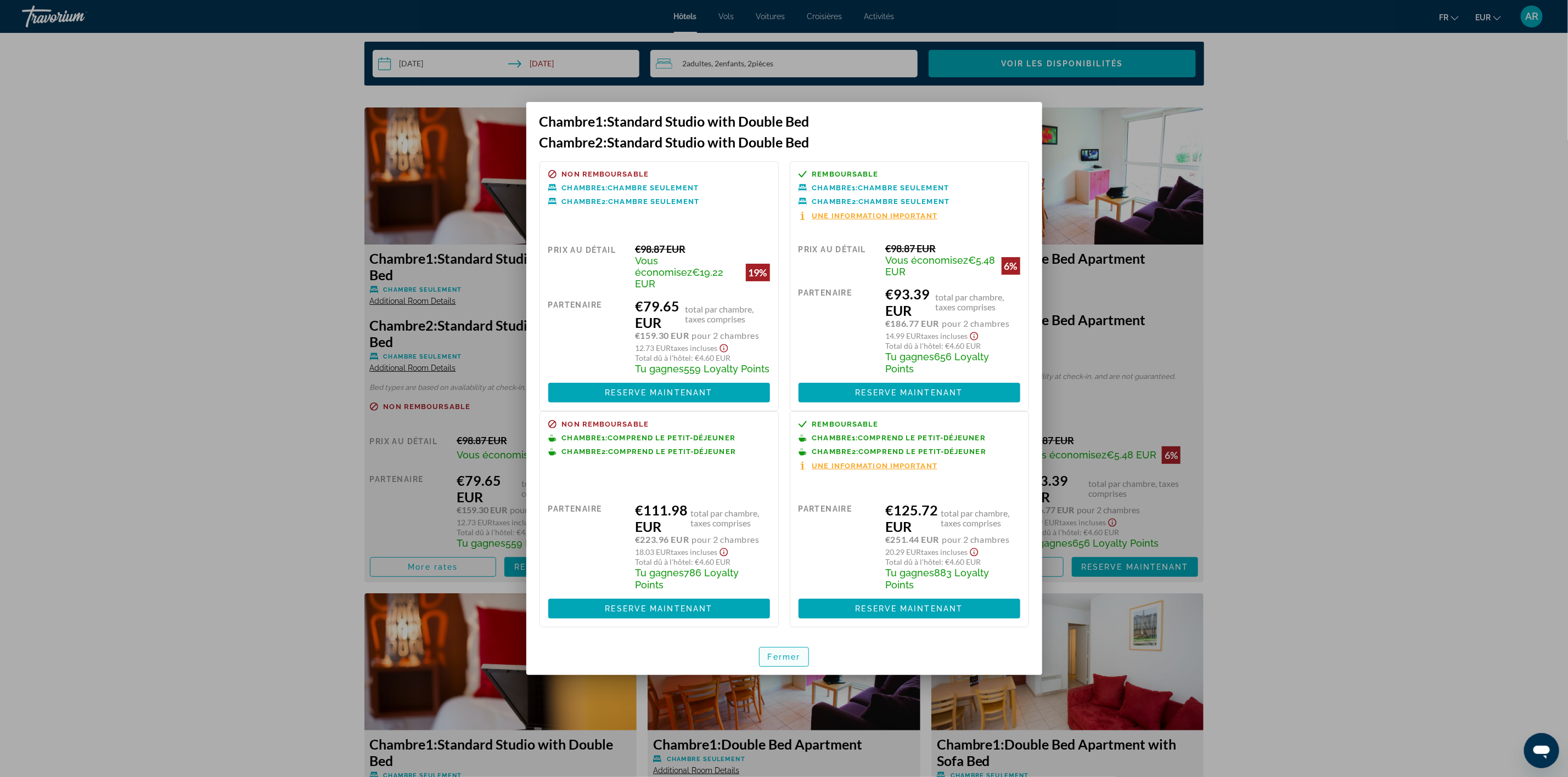
click at [777, 655] on span "Fermer" at bounding box center [784, 657] width 33 height 9
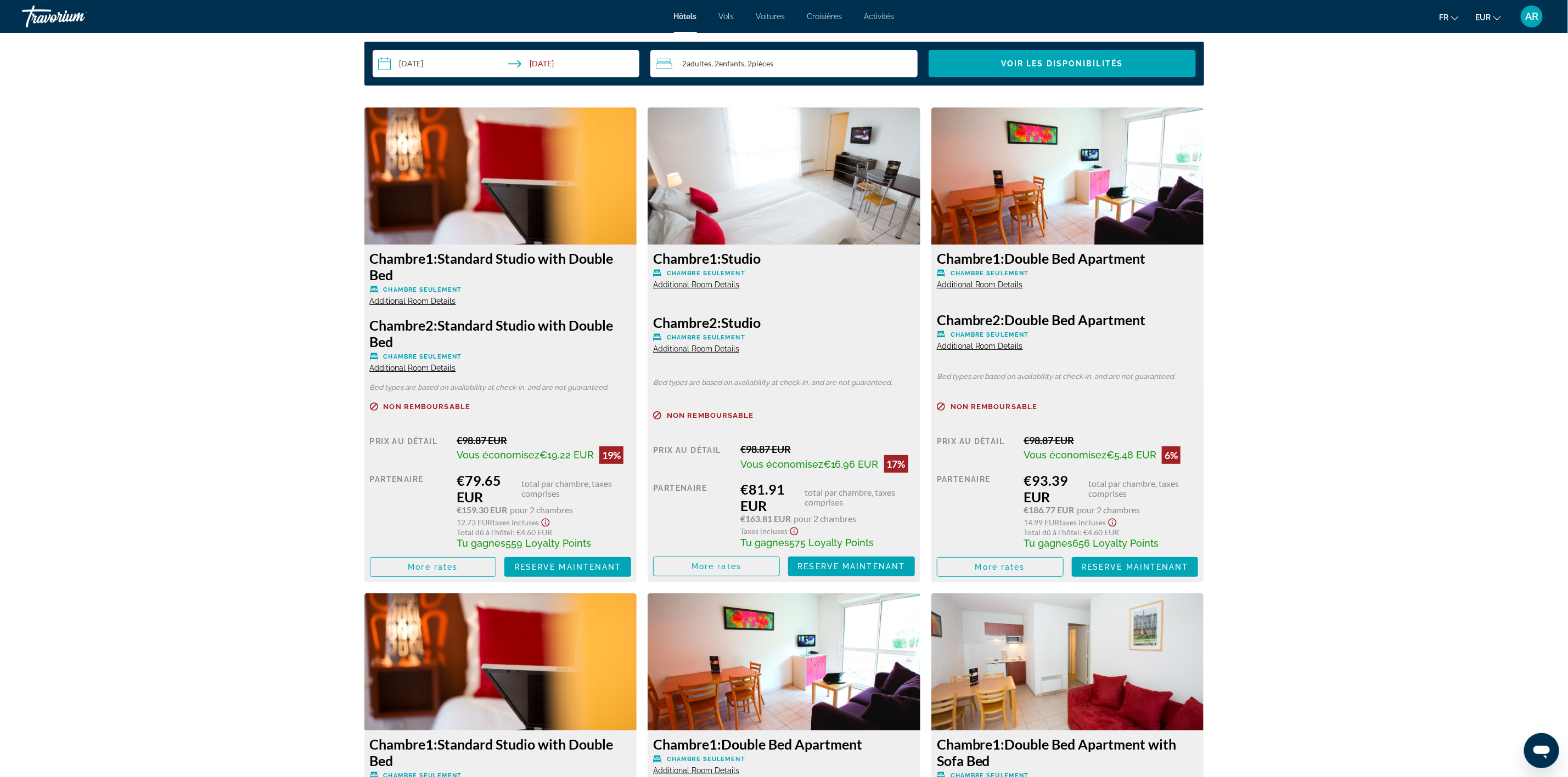
scroll to position [1445, 0]
click at [560, 563] on span "Reserve maintenant" at bounding box center [568, 567] width 108 height 9
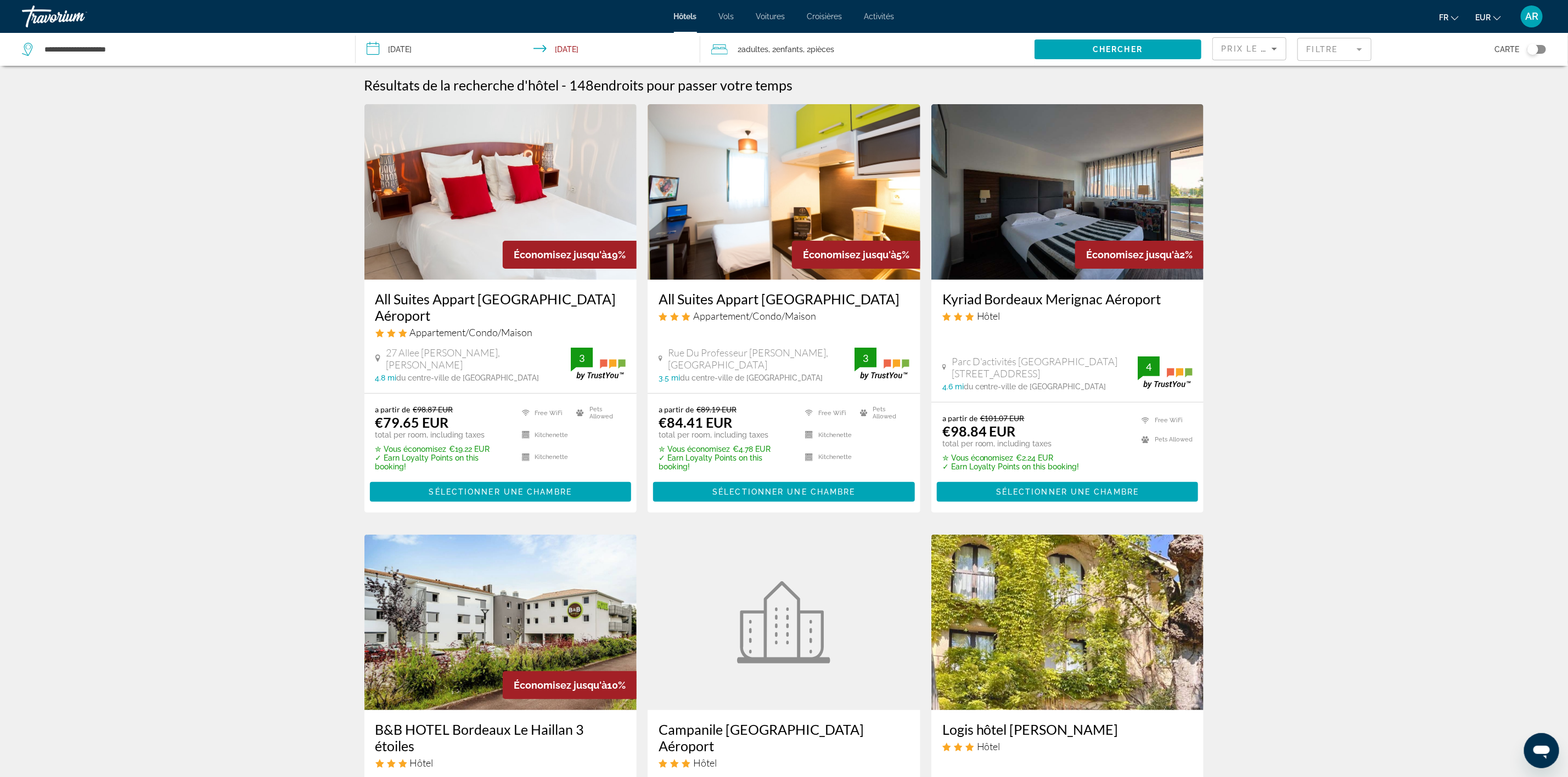
click at [1313, 41] on mat-form-field "Filtre" at bounding box center [1334, 49] width 74 height 23
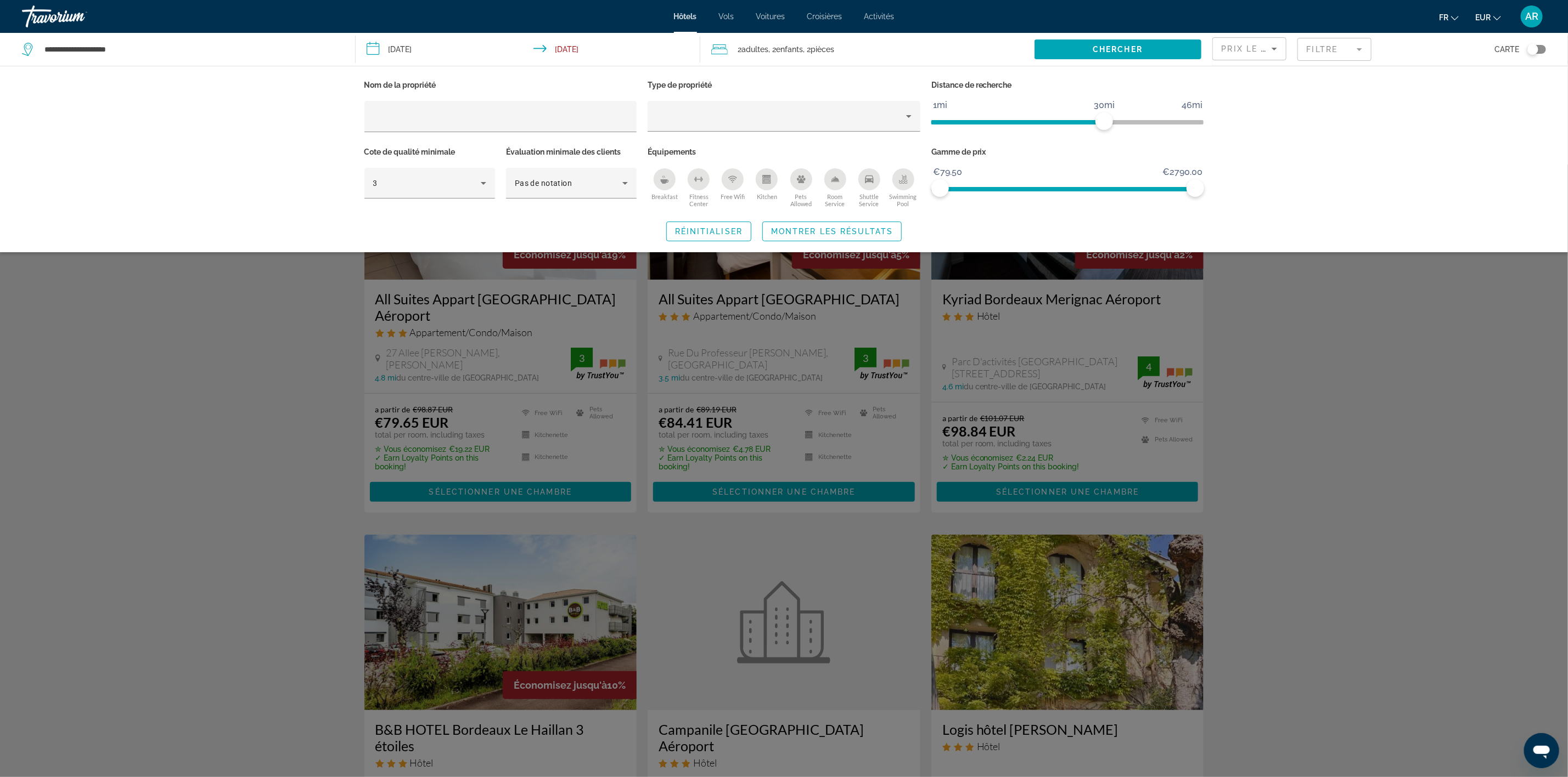
click at [900, 181] on icon "Swimming Pool" at bounding box center [903, 179] width 9 height 9
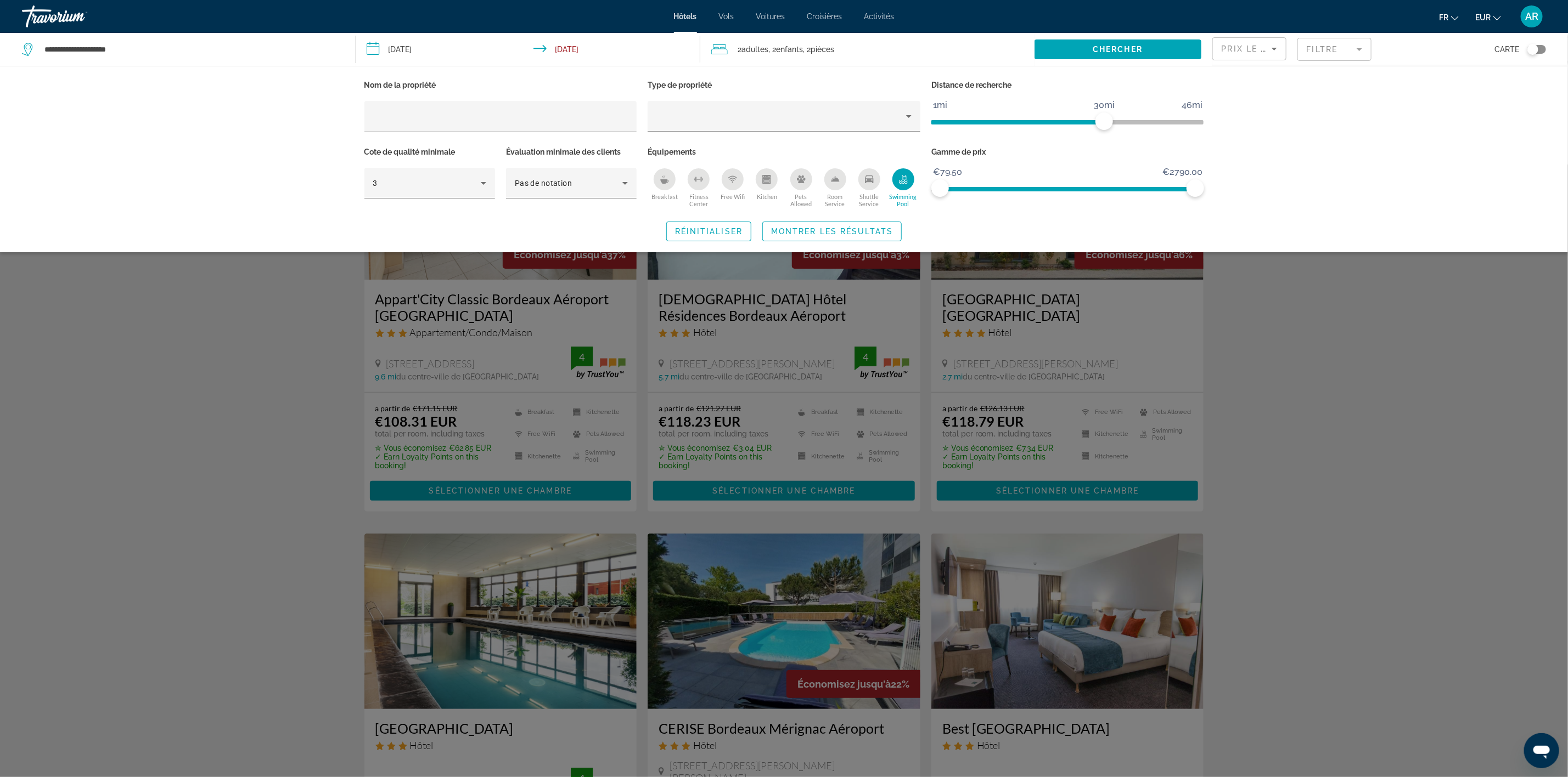
click at [1362, 359] on div "Search widget" at bounding box center [784, 470] width 1568 height 613
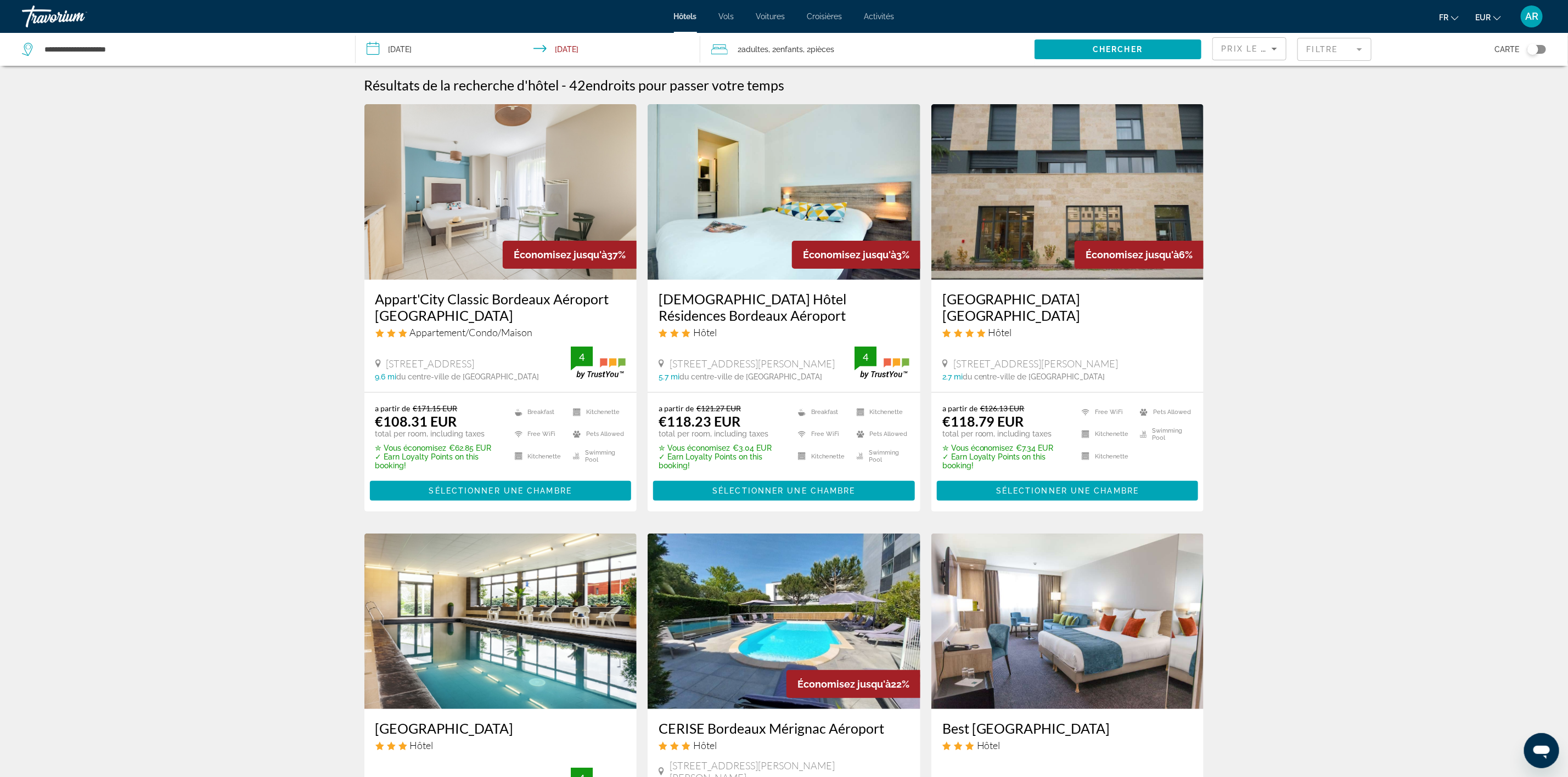
click at [572, 192] on img "Main content" at bounding box center [501, 192] width 273 height 176
click at [769, 195] on img "Main content" at bounding box center [784, 192] width 273 height 176
click at [1098, 197] on img "Main content" at bounding box center [1068, 192] width 273 height 176
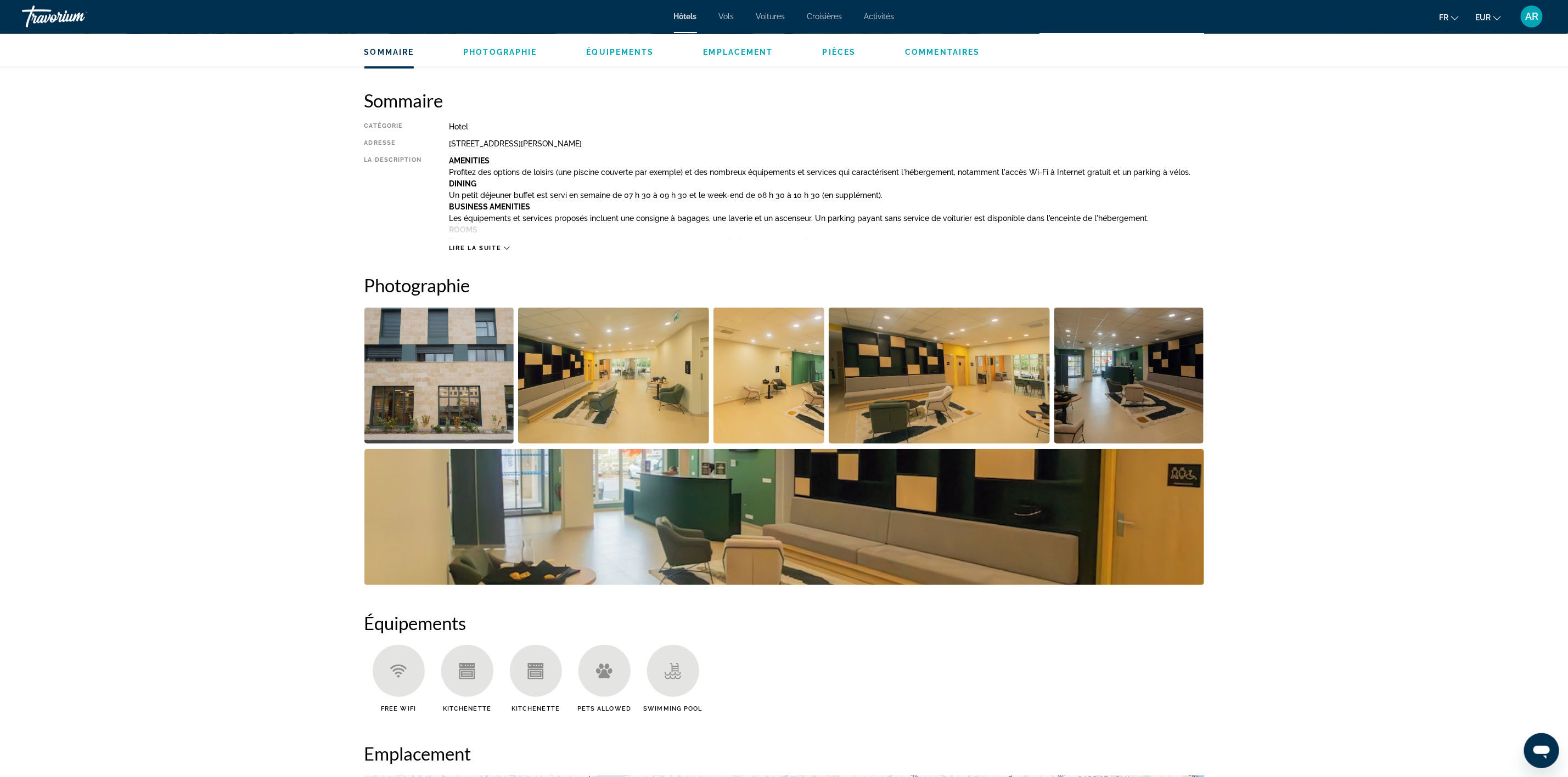
scroll to position [329, 0]
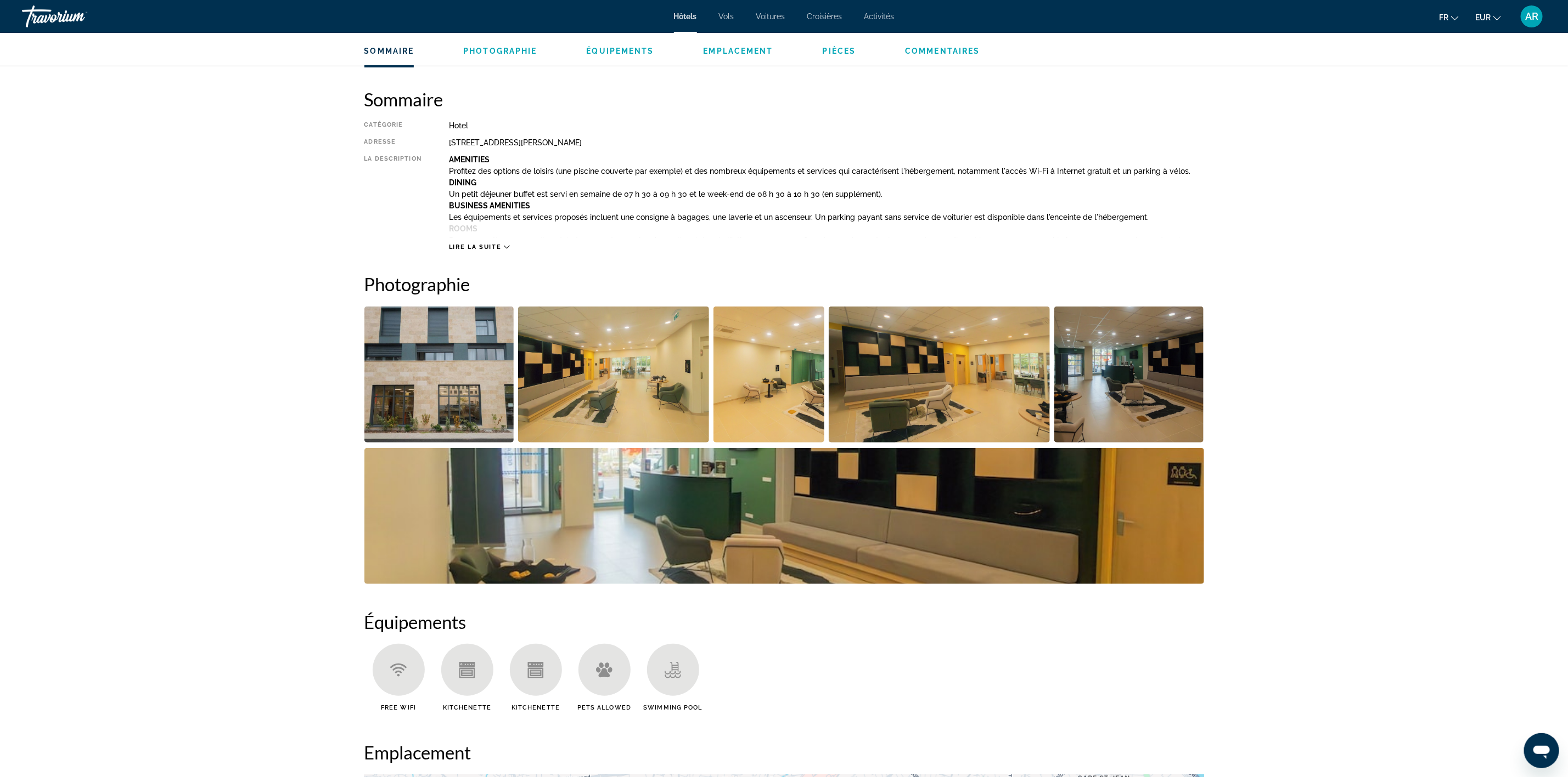
click at [1107, 391] on img "Open full-screen image slider" at bounding box center [1130, 374] width 150 height 136
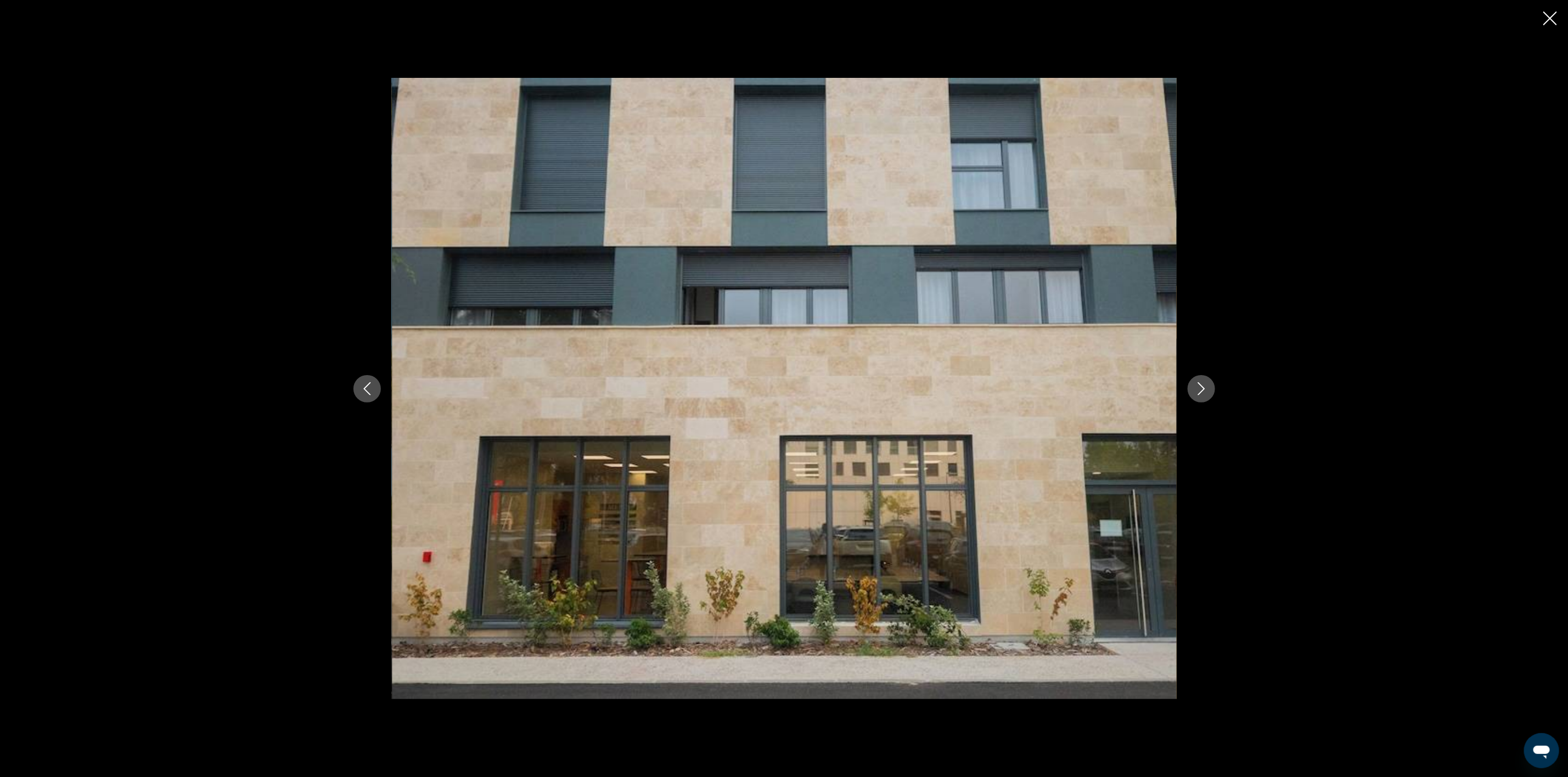
click at [1204, 390] on icon "Next image" at bounding box center [1201, 389] width 7 height 13
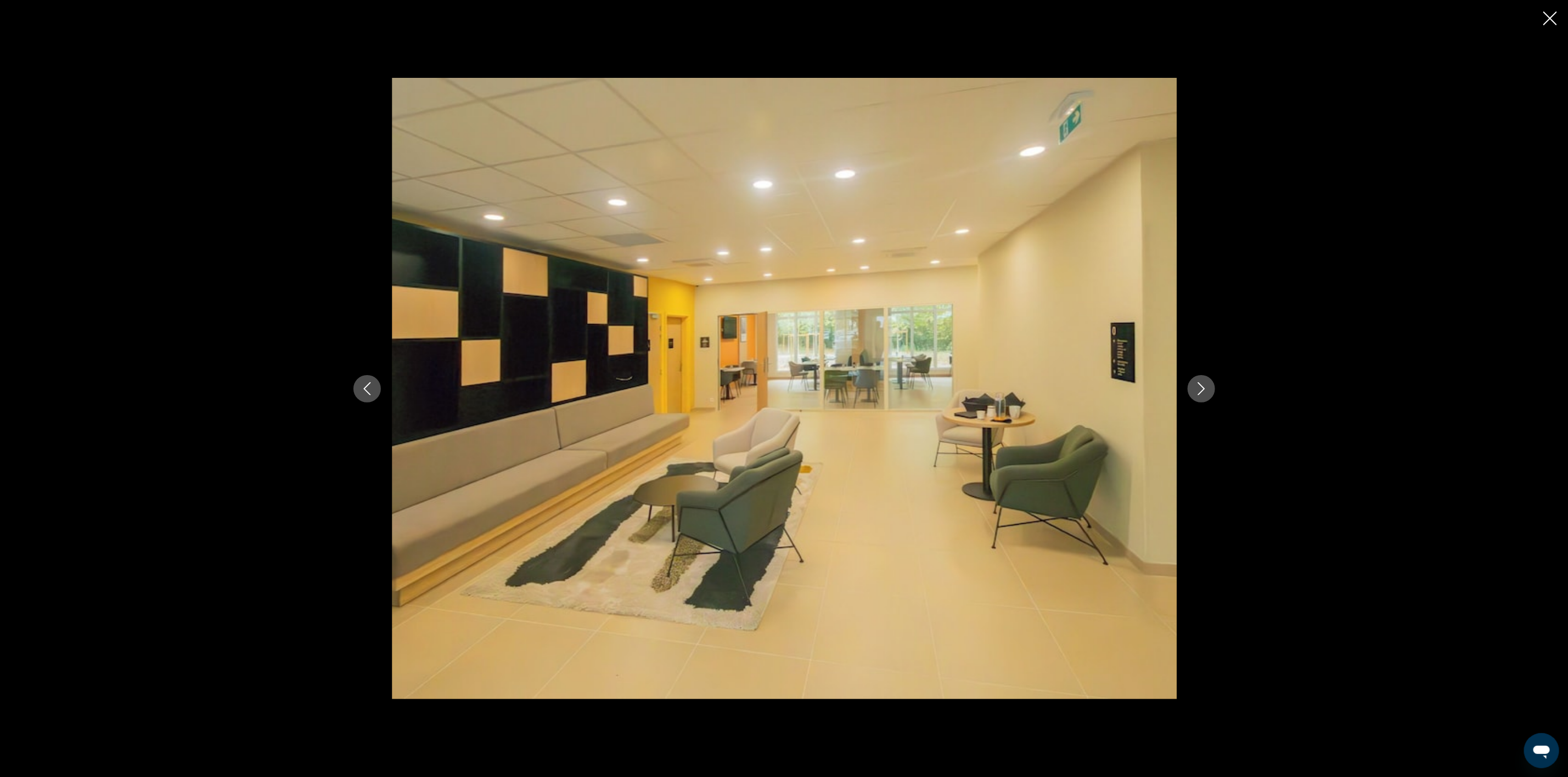
click at [1204, 390] on icon "Next image" at bounding box center [1201, 389] width 7 height 13
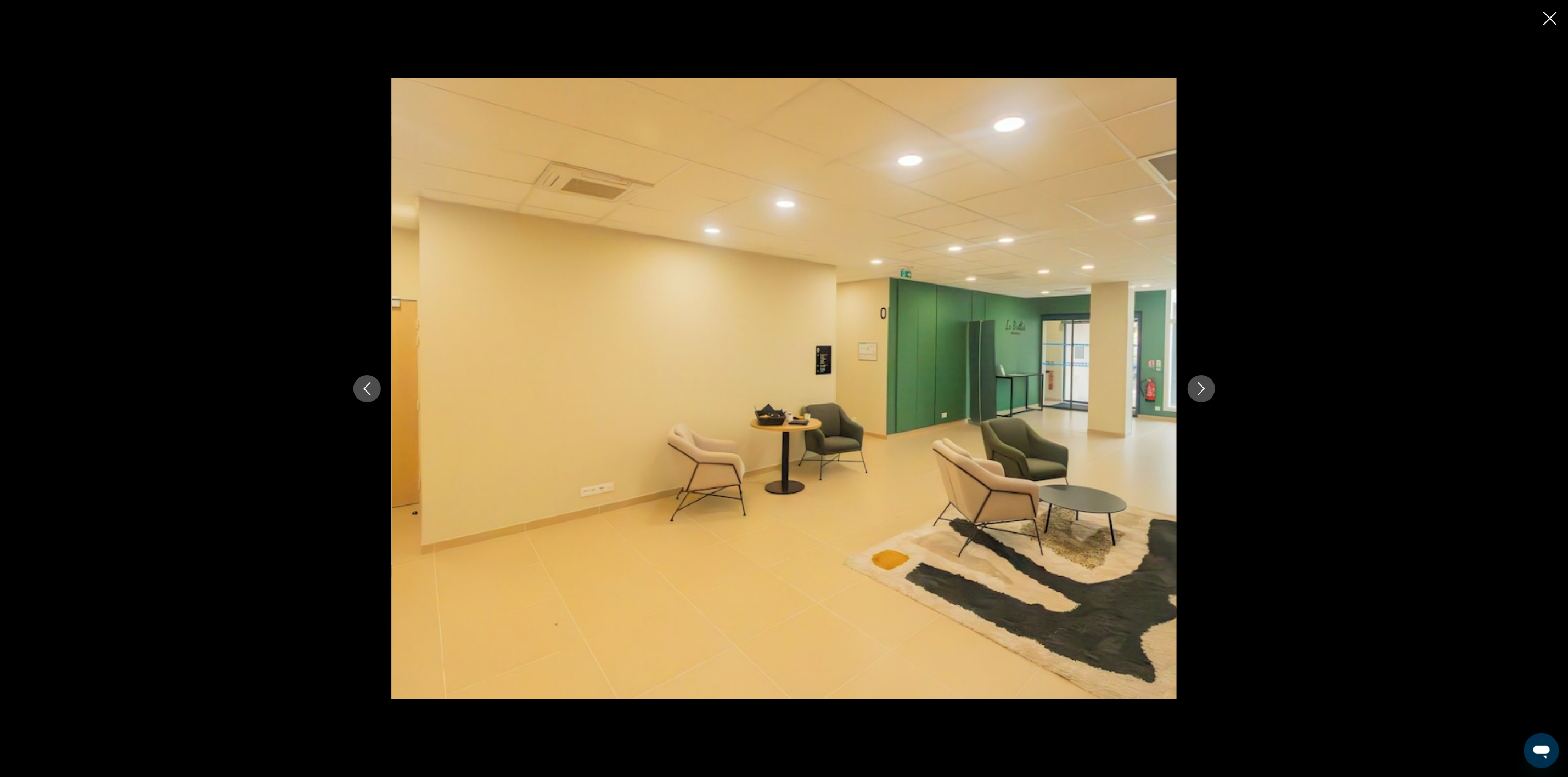
click at [1204, 389] on icon "Next image" at bounding box center [1201, 389] width 7 height 13
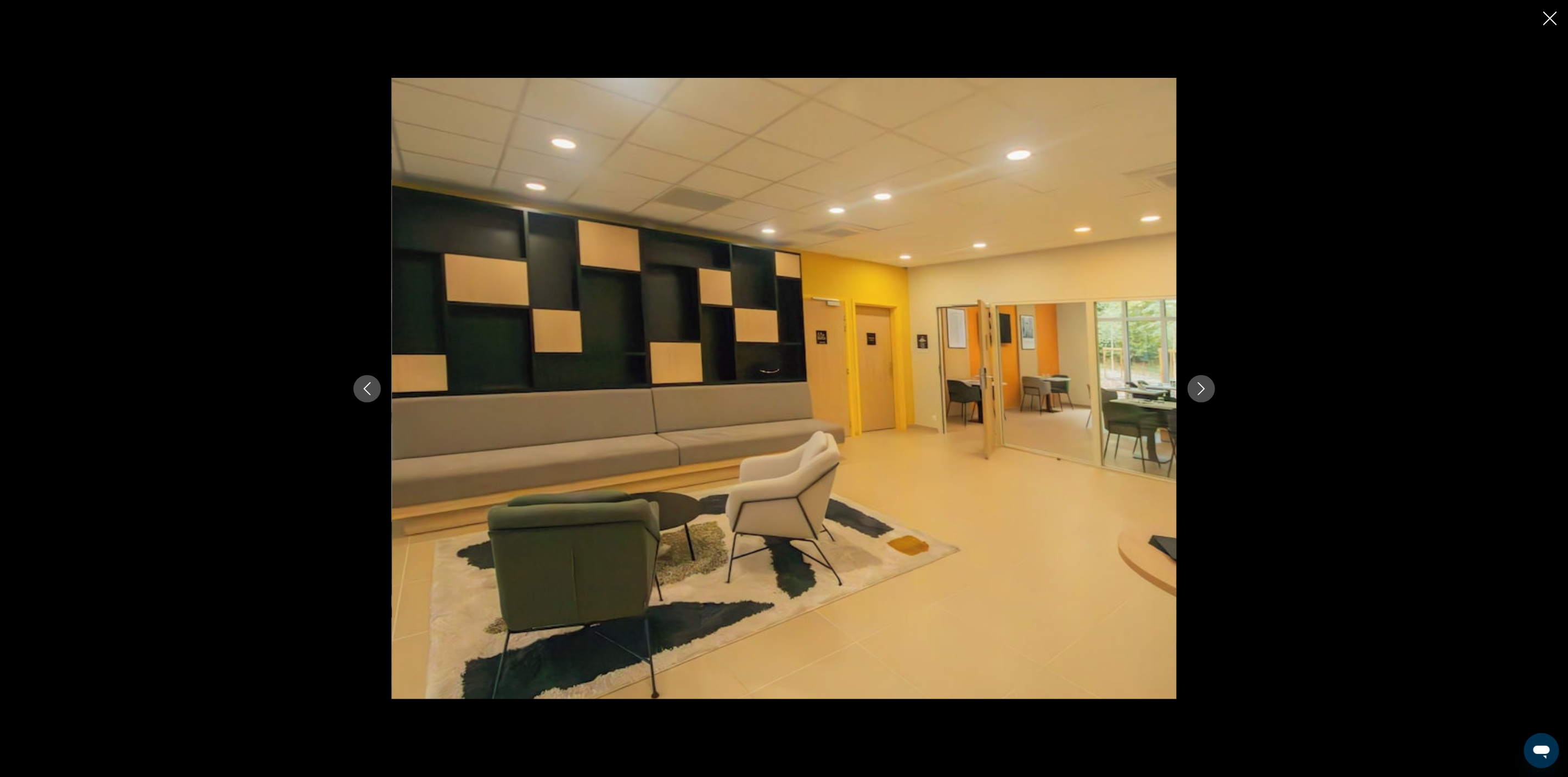
click at [1204, 389] on icon "Next image" at bounding box center [1201, 389] width 7 height 13
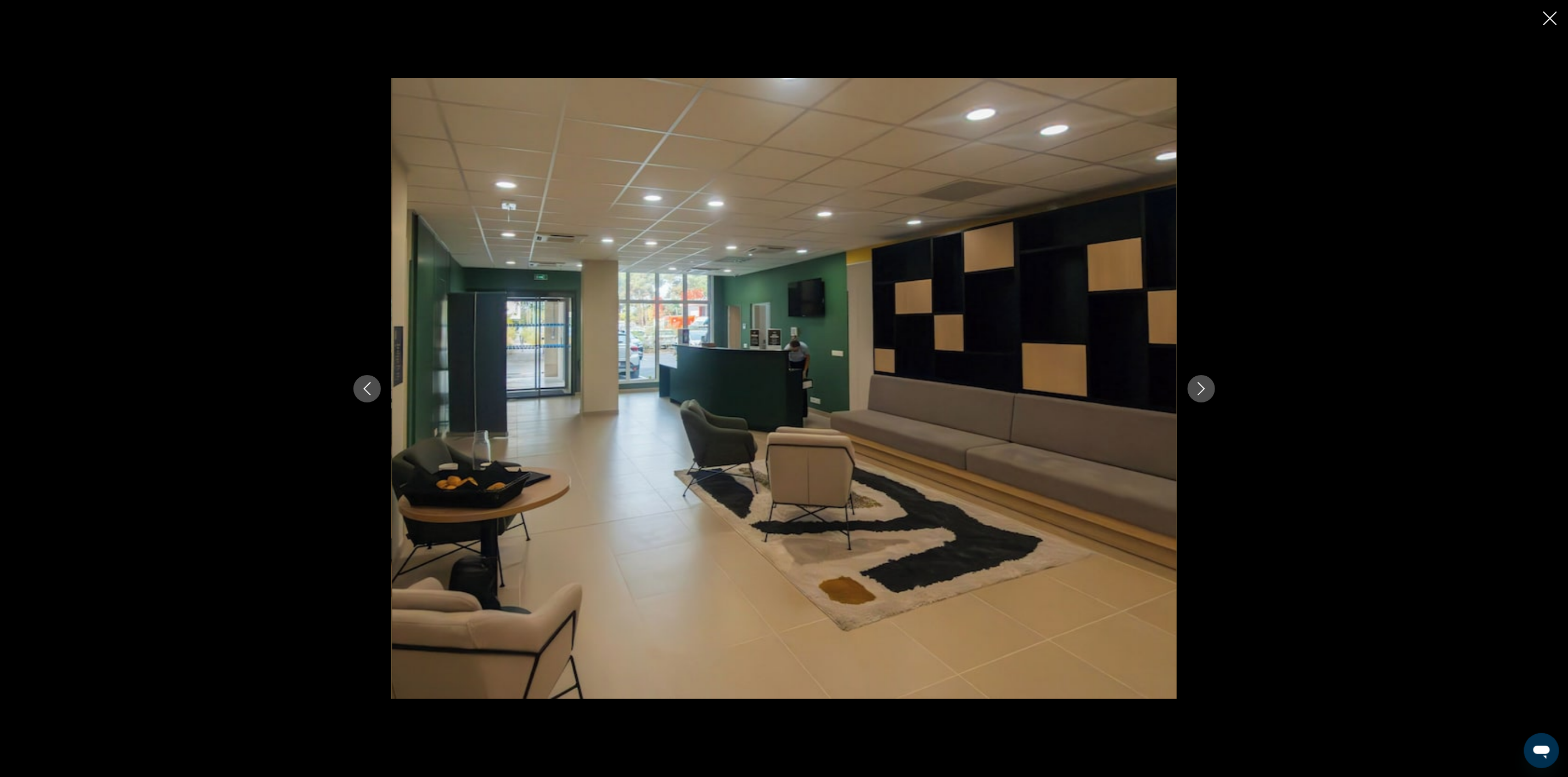
click at [1204, 389] on icon "Next image" at bounding box center [1201, 389] width 7 height 13
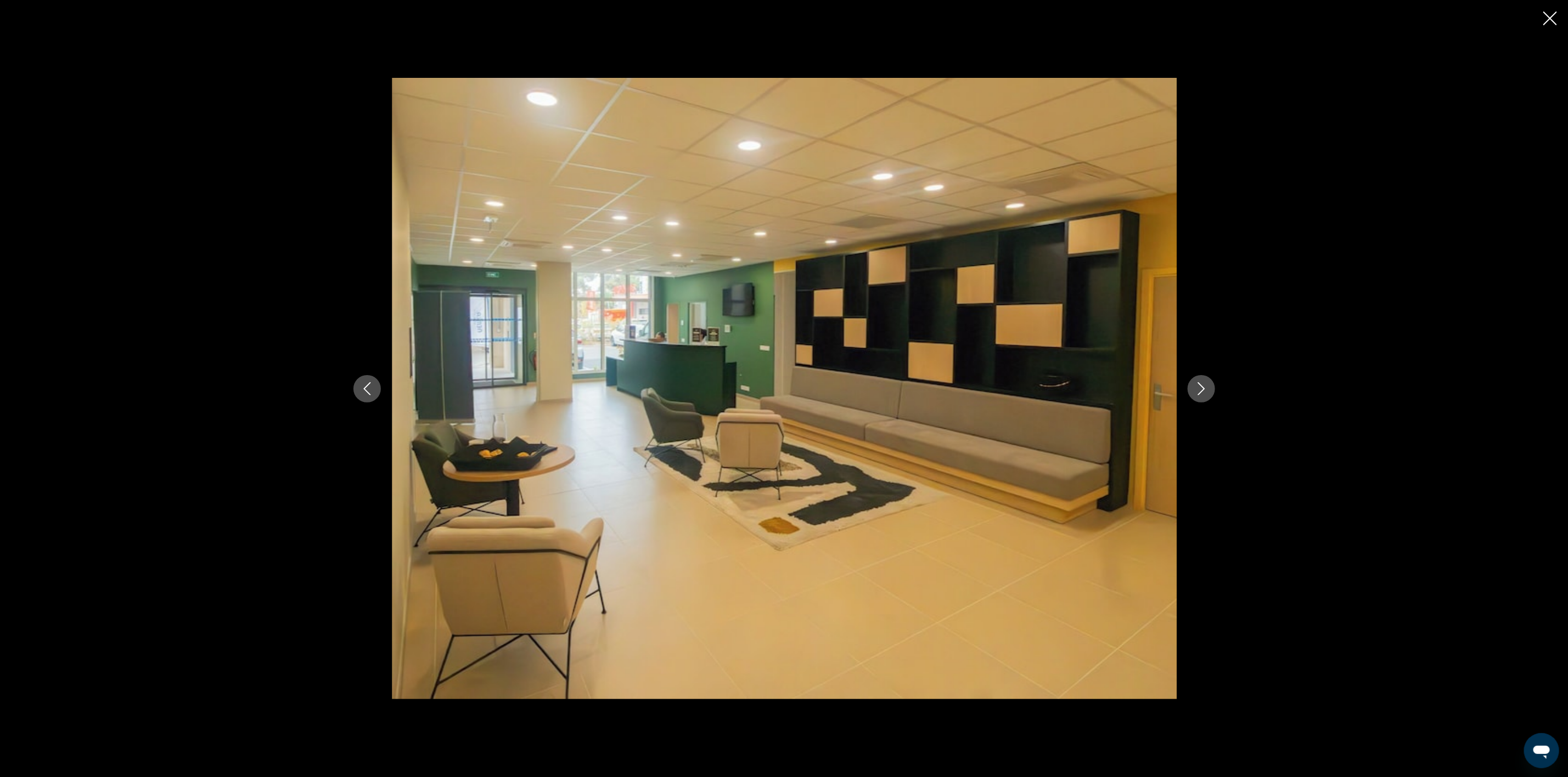
click at [1204, 389] on icon "Next image" at bounding box center [1201, 389] width 7 height 13
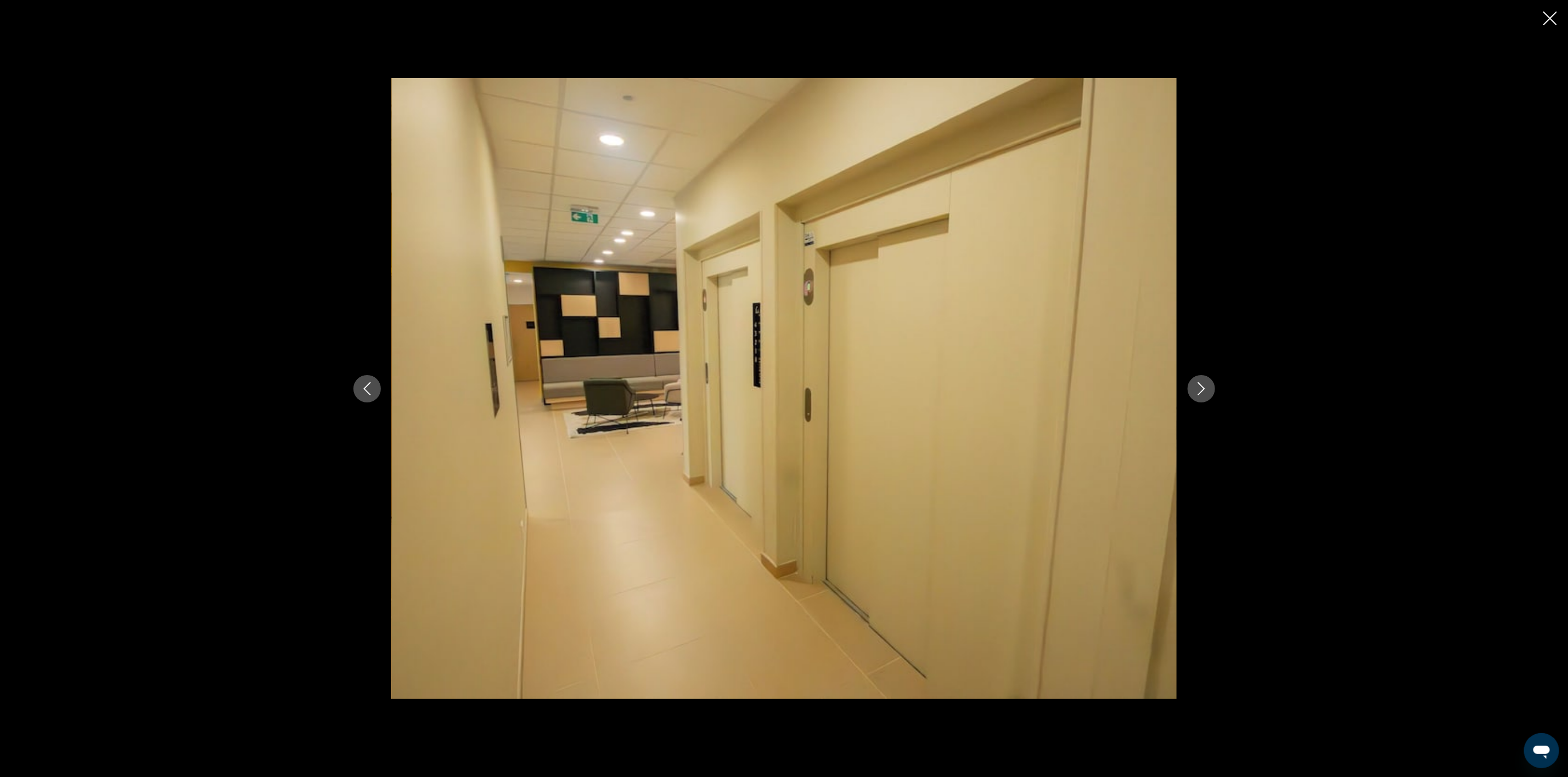
click at [1204, 389] on icon "Next image" at bounding box center [1201, 389] width 7 height 13
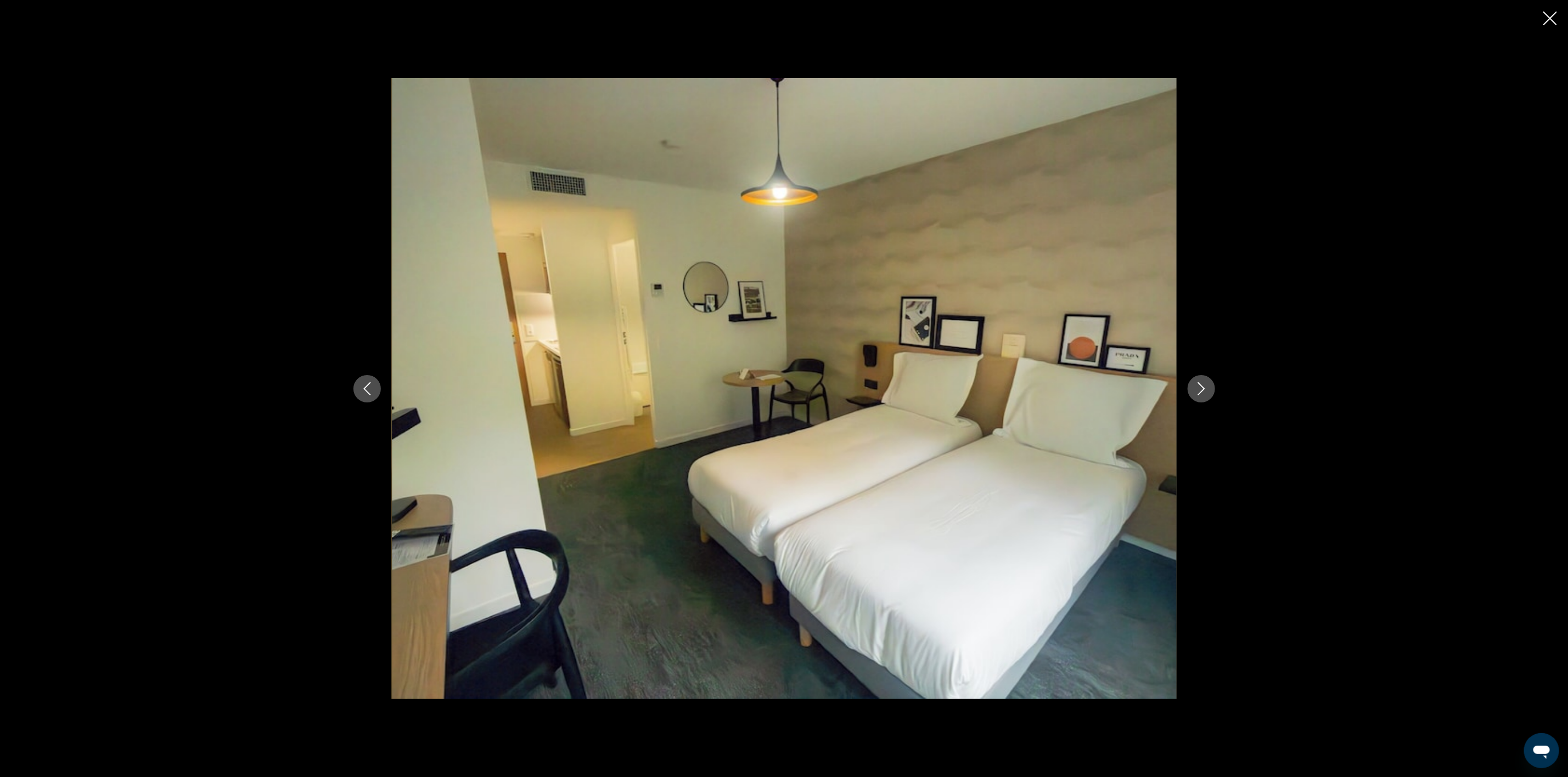
click at [1204, 389] on icon "Next image" at bounding box center [1201, 389] width 7 height 13
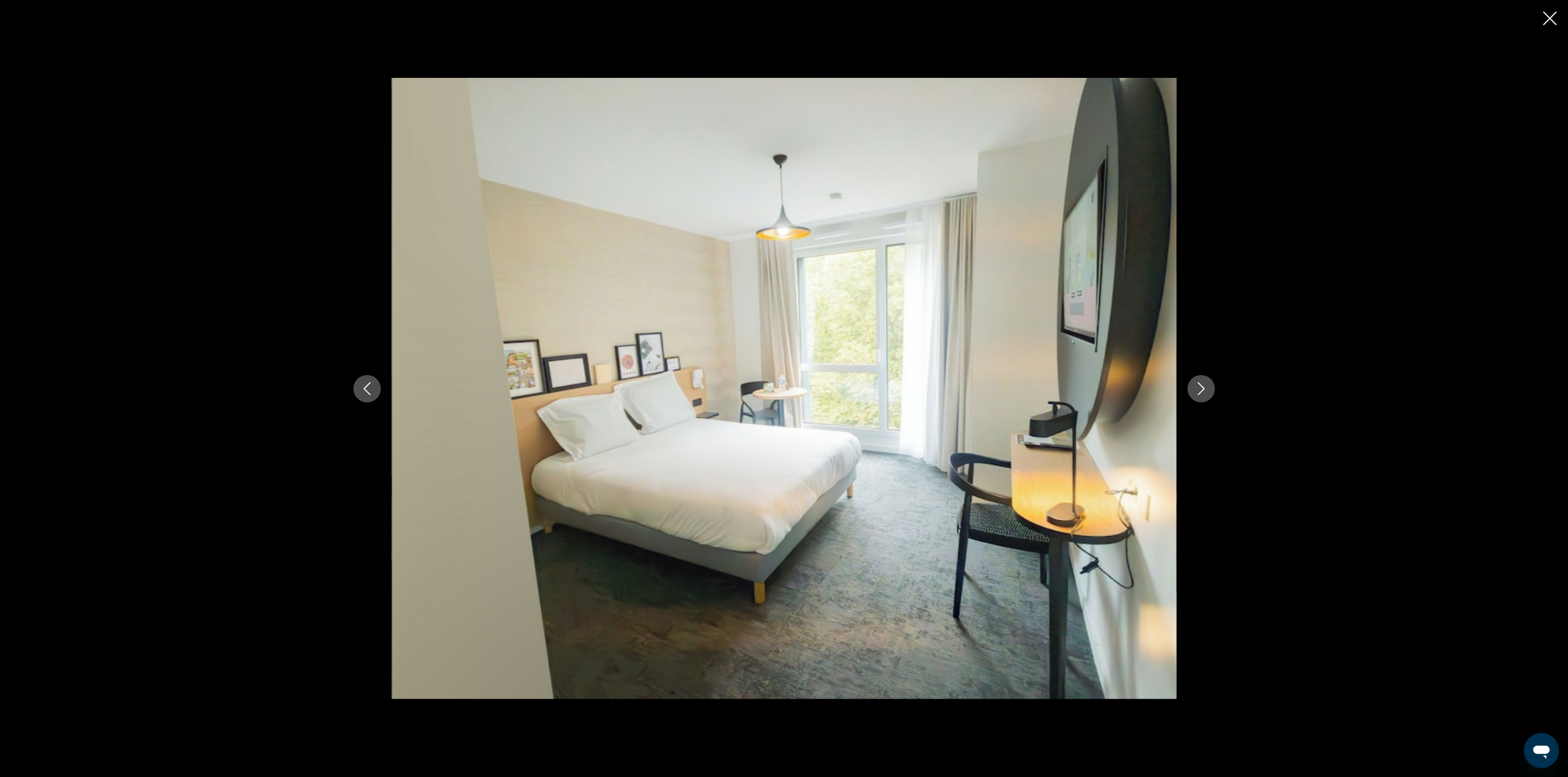
click at [1204, 389] on icon "Next image" at bounding box center [1201, 389] width 7 height 13
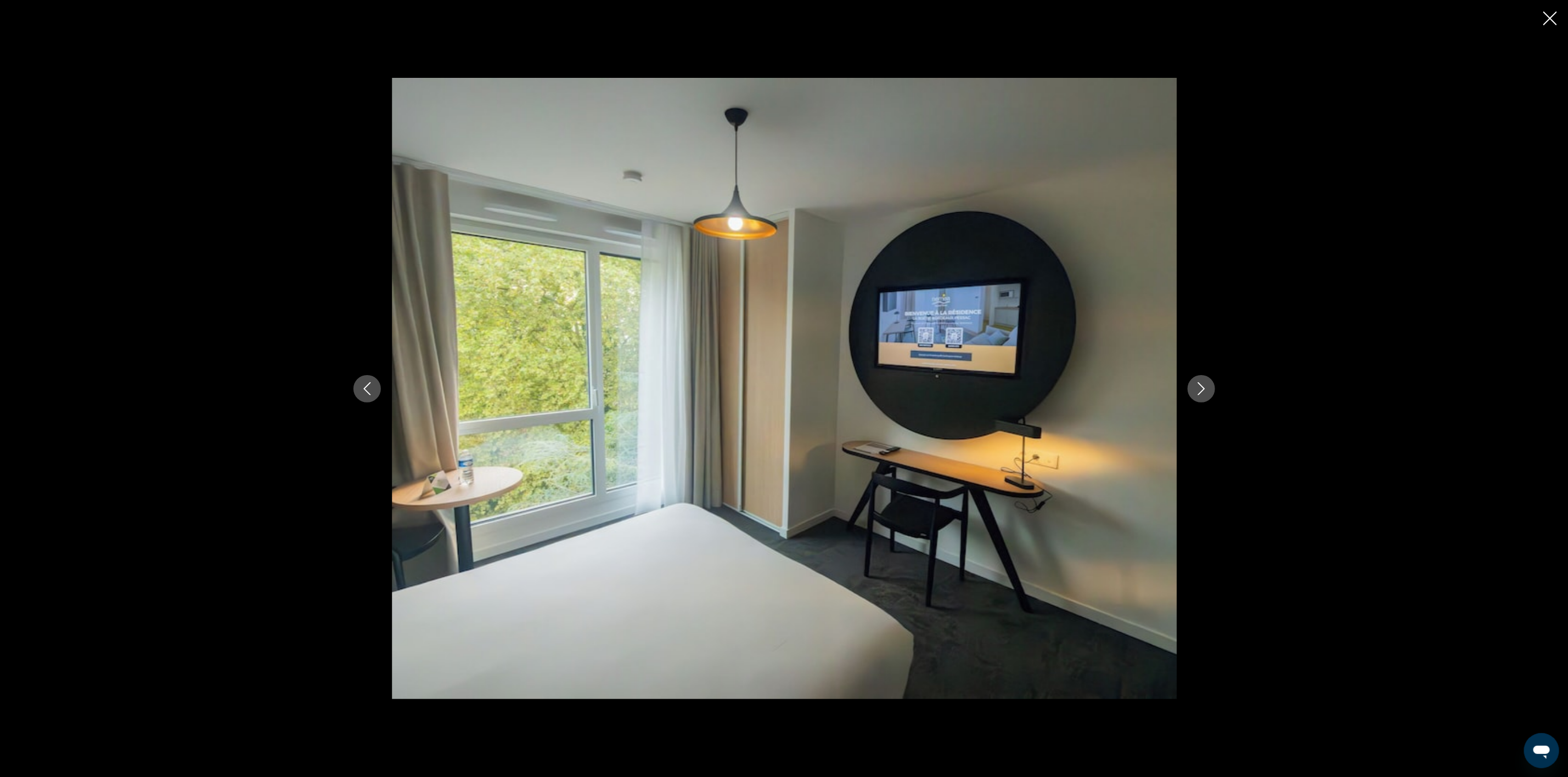
click at [1204, 389] on icon "Next image" at bounding box center [1201, 389] width 7 height 13
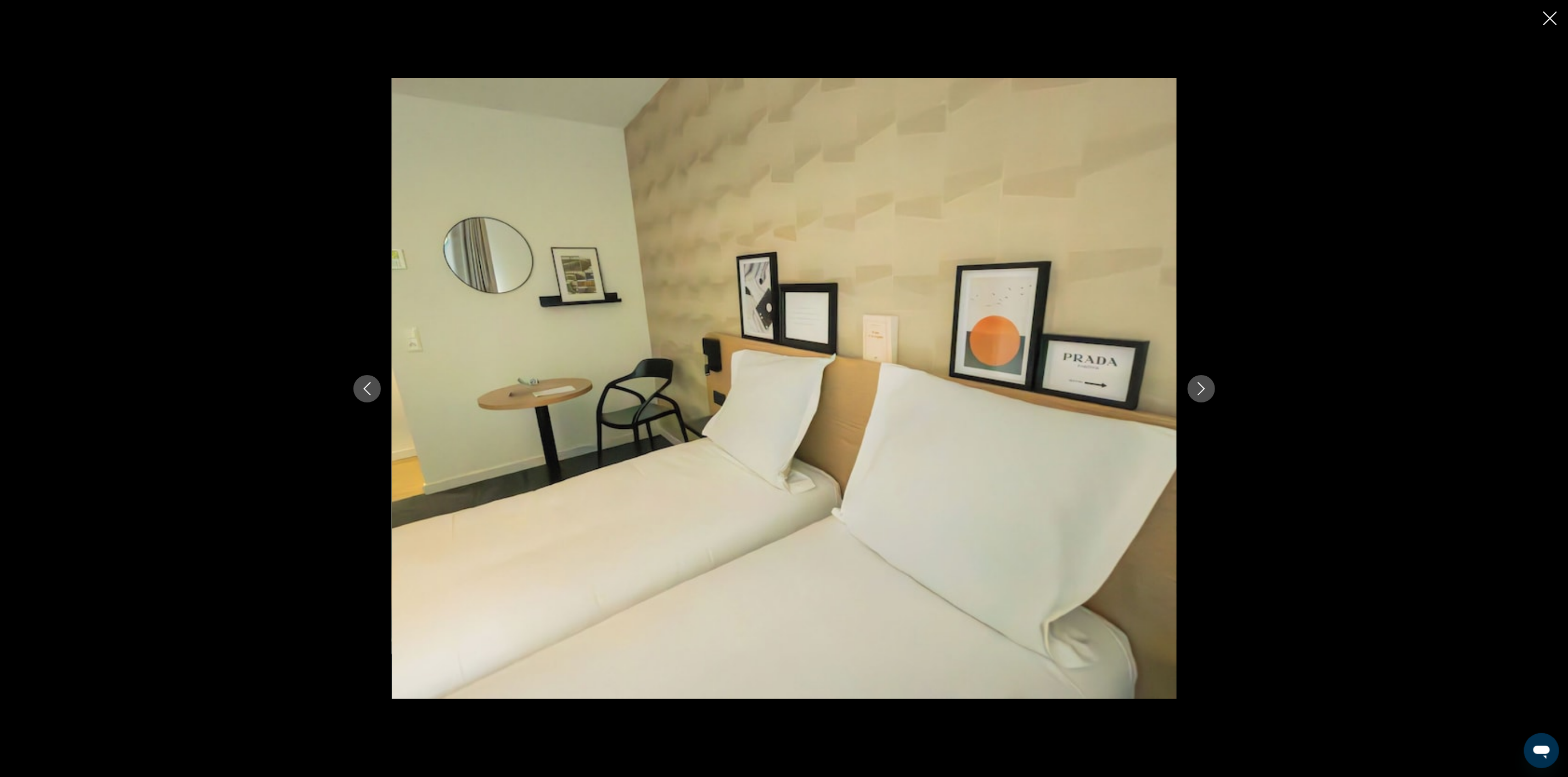
click at [1204, 389] on icon "Next image" at bounding box center [1201, 389] width 7 height 13
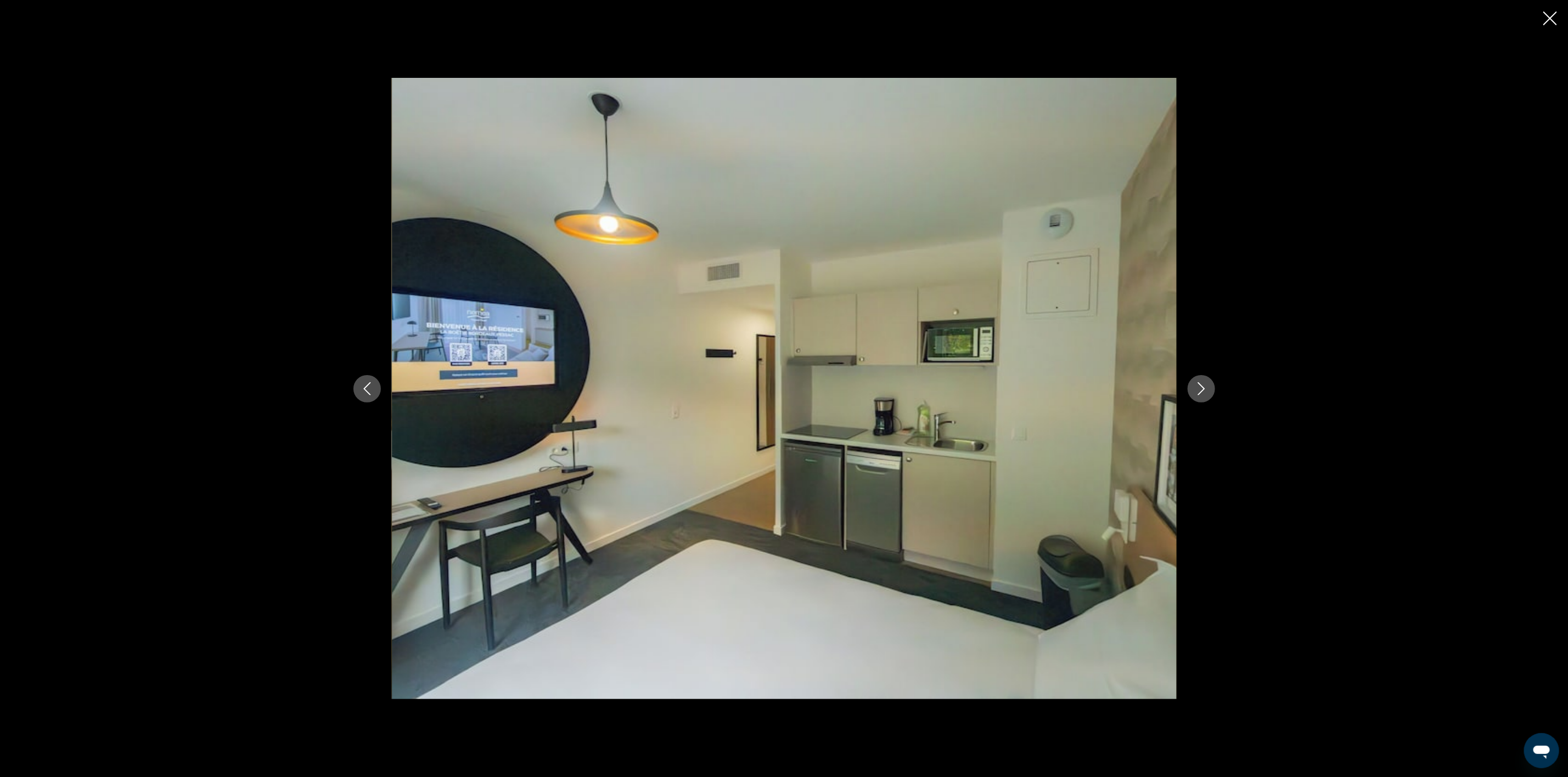
click at [1204, 389] on icon "Next image" at bounding box center [1201, 389] width 7 height 13
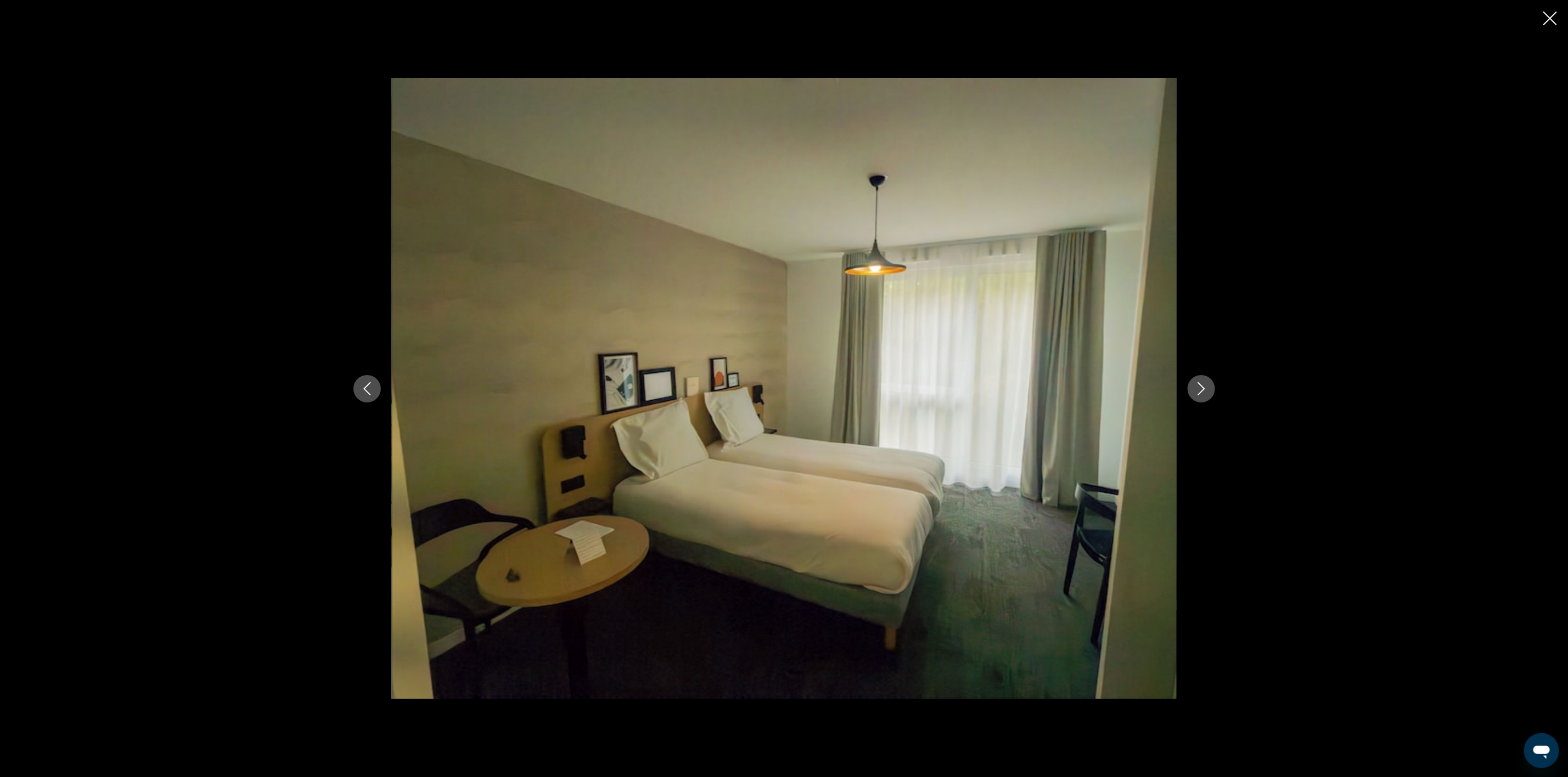
click at [1204, 389] on icon "Next image" at bounding box center [1201, 389] width 7 height 13
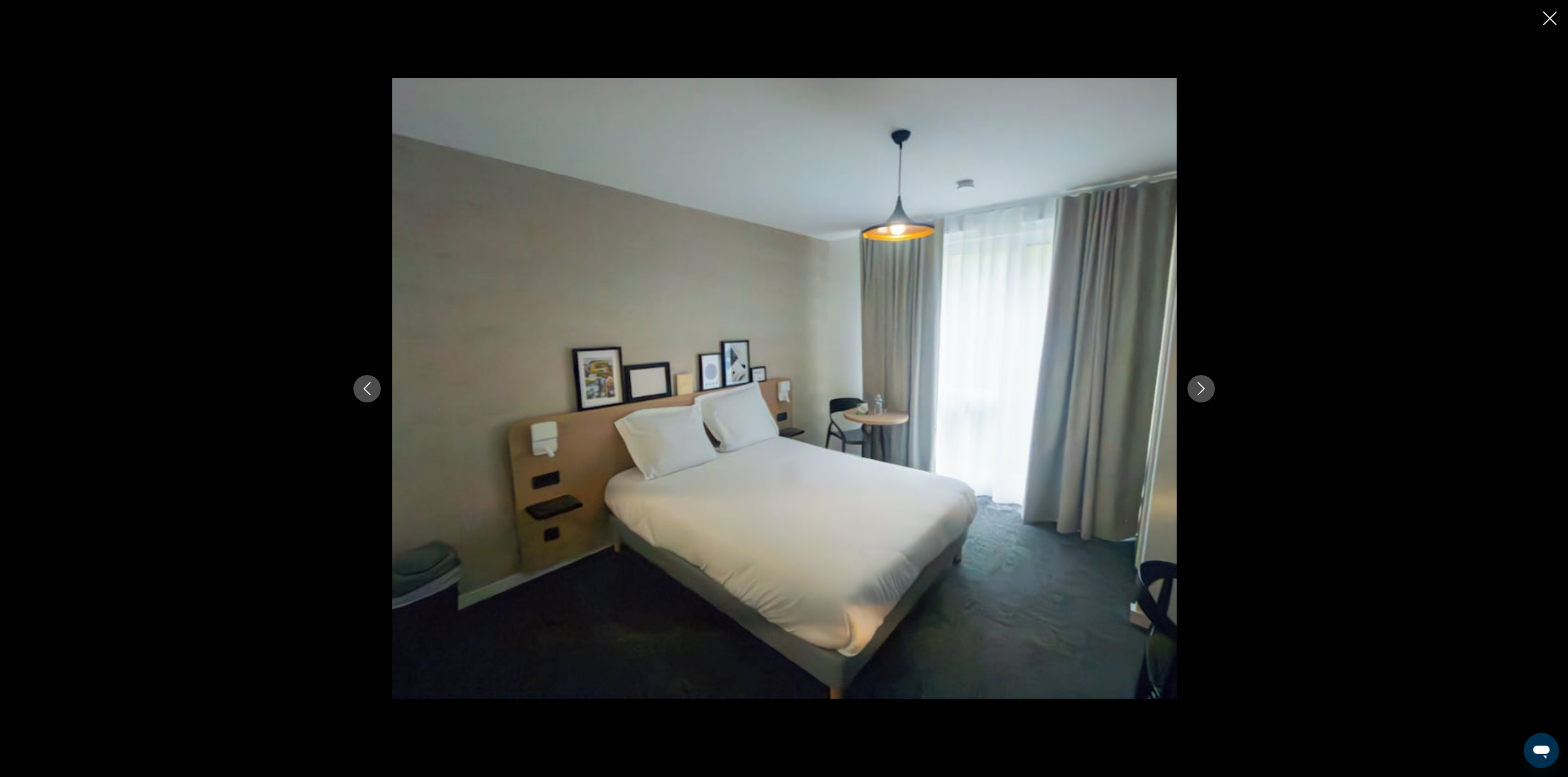
click at [1204, 389] on icon "Next image" at bounding box center [1201, 389] width 7 height 13
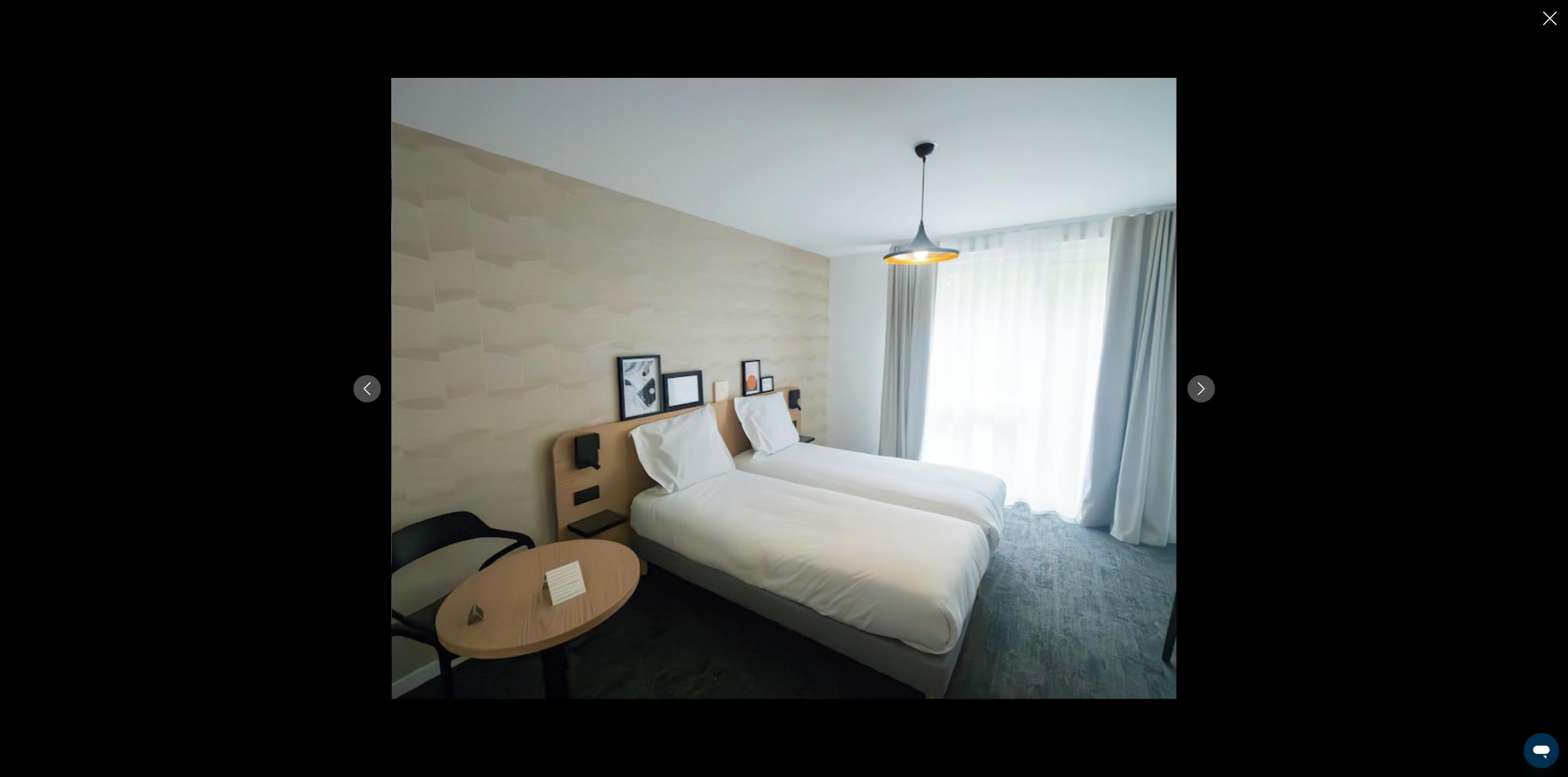
click at [1204, 389] on icon "Next image" at bounding box center [1201, 389] width 7 height 13
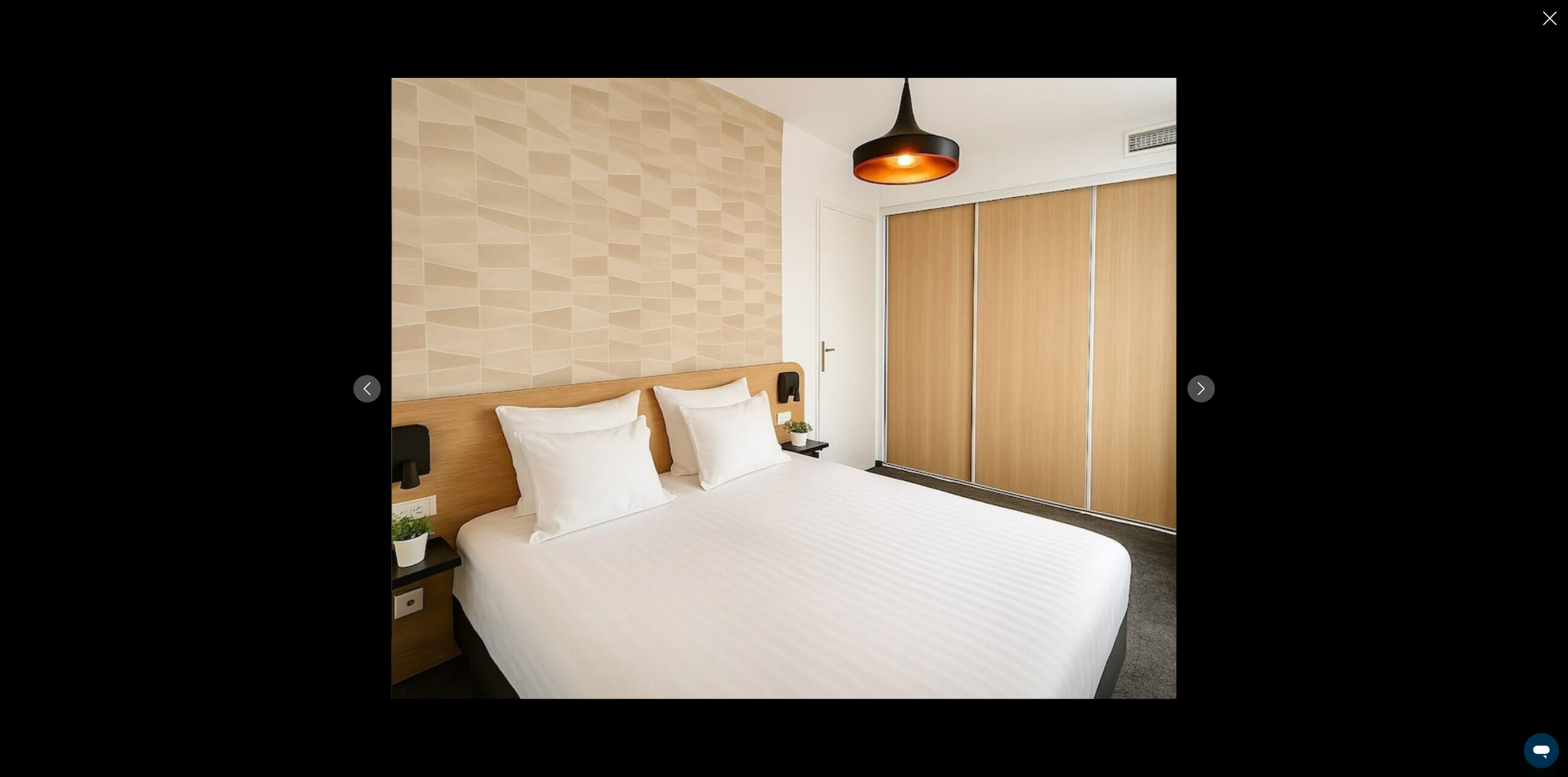
click at [1547, 12] on icon "Close slideshow" at bounding box center [1550, 18] width 14 height 14
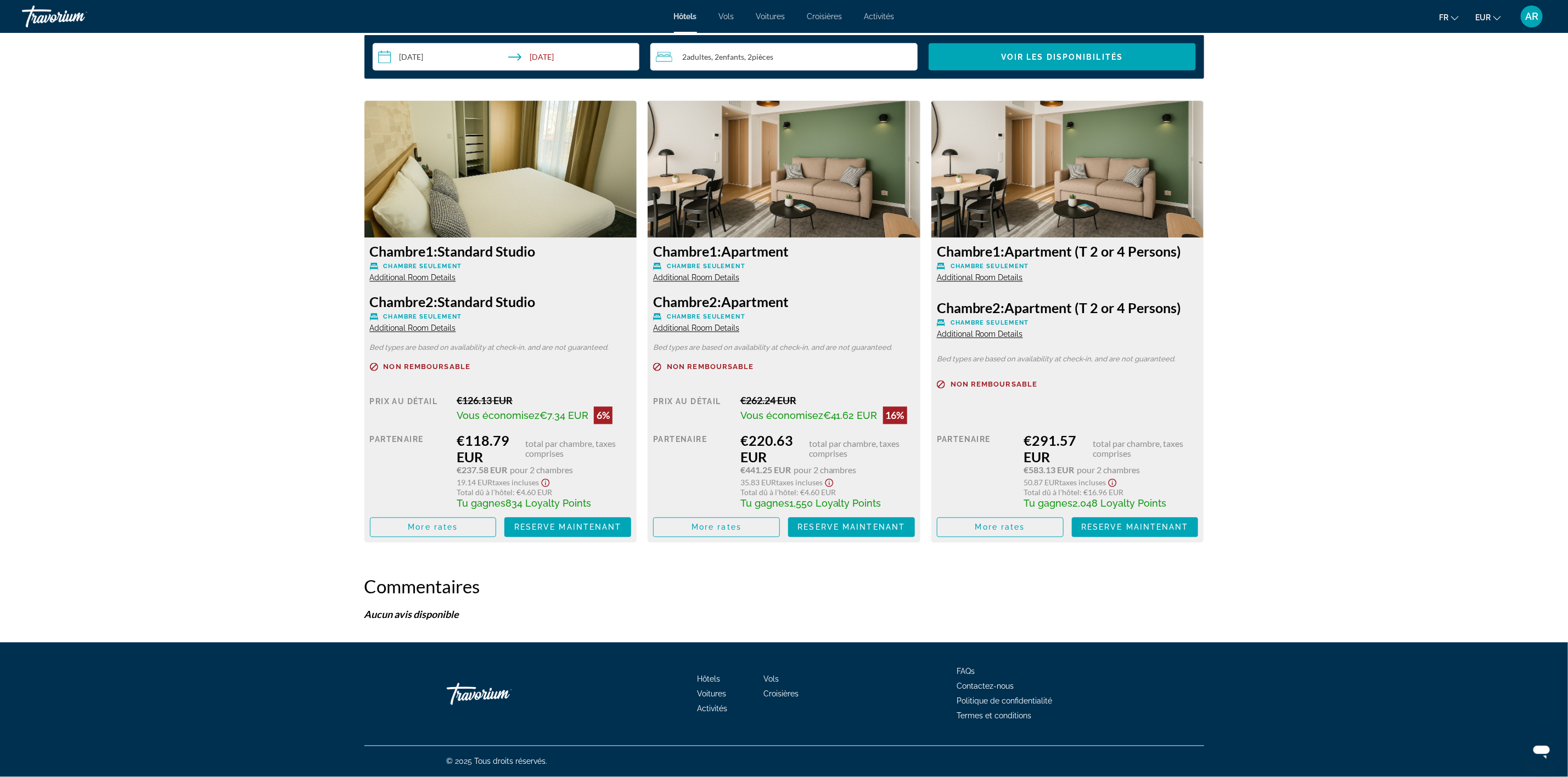
scroll to position [1041, 0]
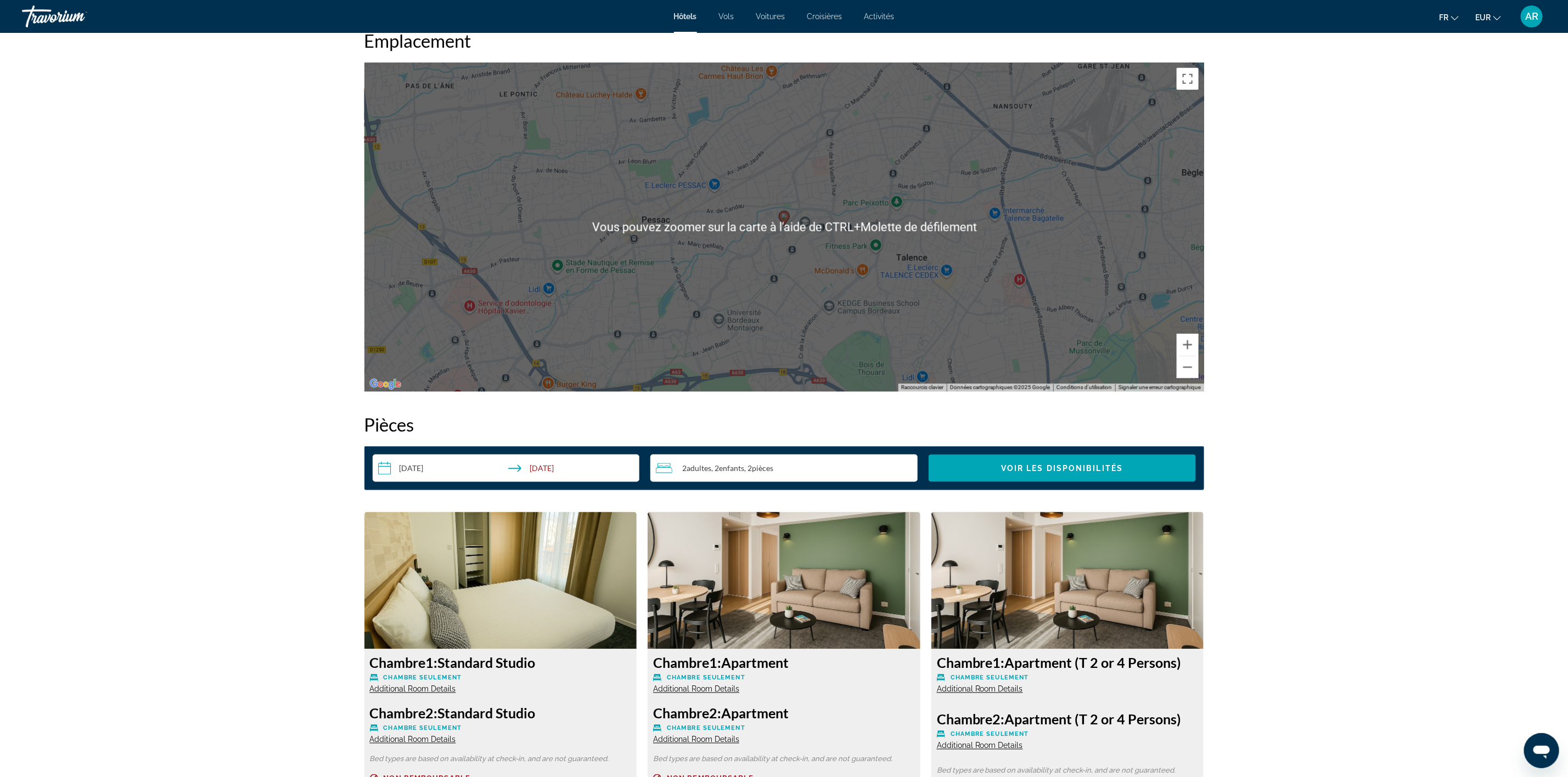
click at [748, 465] on span ", 2 Chambre pièces" at bounding box center [758, 468] width 29 height 9
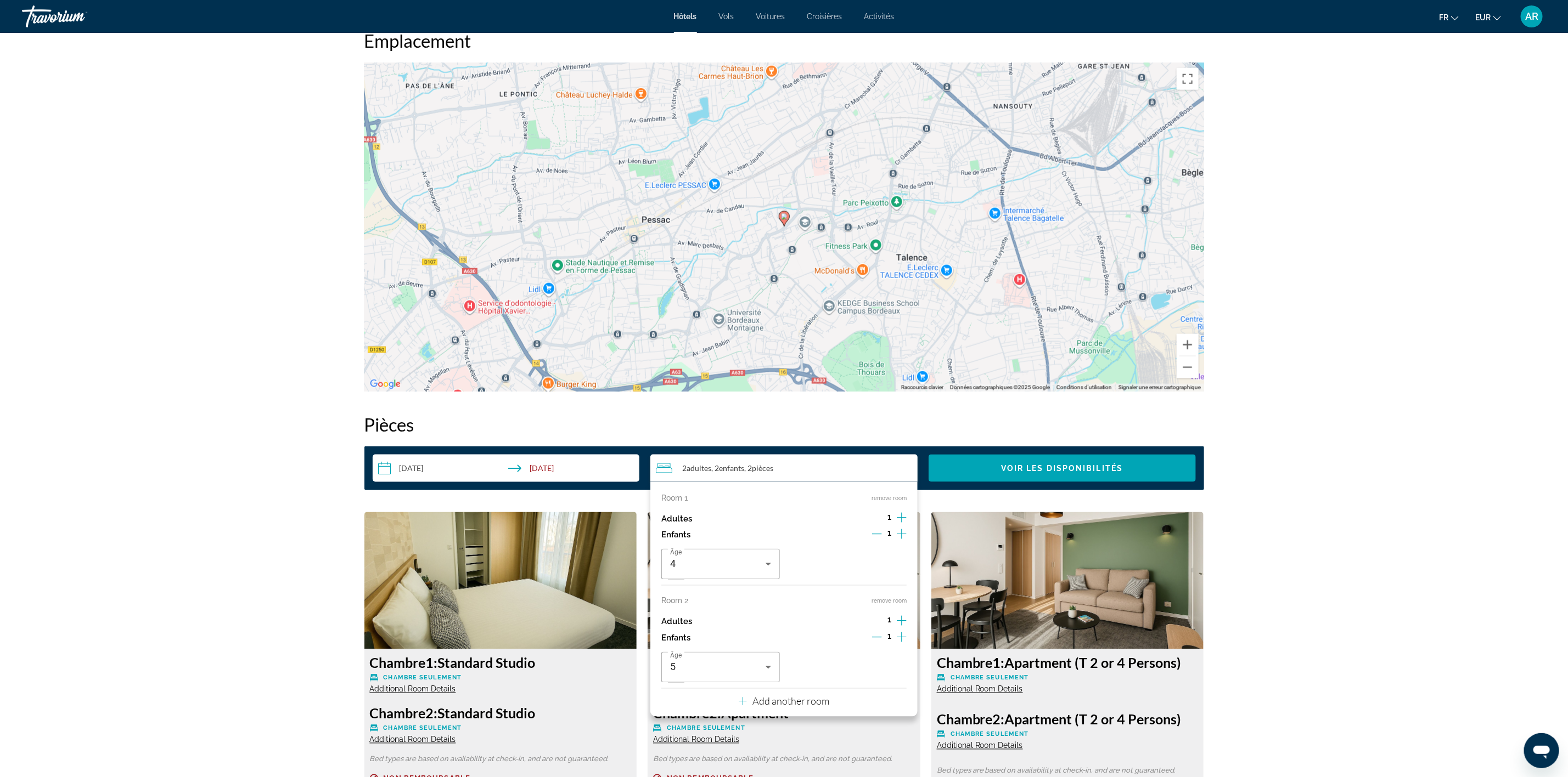
click at [884, 603] on button "remove room" at bounding box center [889, 601] width 35 height 7
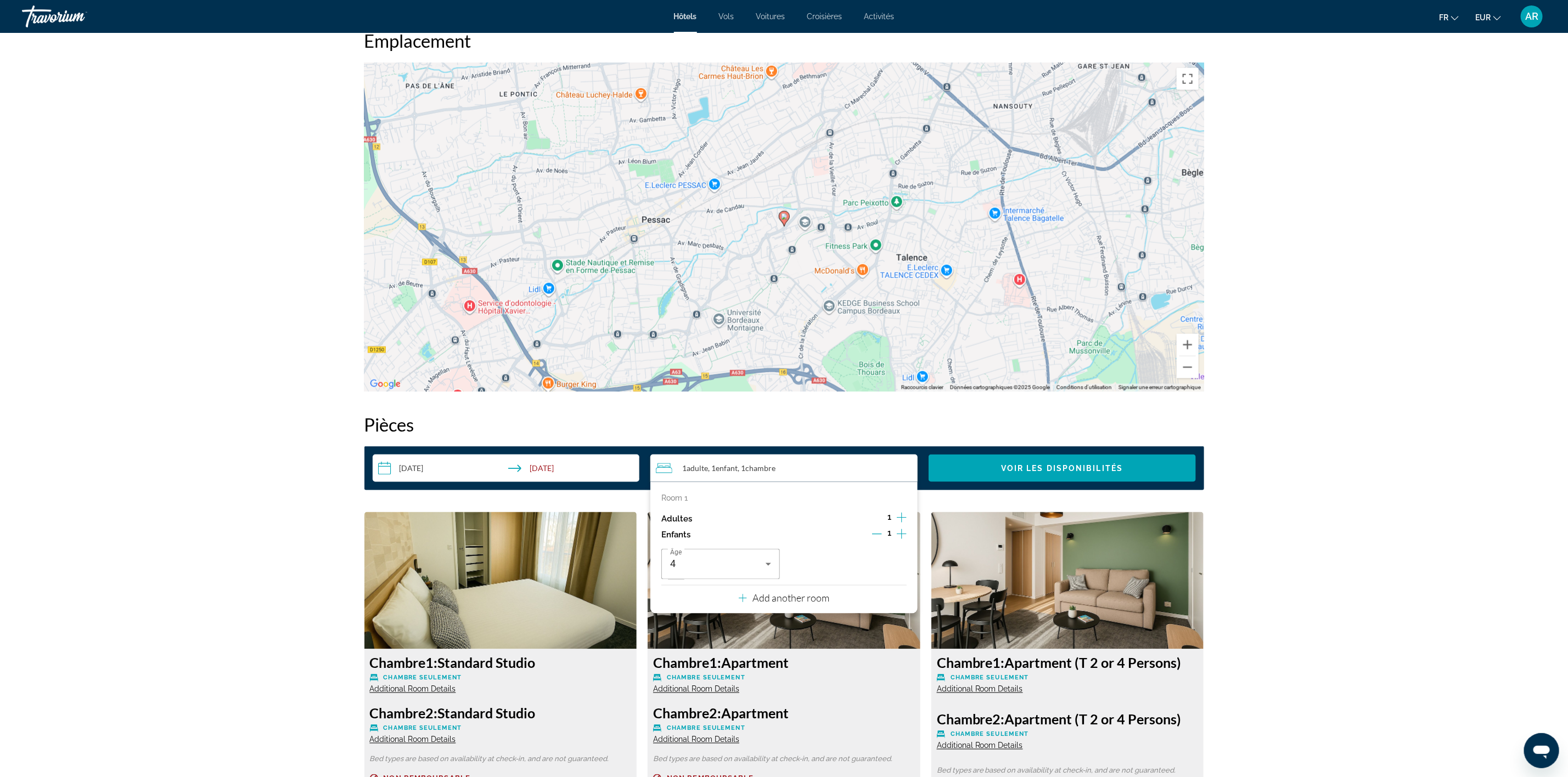
click at [896, 535] on div "1" at bounding box center [889, 535] width 35 height 16
click at [900, 532] on icon "Increment children" at bounding box center [902, 534] width 10 height 13
click at [901, 517] on icon "Increment adults" at bounding box center [902, 518] width 10 height 10
click at [859, 571] on span "Travelers: 2 adults, 2 children" at bounding box center [845, 565] width 95 height 13
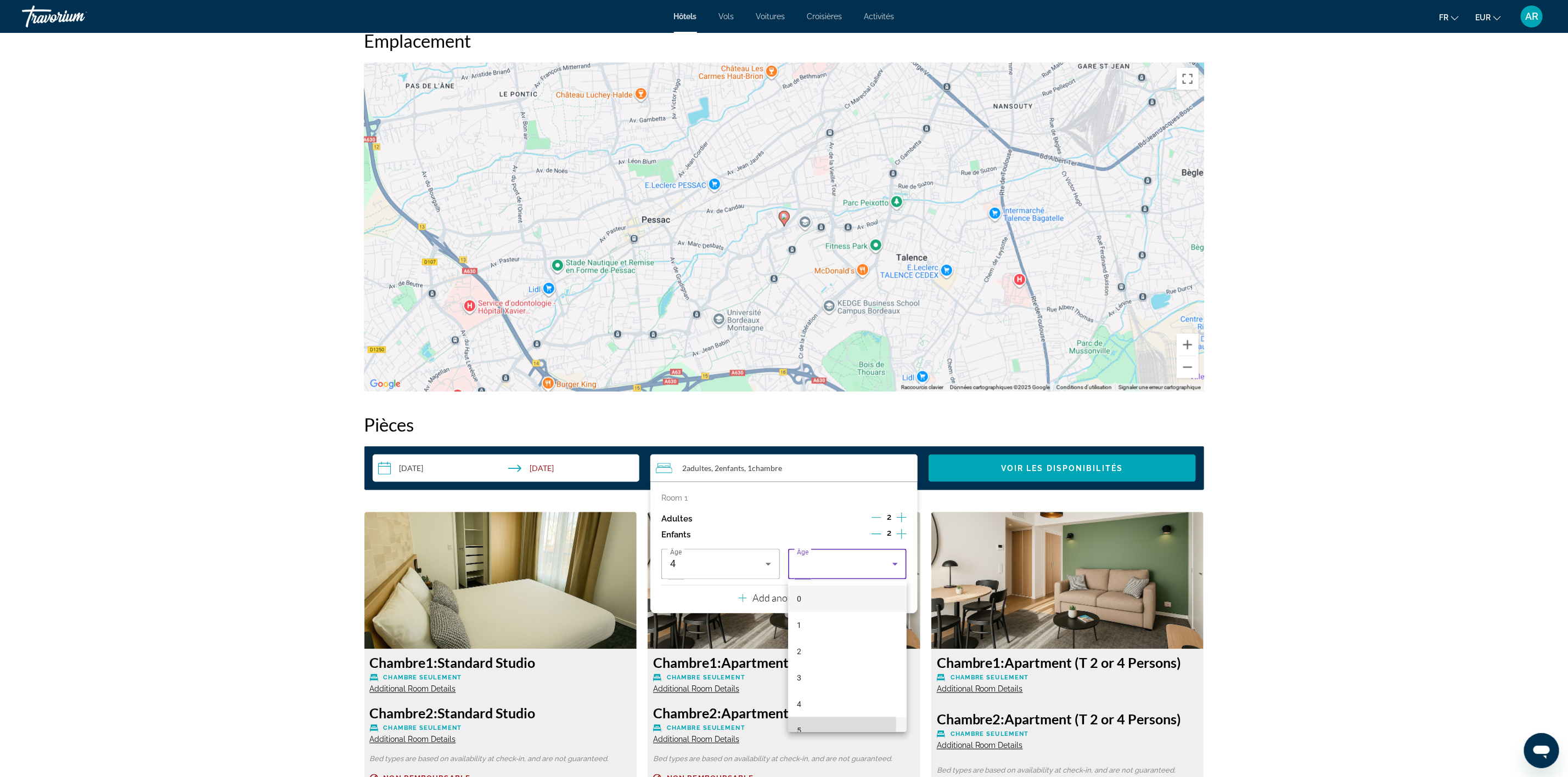
click at [803, 724] on mat-option "5" at bounding box center [847, 731] width 118 height 26
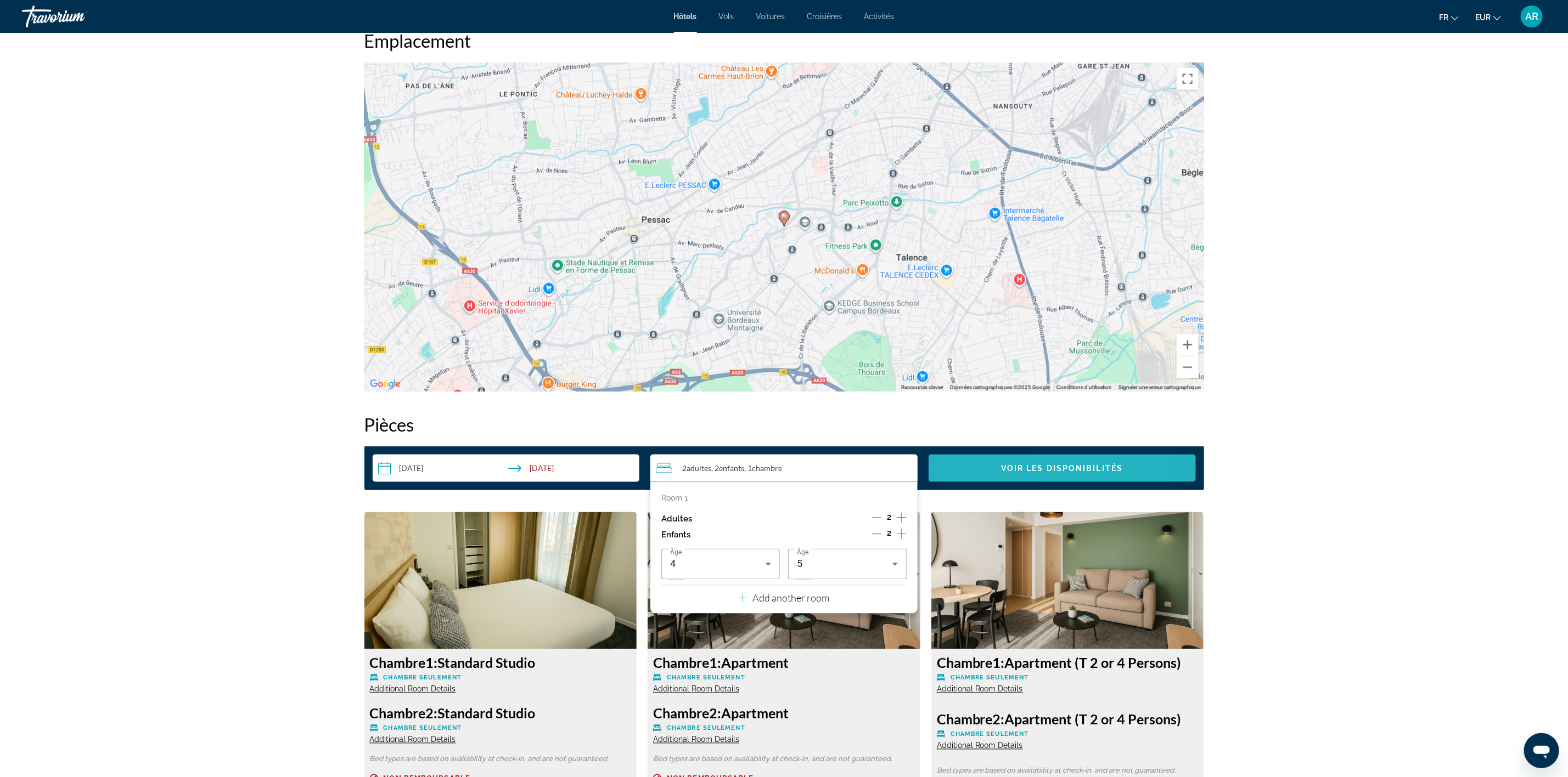
click at [976, 465] on span "Search widget" at bounding box center [1062, 469] width 267 height 26
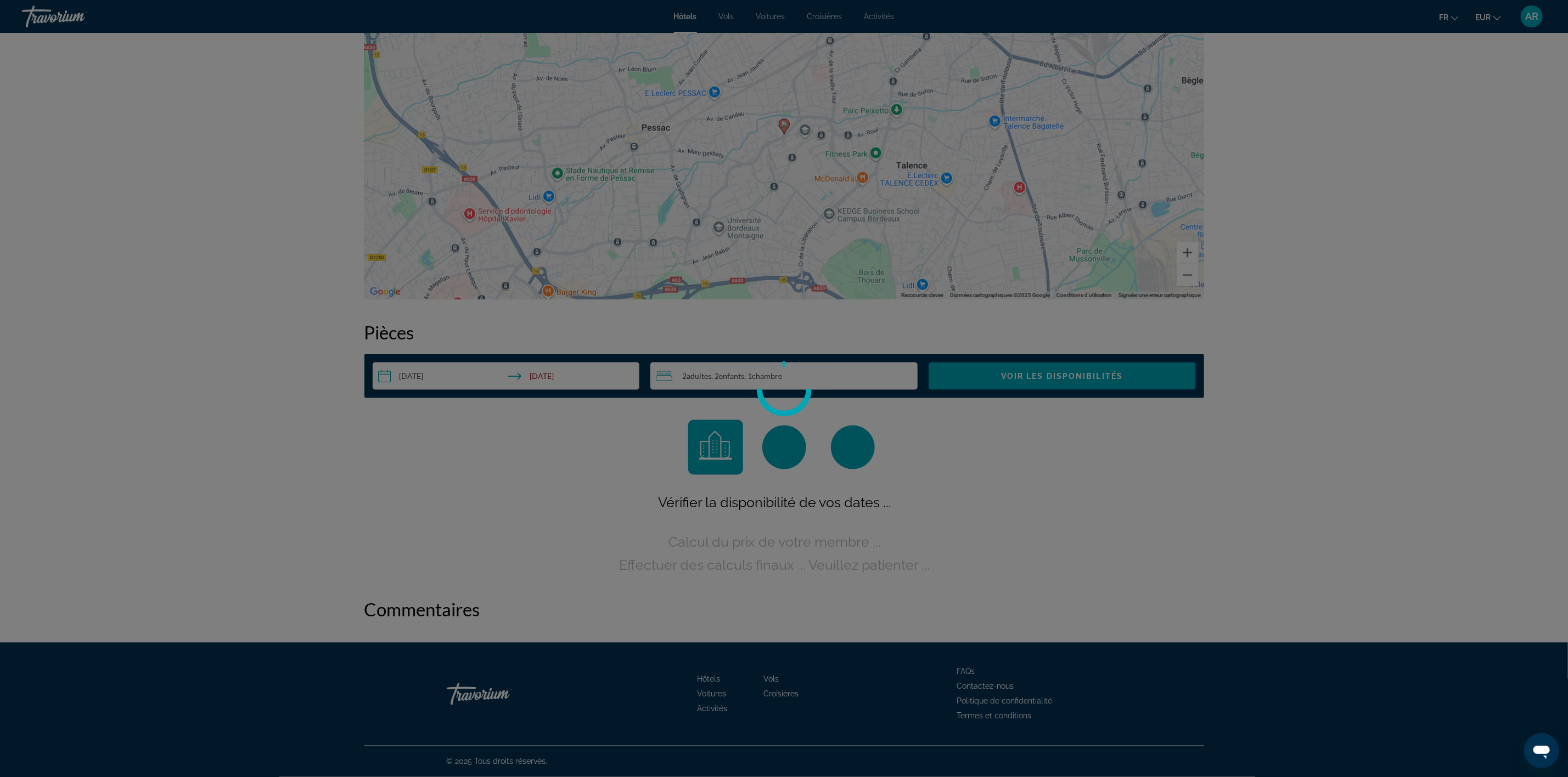
scroll to position [1133, 0]
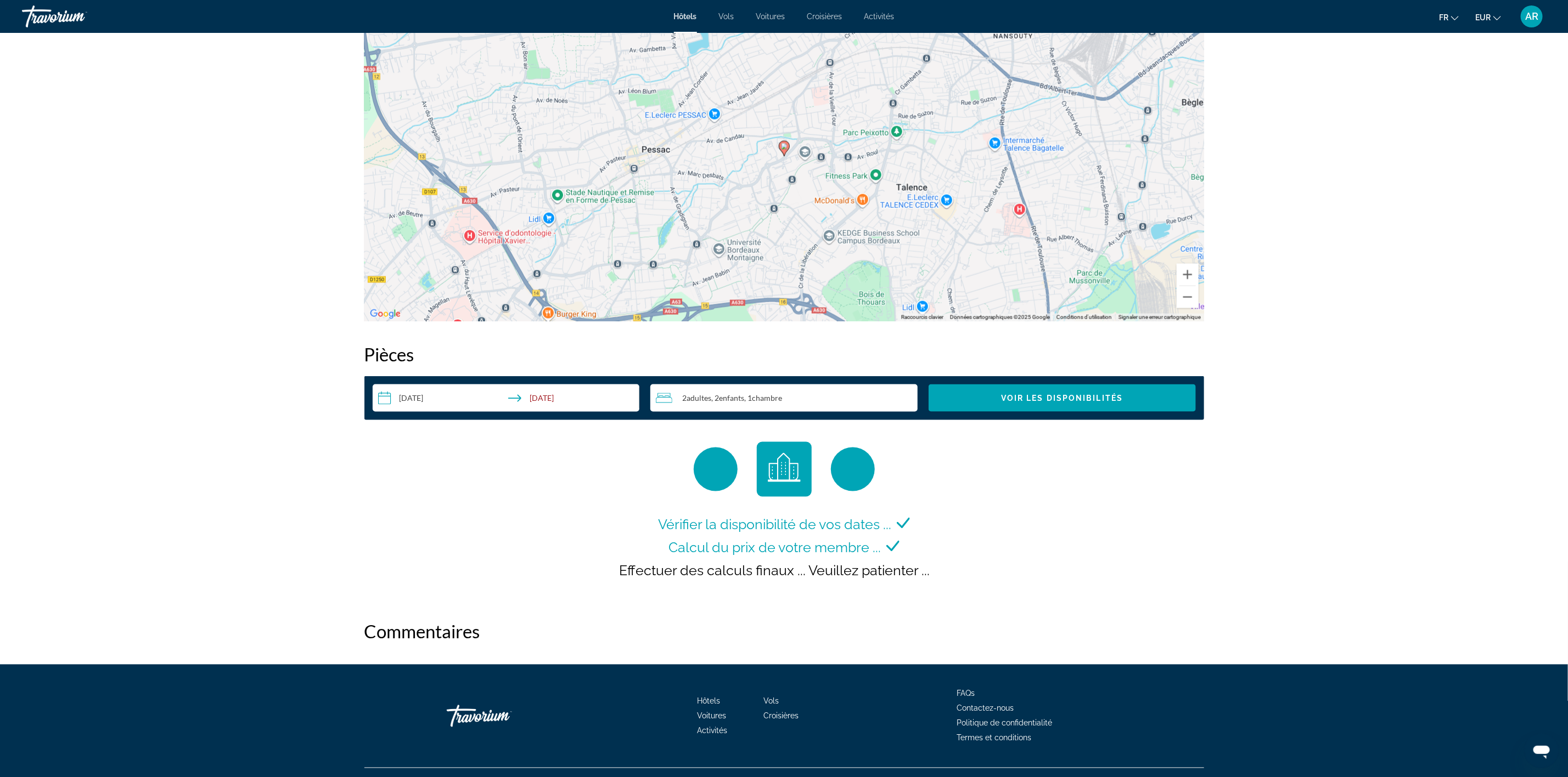
scroll to position [1133, 0]
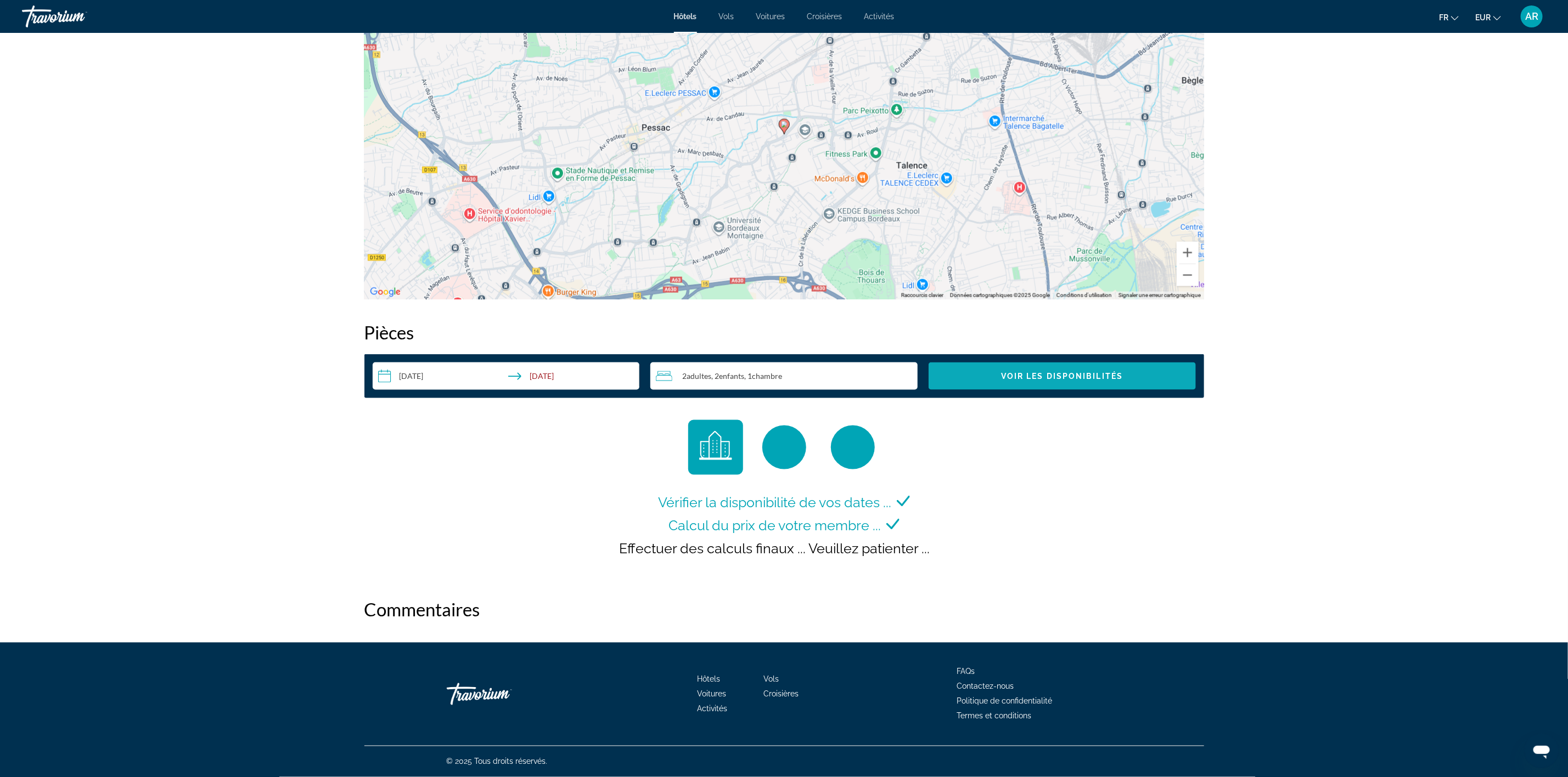
click at [1013, 373] on span "Voir les disponibilités" at bounding box center [1062, 376] width 122 height 9
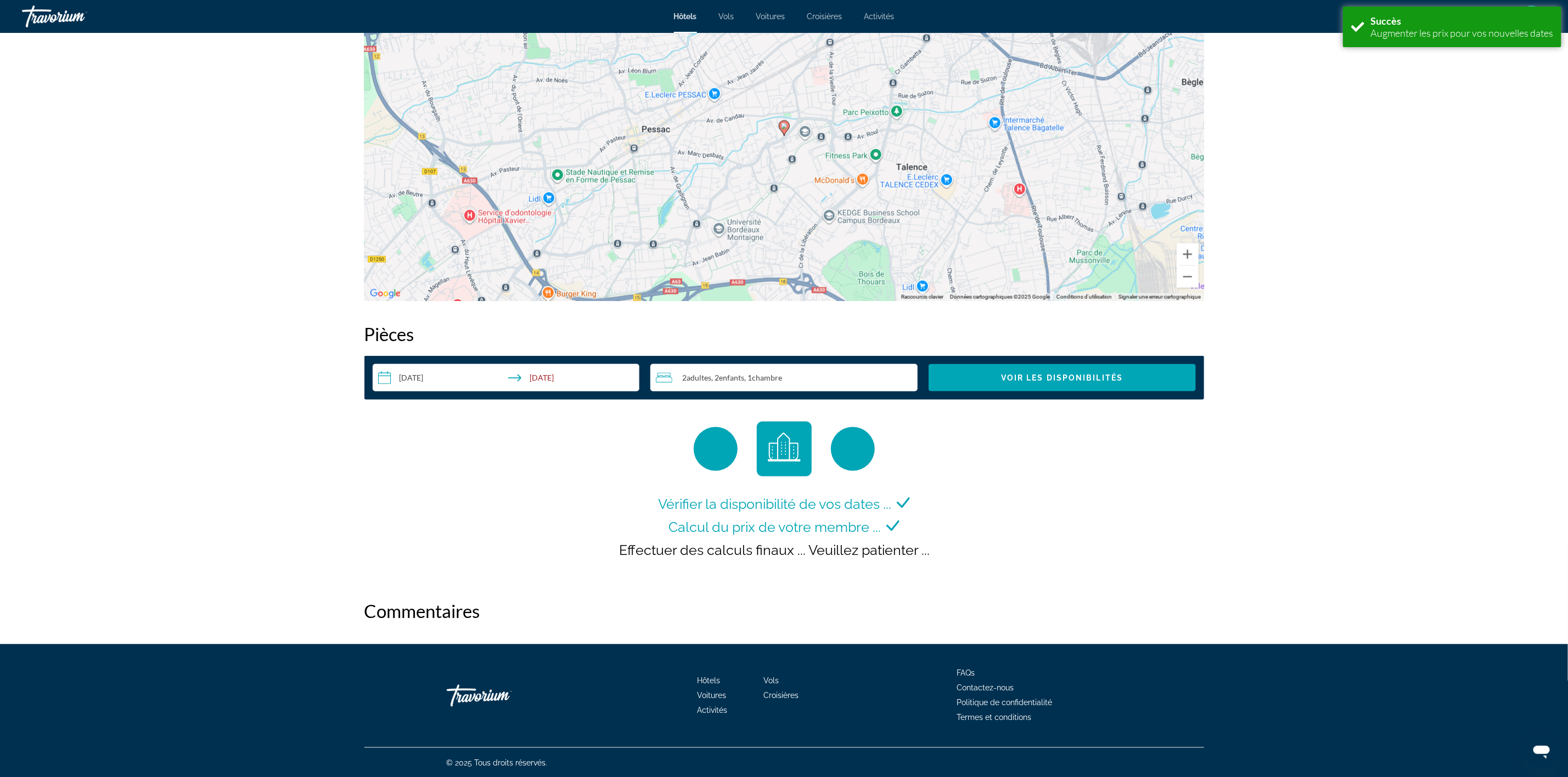
scroll to position [1133, 0]
